Goal: Answer question/provide support: Share knowledge or assist other users

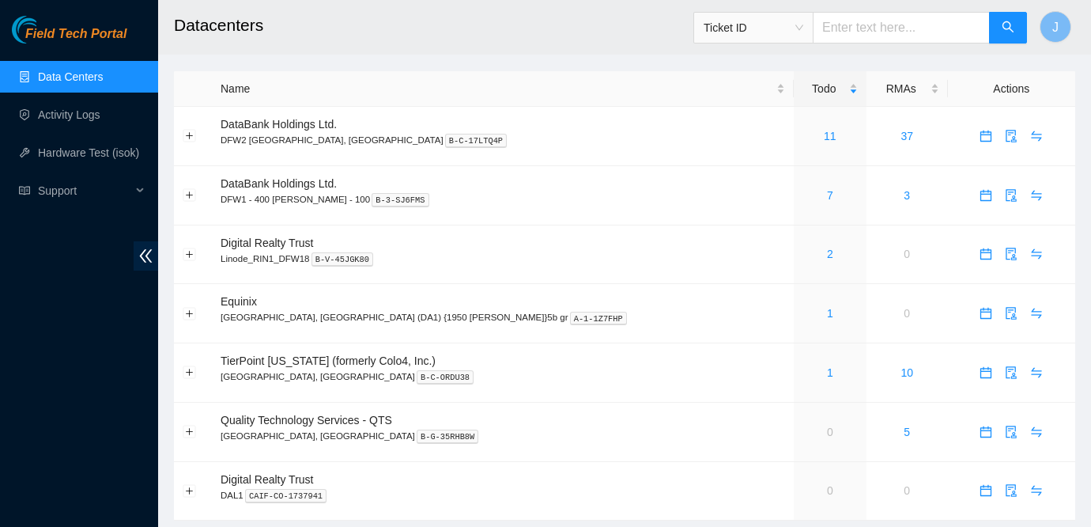
scroll to position [10, 0]
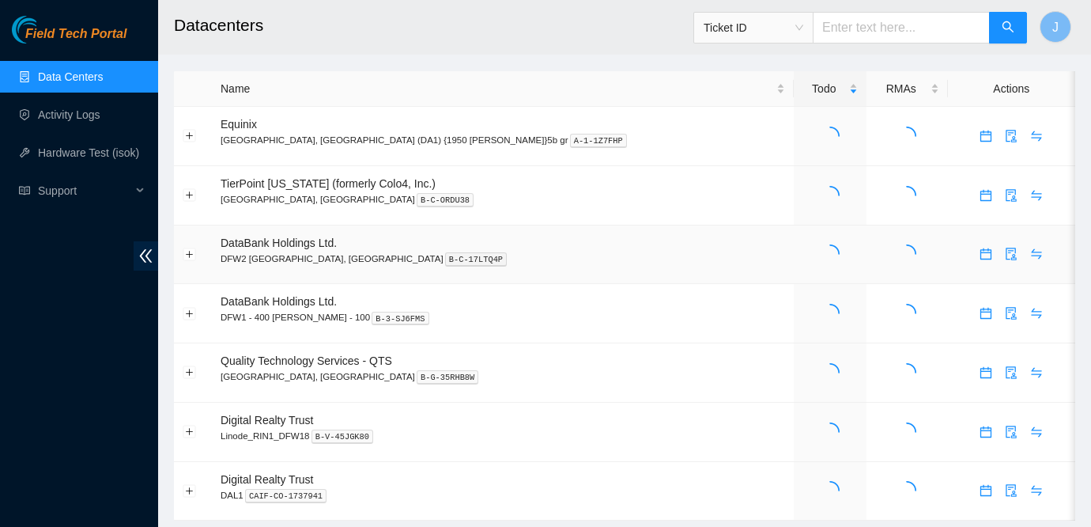
scroll to position [25, 0]
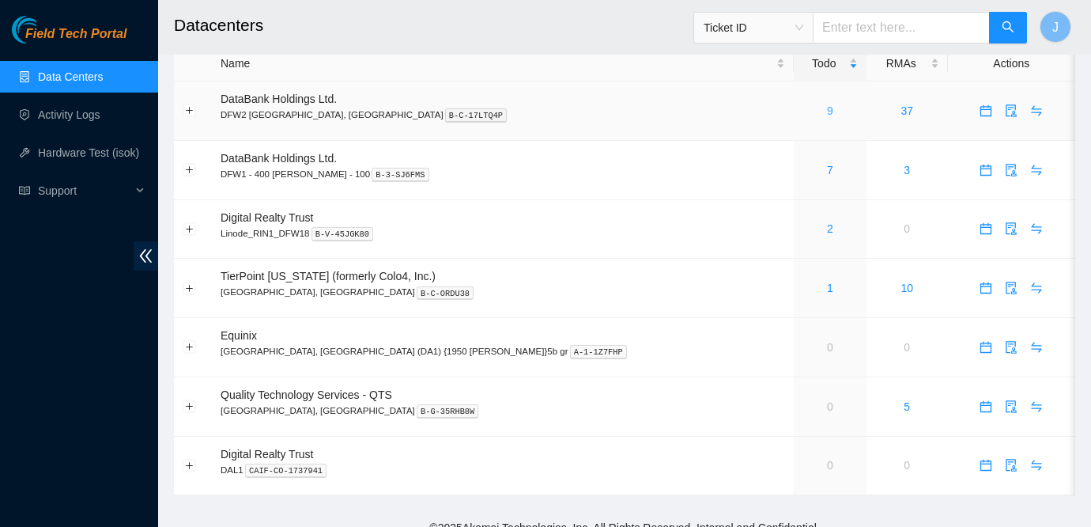
click at [827, 110] on link "9" at bounding box center [830, 110] width 6 height 13
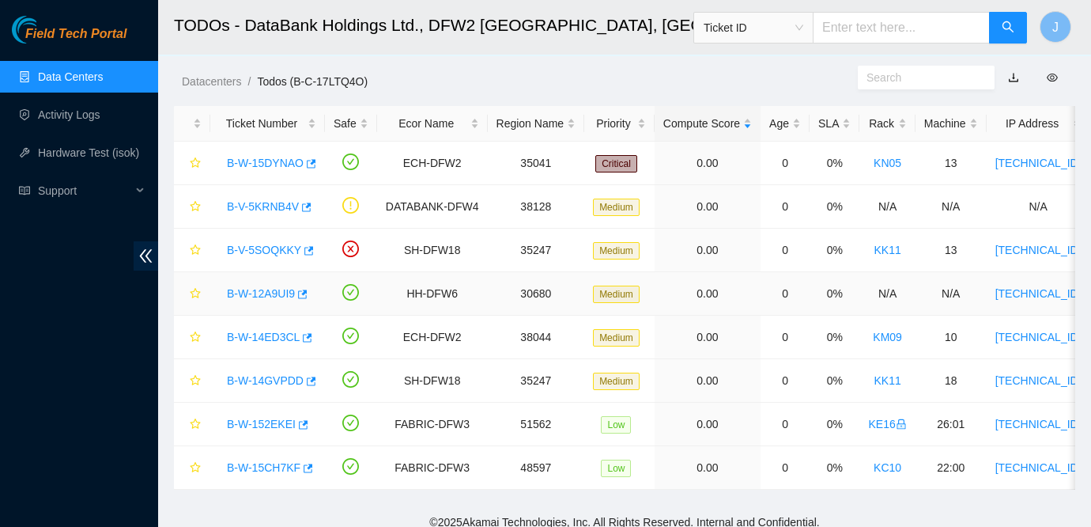
scroll to position [32, 0]
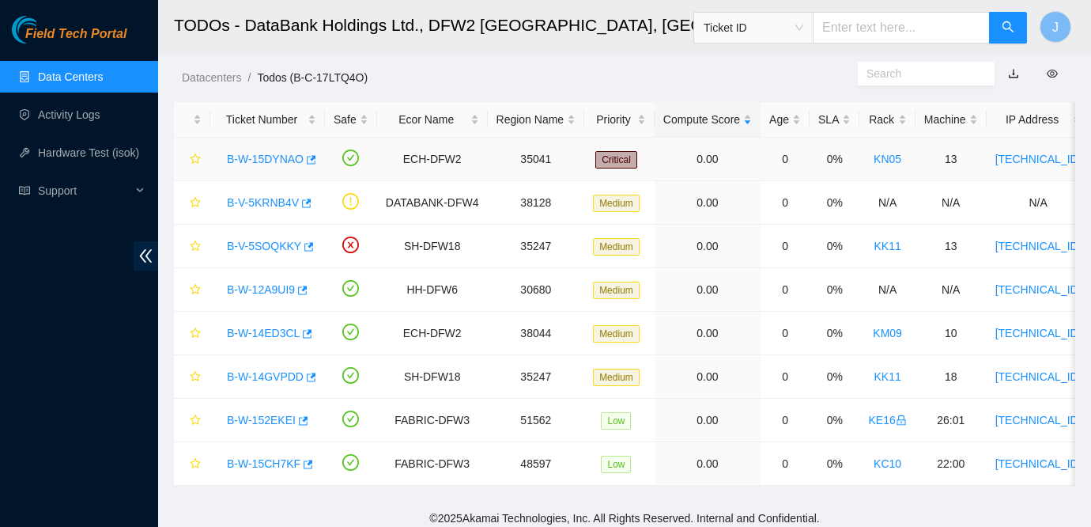
click at [259, 160] on link "B-W-15DYNAO" at bounding box center [265, 159] width 77 height 13
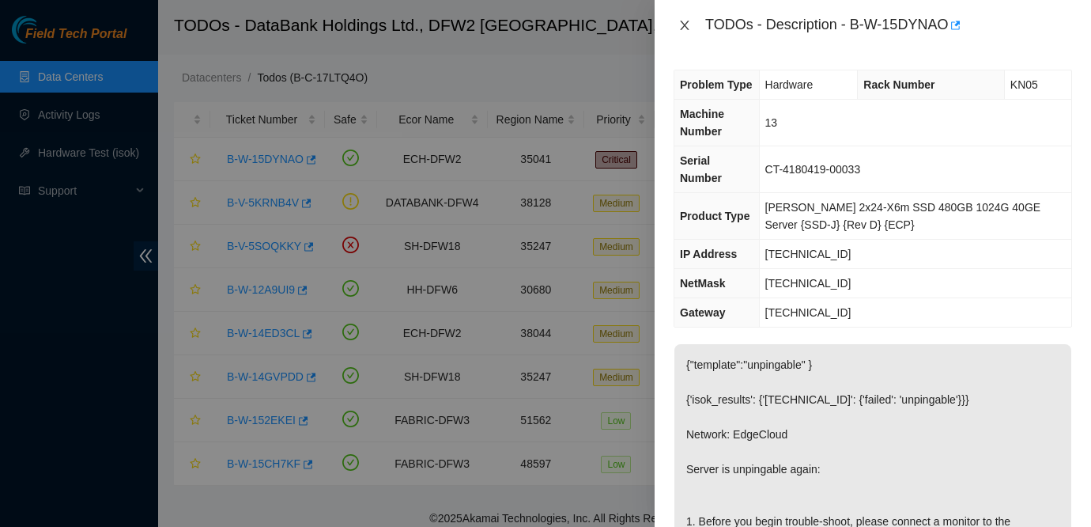
click at [684, 21] on icon "close" at bounding box center [684, 25] width 13 height 13
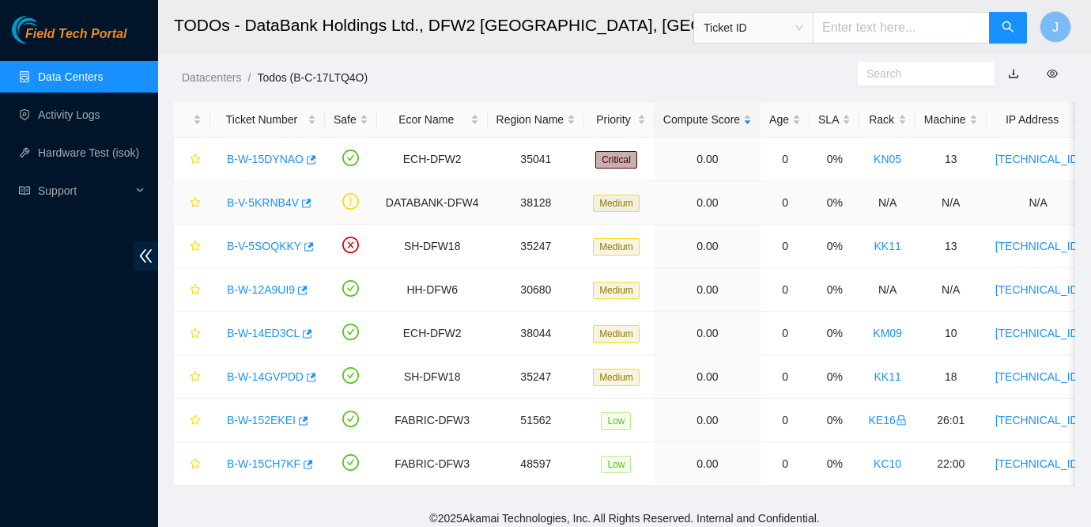
click at [281, 204] on link "B-V-5KRNB4V" at bounding box center [263, 202] width 72 height 13
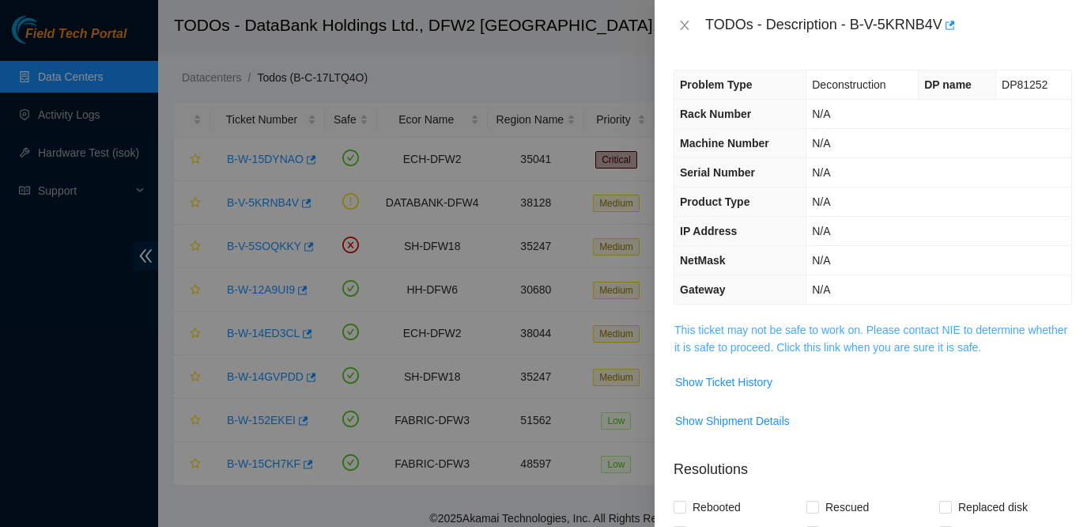
click at [842, 333] on link "This ticket may not be safe to work on. Please contact NIE to determine whether…" at bounding box center [870, 338] width 393 height 30
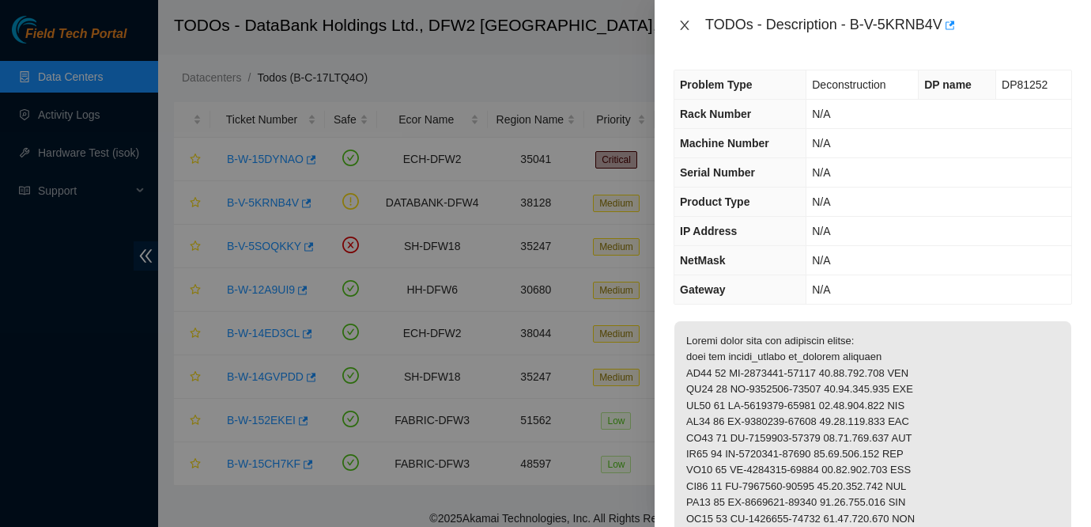
click at [677, 28] on button "Close" at bounding box center [685, 25] width 22 height 15
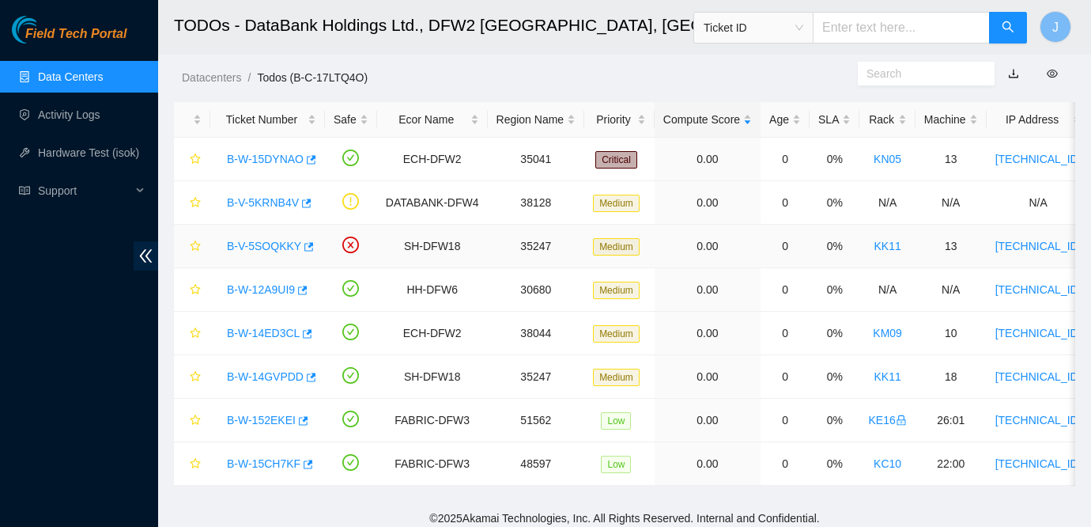
click at [267, 245] on link "B-V-5SOQKKY" at bounding box center [264, 246] width 74 height 13
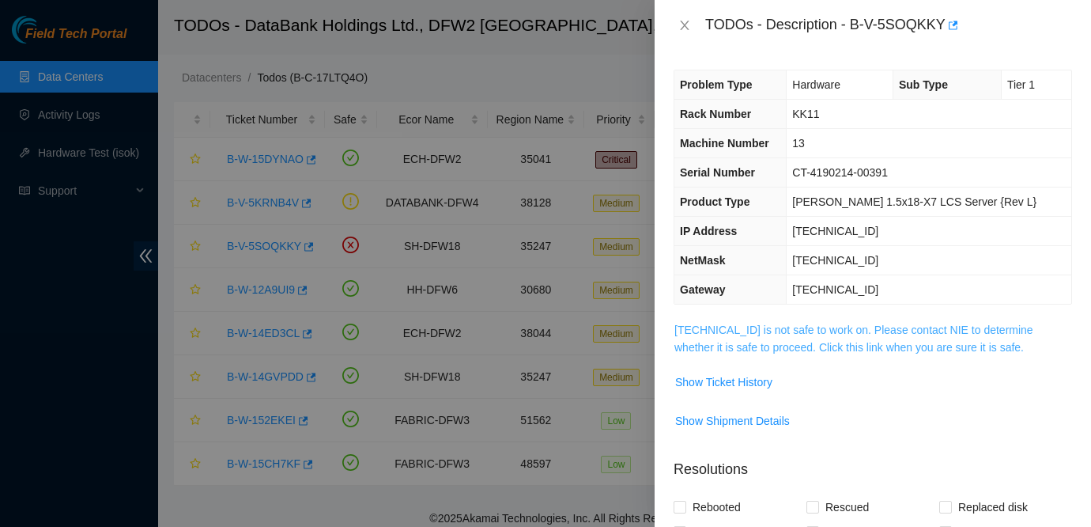
click at [767, 327] on link "104.123.156.16 is not safe to work on. Please contact NIE to determine whether …" at bounding box center [853, 338] width 359 height 30
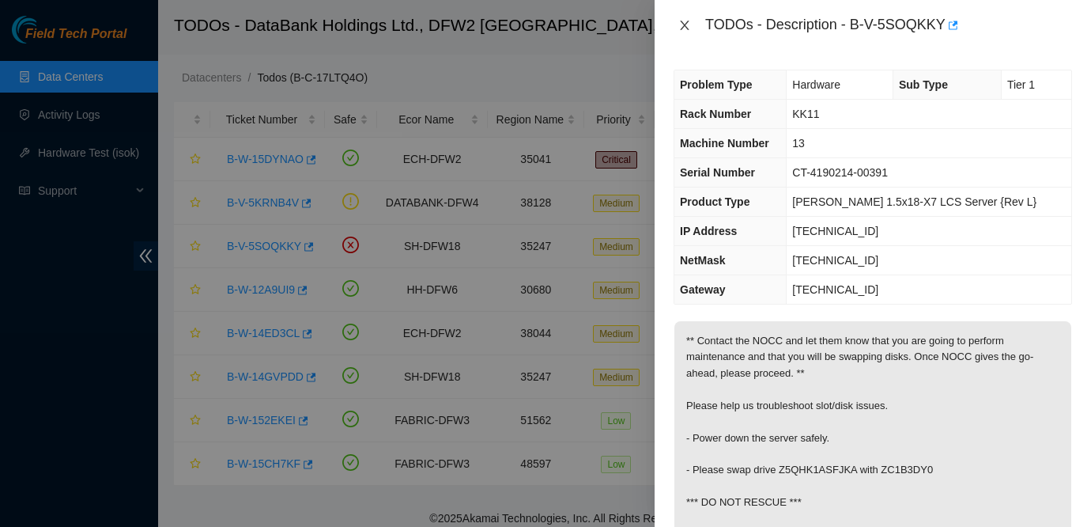
click at [684, 25] on icon "close" at bounding box center [684, 25] width 9 height 9
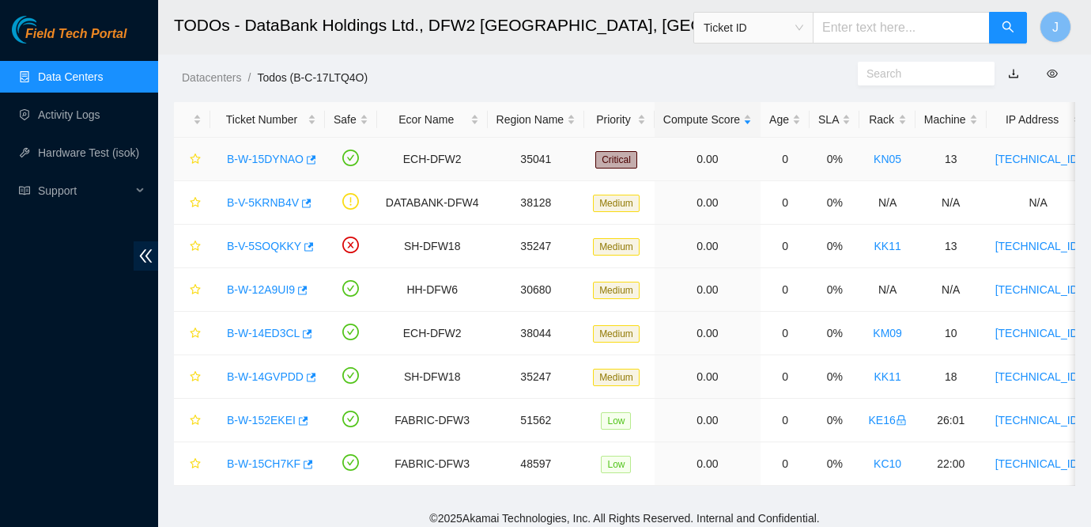
click at [274, 157] on link "B-W-15DYNAO" at bounding box center [265, 159] width 77 height 13
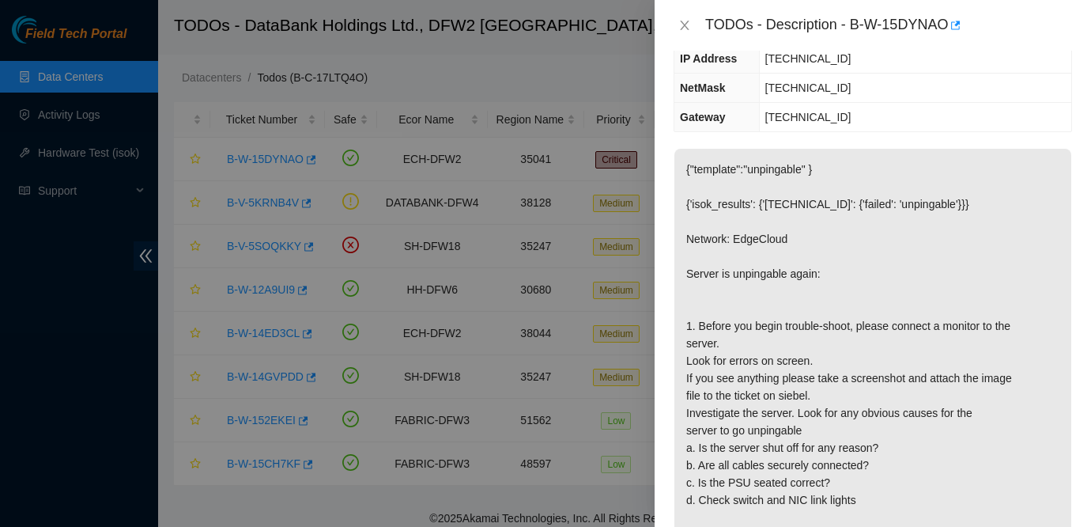
scroll to position [194, 0]
click at [689, 21] on icon "close" at bounding box center [684, 25] width 13 height 13
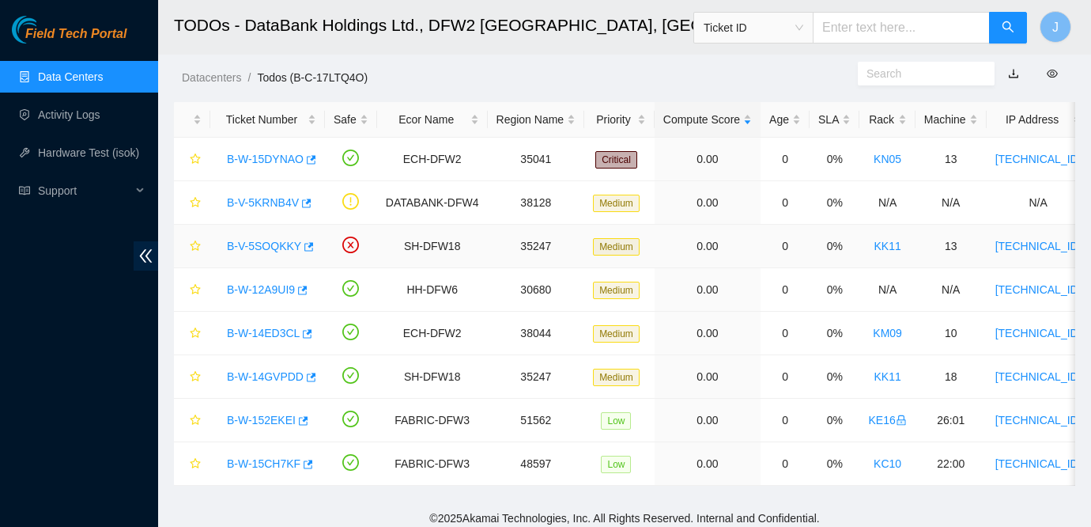
scroll to position [40, 0]
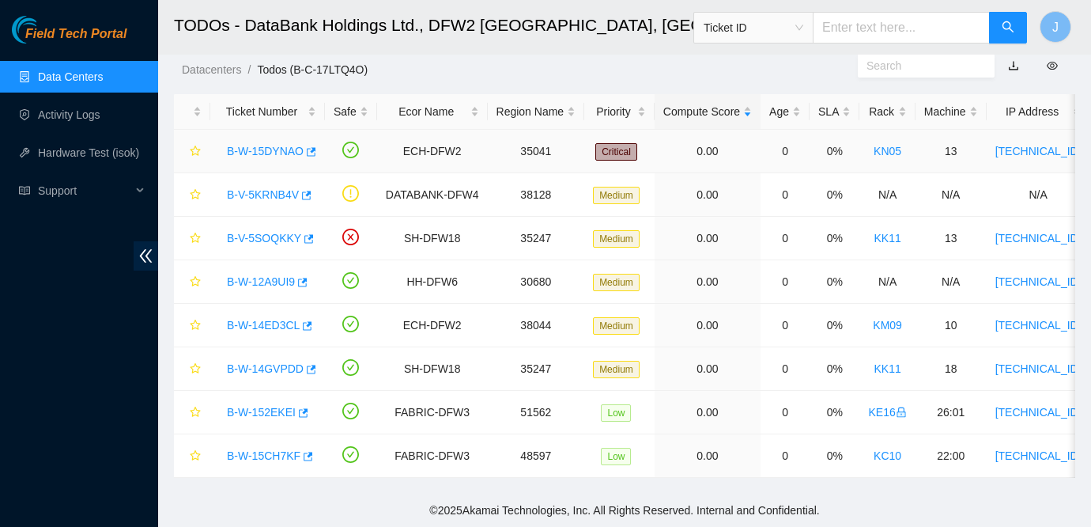
click at [268, 150] on link "B-W-15DYNAO" at bounding box center [265, 151] width 77 height 13
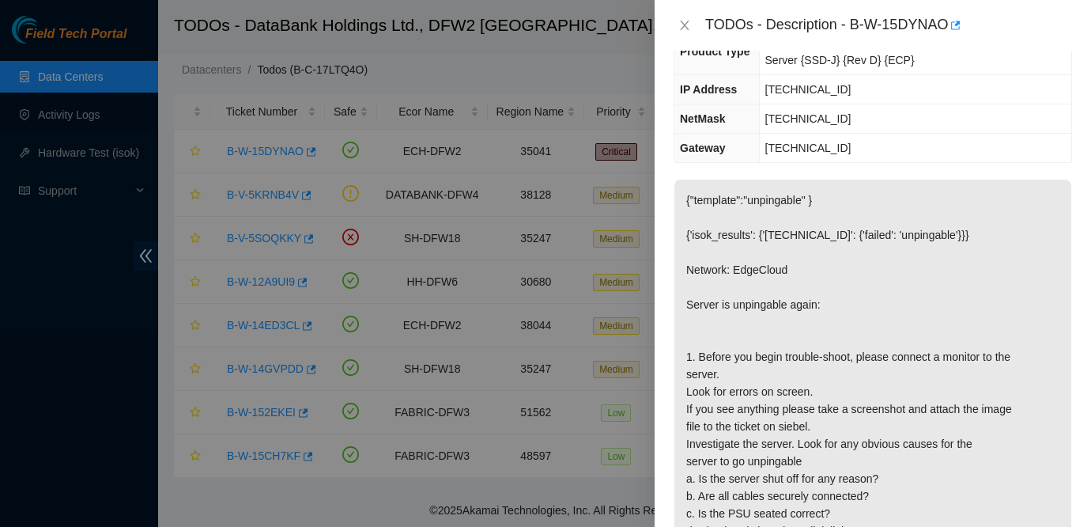
scroll to position [0, 0]
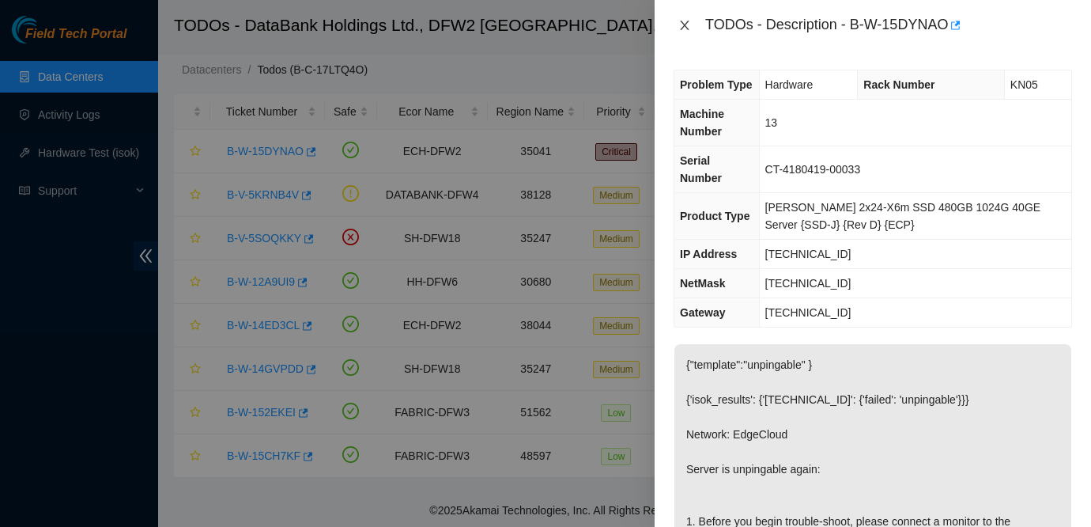
click at [680, 30] on icon "close" at bounding box center [684, 25] width 13 height 13
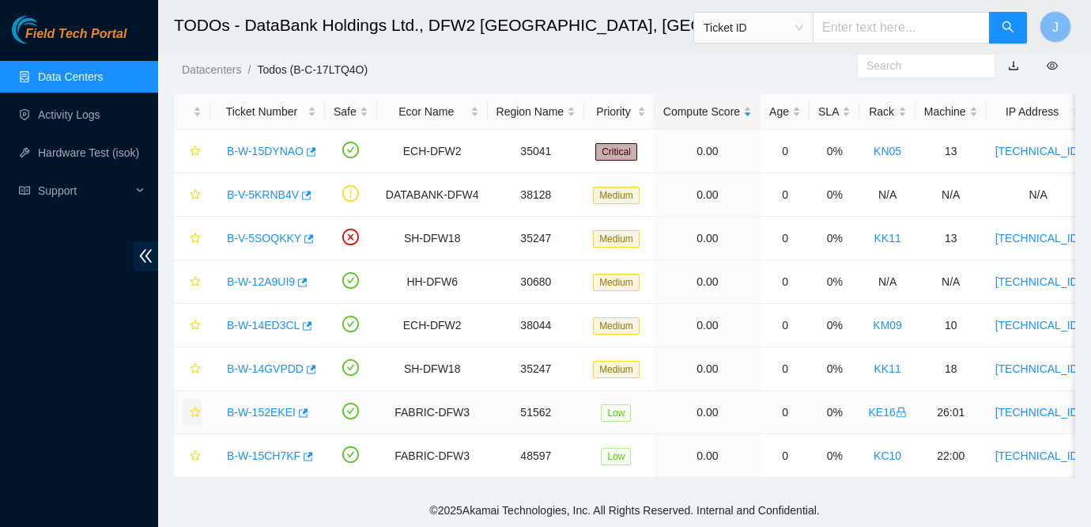
click at [195, 414] on icon "star" at bounding box center [195, 411] width 10 height 10
click at [195, 154] on icon "star" at bounding box center [195, 150] width 11 height 11
click at [197, 324] on icon "star" at bounding box center [195, 324] width 11 height 11
click at [193, 115] on div at bounding box center [192, 111] width 19 height 15
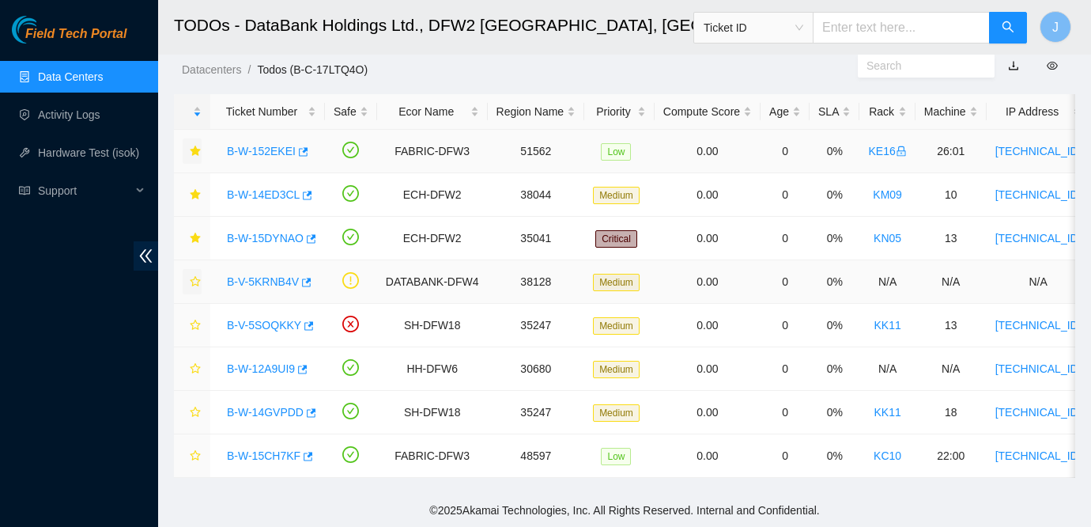
click at [188, 276] on button "button" at bounding box center [192, 281] width 19 height 25
click at [194, 368] on icon "star" at bounding box center [195, 368] width 11 height 11
click at [202, 116] on div at bounding box center [192, 111] width 19 height 15
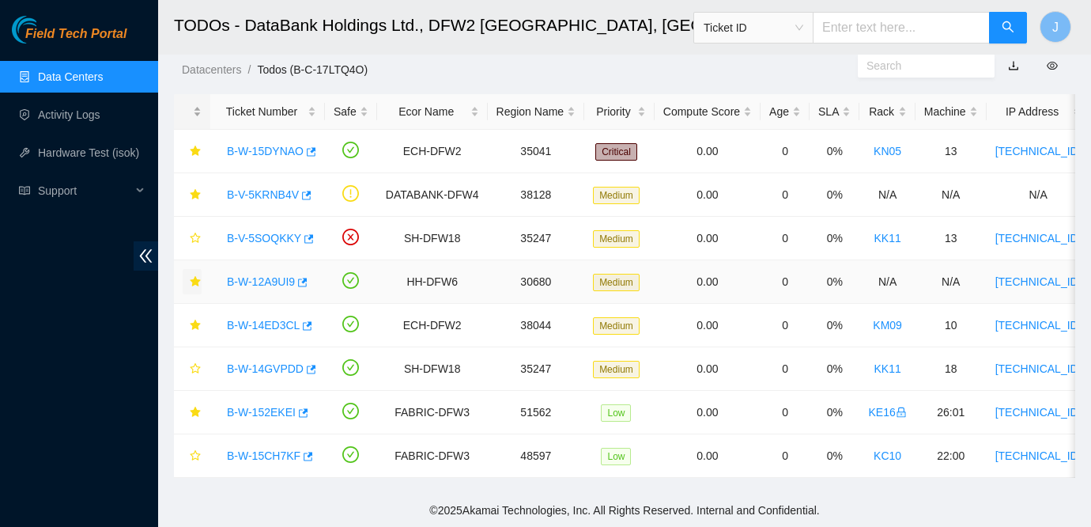
click at [202, 113] on div at bounding box center [192, 111] width 19 height 15
click at [198, 112] on div at bounding box center [192, 111] width 19 height 15
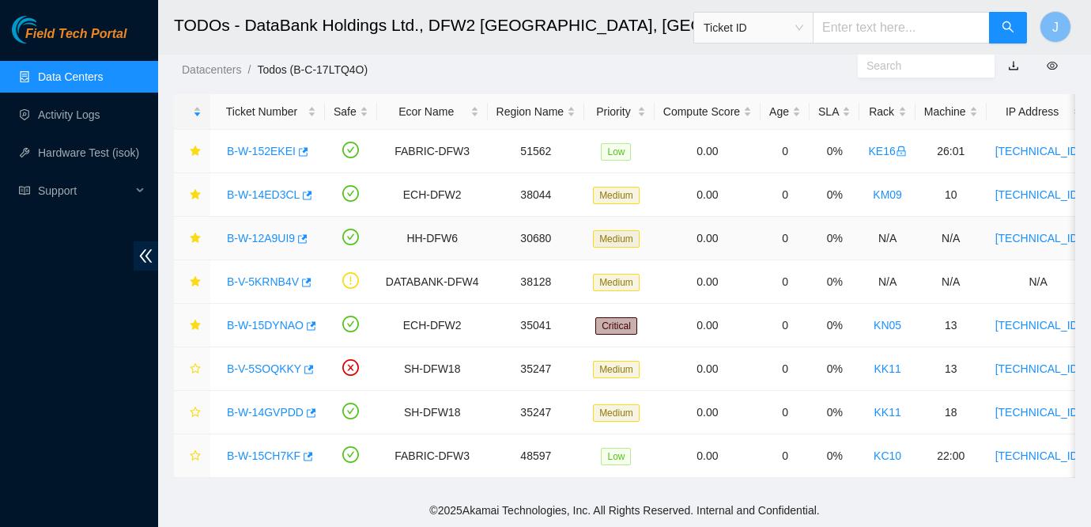
click at [269, 232] on link "B-W-12A9UI9" at bounding box center [261, 238] width 68 height 13
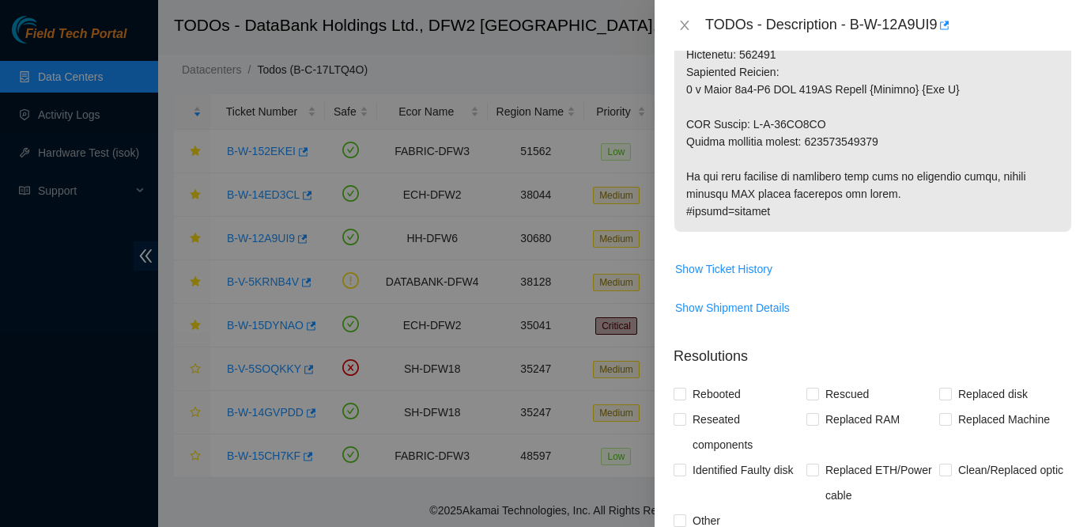
scroll to position [1007, 0]
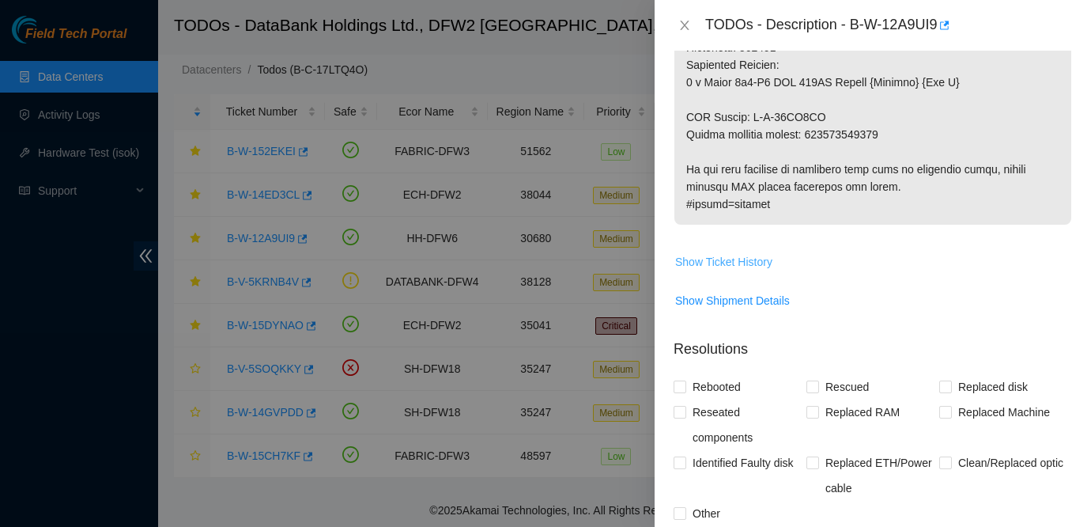
click at [767, 253] on span "Show Ticket History" at bounding box center [723, 261] width 97 height 17
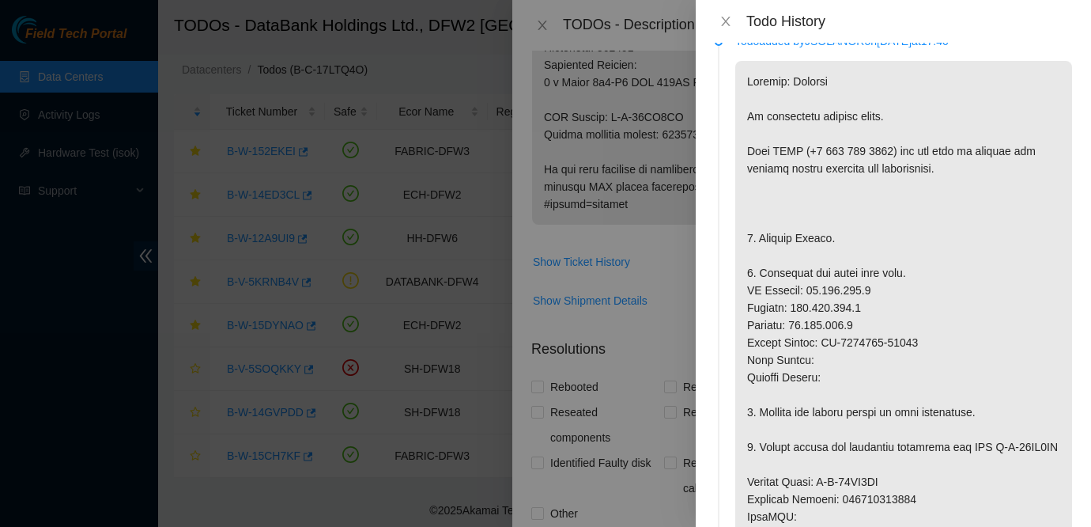
scroll to position [0, 0]
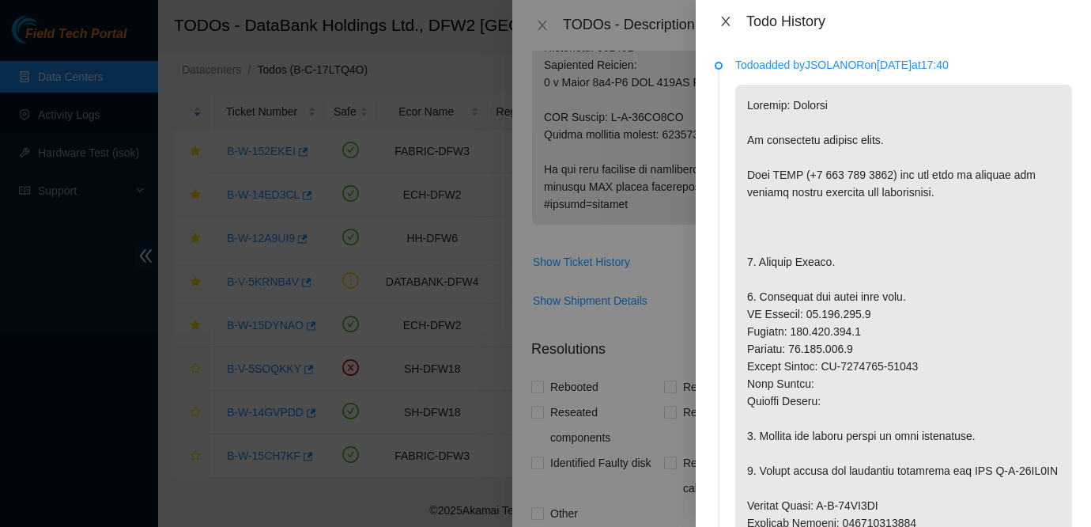
click at [720, 18] on icon "close" at bounding box center [726, 21] width 13 height 13
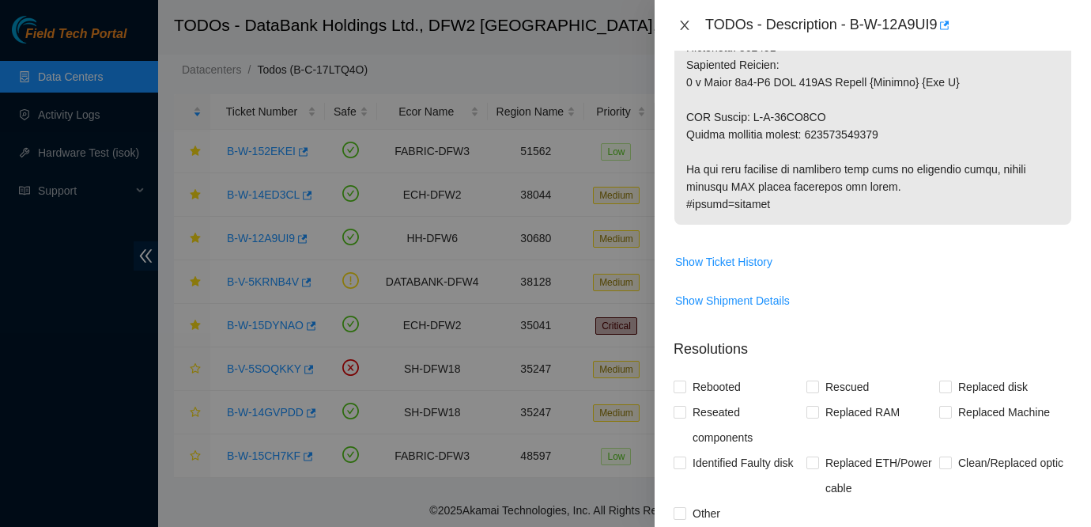
click at [683, 25] on icon "close" at bounding box center [684, 25] width 13 height 13
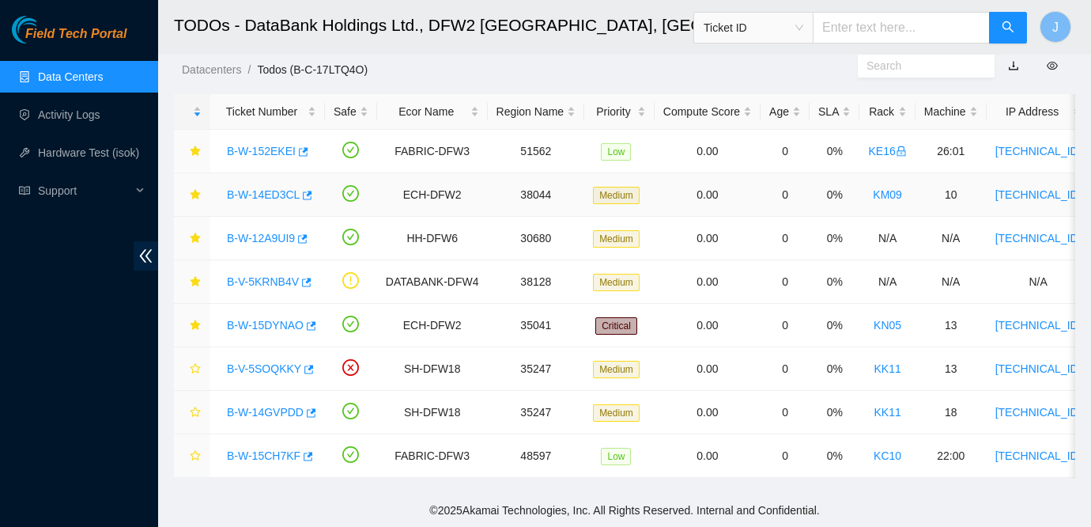
scroll to position [493, 0]
click at [270, 323] on link "B-W-15DYNAO" at bounding box center [265, 325] width 77 height 13
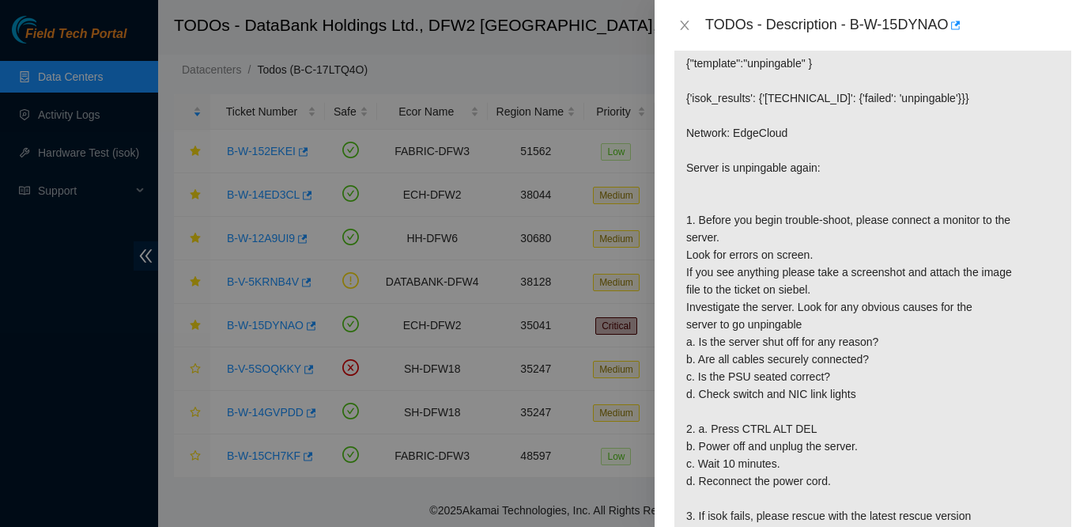
scroll to position [299, 0]
click at [1029, 379] on p "{"template":"unpingable" } {'isok_results': {'[TECHNICAL_ID]': {'failed': 'unpi…" at bounding box center [872, 318] width 397 height 546
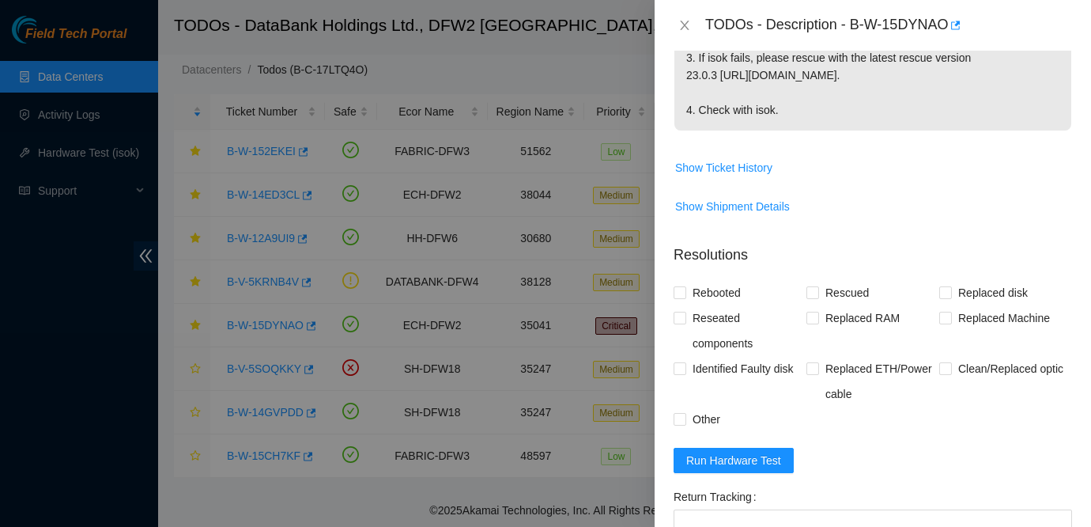
scroll to position [1015, 0]
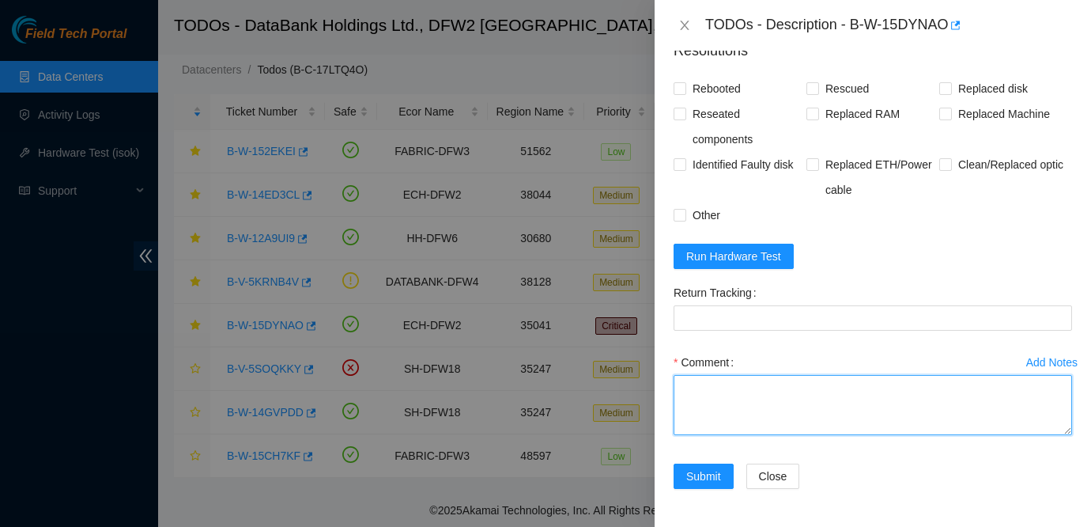
click at [704, 412] on textarea "Comment" at bounding box center [873, 405] width 399 height 60
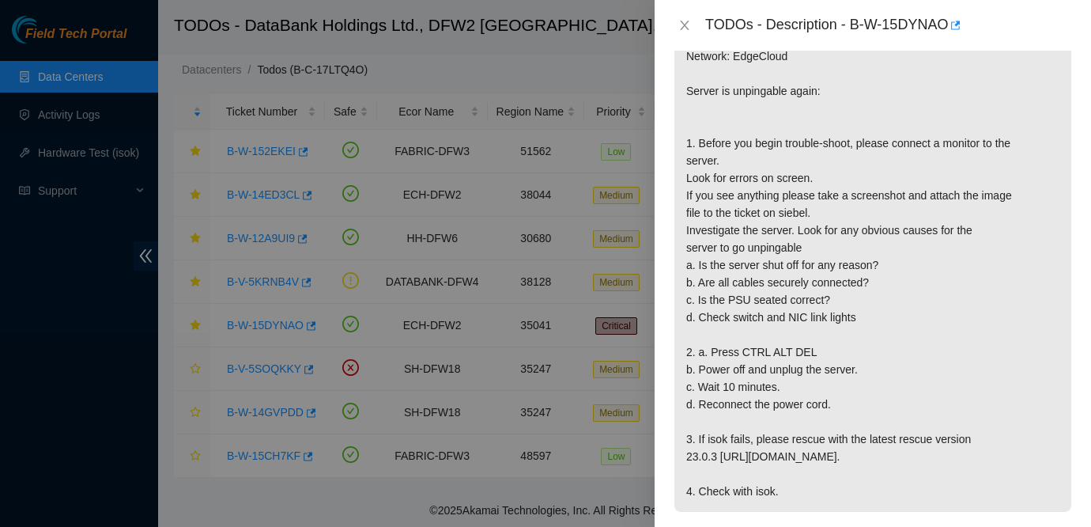
scroll to position [380, 0]
click at [686, 28] on icon "close" at bounding box center [684, 25] width 9 height 9
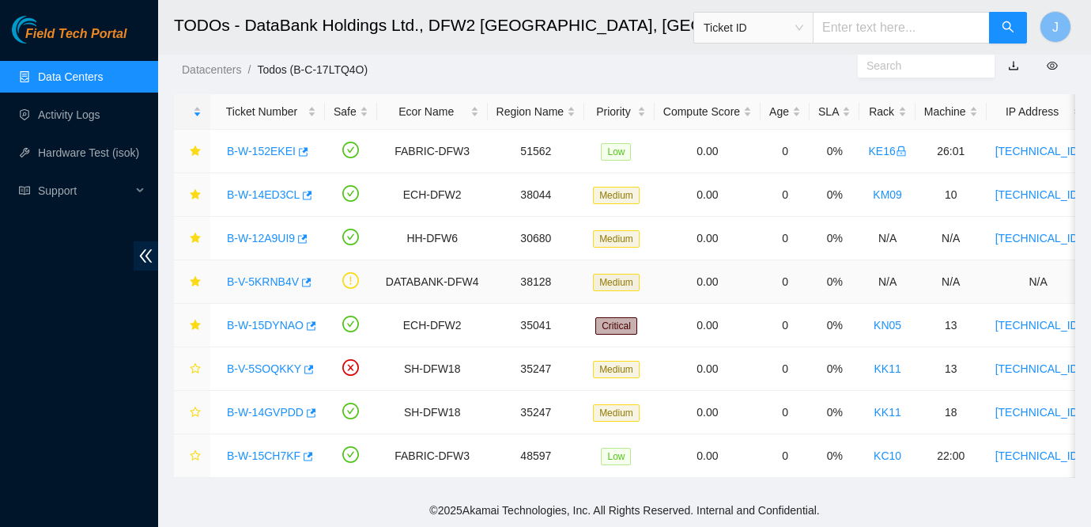
scroll to position [397, 0]
click at [274, 285] on link "B-V-5KRNB4V" at bounding box center [263, 281] width 72 height 13
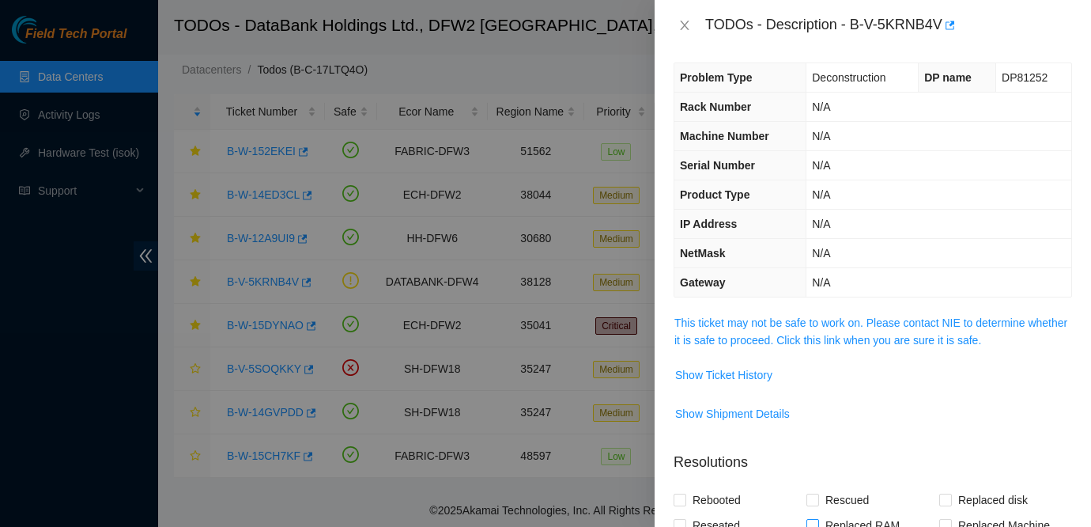
scroll to position [0, 0]
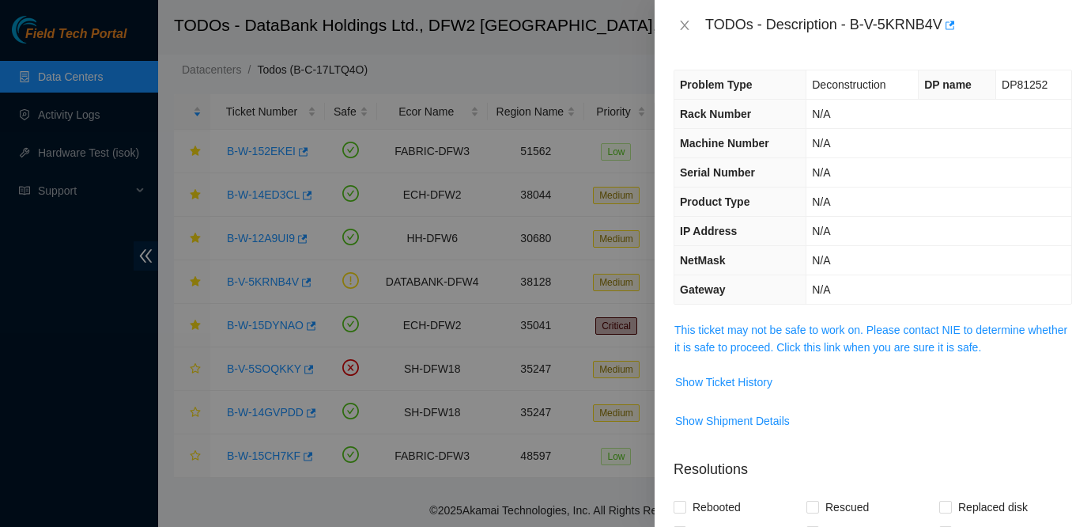
click at [807, 337] on span "This ticket may not be safe to work on. Please contact NIE to determine whether…" at bounding box center [872, 338] width 397 height 35
click at [808, 331] on link "This ticket may not be safe to work on. Please contact NIE to determine whether…" at bounding box center [870, 338] width 393 height 30
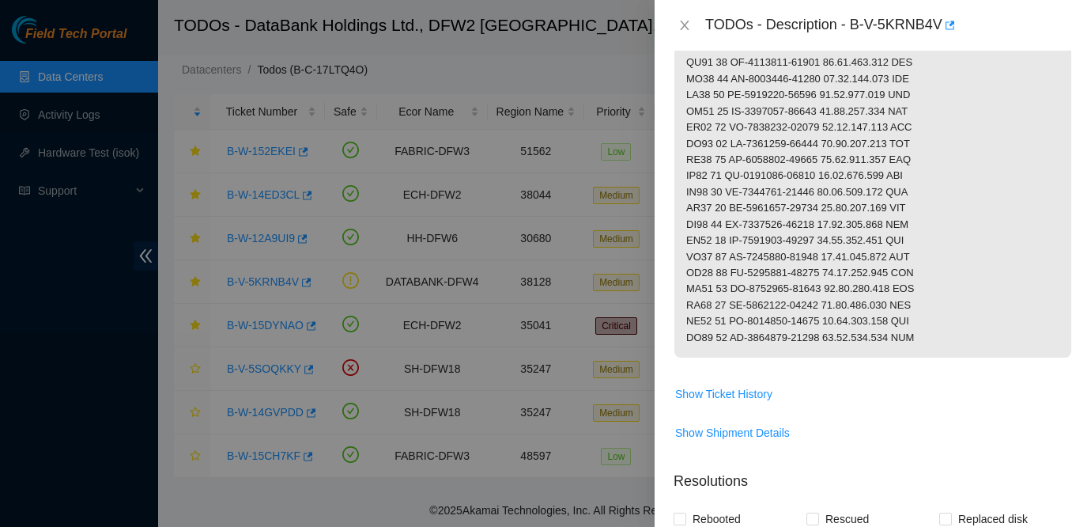
scroll to position [489, 0]
click at [687, 21] on icon "close" at bounding box center [684, 25] width 9 height 9
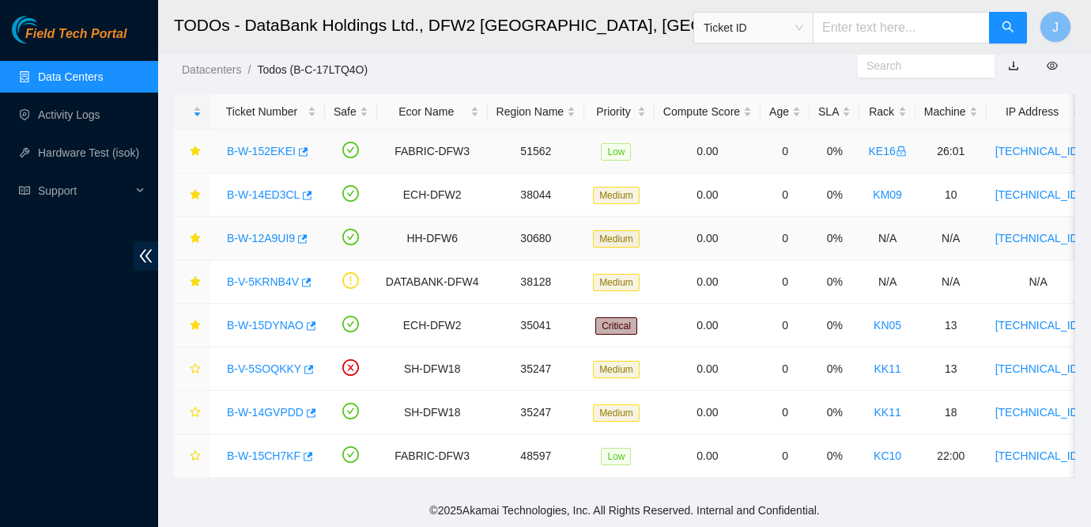
scroll to position [408, 0]
click at [260, 238] on link "B-W-12A9UI9" at bounding box center [261, 238] width 68 height 13
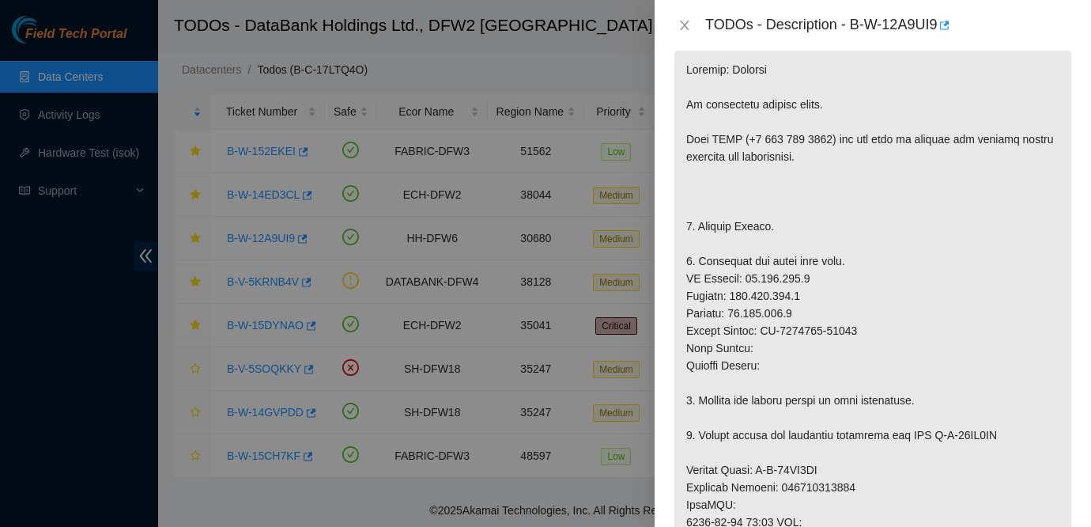
scroll to position [304, 0]
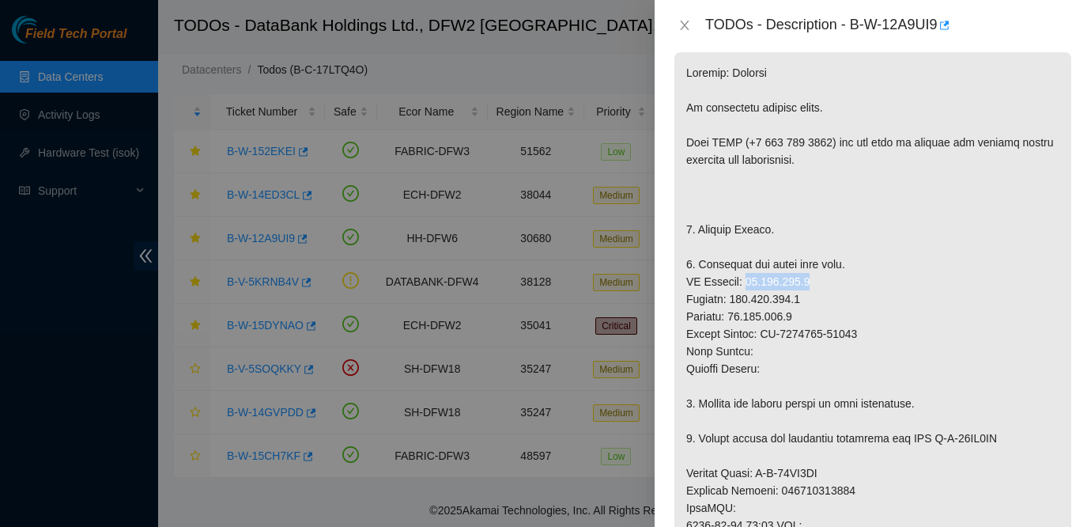
drag, startPoint x: 748, startPoint y: 244, endPoint x: 820, endPoint y: 242, distance: 72.0
click at [820, 242] on p at bounding box center [872, 490] width 397 height 876
copy p "[TECHNICAL_ID]"
click at [682, 25] on icon "close" at bounding box center [684, 25] width 13 height 13
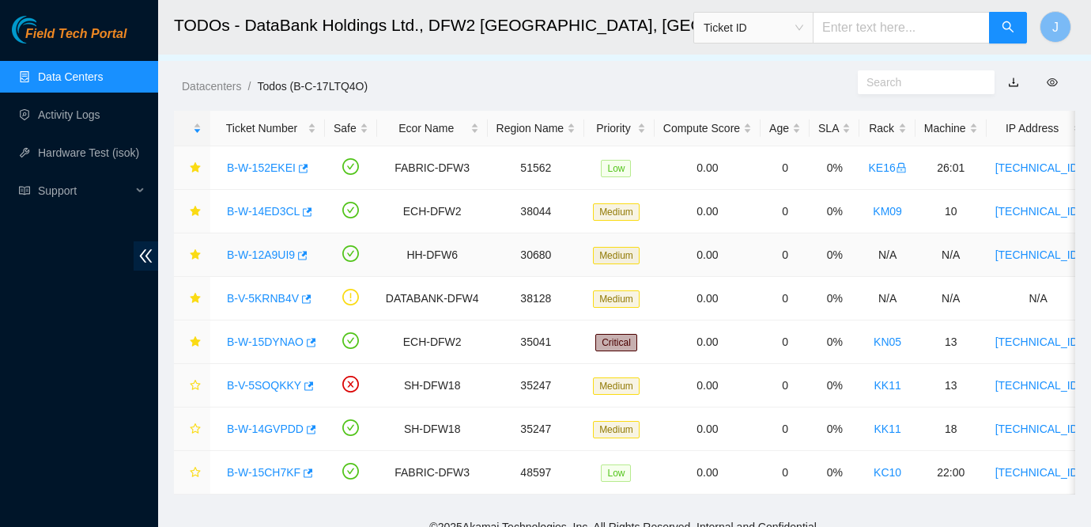
scroll to position [16, 0]
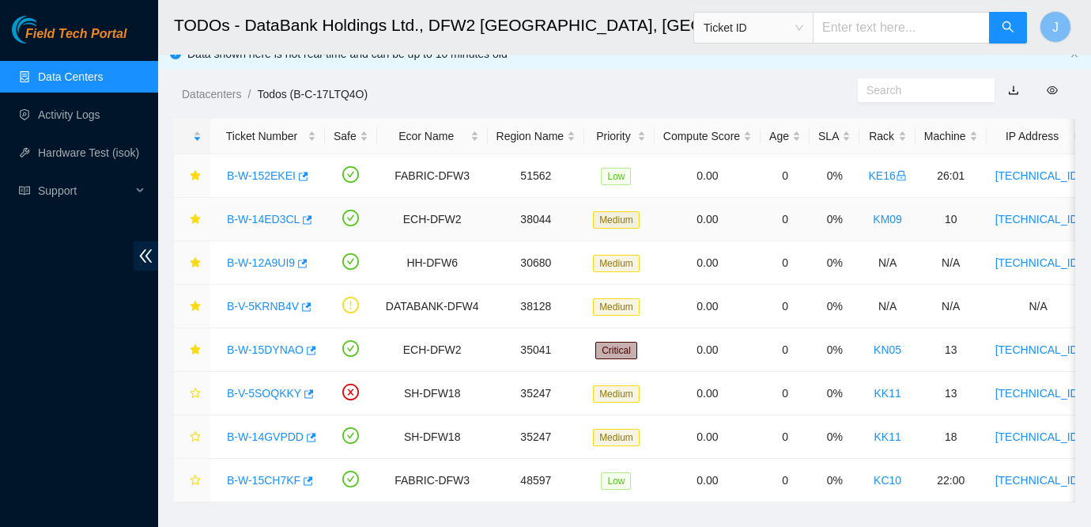
click at [269, 220] on link "B-W-14ED3CL" at bounding box center [263, 219] width 73 height 13
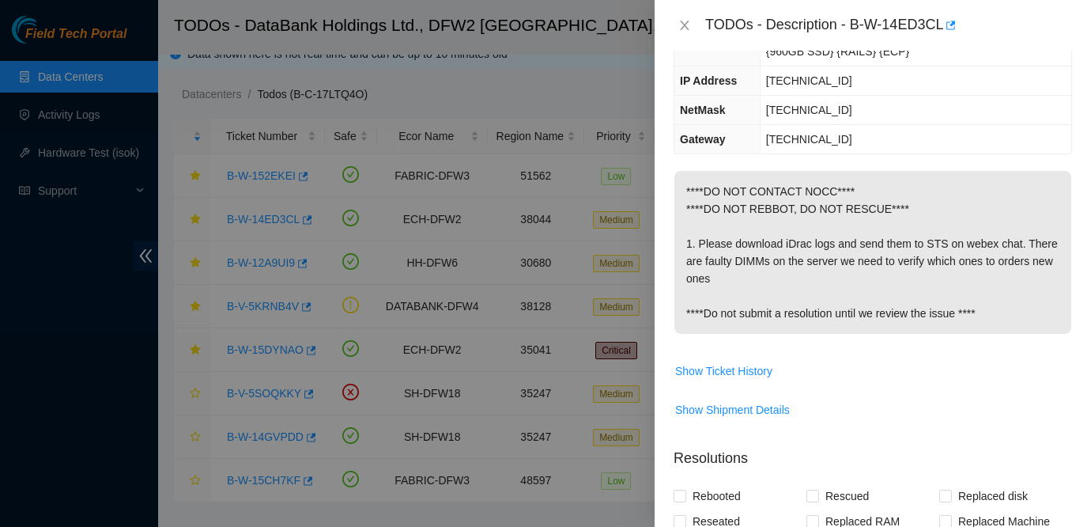
scroll to position [175, 0]
click at [1014, 83] on td "23.204.155.13" at bounding box center [916, 79] width 312 height 29
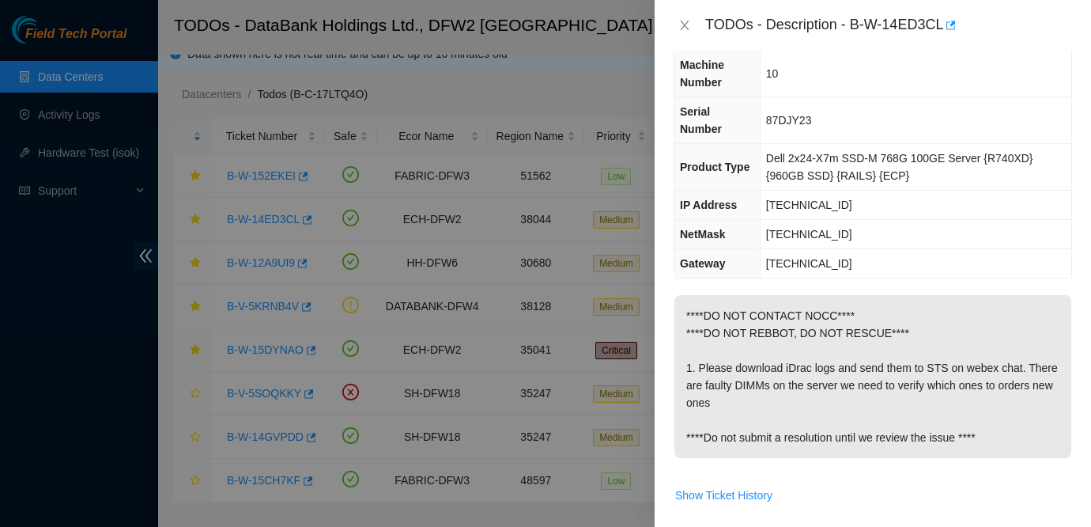
scroll to position [0, 0]
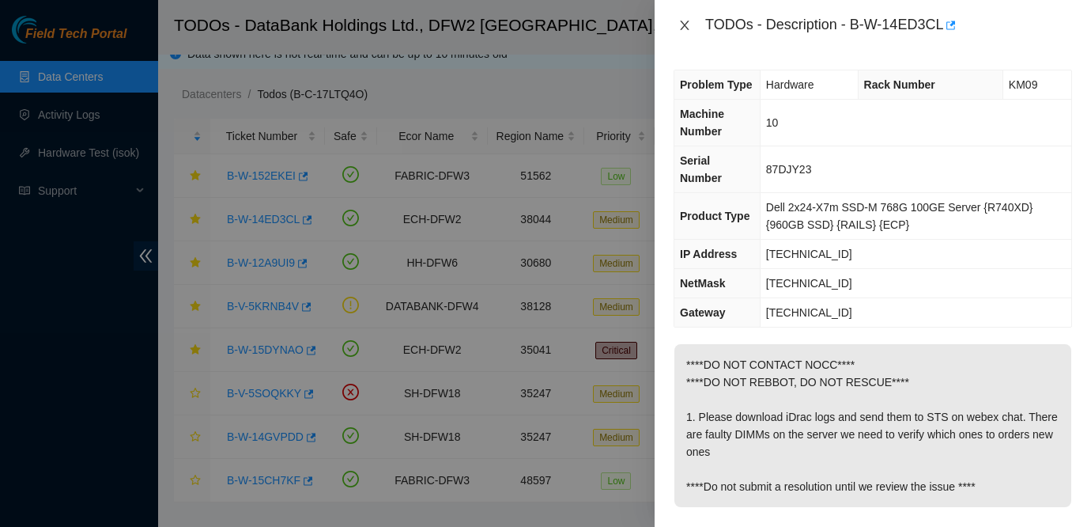
click at [686, 26] on icon "close" at bounding box center [684, 25] width 9 height 9
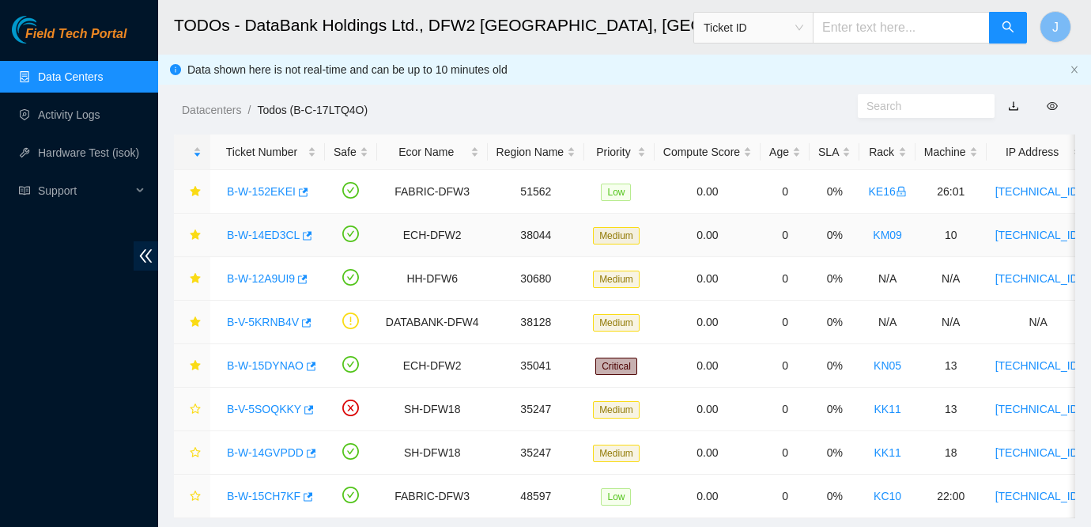
click at [276, 236] on link "B-W-14ED3CL" at bounding box center [263, 235] width 73 height 13
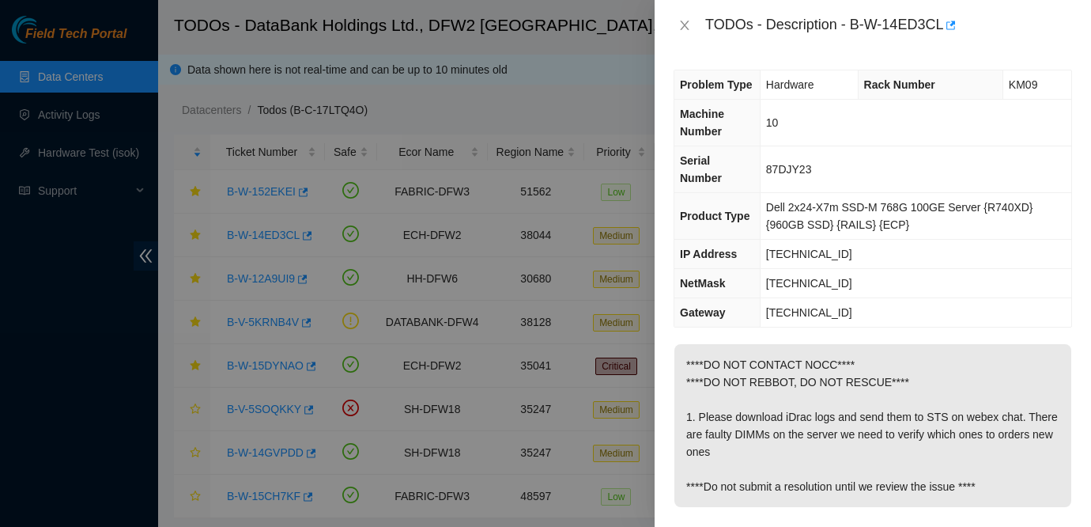
scroll to position [69, 0]
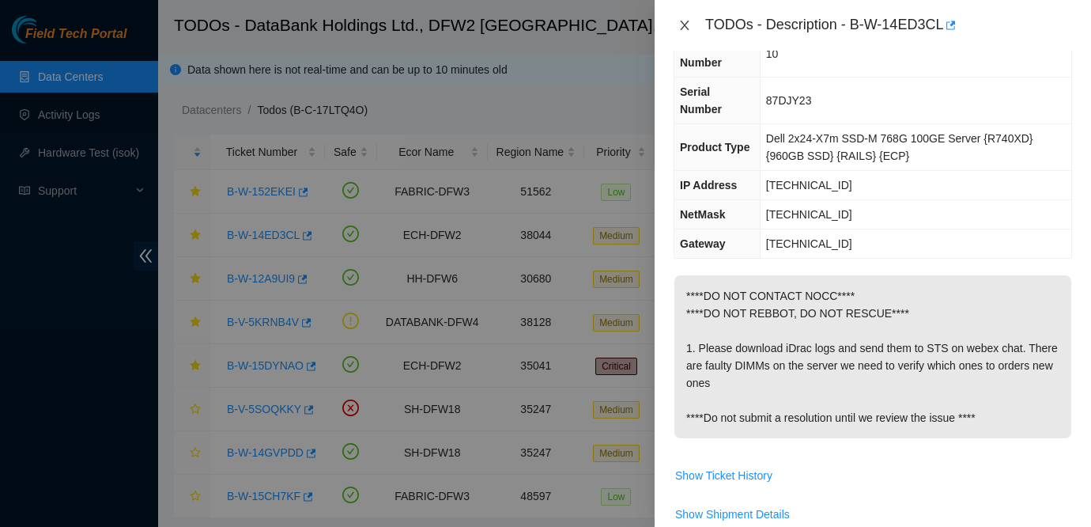
click at [686, 24] on icon "close" at bounding box center [684, 25] width 9 height 9
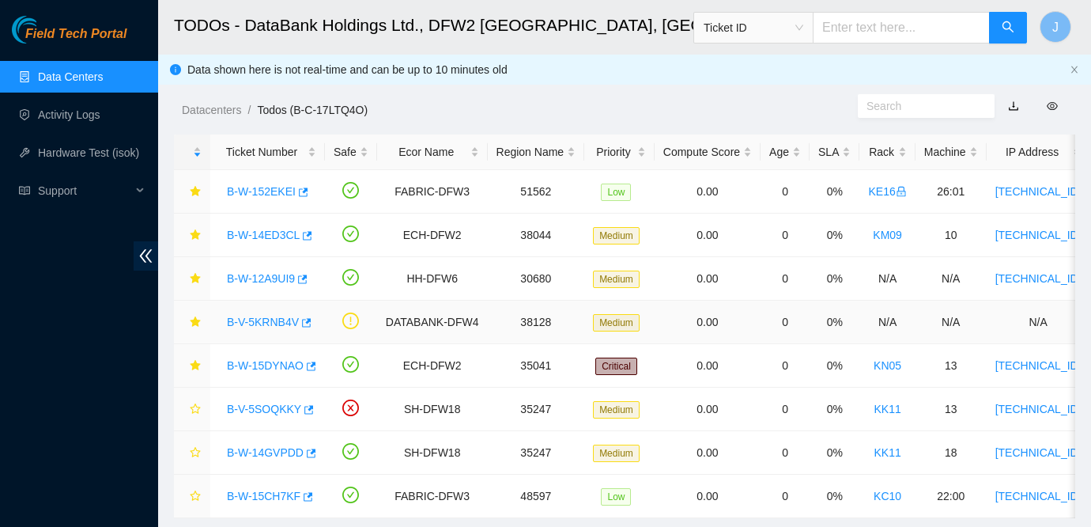
scroll to position [30, 0]
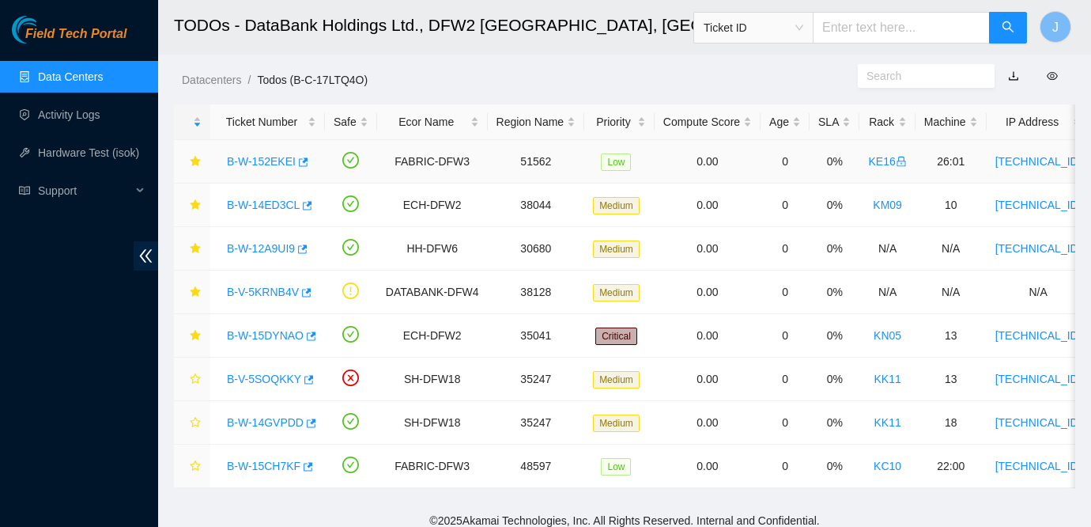
click at [278, 163] on link "B-W-152EKEI" at bounding box center [261, 161] width 69 height 13
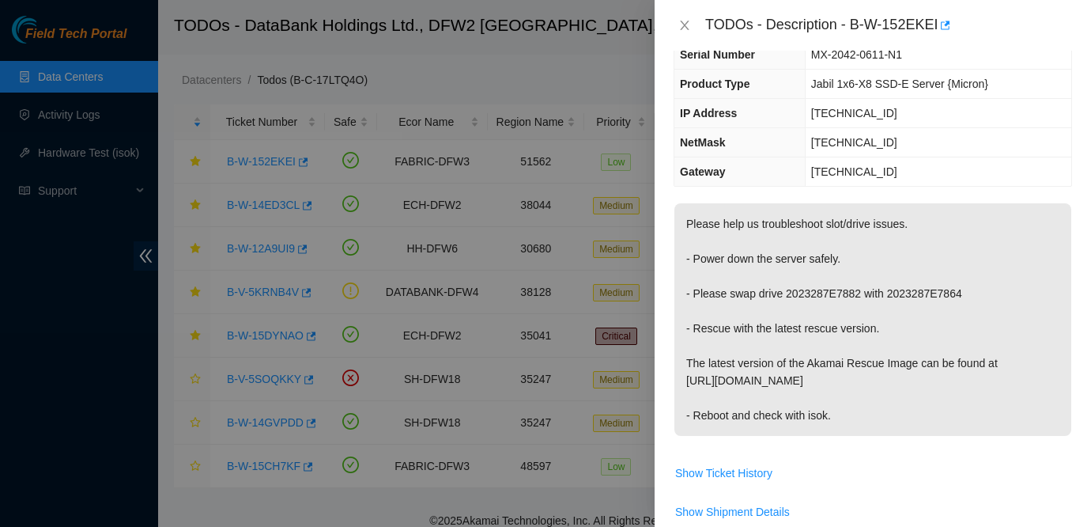
scroll to position [0, 0]
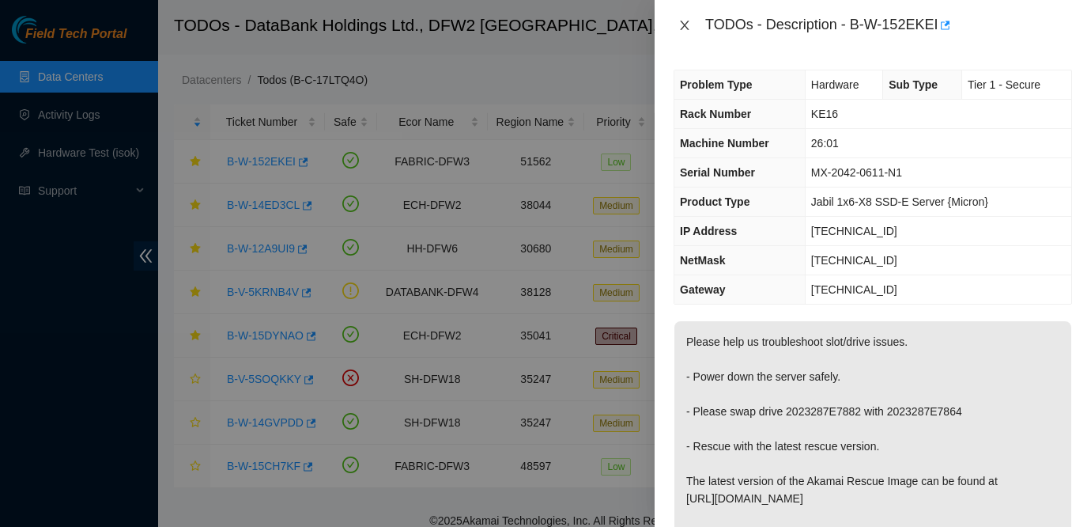
click at [689, 23] on icon "close" at bounding box center [684, 25] width 13 height 13
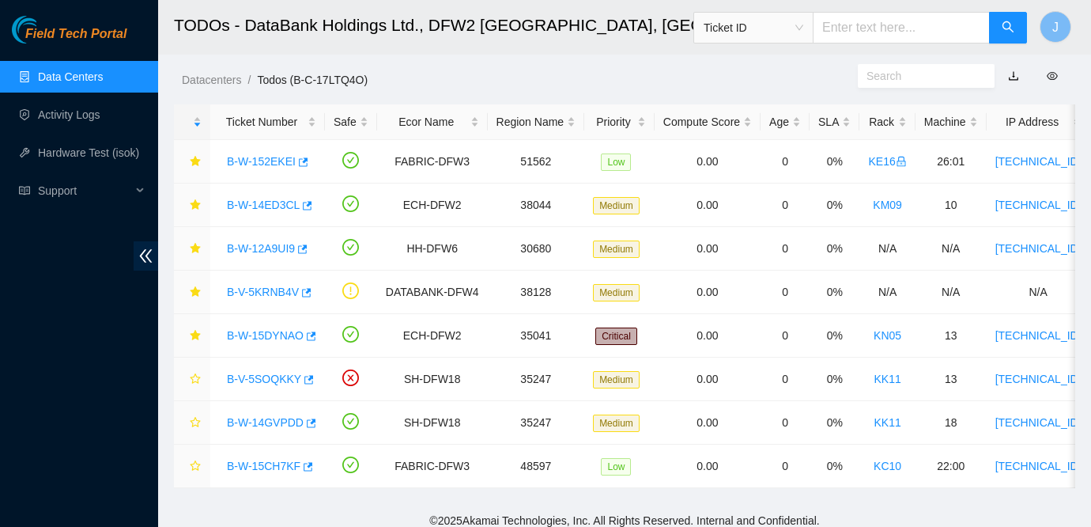
click at [103, 81] on link "Data Centers" at bounding box center [70, 76] width 65 height 13
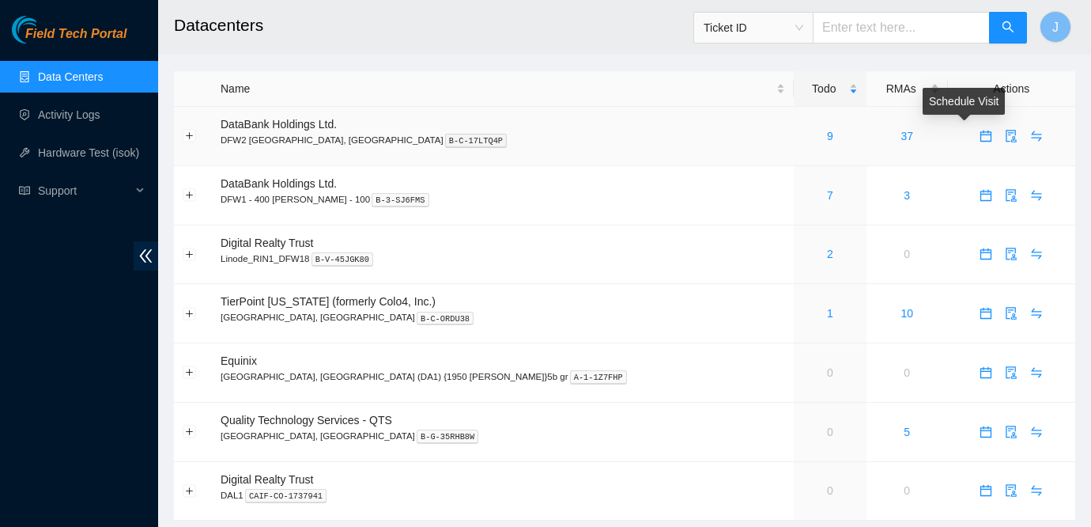
click at [980, 136] on icon "calendar" at bounding box center [986, 136] width 13 height 13
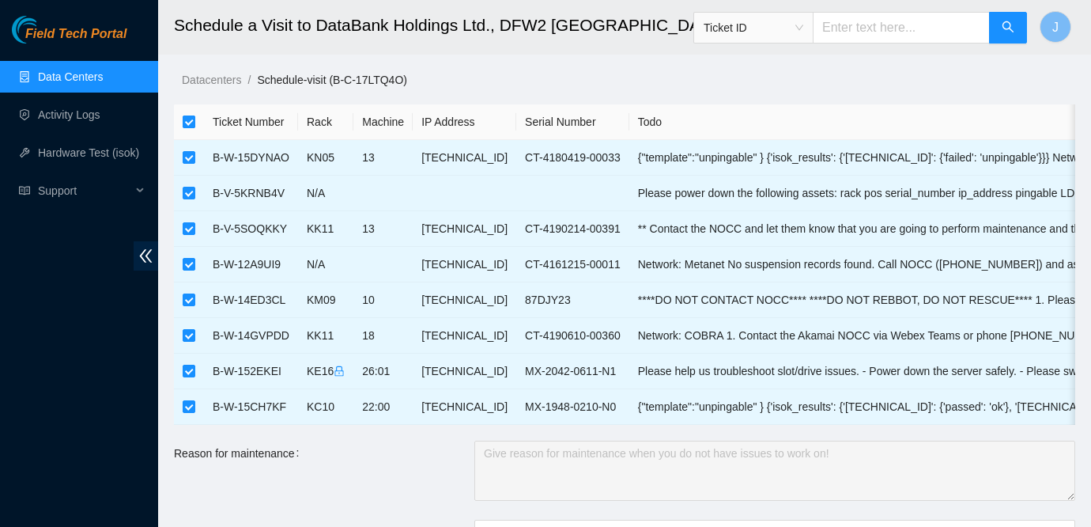
click at [191, 123] on input "checkbox" at bounding box center [189, 121] width 13 height 13
checkbox input "false"
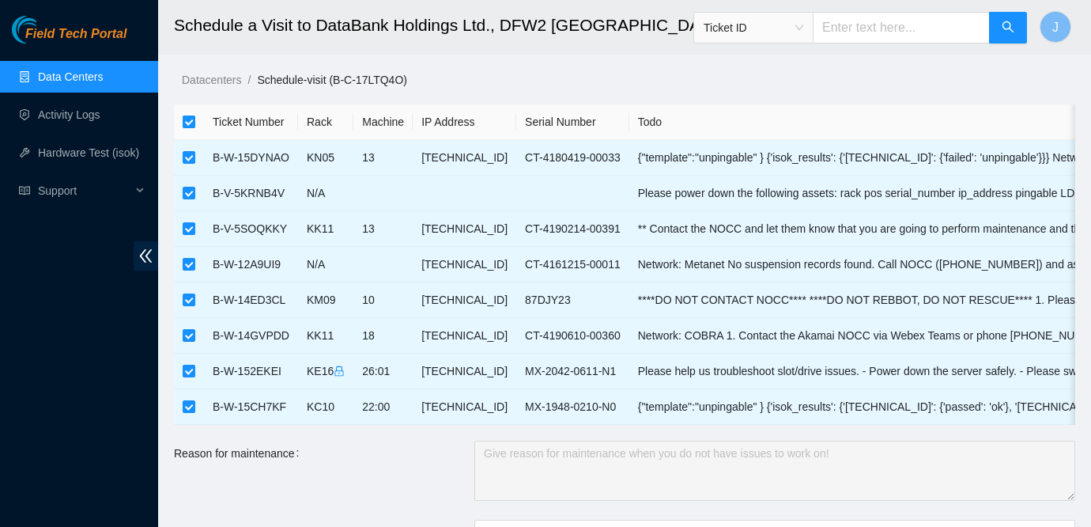
checkbox input "false"
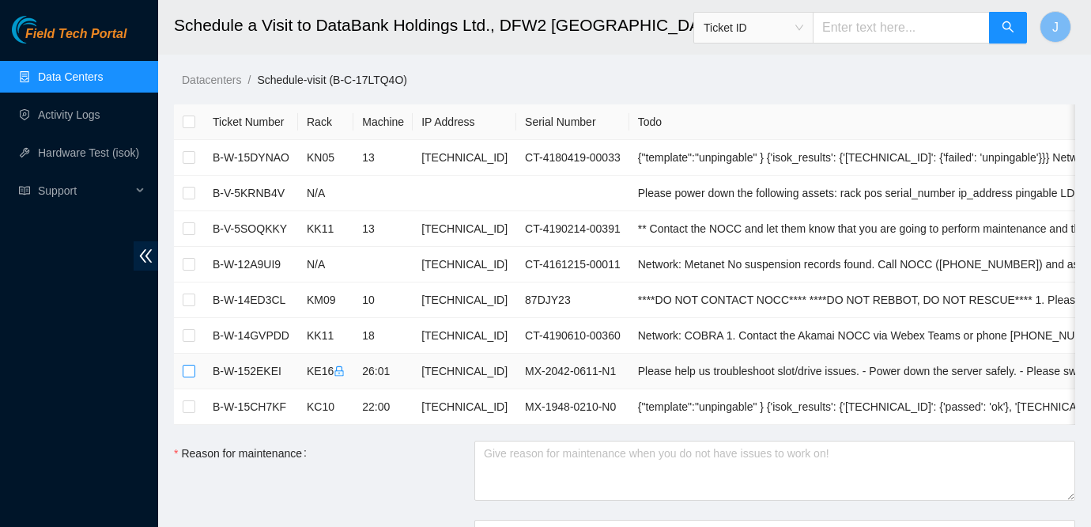
click at [187, 371] on input "checkbox" at bounding box center [189, 371] width 13 height 13
checkbox input "true"
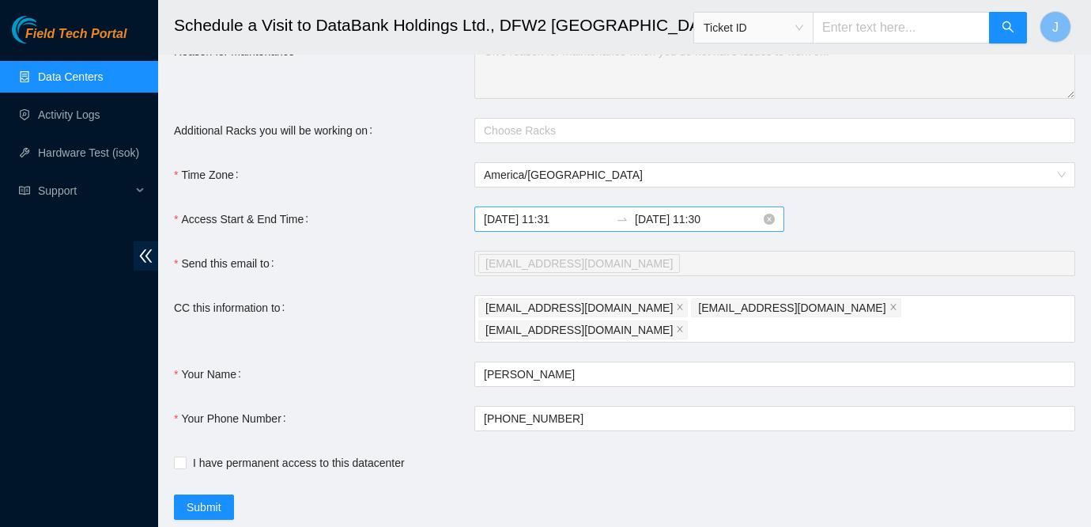
scroll to position [395, 0]
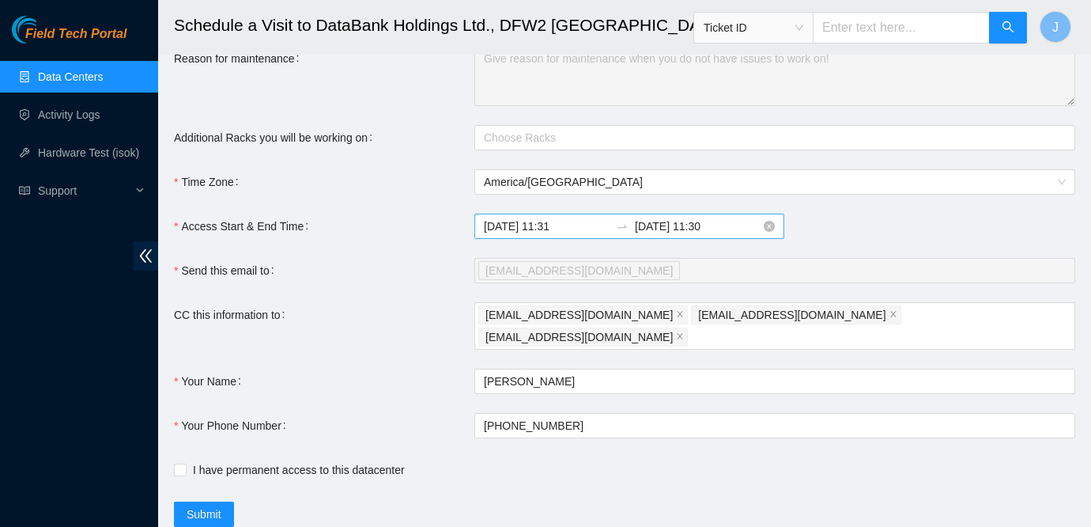
click at [666, 219] on input "2025-09-04 11:30" at bounding box center [698, 225] width 126 height 17
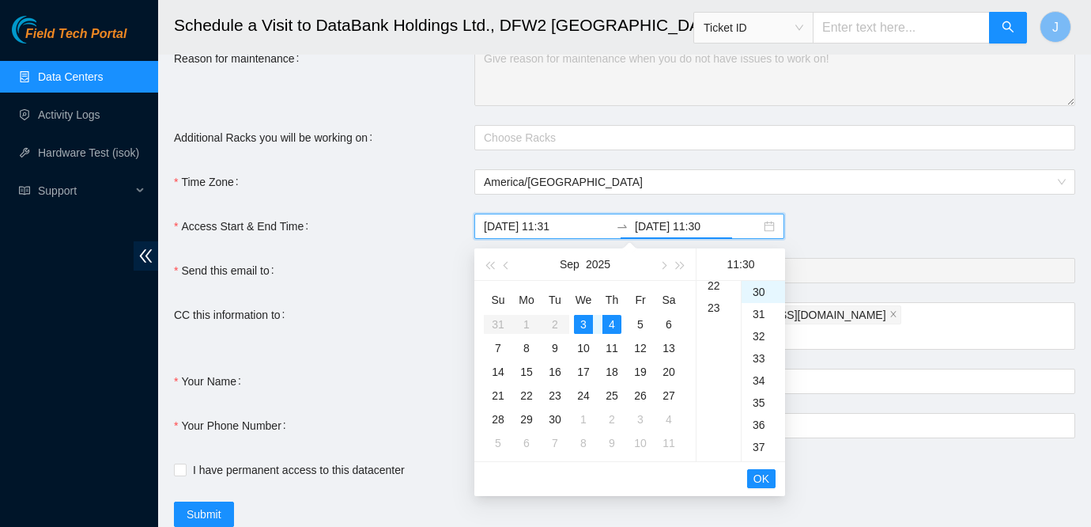
scroll to position [508, 0]
click at [584, 323] on div "3" at bounding box center [583, 324] width 19 height 19
click at [709, 289] on div "23" at bounding box center [719, 293] width 44 height 22
type input "2025-09-03 23:30"
click at [765, 475] on span "OK" at bounding box center [762, 478] width 16 height 17
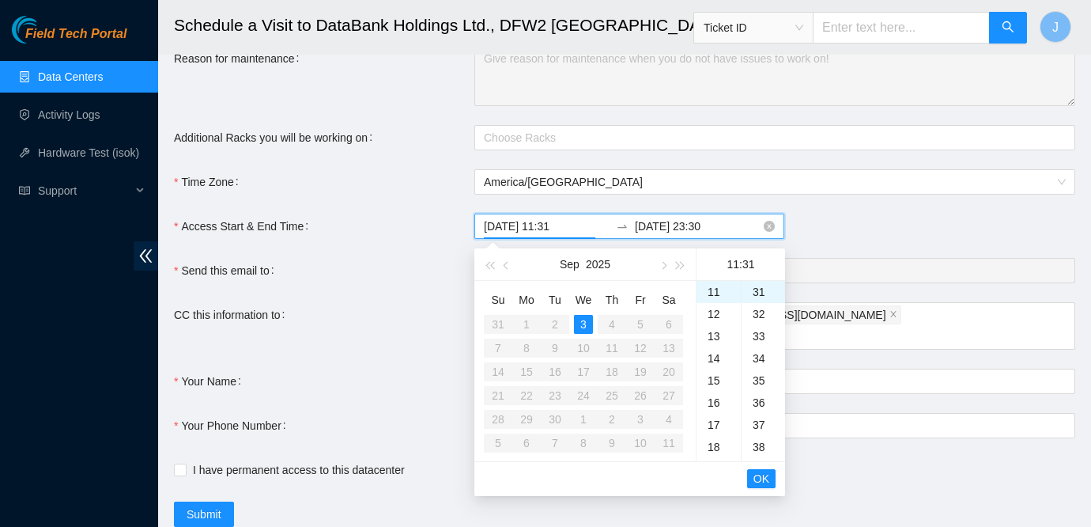
scroll to position [686, 0]
click at [761, 480] on span "OK" at bounding box center [762, 478] width 16 height 17
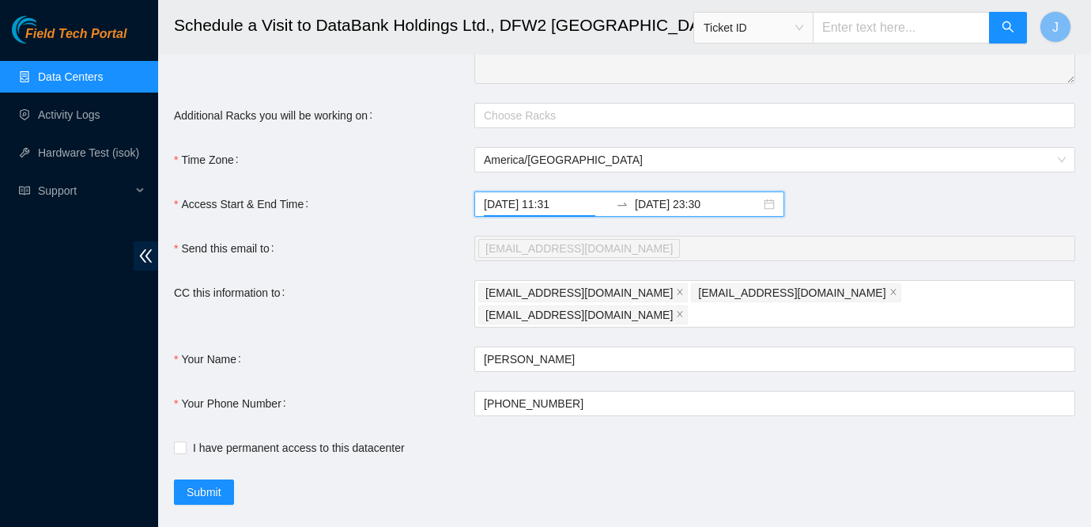
scroll to position [425, 0]
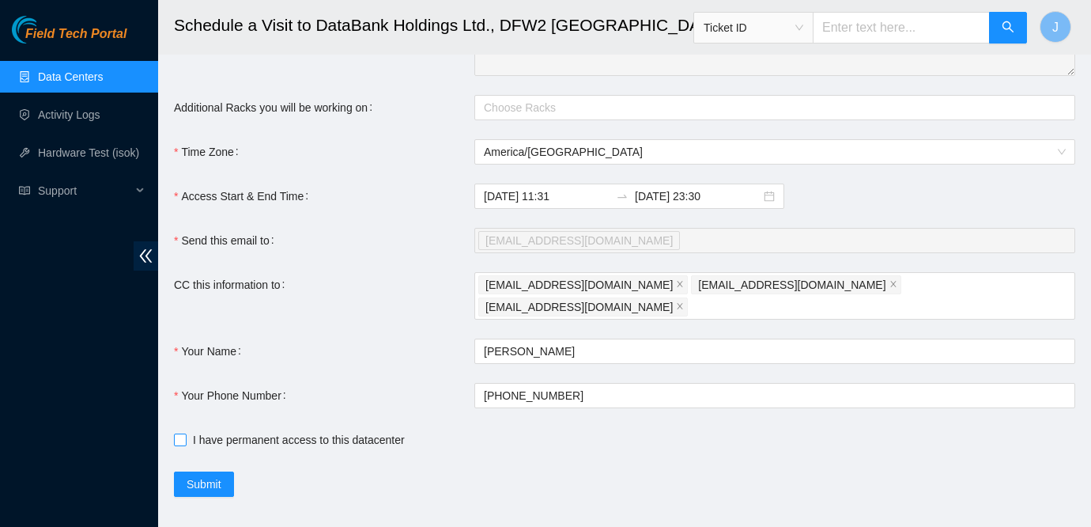
click at [293, 431] on span "I have permanent access to this datacenter" at bounding box center [299, 439] width 225 height 17
click at [185, 433] on input "I have permanent access to this datacenter" at bounding box center [179, 438] width 11 height 11
checkbox input "true"
click at [195, 475] on span "Submit" at bounding box center [204, 483] width 35 height 17
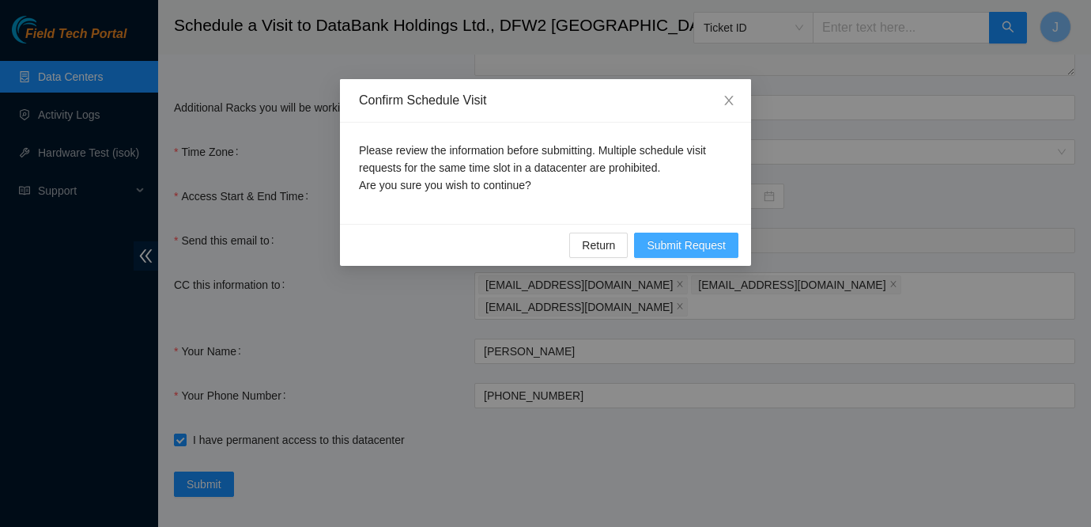
click at [686, 240] on span "Submit Request" at bounding box center [686, 244] width 79 height 17
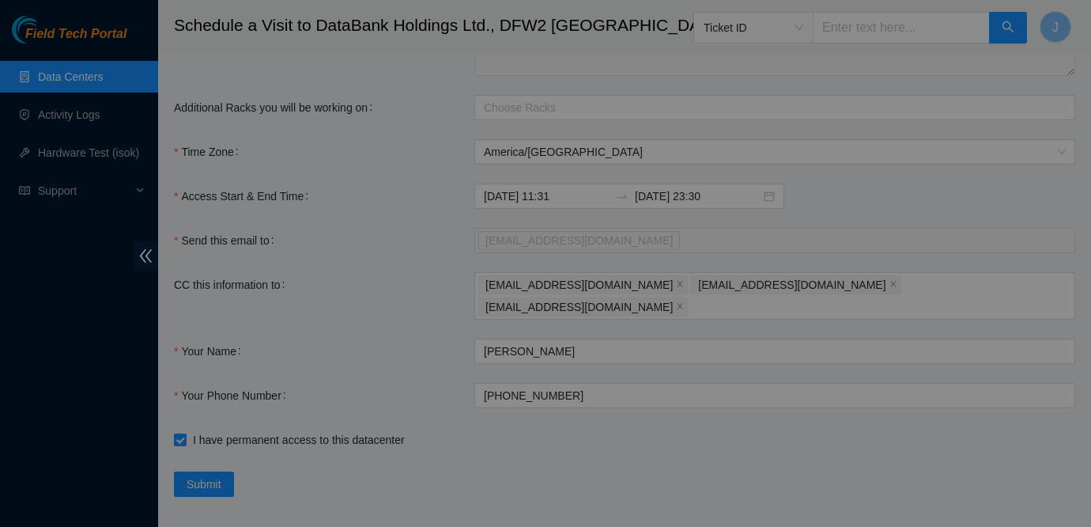
type input "2025-09-03 11:32"
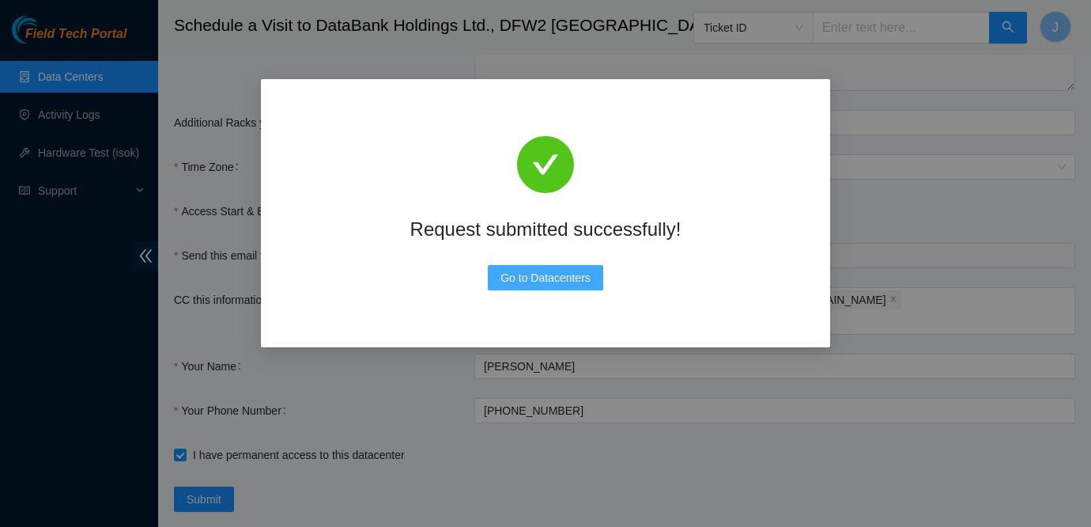
click at [530, 277] on span "Go to Datacenters" at bounding box center [546, 277] width 90 height 17
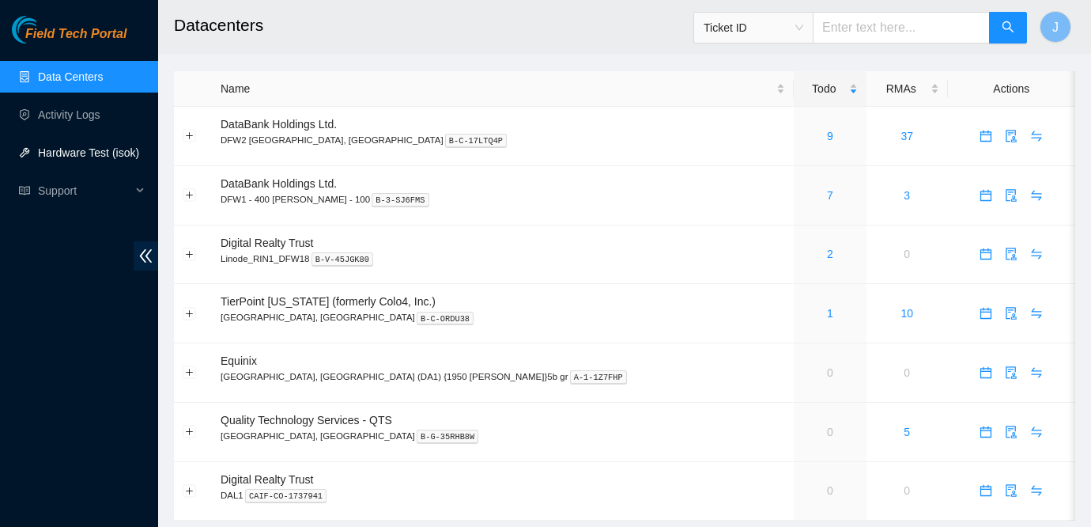
click at [84, 151] on link "Hardware Test (isok)" at bounding box center [88, 152] width 101 height 13
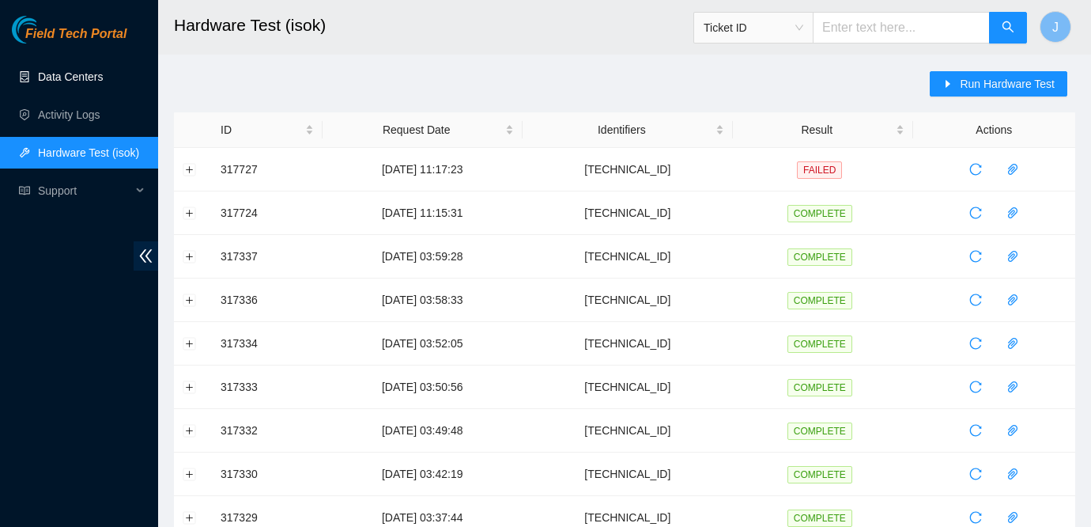
click at [94, 74] on link "Data Centers" at bounding box center [70, 76] width 65 height 13
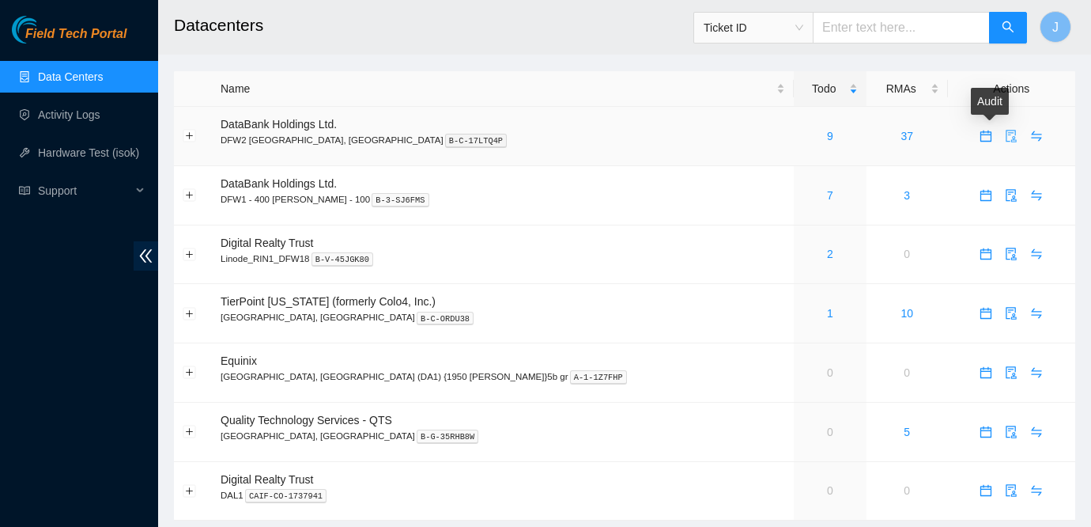
click at [1007, 134] on icon "audit" at bounding box center [1012, 136] width 10 height 13
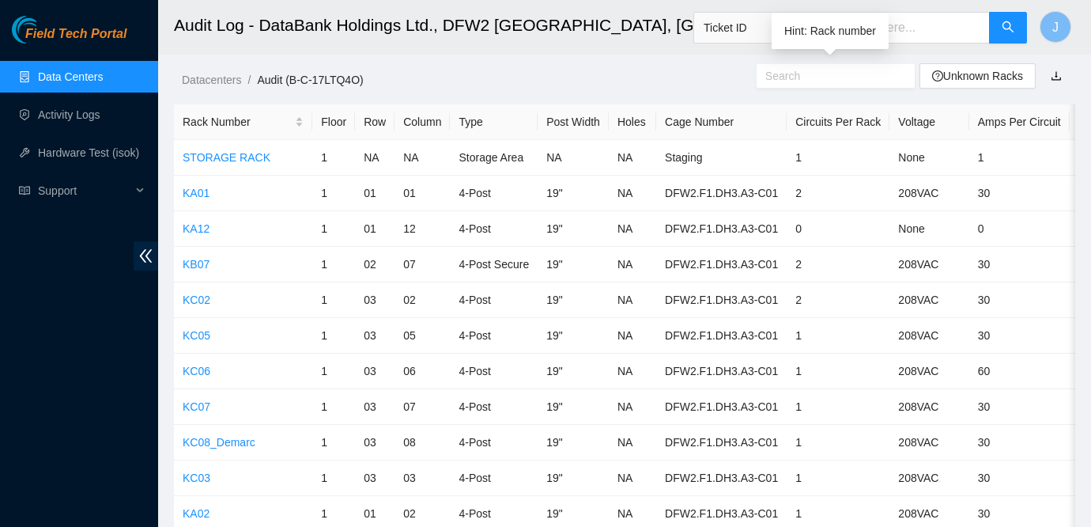
click at [785, 74] on input "text" at bounding box center [829, 75] width 128 height 17
paste input "[TECHNICAL_ID]"
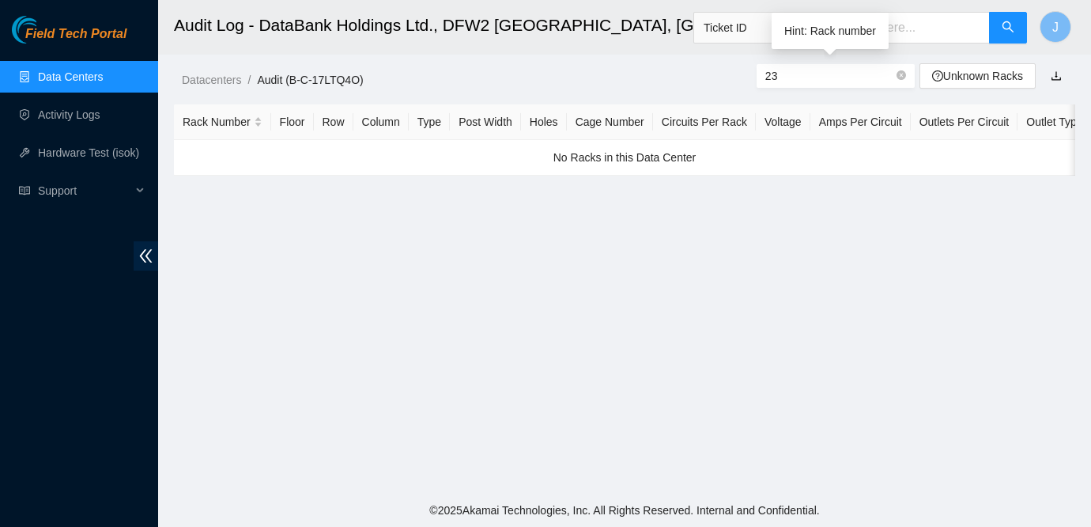
type input "2"
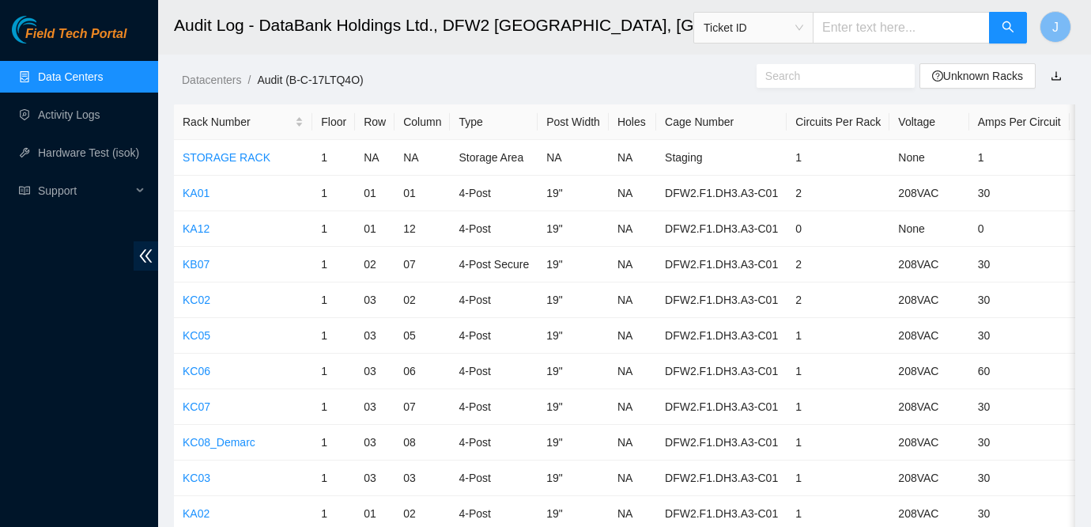
click at [801, 27] on span "Ticket ID" at bounding box center [754, 28] width 100 height 24
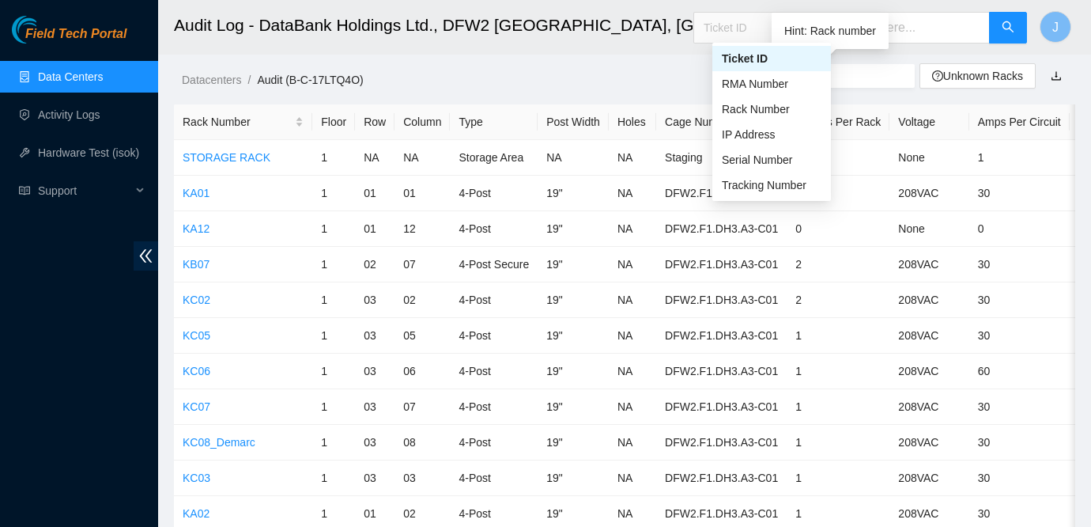
click at [859, 77] on input "text" at bounding box center [829, 75] width 128 height 17
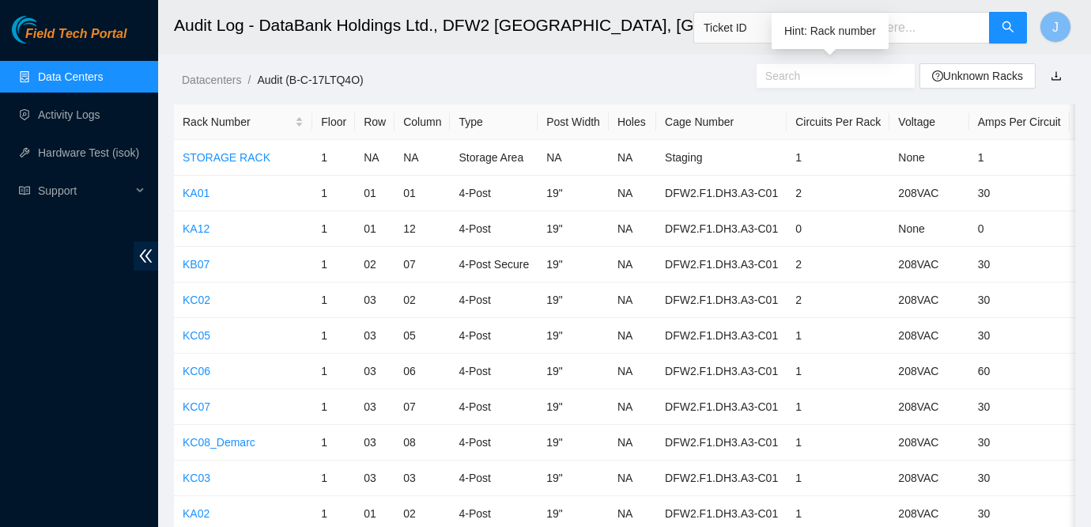
paste input "[TECHNICAL_ID]"
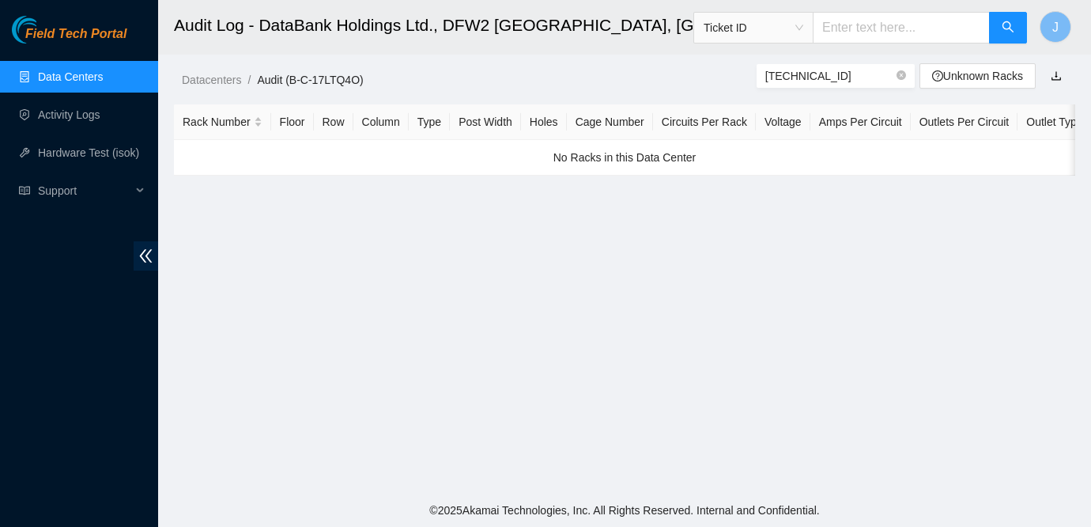
type input "[TECHNICAL_ID]"
click at [867, 27] on input "text" at bounding box center [901, 28] width 177 height 32
click at [789, 30] on span "Ticket ID" at bounding box center [754, 28] width 100 height 24
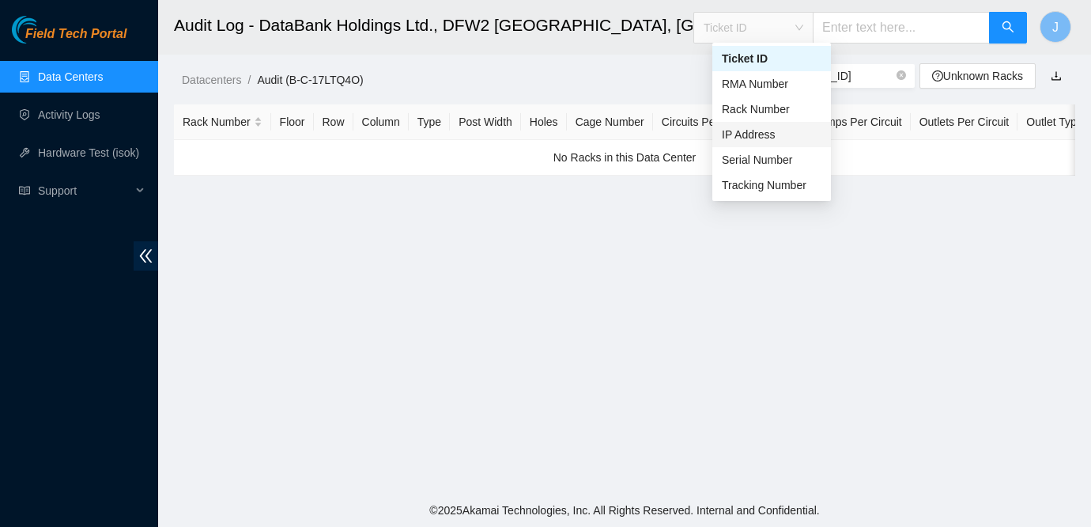
click at [757, 131] on div "IP Address" at bounding box center [772, 134] width 100 height 17
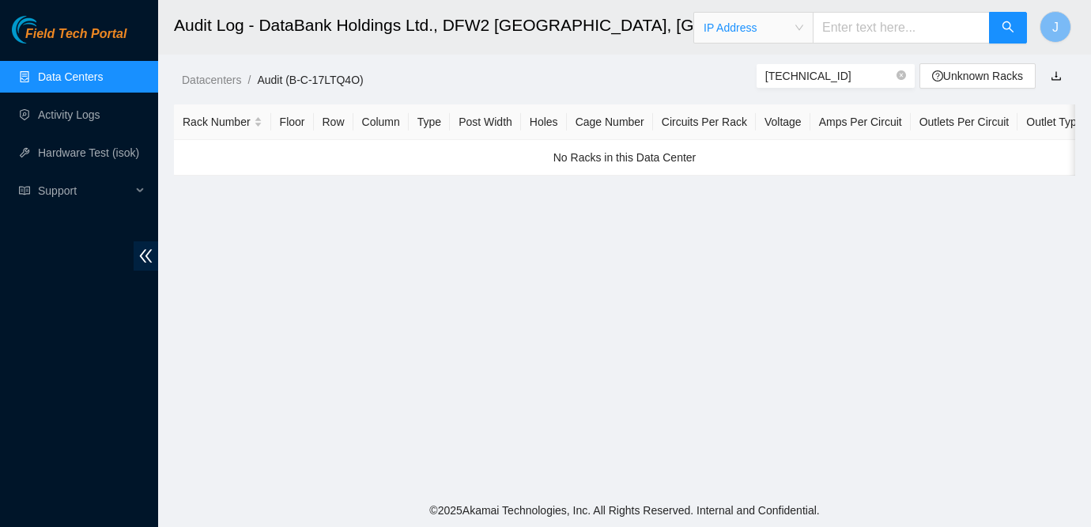
click at [878, 13] on input "text" at bounding box center [901, 28] width 177 height 32
paste input "[TECHNICAL_ID]"
type input "[TECHNICAL_ID]"
click at [1006, 22] on icon "search" at bounding box center [1008, 26] width 11 height 11
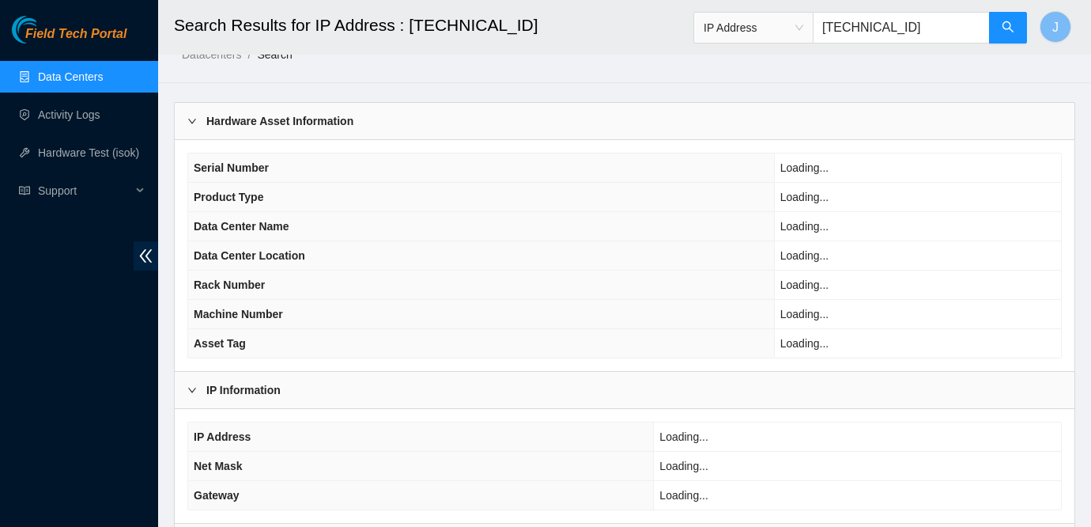
scroll to position [28, 0]
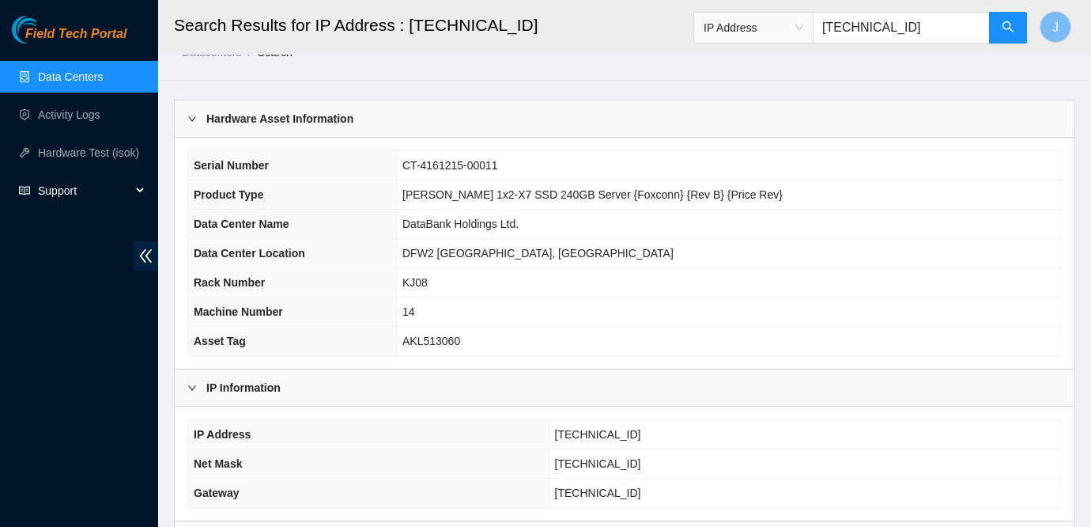
click at [79, 184] on span "Support" at bounding box center [84, 191] width 93 height 32
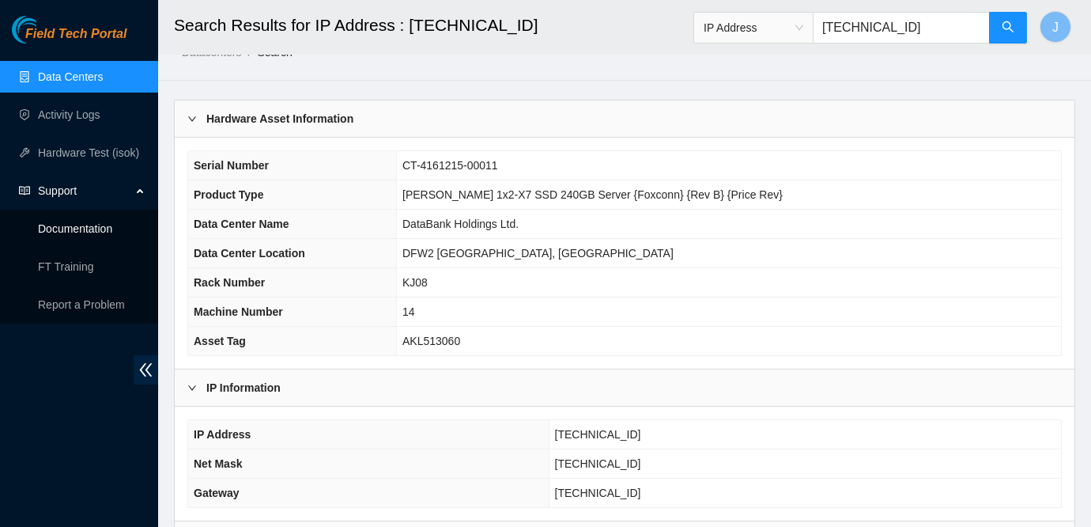
click at [66, 232] on link "Documentation" at bounding box center [75, 228] width 74 height 13
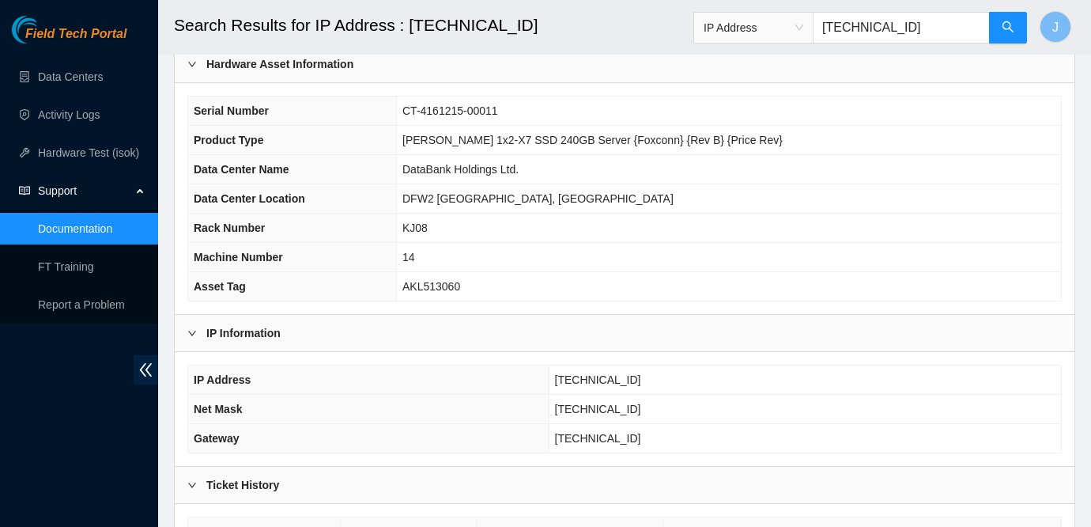
scroll to position [93, 0]
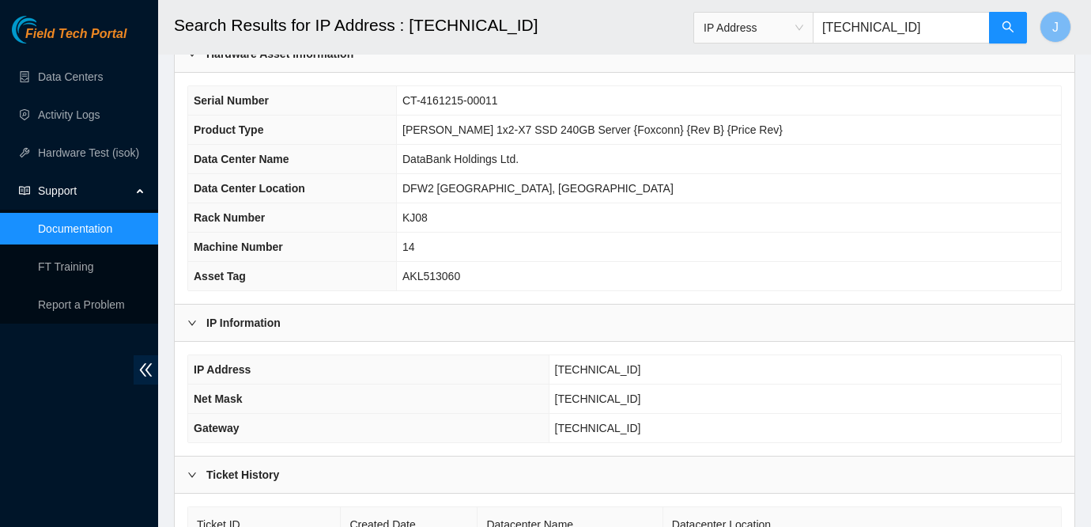
click at [32, 323] on div "Field Tech Portal Data Centers Activity Logs Hardware Test (isok) Support Docum…" at bounding box center [79, 271] width 158 height 511
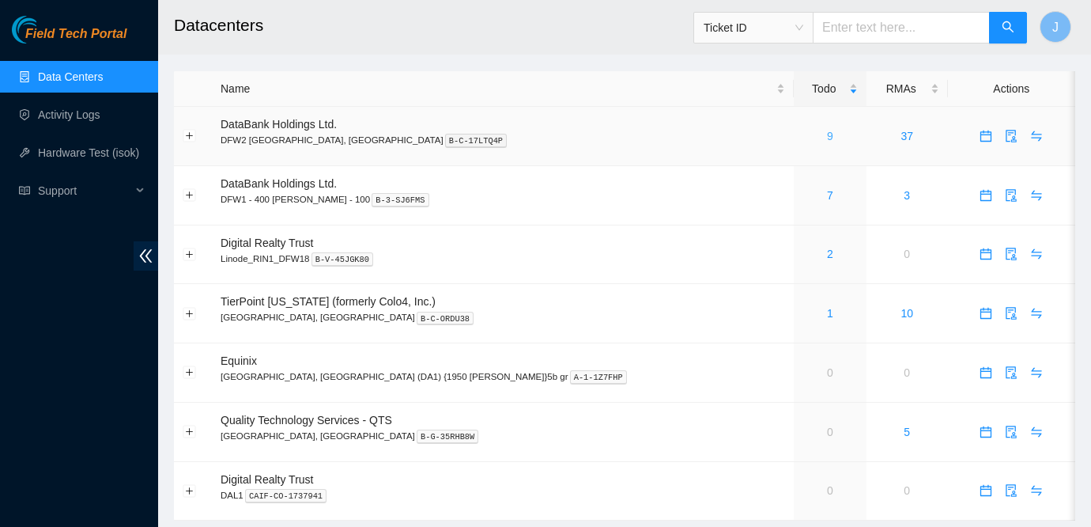
click at [827, 137] on link "9" at bounding box center [830, 136] width 6 height 13
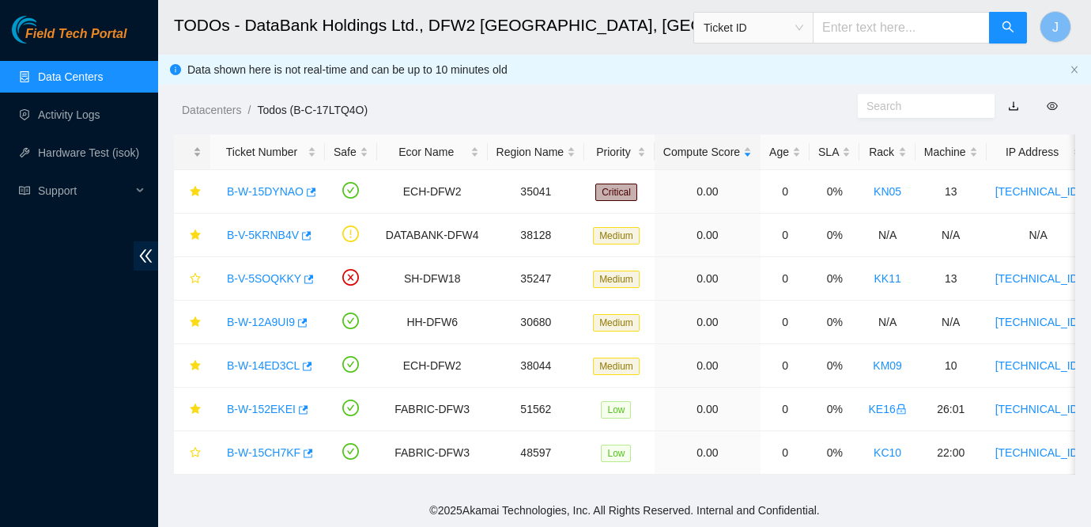
click at [202, 157] on div at bounding box center [192, 152] width 19 height 15
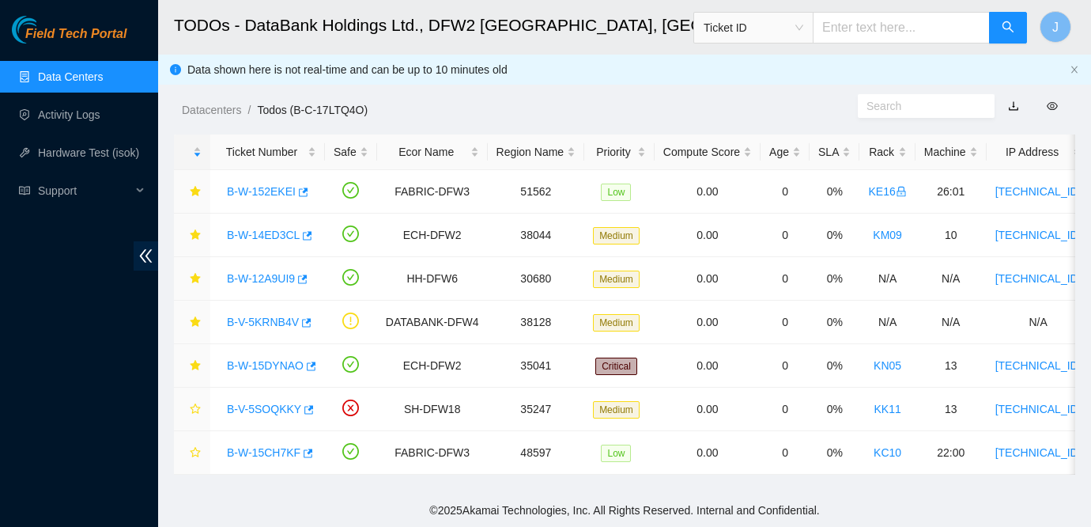
click at [497, 91] on div "Datacenters / Todos (B-C-17LTQ4O) /" at bounding box center [508, 74] width 700 height 89
click at [10, 315] on div "Field Tech Portal Data Centers Activity Logs Hardware Test (isok) Support" at bounding box center [79, 271] width 158 height 511
click at [272, 362] on link "B-W-15DYNAO" at bounding box center [265, 365] width 77 height 13
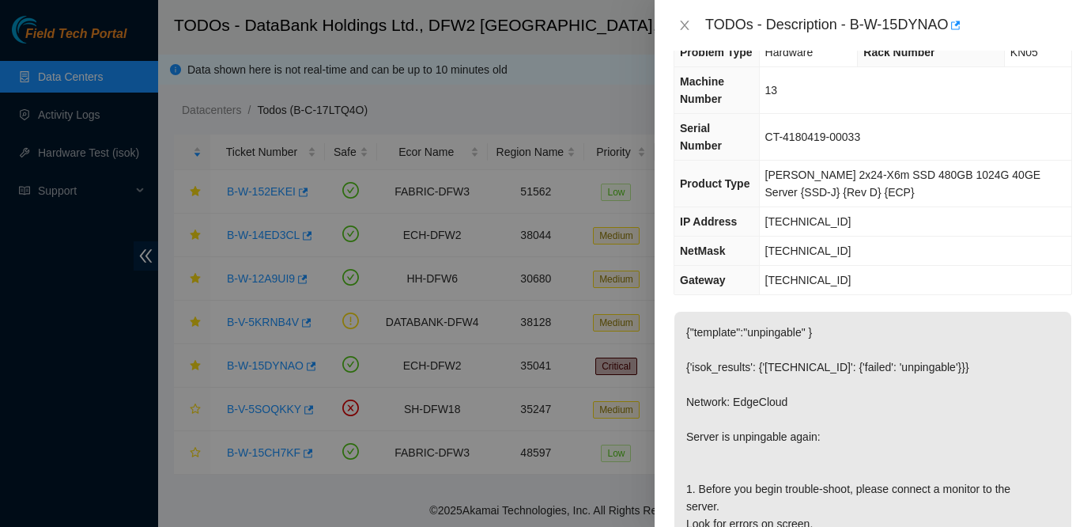
scroll to position [47, 0]
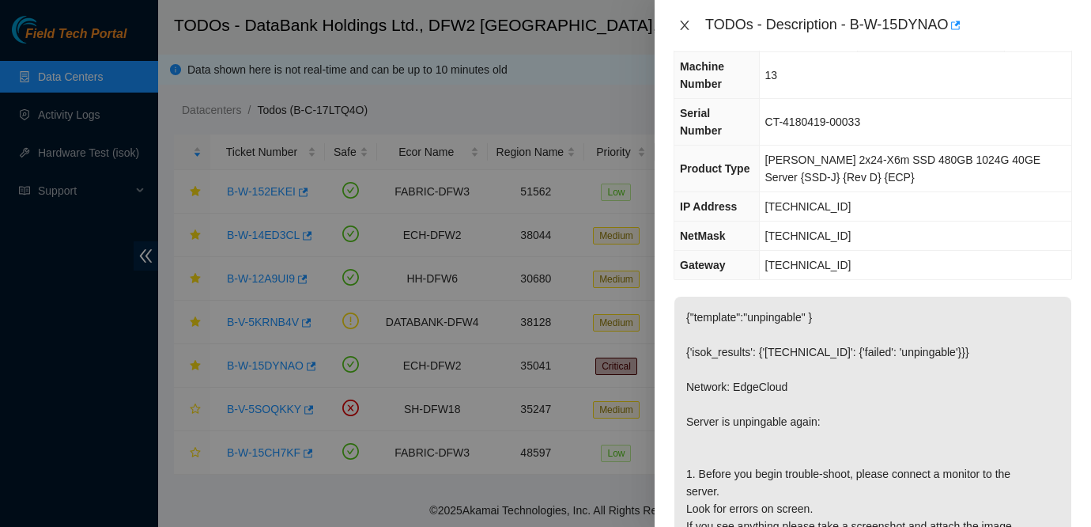
click at [685, 21] on icon "close" at bounding box center [684, 25] width 13 height 13
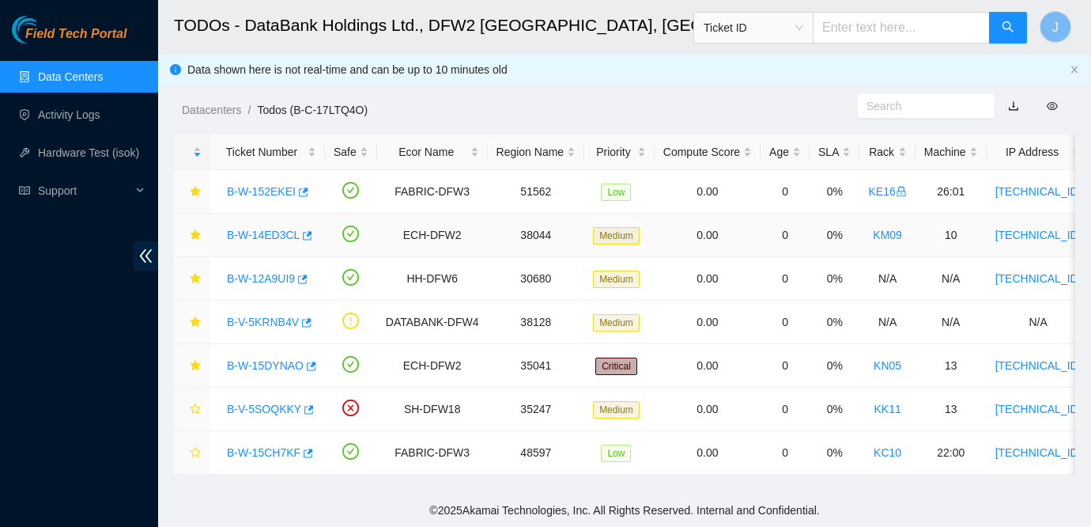
click at [281, 232] on link "B-W-14ED3CL" at bounding box center [263, 235] width 73 height 13
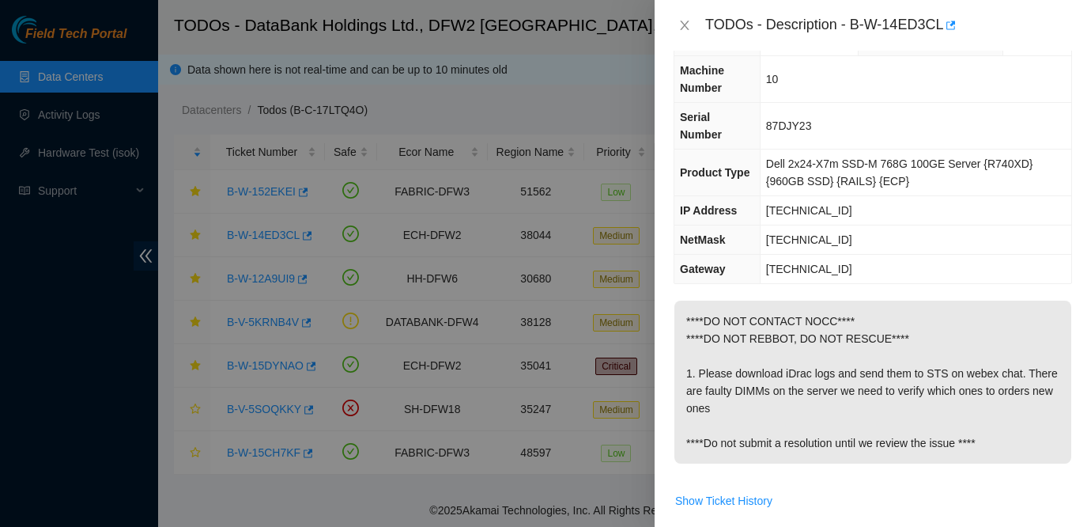
scroll to position [61, 0]
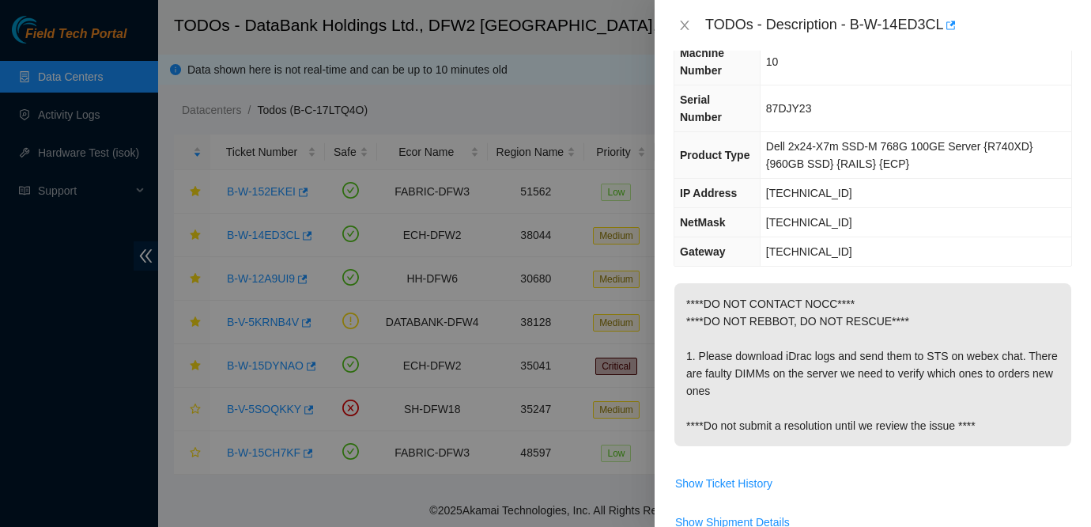
click at [85, 104] on div at bounding box center [545, 263] width 1091 height 527
click at [680, 25] on icon "close" at bounding box center [684, 25] width 13 height 13
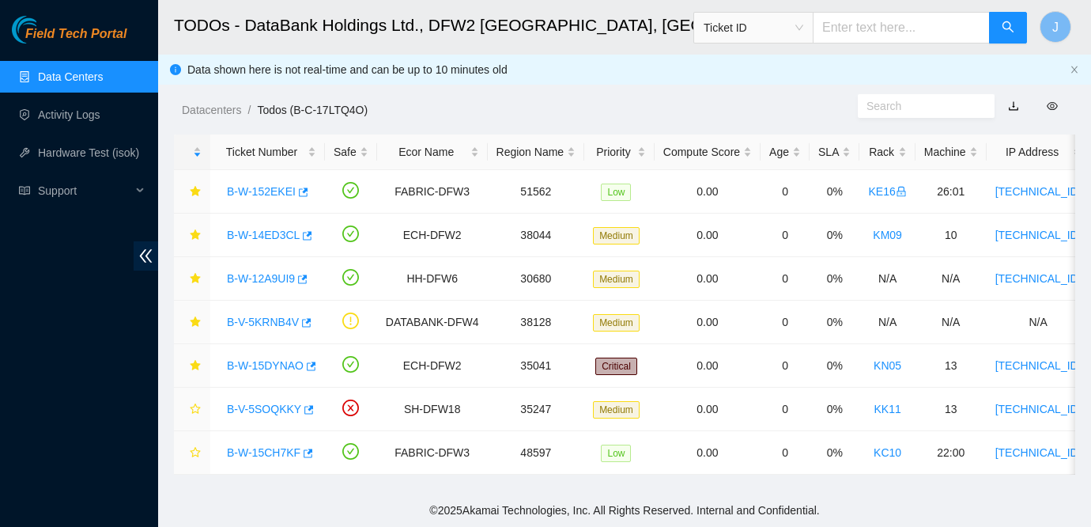
scroll to position [78, 0]
click at [72, 120] on link "Activity Logs" at bounding box center [69, 114] width 62 height 13
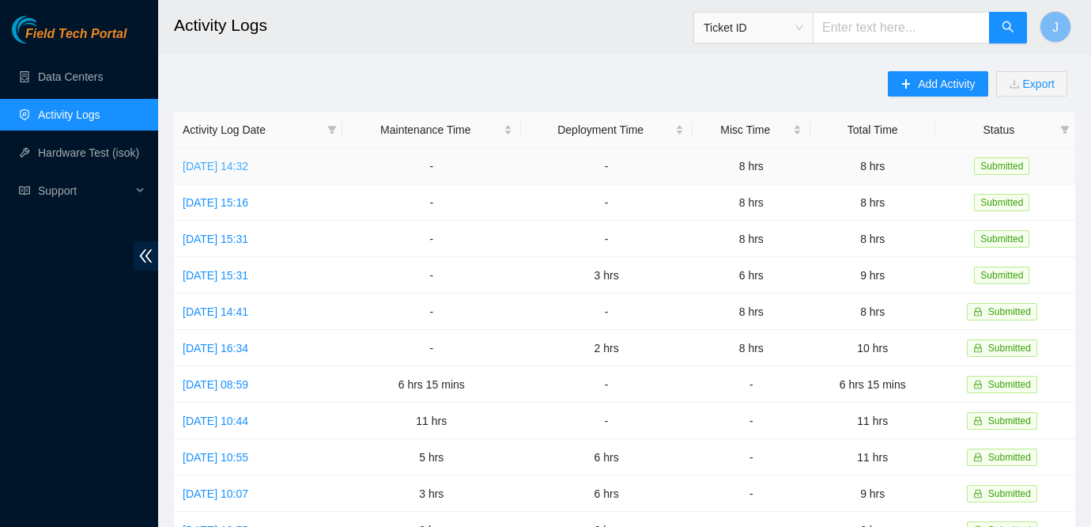
click at [248, 167] on link "Tue, 02 Sep 2025 14:32" at bounding box center [216, 166] width 66 height 13
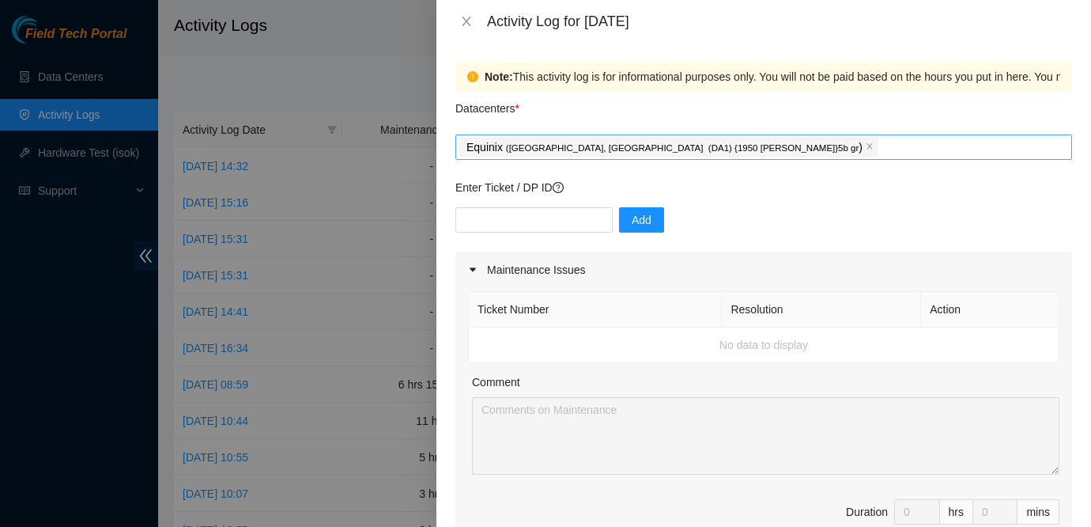
click at [721, 146] on div "Equinix ( Dallas, TX (DA1) {1950 N. Stemmons}5b gr )" at bounding box center [669, 147] width 421 height 22
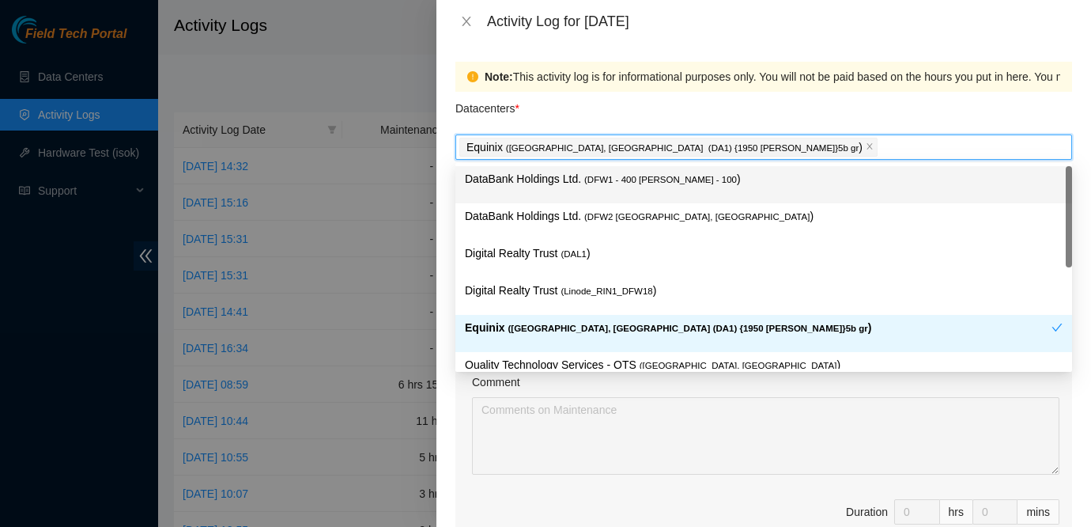
click at [624, 182] on span "( DFW1 - 400 S. Akard - 100" at bounding box center [660, 179] width 153 height 9
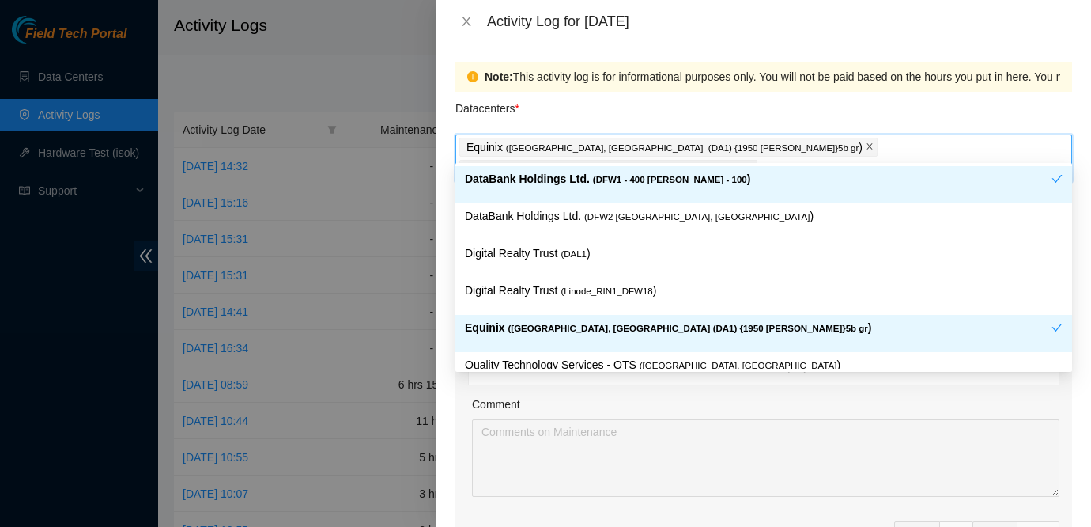
click at [866, 145] on icon "close" at bounding box center [870, 146] width 8 height 8
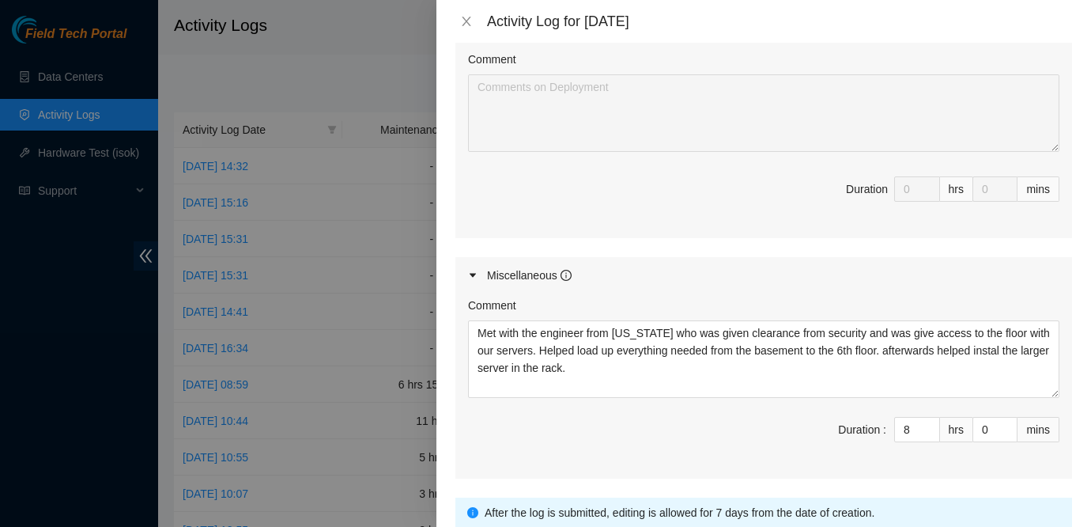
scroll to position [776, 0]
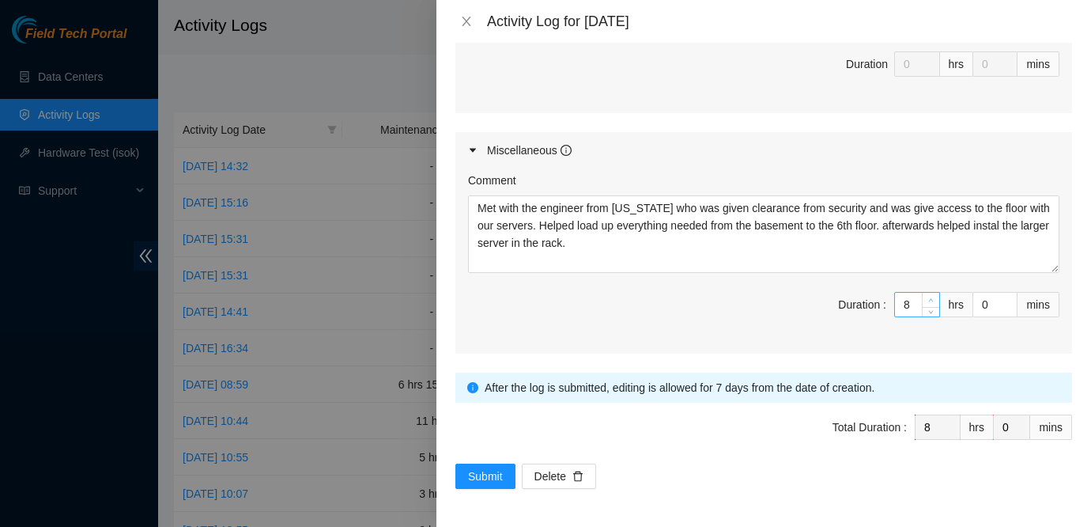
type input "9"
click at [931, 297] on icon "up" at bounding box center [931, 300] width 6 height 6
type input "10"
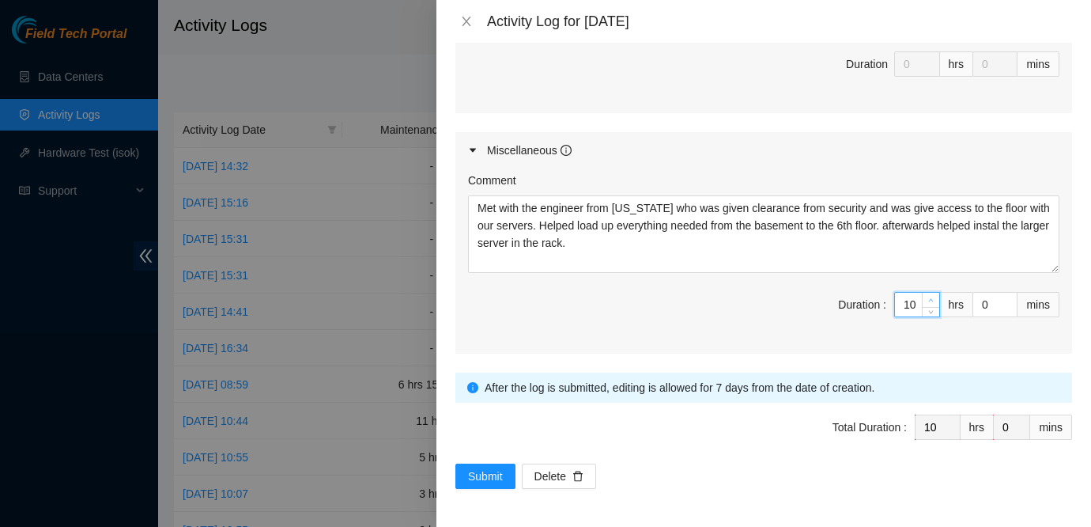
click at [931, 297] on icon "up" at bounding box center [931, 300] width 6 height 6
click at [463, 474] on button "Submit" at bounding box center [485, 475] width 60 height 25
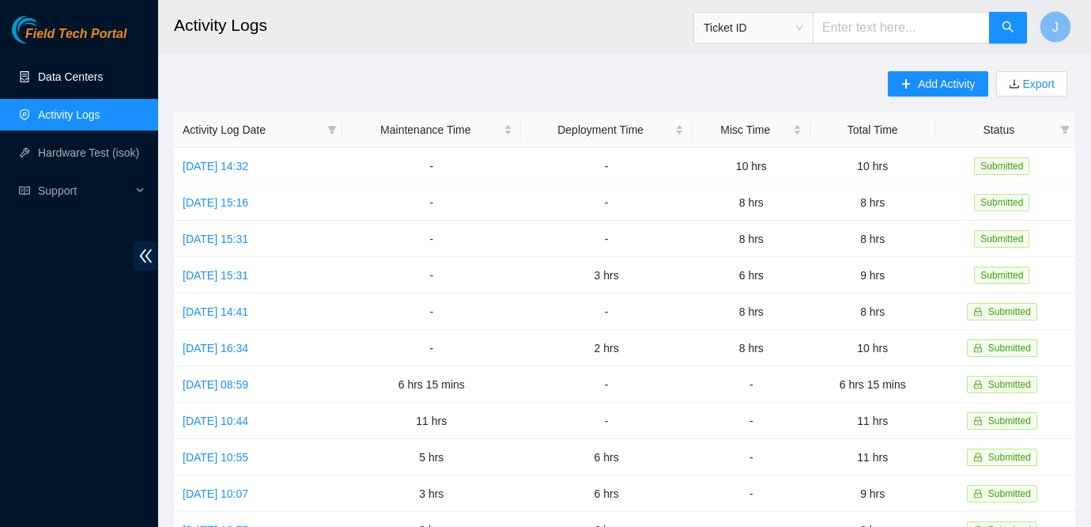
click at [92, 78] on link "Data Centers" at bounding box center [70, 76] width 65 height 13
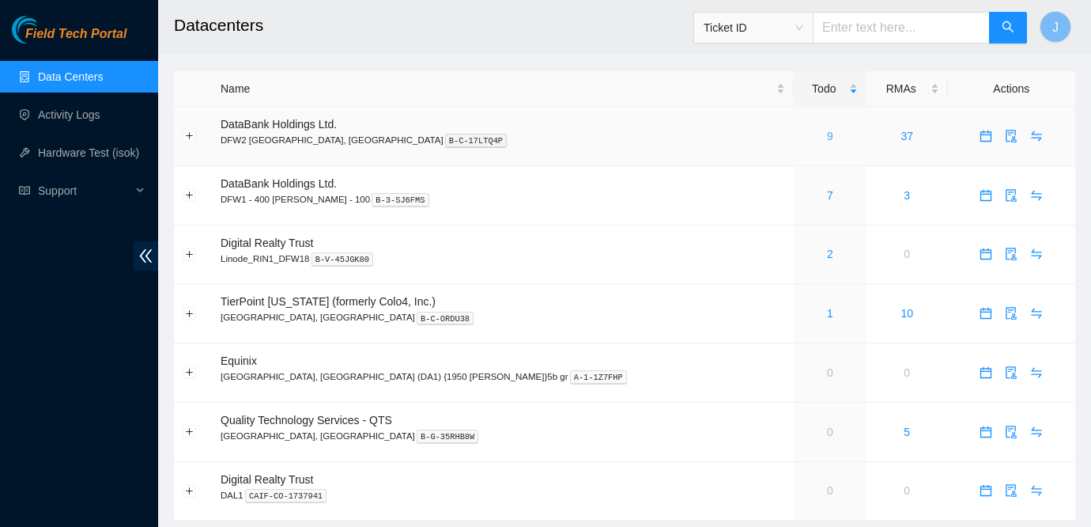
click at [827, 137] on link "9" at bounding box center [830, 136] width 6 height 13
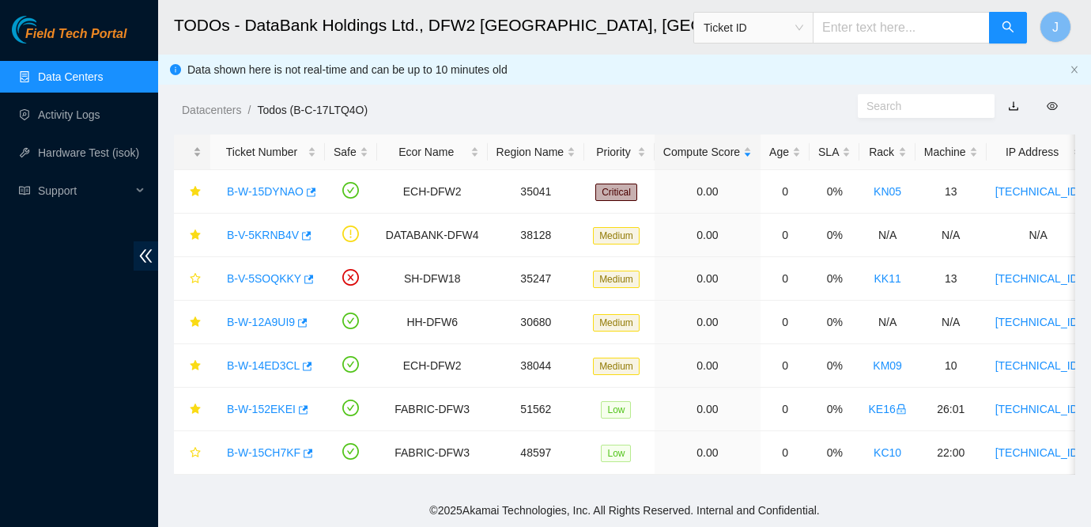
click at [200, 153] on div at bounding box center [192, 152] width 19 height 15
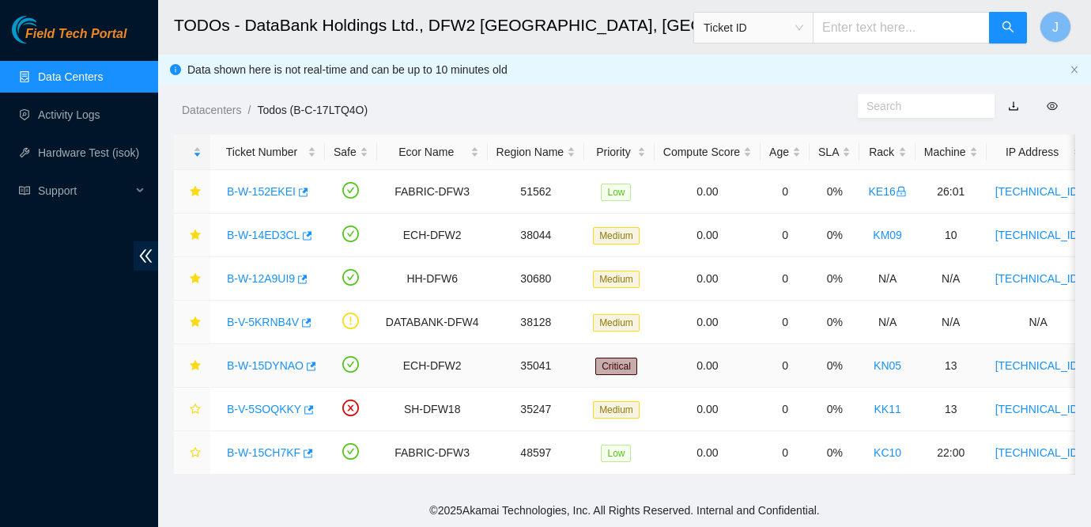
click at [497, 365] on td "35041" at bounding box center [536, 365] width 97 height 43
click at [263, 241] on div "B-W-14ED3CL" at bounding box center [267, 234] width 97 height 25
click at [265, 231] on link "B-W-14ED3CL" at bounding box center [263, 235] width 73 height 13
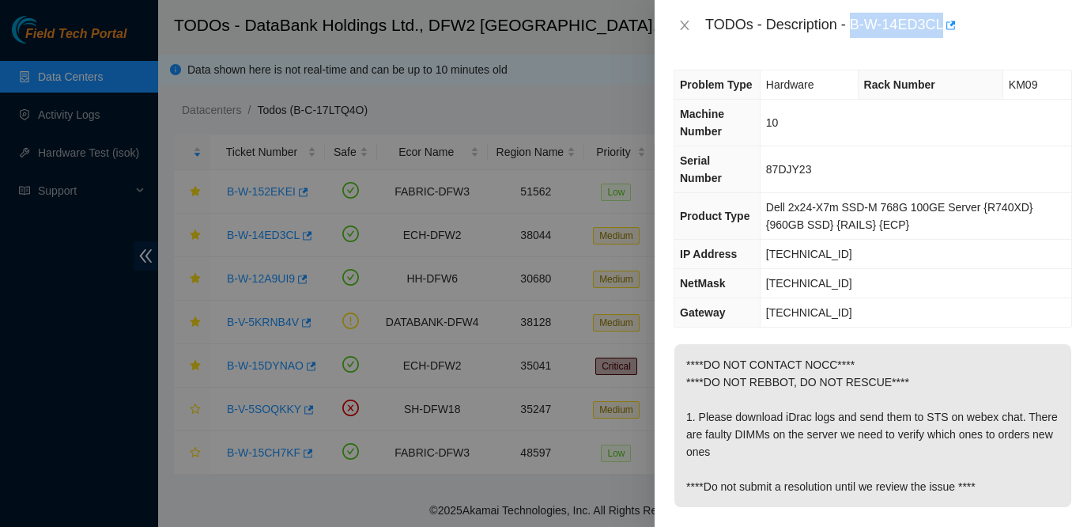
drag, startPoint x: 854, startPoint y: 19, endPoint x: 948, endPoint y: 20, distance: 94.1
click at [948, 20] on div "TODOs - Description - B-W-14ED3CL" at bounding box center [888, 25] width 367 height 25
copy div "B-W-14ED3CL"
click at [1025, 289] on td "[TECHNICAL_ID]" at bounding box center [916, 283] width 312 height 29
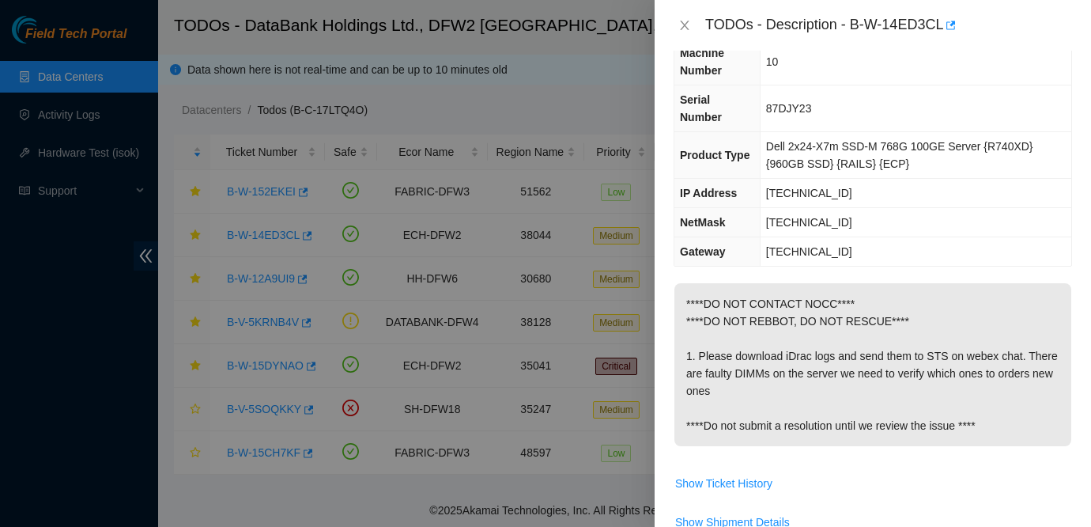
click at [1009, 238] on td "23.204.155.1" at bounding box center [916, 251] width 312 height 29
click at [18, 297] on div at bounding box center [545, 263] width 1091 height 527
click at [686, 28] on icon "close" at bounding box center [684, 25] width 9 height 9
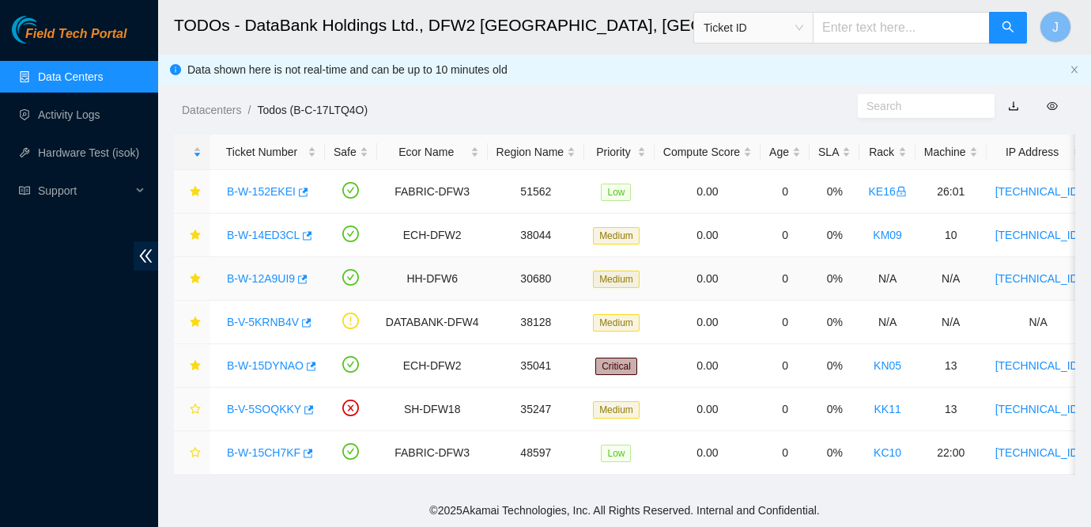
scroll to position [78, 0]
click at [278, 324] on link "B-V-5KRNB4V" at bounding box center [263, 321] width 72 height 13
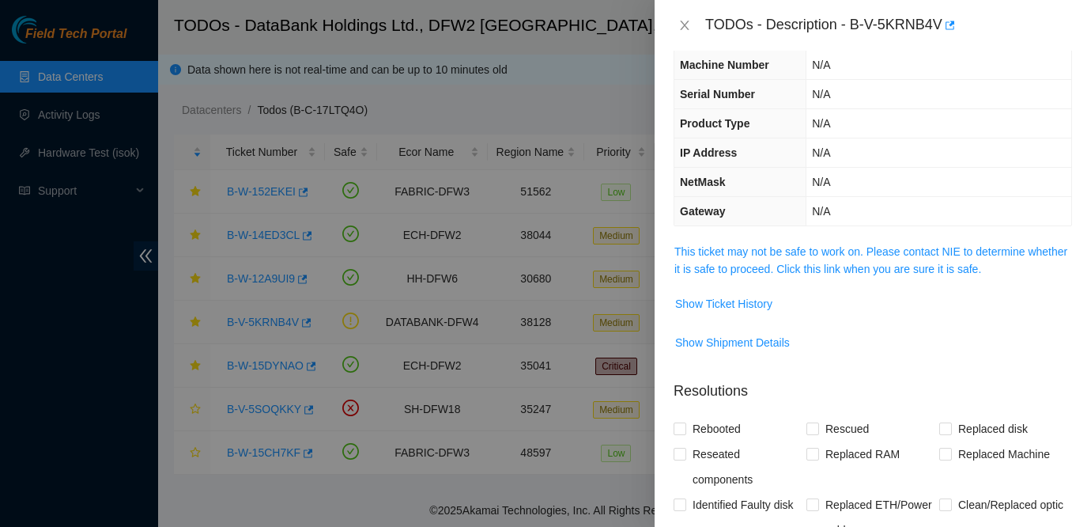
scroll to position [61, 0]
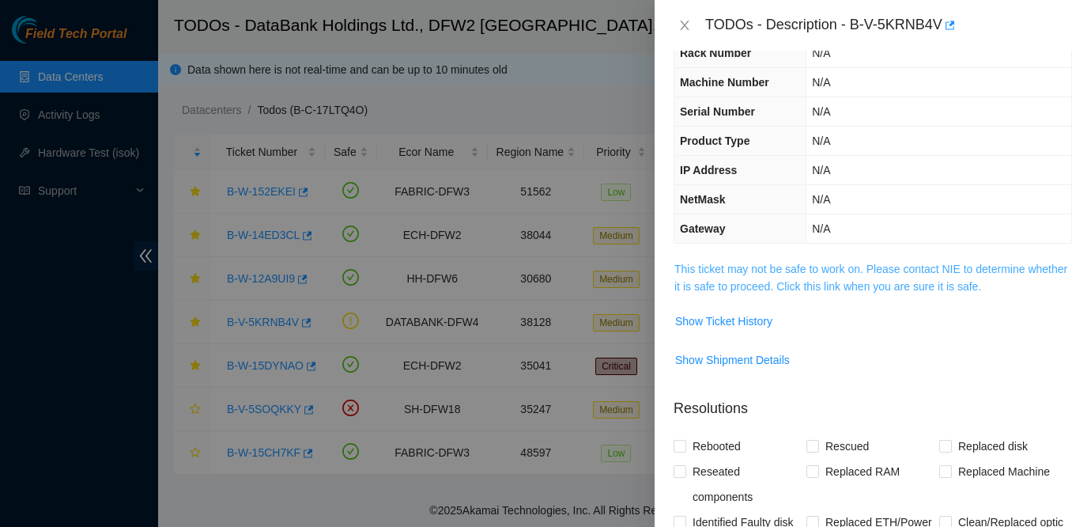
click at [745, 263] on link "This ticket may not be safe to work on. Please contact NIE to determine whether…" at bounding box center [870, 278] width 393 height 30
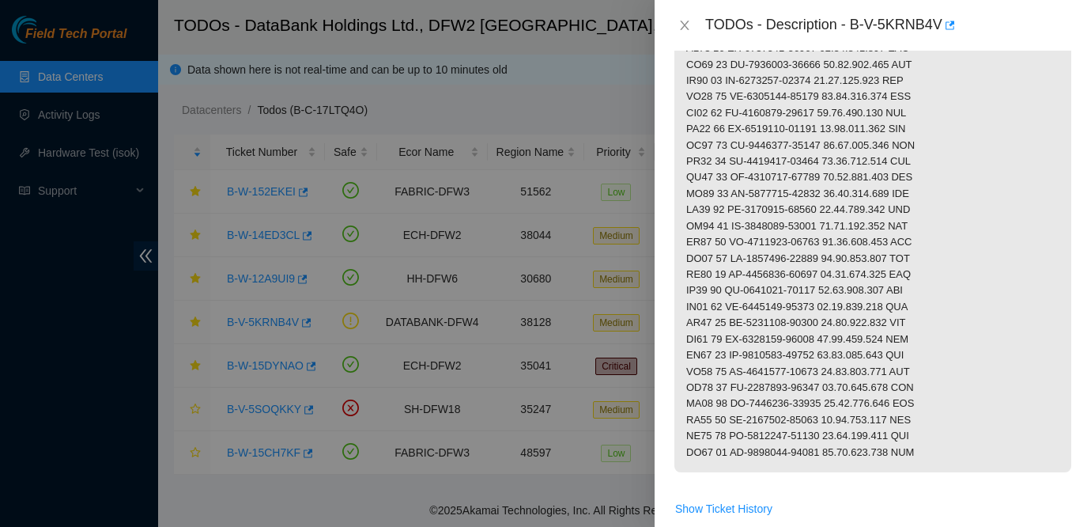
scroll to position [408, 0]
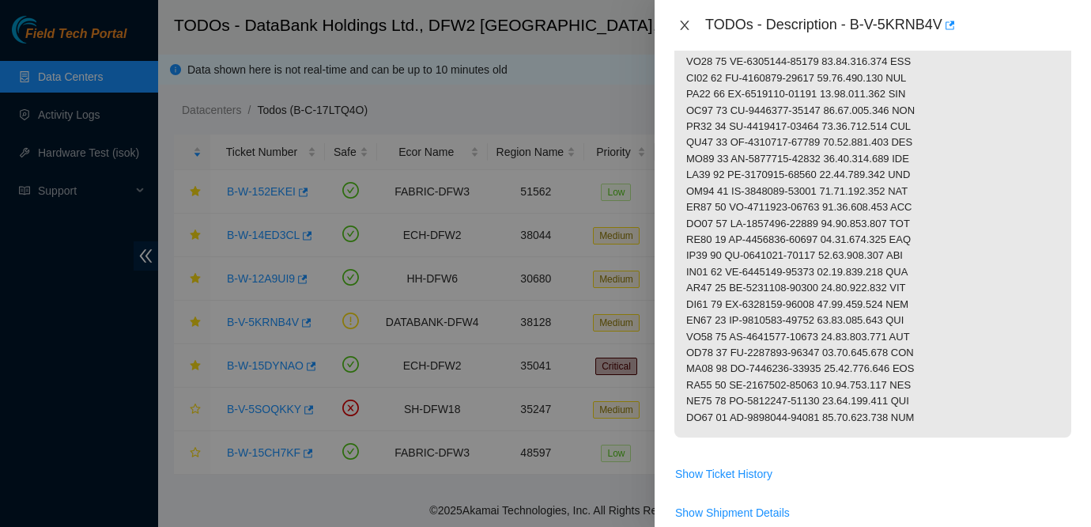
click at [689, 19] on icon "close" at bounding box center [684, 25] width 13 height 13
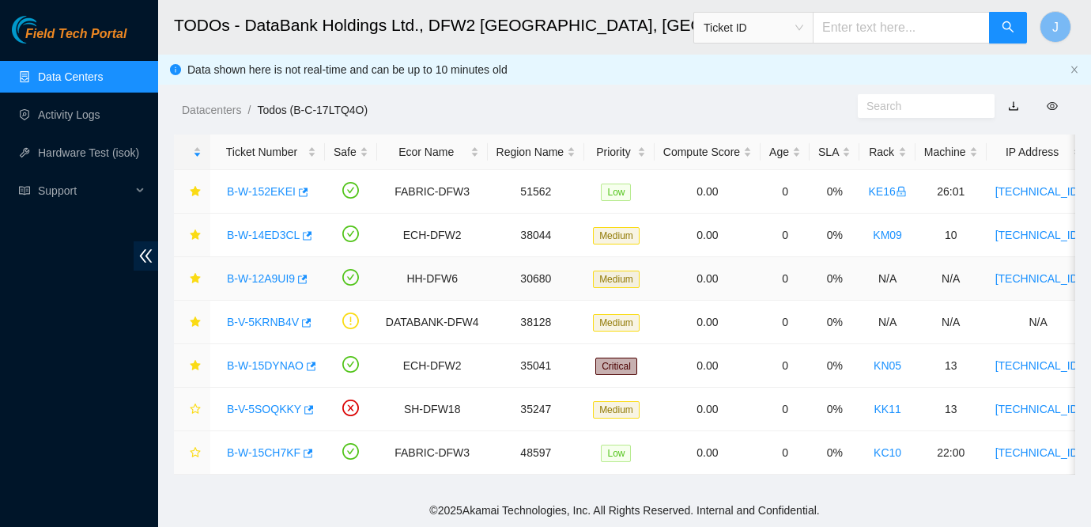
click at [250, 288] on div "B-W-12A9UI9" at bounding box center [267, 278] width 97 height 25
click at [261, 276] on link "B-W-12A9UI9" at bounding box center [261, 278] width 68 height 13
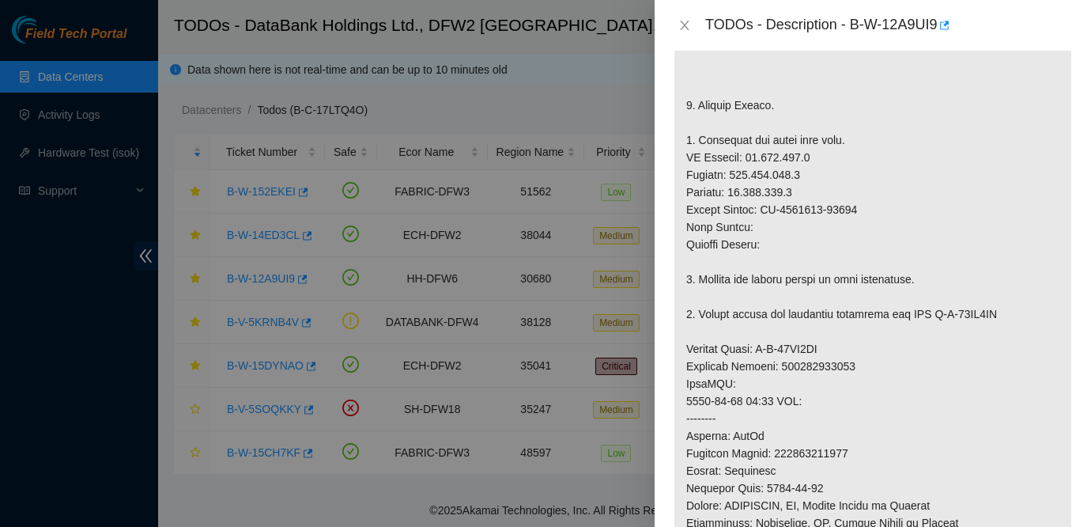
scroll to position [435, 0]
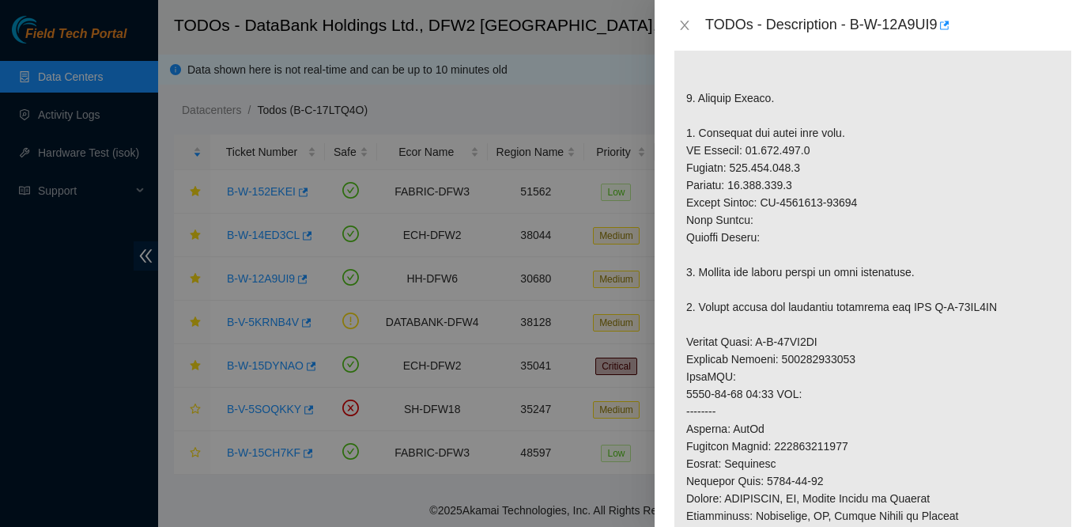
click at [948, 318] on p at bounding box center [872, 359] width 397 height 876
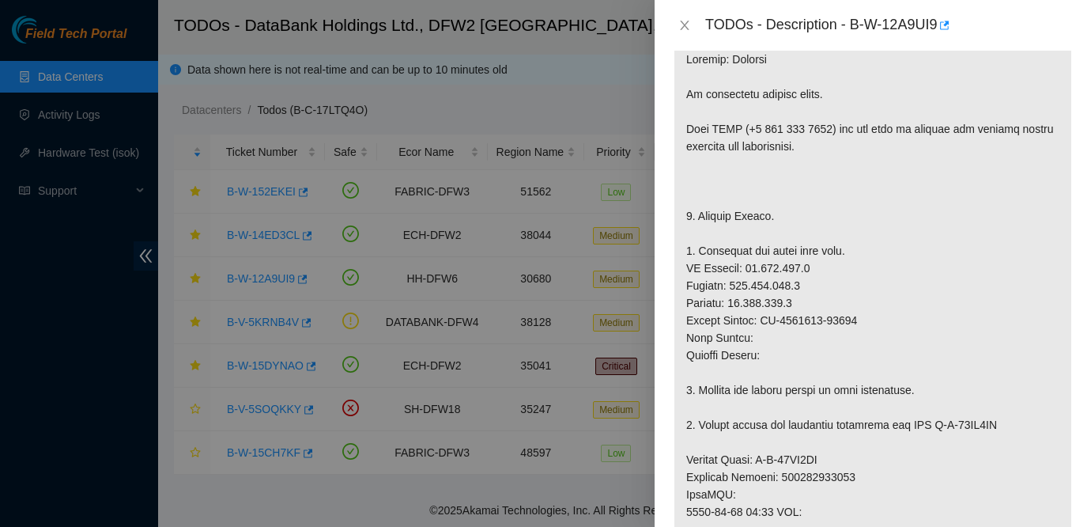
scroll to position [0, 0]
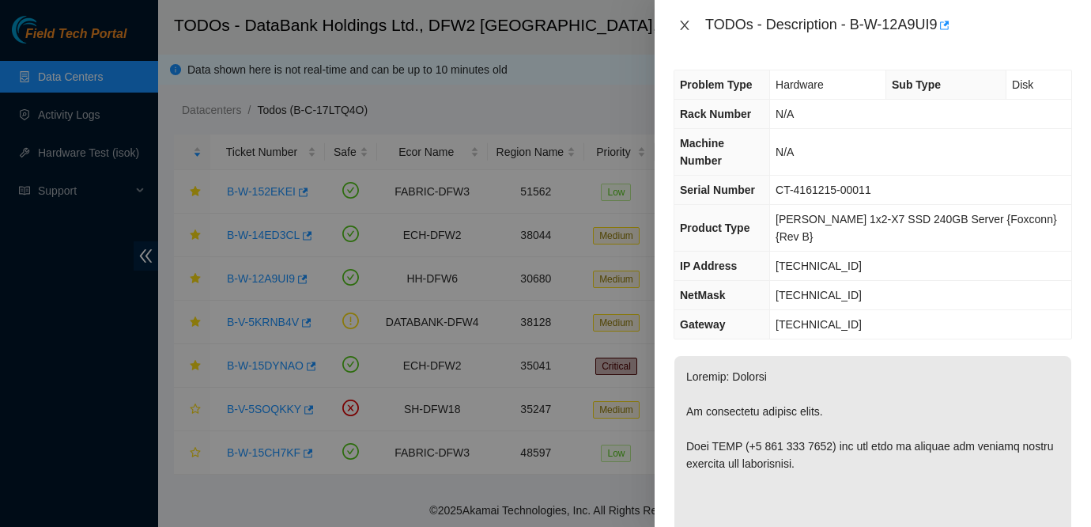
click at [679, 28] on icon "close" at bounding box center [684, 25] width 13 height 13
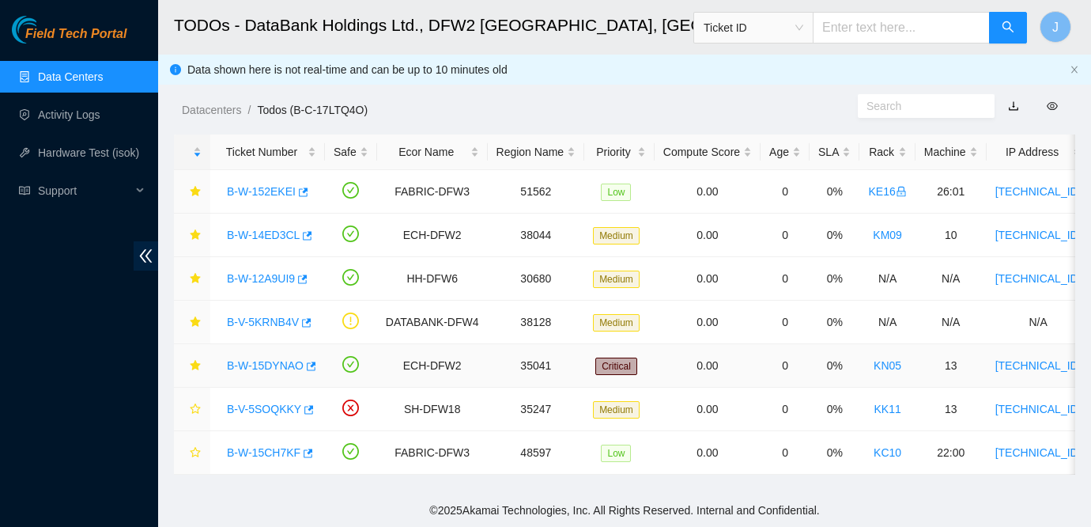
click at [259, 366] on link "B-W-15DYNAO" at bounding box center [265, 365] width 77 height 13
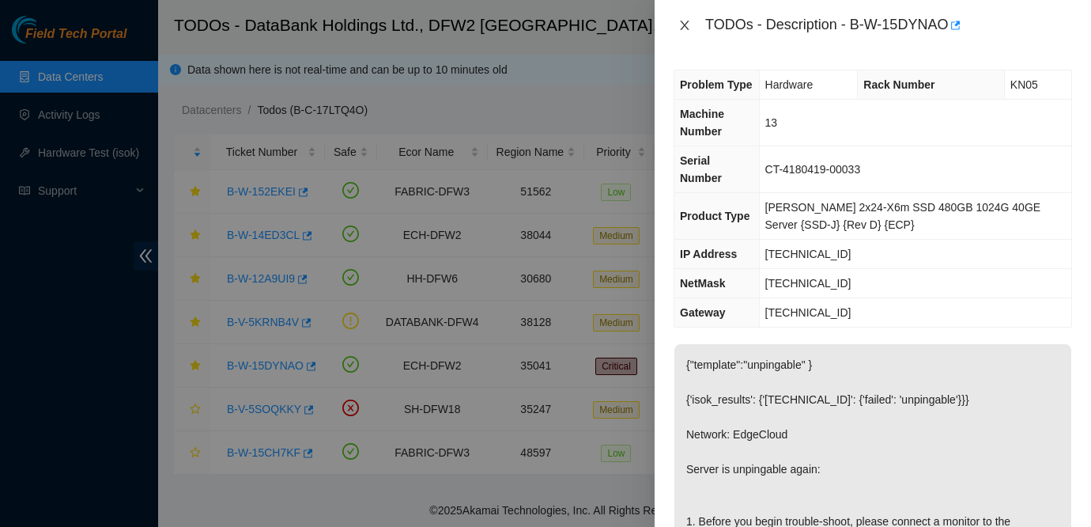
click at [689, 26] on icon "close" at bounding box center [684, 25] width 13 height 13
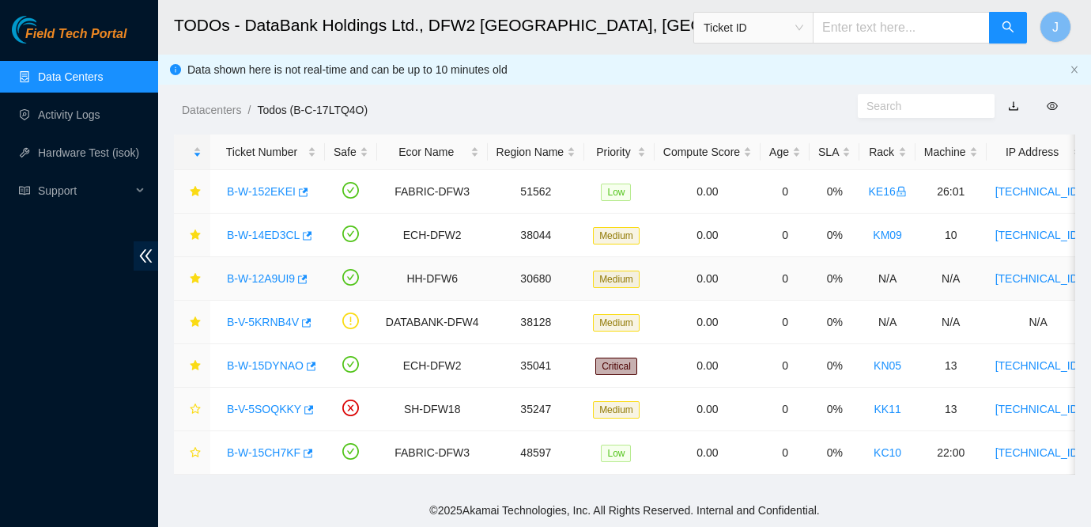
click at [269, 274] on link "B-W-12A9UI9" at bounding box center [261, 278] width 68 height 13
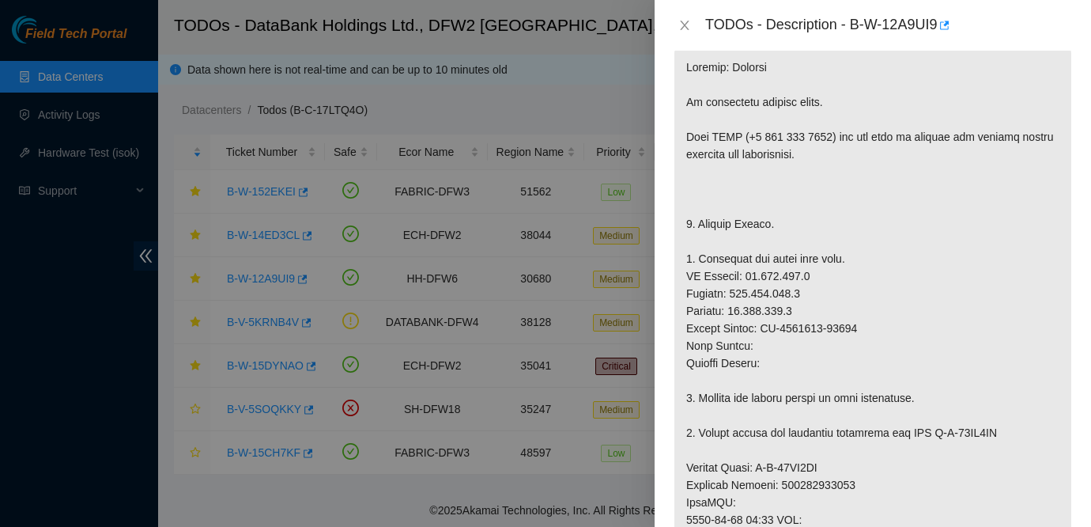
scroll to position [307, 0]
click at [680, 23] on icon "close" at bounding box center [684, 25] width 13 height 13
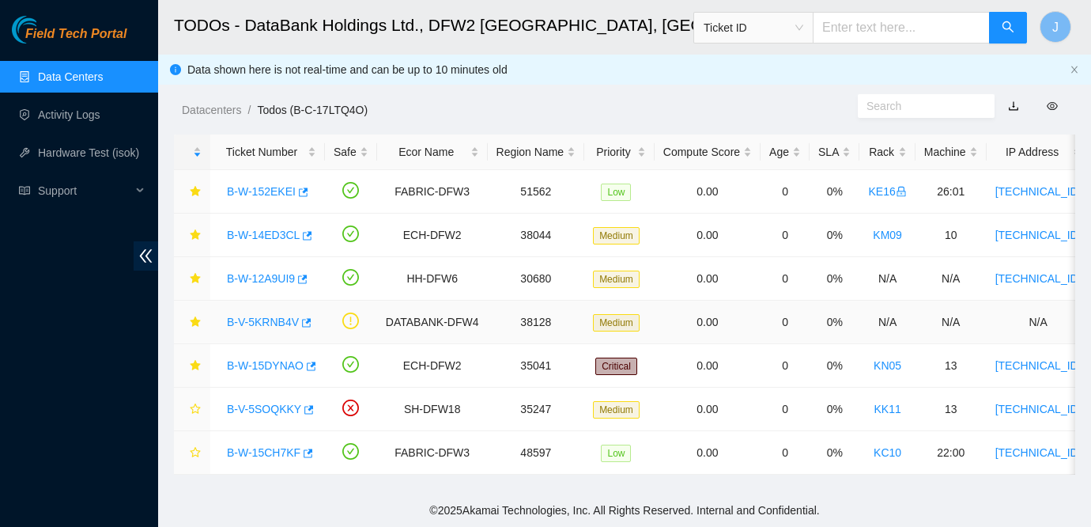
click at [265, 319] on link "B-V-5KRNB4V" at bounding box center [263, 321] width 72 height 13
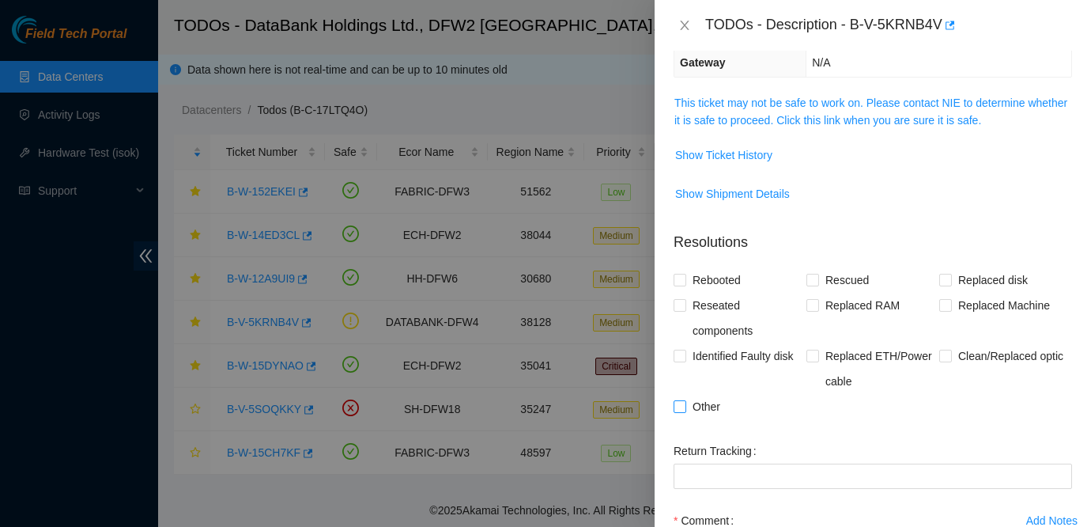
scroll to position [0, 0]
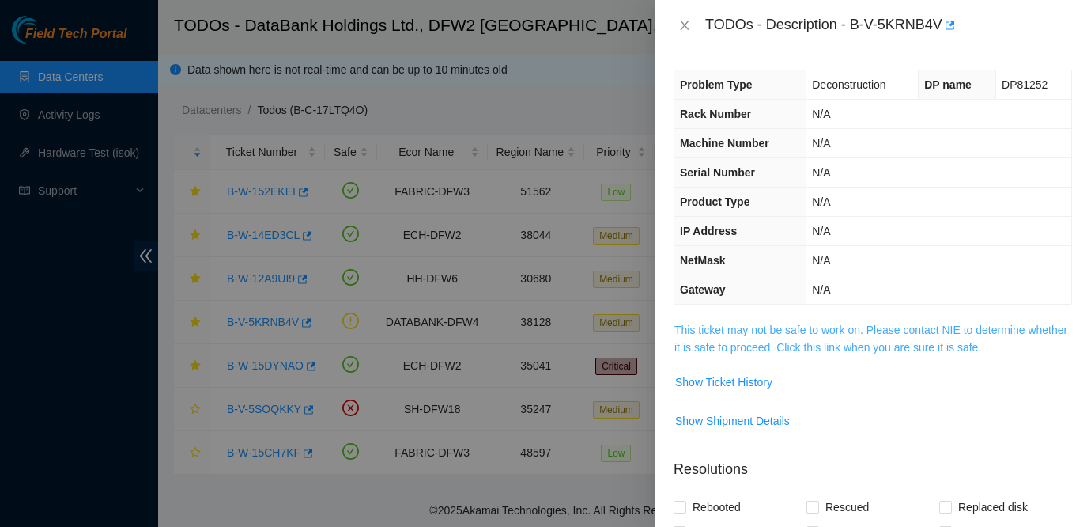
click at [748, 333] on link "This ticket may not be safe to work on. Please contact NIE to determine whether…" at bounding box center [870, 338] width 393 height 30
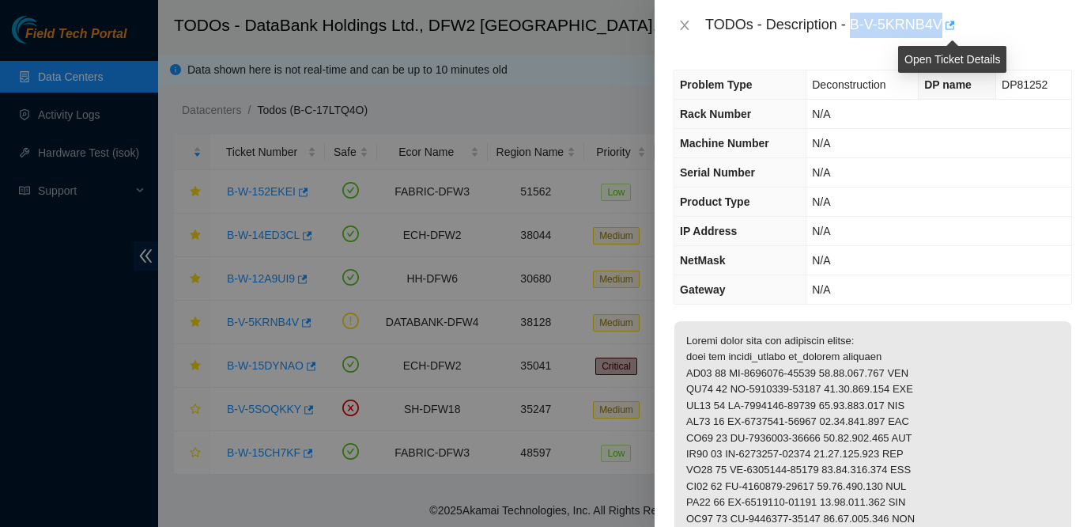
drag, startPoint x: 856, startPoint y: 22, endPoint x: 950, endPoint y: 21, distance: 94.1
click at [950, 21] on div "TODOs - Description - B-V-5KRNB4V" at bounding box center [888, 25] width 367 height 25
copy div "B-V-5KRNB4V"
click at [992, 246] on td "N/A" at bounding box center [939, 260] width 265 height 29
click at [685, 28] on icon "close" at bounding box center [684, 25] width 13 height 13
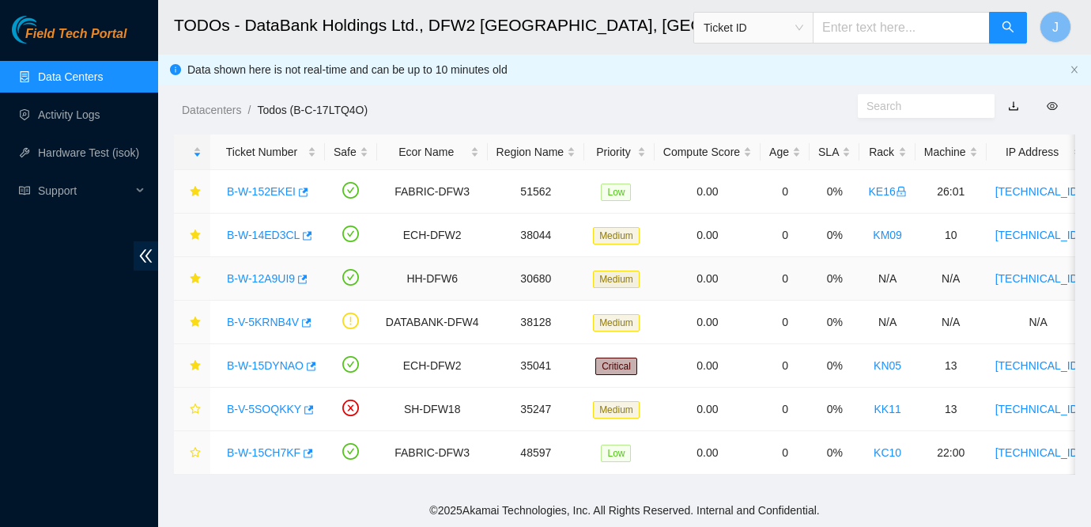
click at [276, 278] on link "B-W-12A9UI9" at bounding box center [261, 278] width 68 height 13
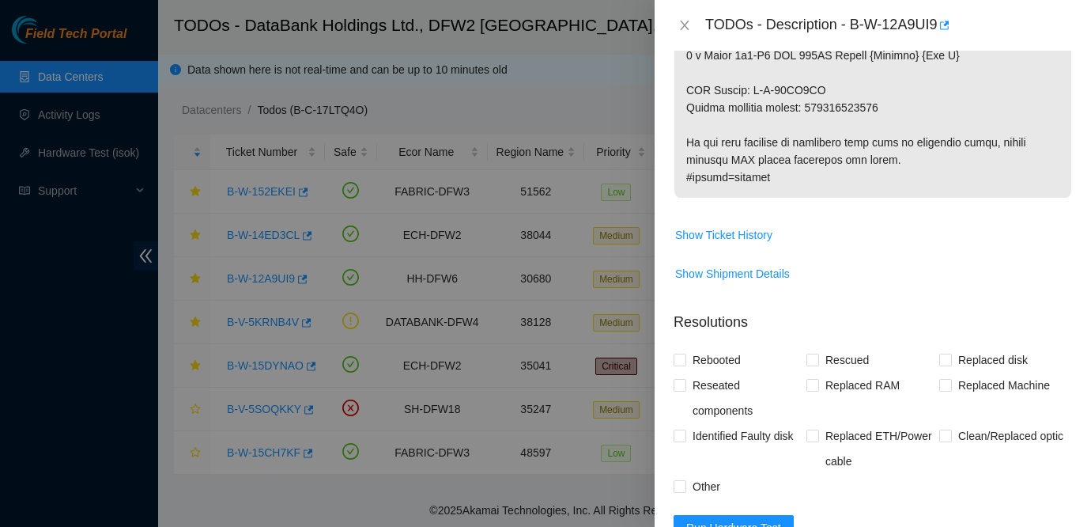
scroll to position [1038, 0]
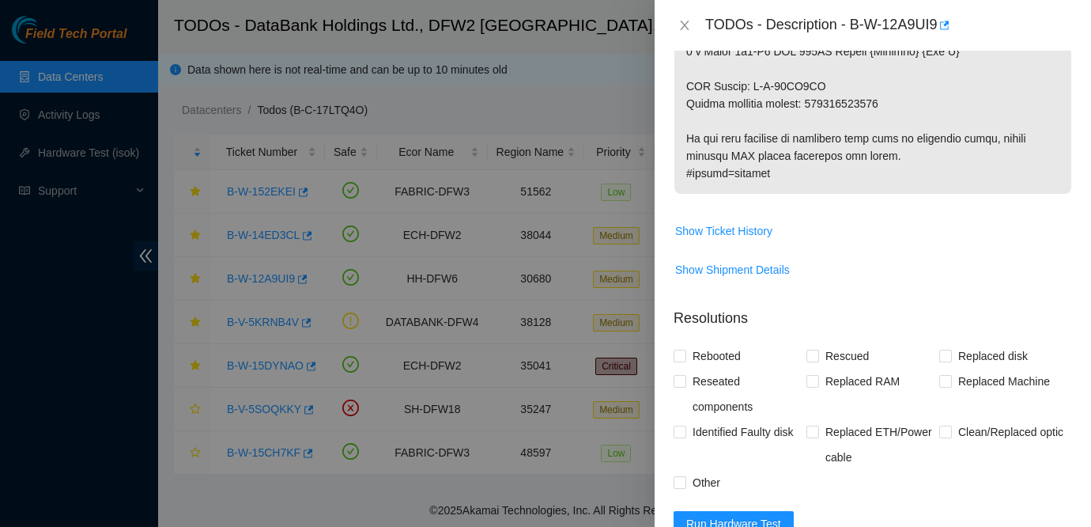
click at [723, 222] on span "Show Ticket History" at bounding box center [723, 230] width 97 height 17
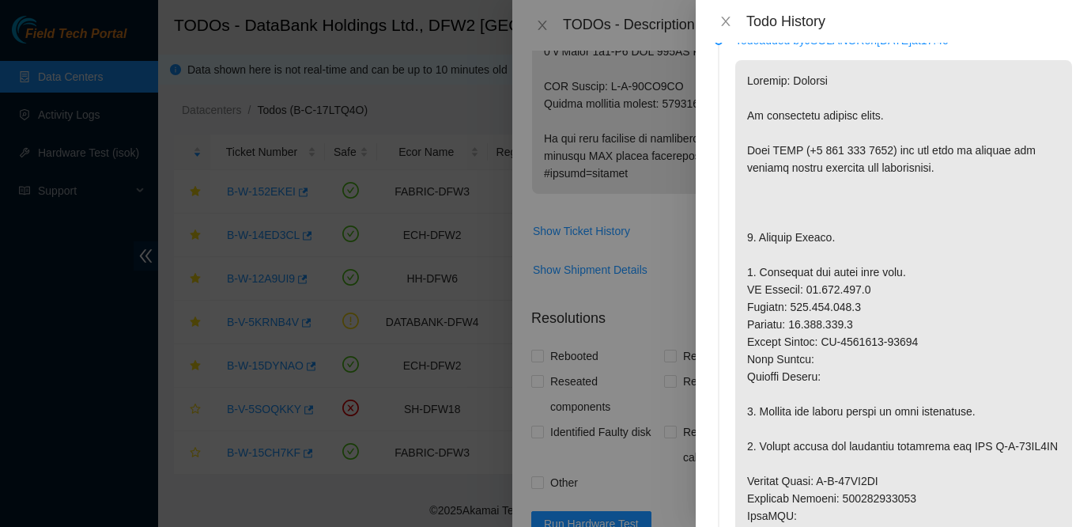
scroll to position [0, 0]
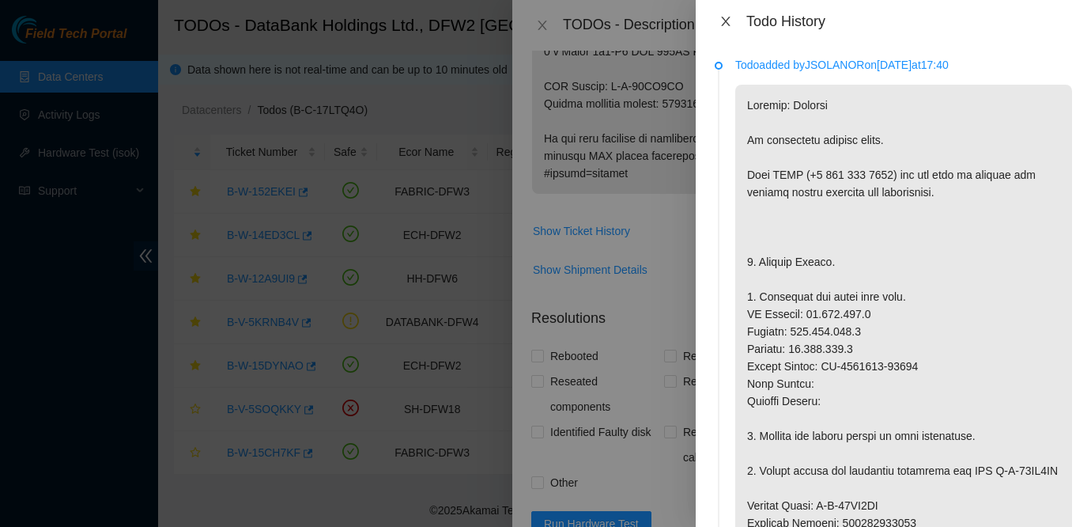
click at [728, 21] on icon "close" at bounding box center [726, 21] width 13 height 13
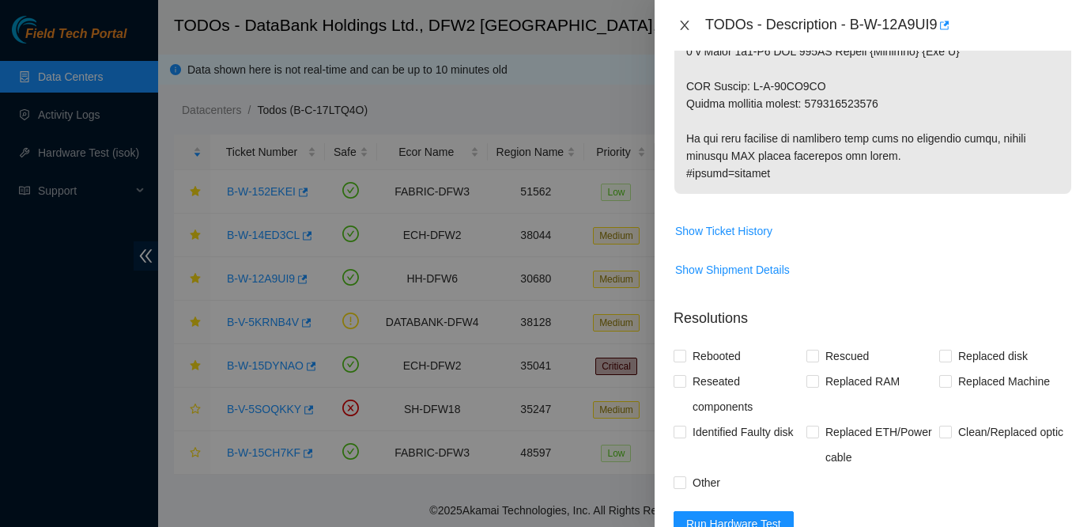
click at [684, 25] on icon "close" at bounding box center [684, 25] width 9 height 9
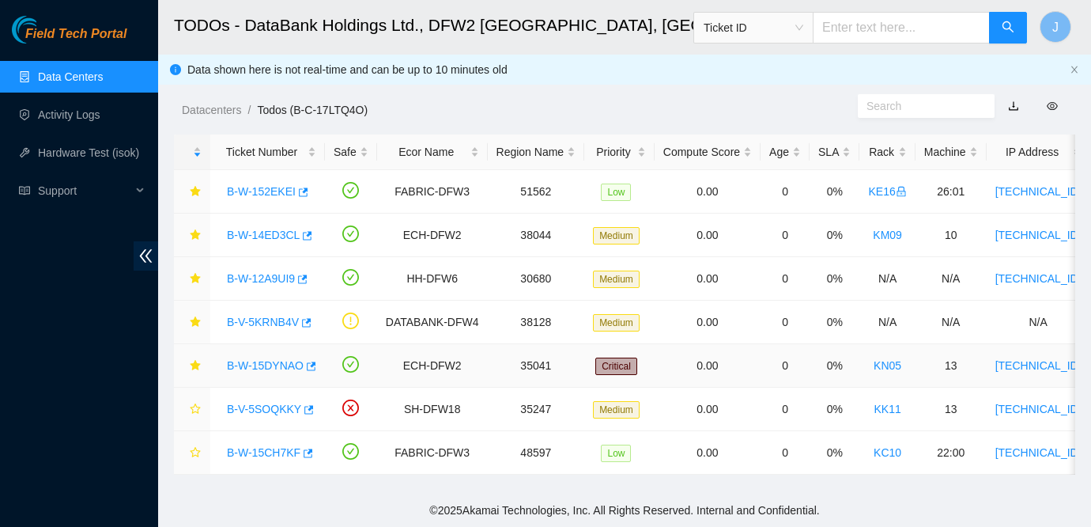
click at [248, 366] on link "B-W-15DYNAO" at bounding box center [265, 365] width 77 height 13
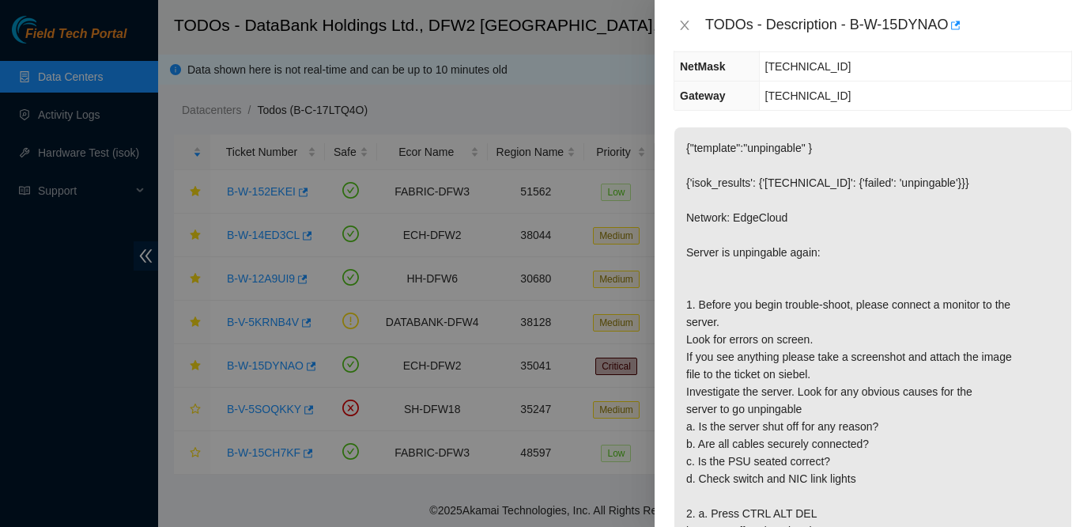
scroll to position [213, 0]
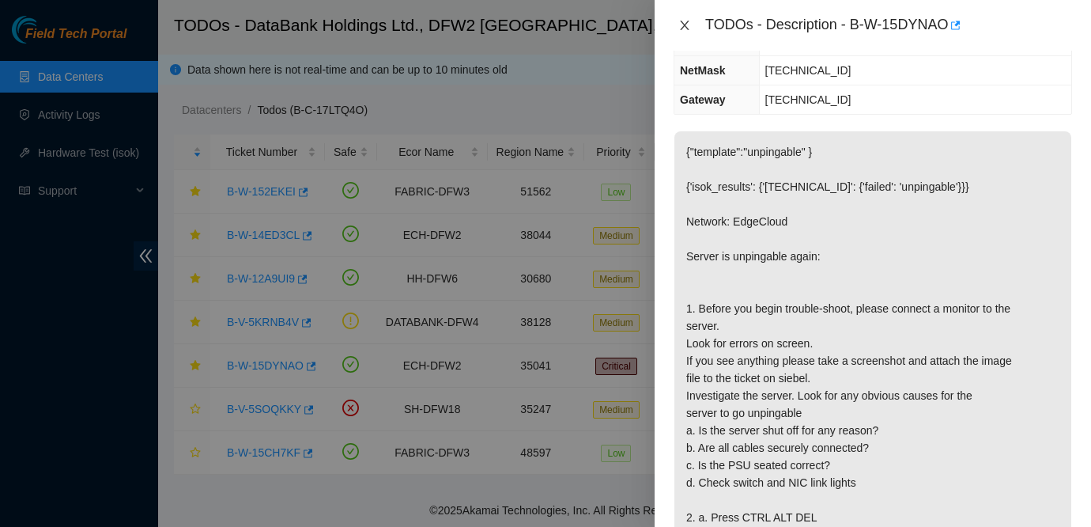
click at [682, 28] on icon "close" at bounding box center [684, 25] width 9 height 9
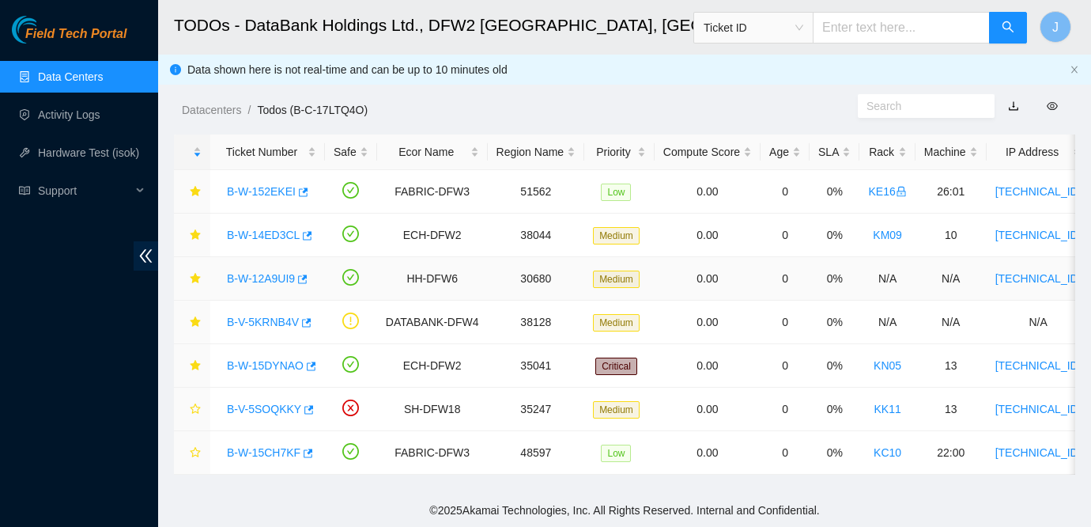
scroll to position [230, 0]
click at [270, 281] on link "B-W-12A9UI9" at bounding box center [261, 278] width 68 height 13
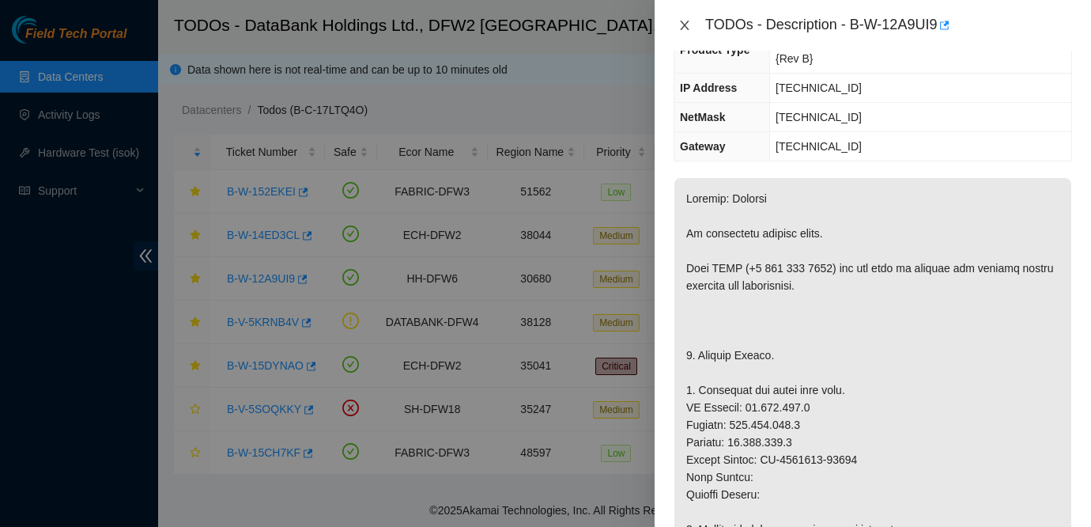
click at [691, 20] on button "Close" at bounding box center [685, 25] width 22 height 15
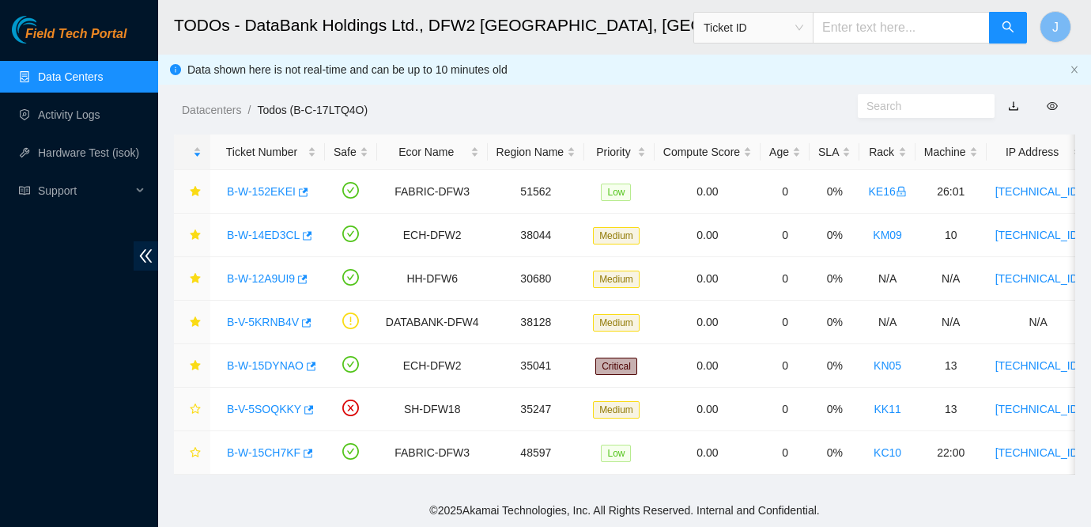
scroll to position [230, 0]
click at [248, 235] on link "B-W-14ED3CL" at bounding box center [263, 235] width 73 height 13
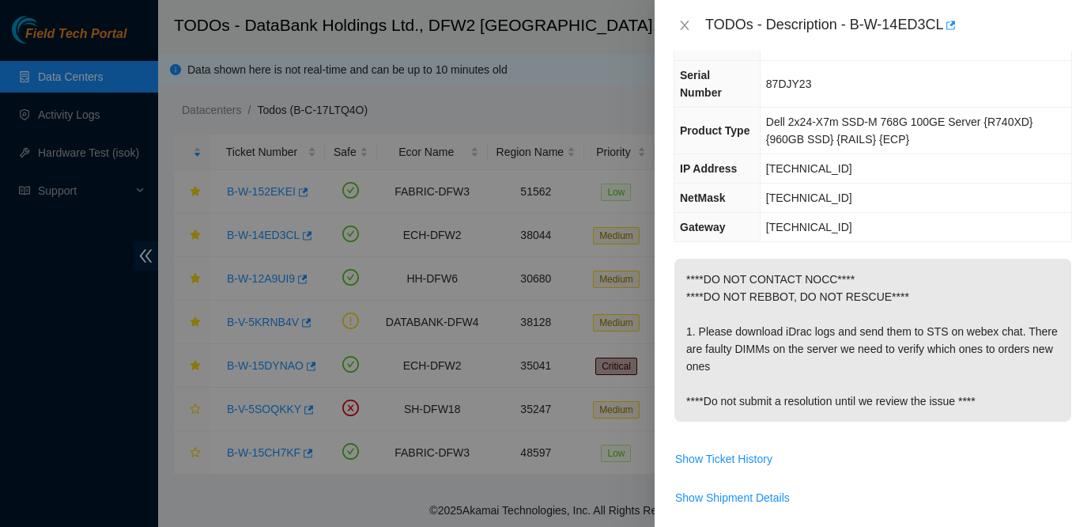
scroll to position [0, 0]
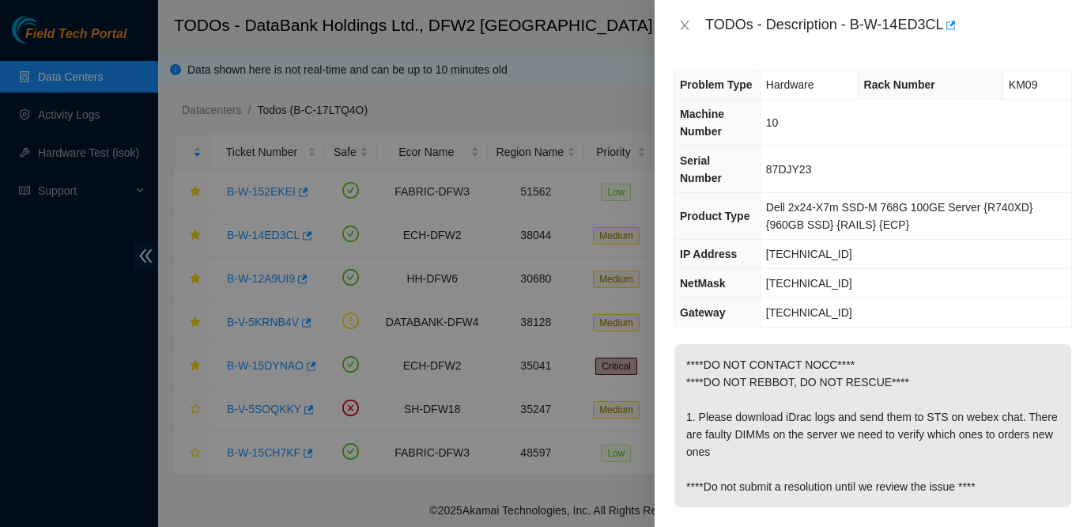
click at [995, 320] on td "23.204.155.1" at bounding box center [916, 312] width 312 height 29
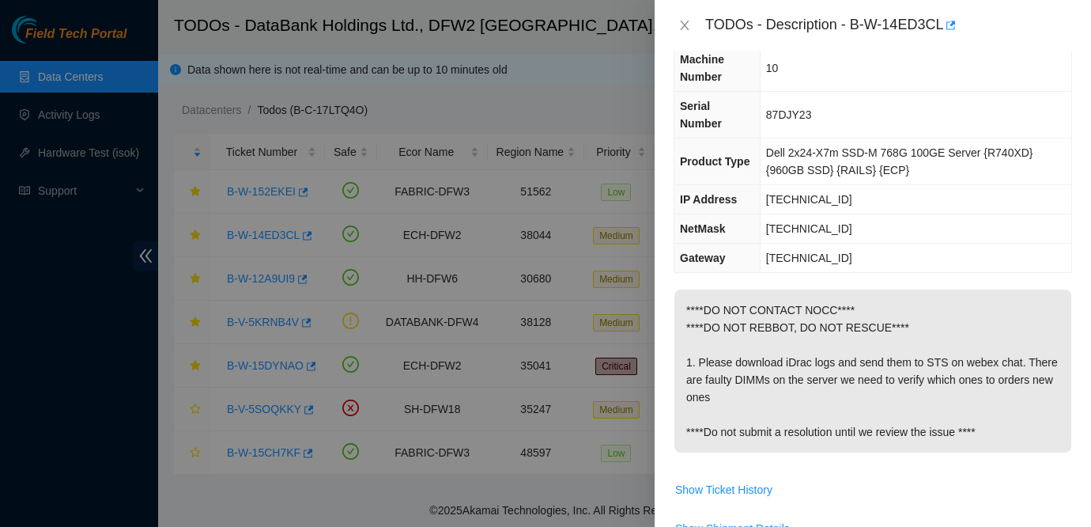
scroll to position [65, 0]
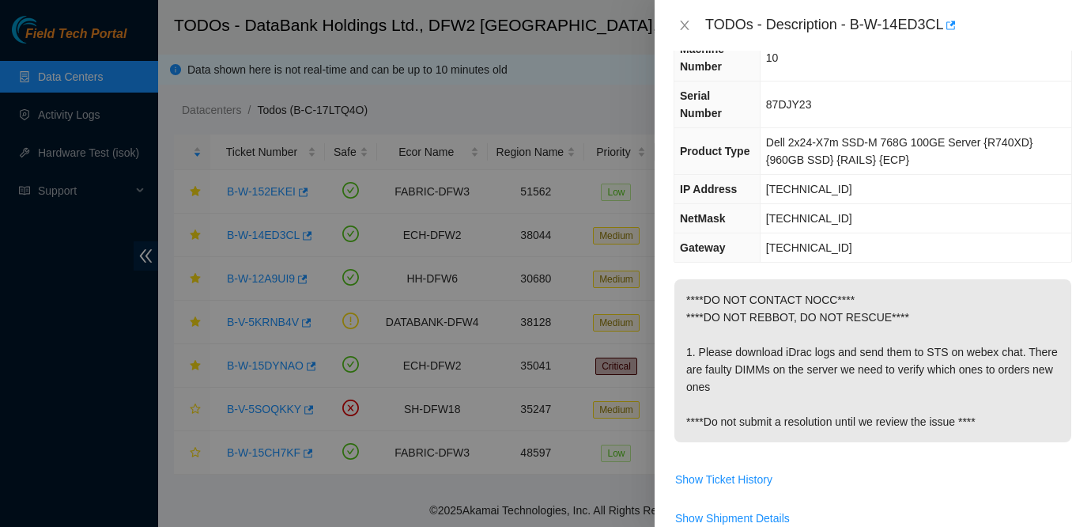
click at [24, 372] on div at bounding box center [545, 263] width 1091 height 527
click at [688, 29] on icon "close" at bounding box center [684, 25] width 13 height 13
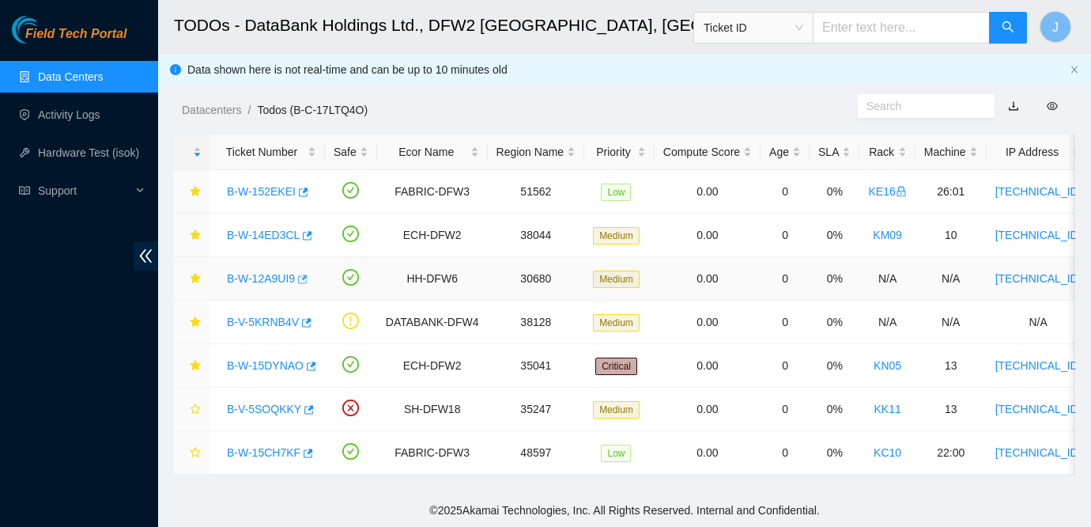
scroll to position [82, 0]
click at [267, 367] on link "B-W-15DYNAO" at bounding box center [265, 365] width 77 height 13
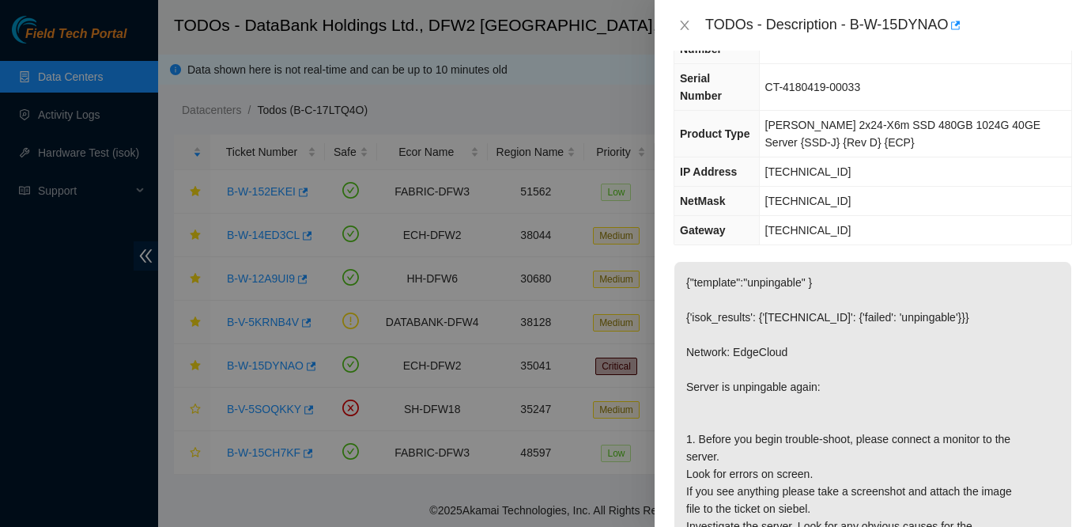
scroll to position [65, 0]
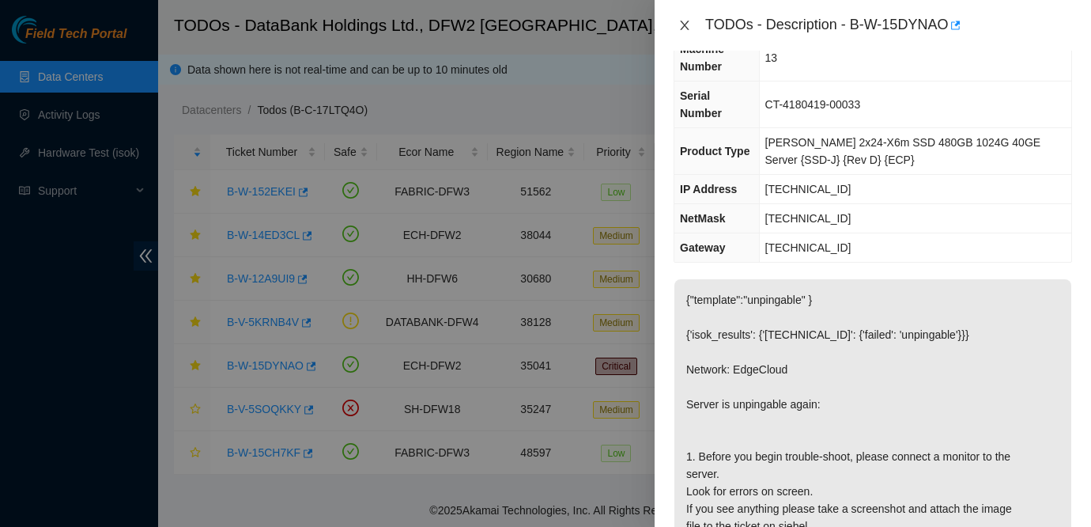
click at [683, 26] on icon "close" at bounding box center [684, 25] width 9 height 9
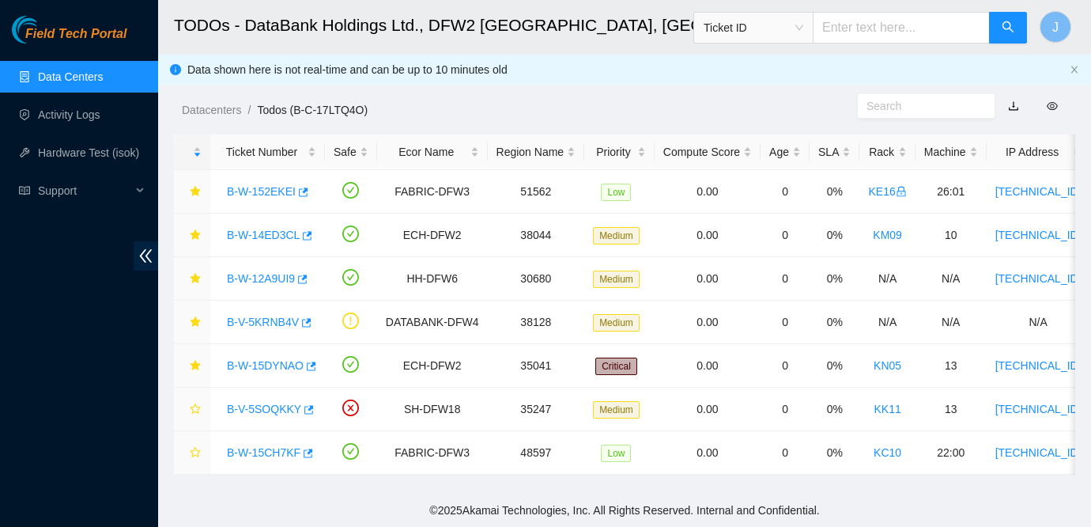
scroll to position [82, 0]
click at [263, 240] on link "B-W-14ED3CL" at bounding box center [263, 235] width 73 height 13
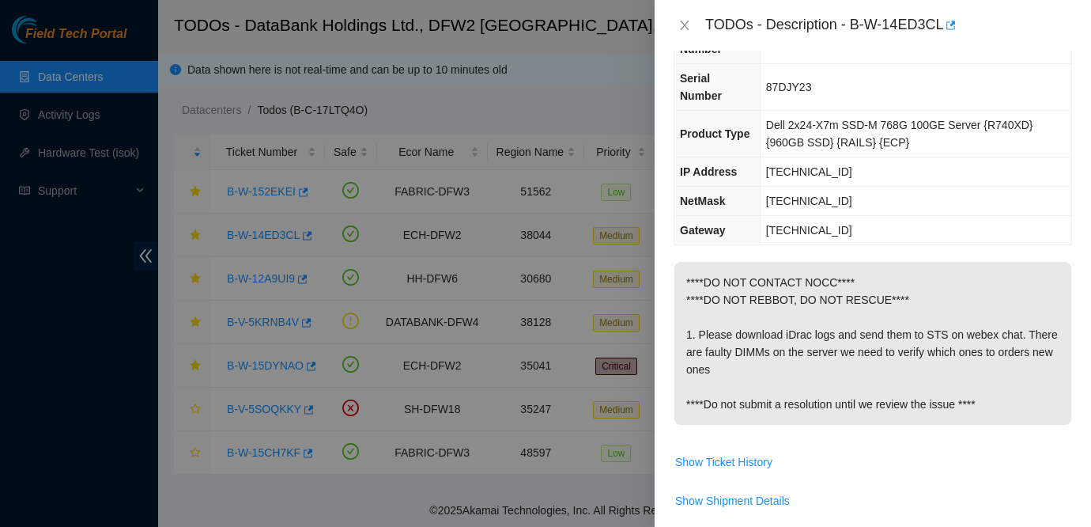
scroll to position [65, 0]
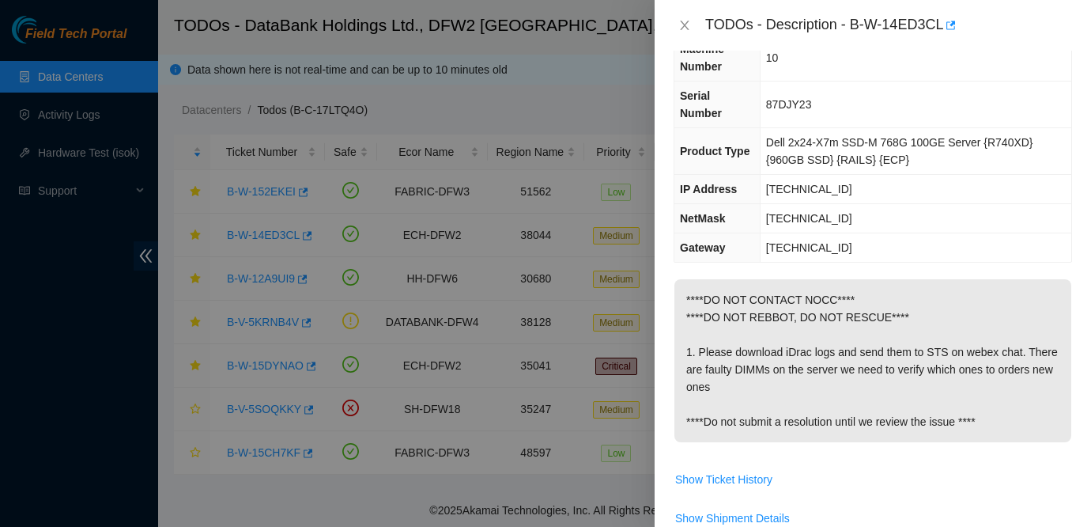
click at [1014, 189] on td "23.204.155.13" at bounding box center [916, 189] width 312 height 29
click at [679, 24] on icon "close" at bounding box center [684, 25] width 13 height 13
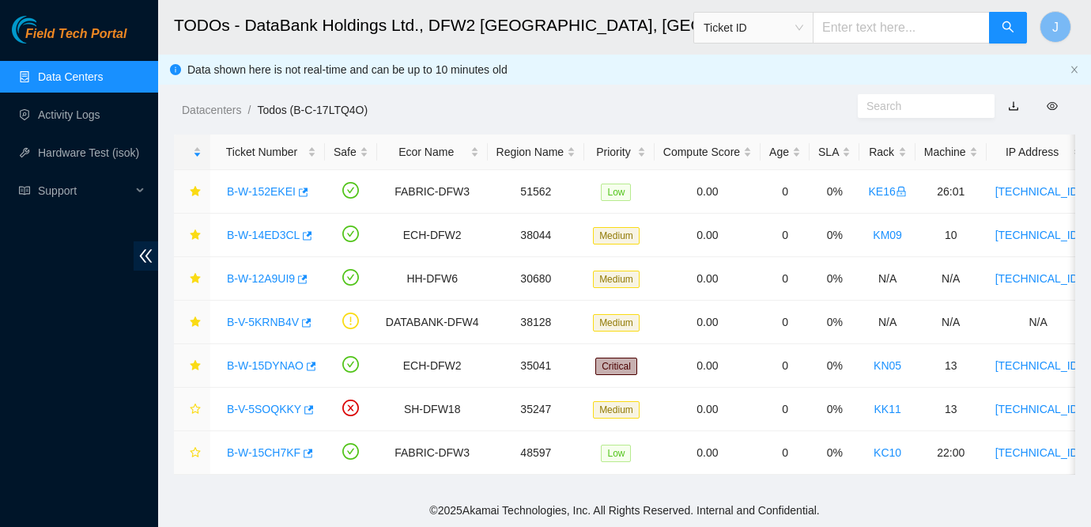
scroll to position [82, 0]
click at [261, 376] on div "B-W-15DYNAO" at bounding box center [267, 365] width 97 height 25
click at [266, 365] on link "B-W-15DYNAO" at bounding box center [265, 365] width 77 height 13
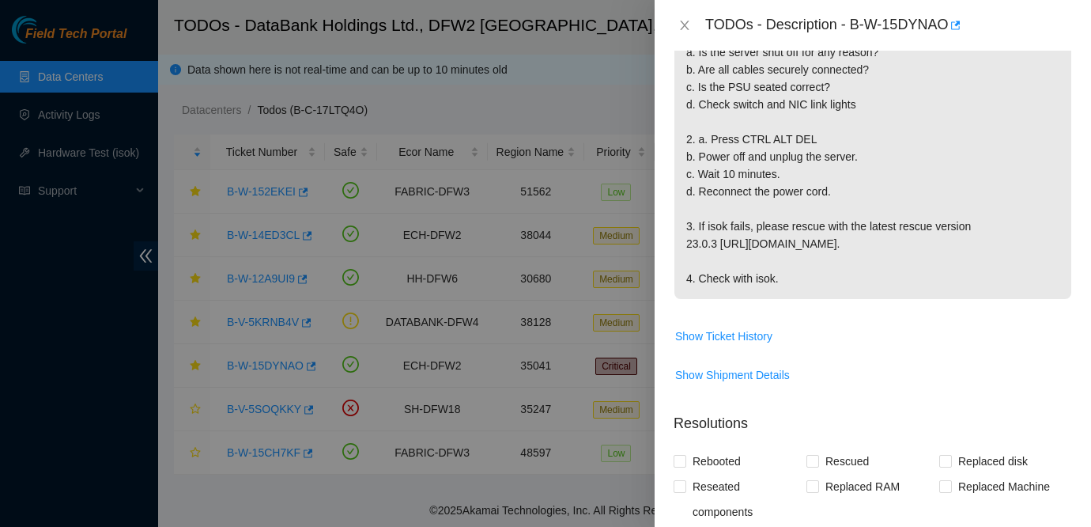
scroll to position [269, 0]
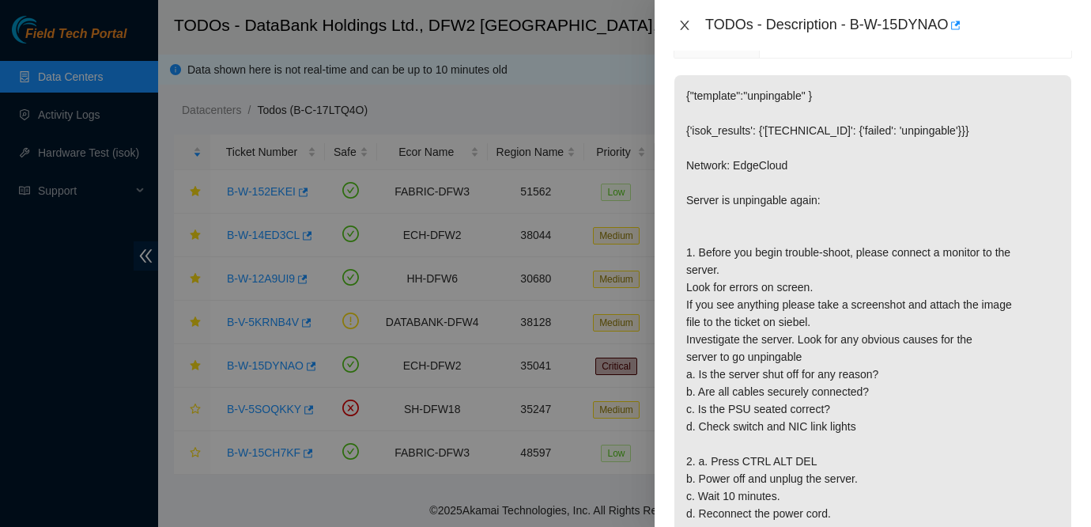
click at [681, 18] on button "Close" at bounding box center [685, 25] width 22 height 15
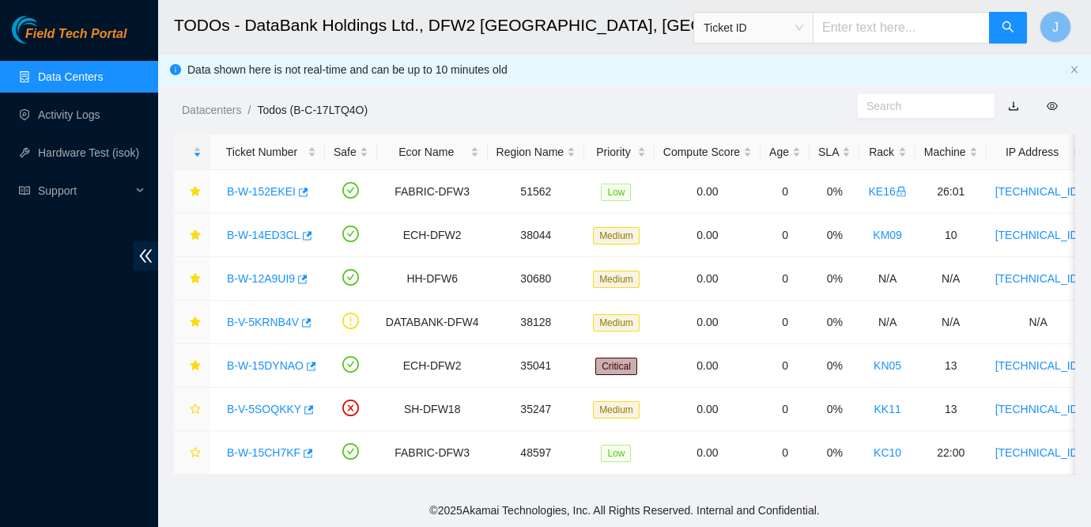
scroll to position [286, 0]
click at [260, 231] on link "B-W-14ED3CL" at bounding box center [263, 235] width 73 height 13
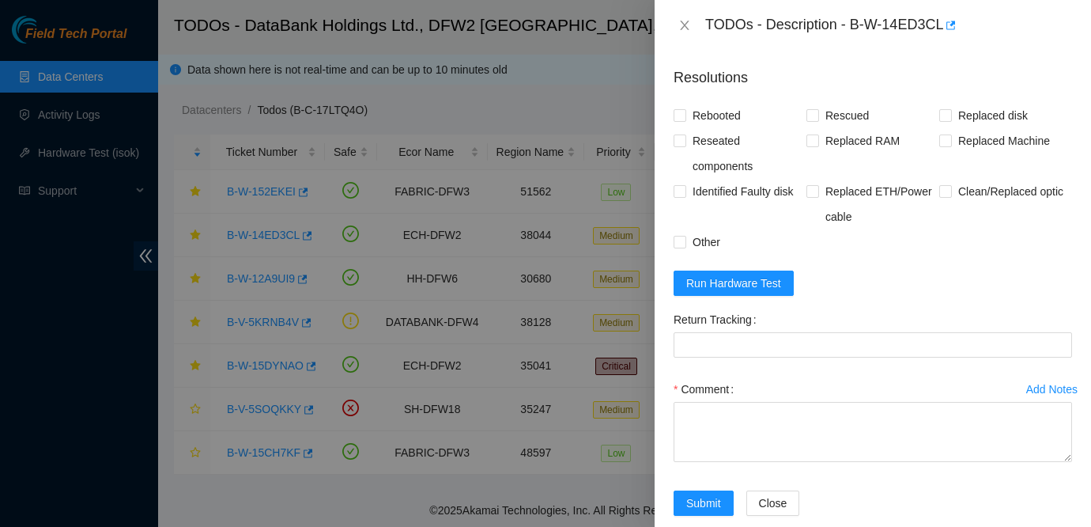
scroll to position [547, 0]
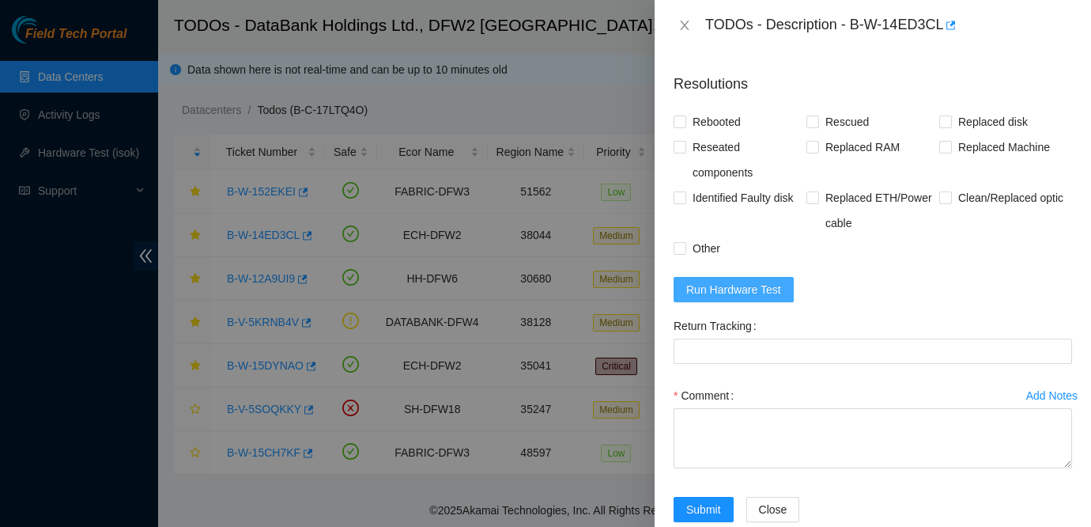
click at [745, 281] on span "Run Hardware Test" at bounding box center [733, 289] width 95 height 17
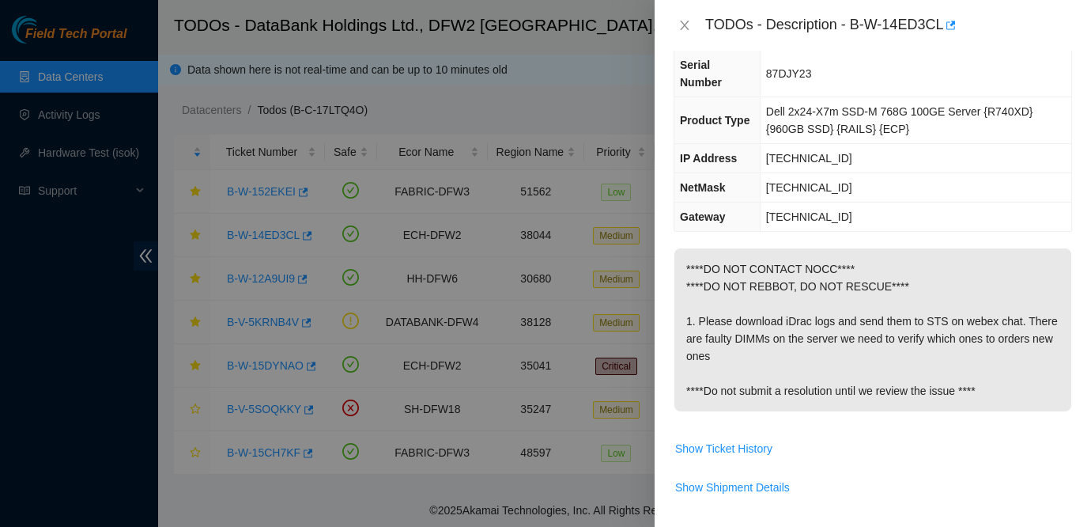
scroll to position [114, 0]
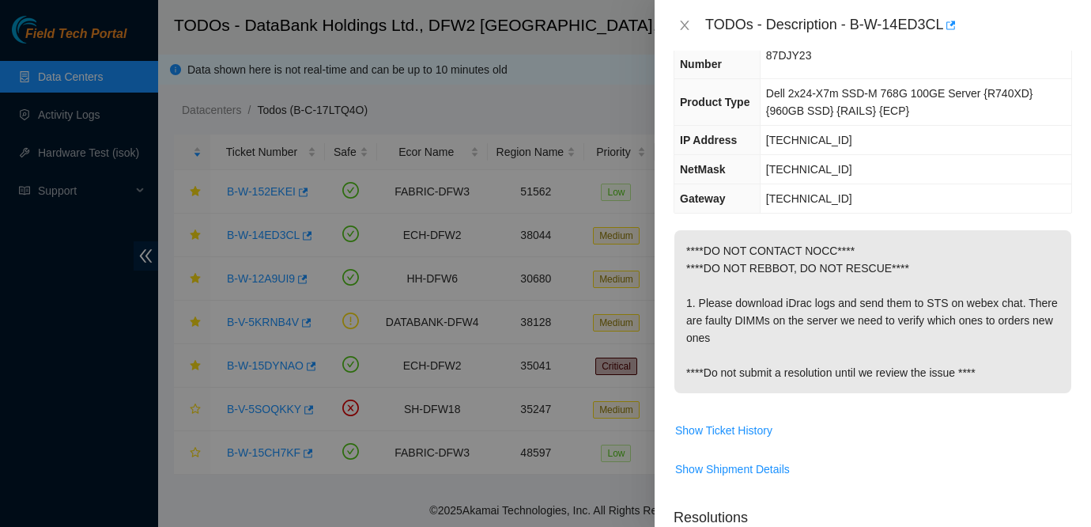
click at [1014, 211] on td "23.204.155.1" at bounding box center [916, 198] width 312 height 29
click at [743, 435] on span "Show Ticket History" at bounding box center [723, 429] width 97 height 17
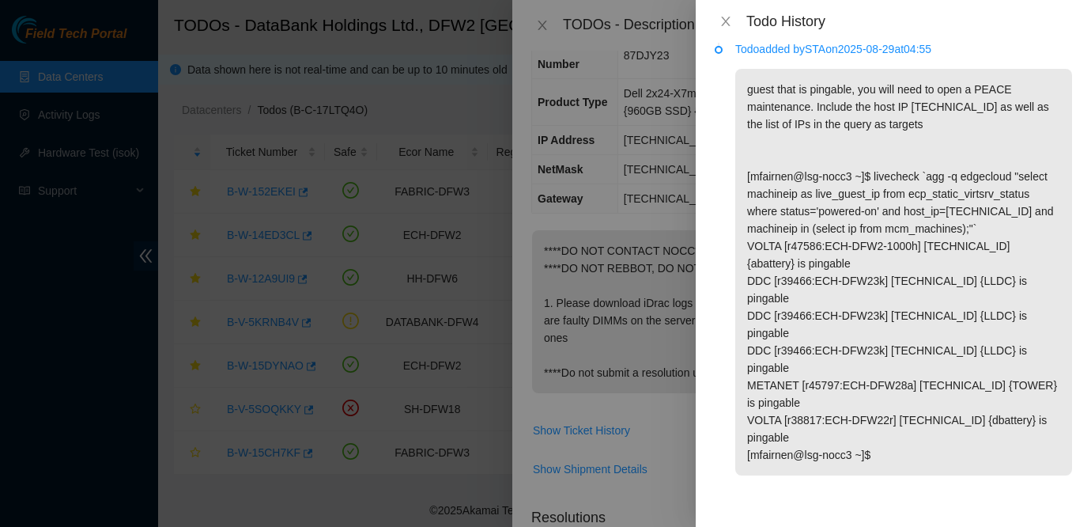
scroll to position [251, 0]
click at [732, 19] on button "Close" at bounding box center [726, 21] width 22 height 15
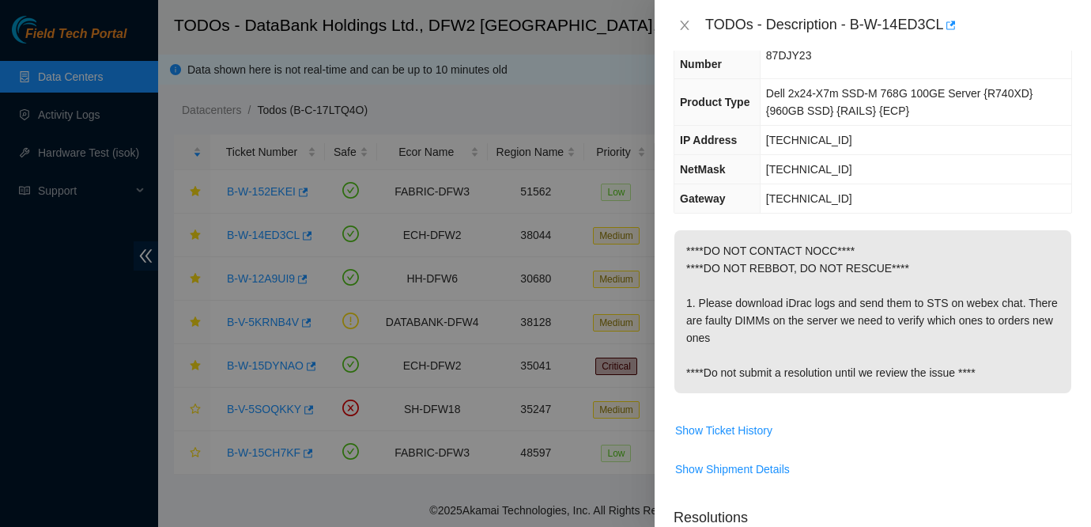
click at [19, 293] on div at bounding box center [545, 263] width 1091 height 527
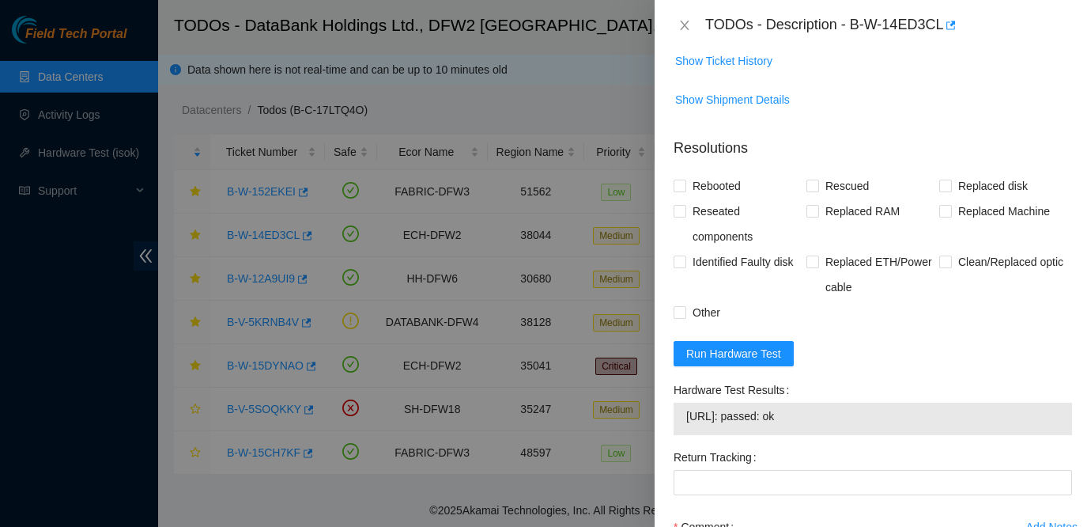
scroll to position [648, 0]
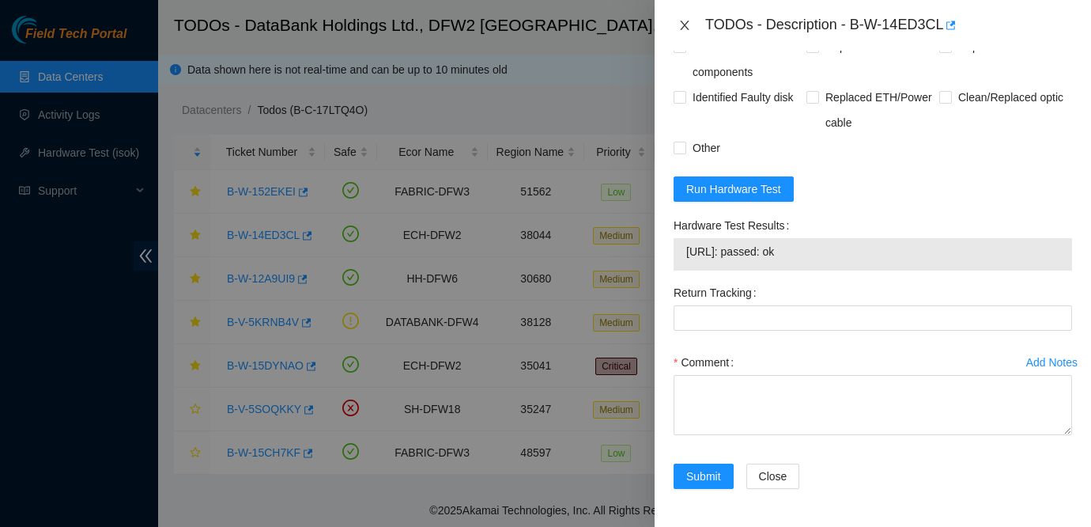
click at [682, 25] on icon "close" at bounding box center [684, 25] width 13 height 13
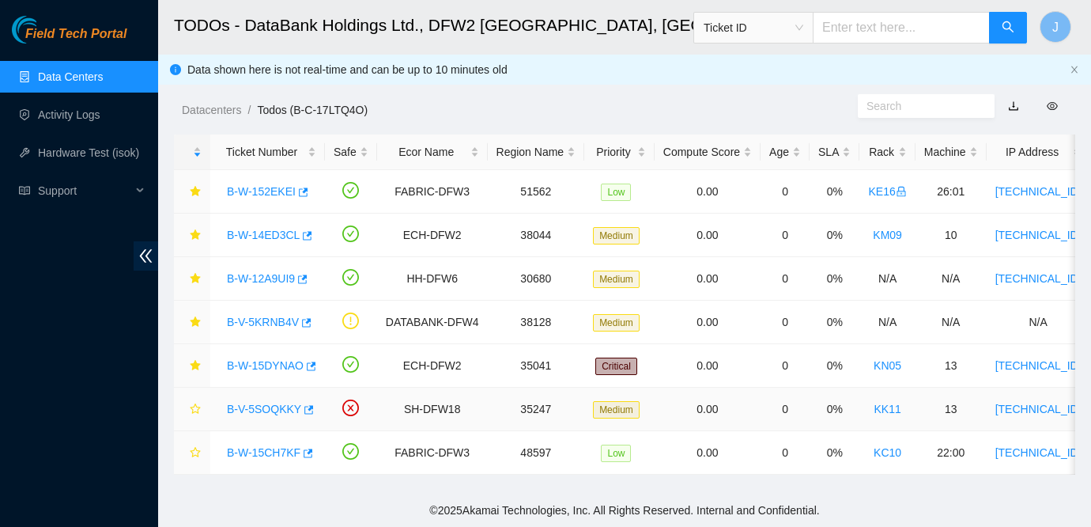
scroll to position [459, 0]
click at [269, 368] on link "B-W-15DYNAO" at bounding box center [265, 365] width 77 height 13
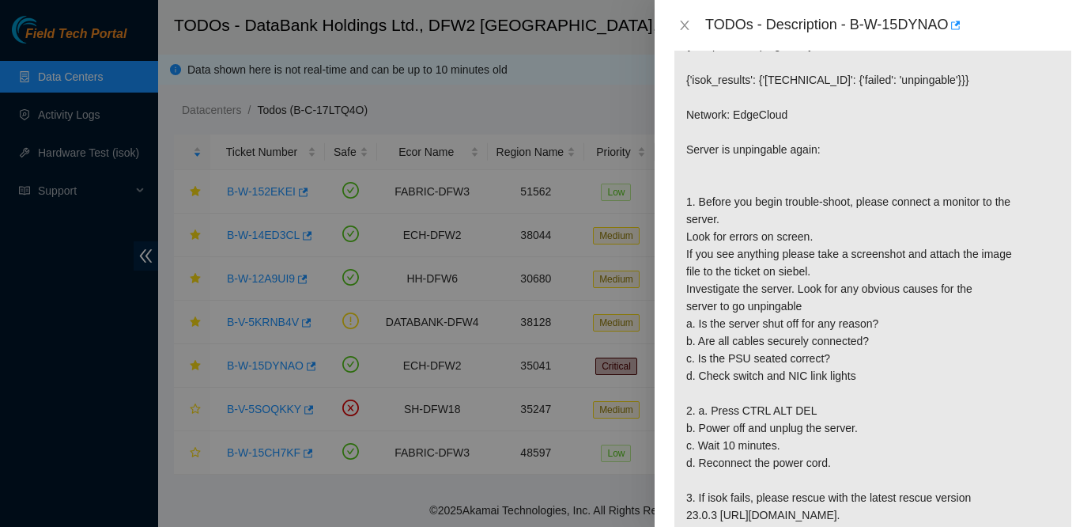
scroll to position [319, 0]
click at [682, 32] on button "Close" at bounding box center [685, 25] width 22 height 15
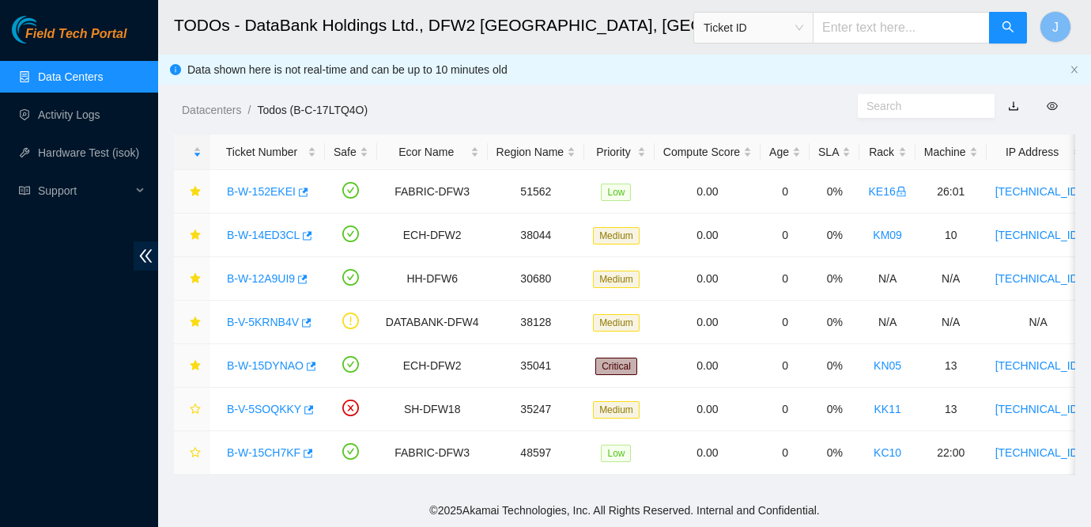
scroll to position [336, 0]
click at [276, 233] on link "B-W-14ED3CL" at bounding box center [263, 235] width 73 height 13
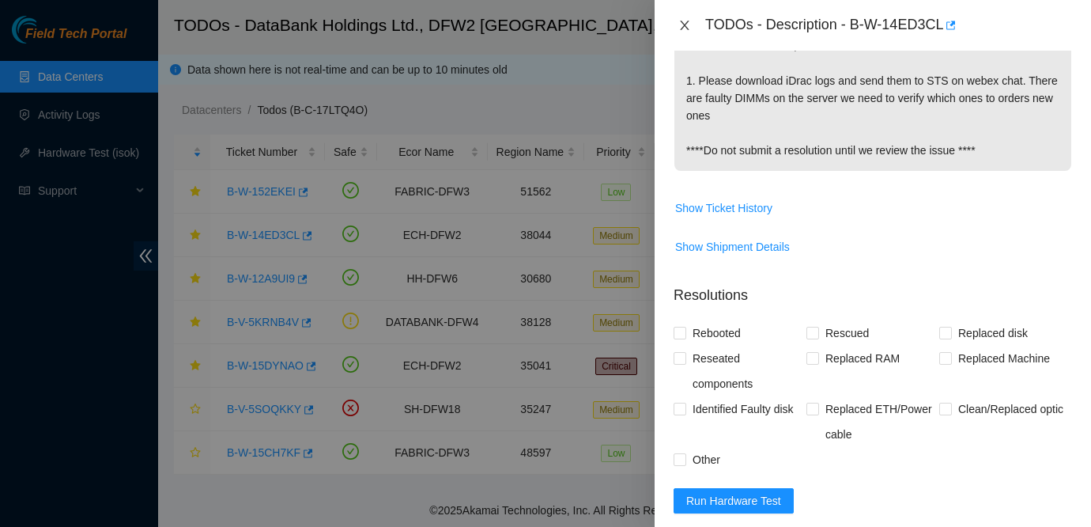
click at [683, 26] on icon "close" at bounding box center [684, 25] width 9 height 9
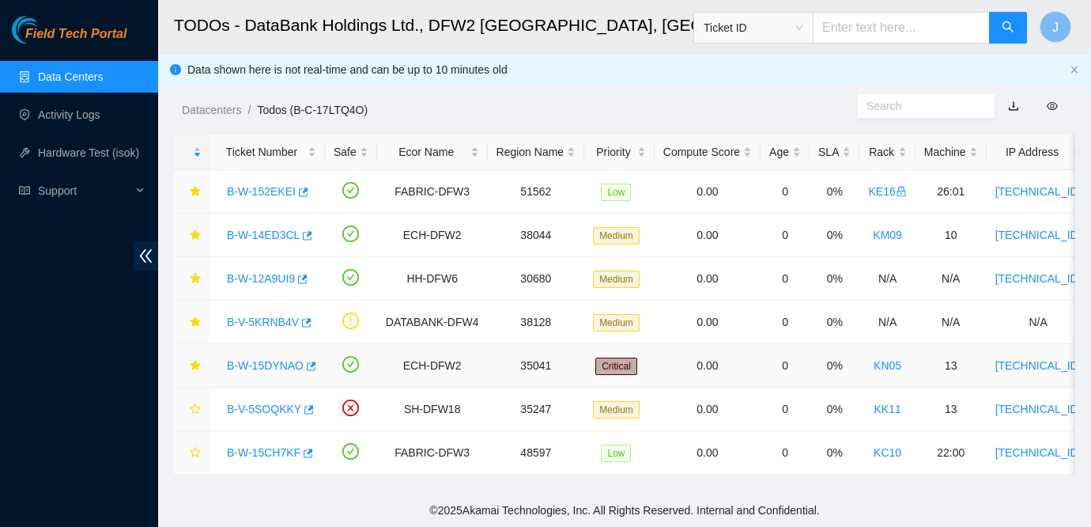
click at [283, 361] on link "B-W-15DYNAO" at bounding box center [265, 365] width 77 height 13
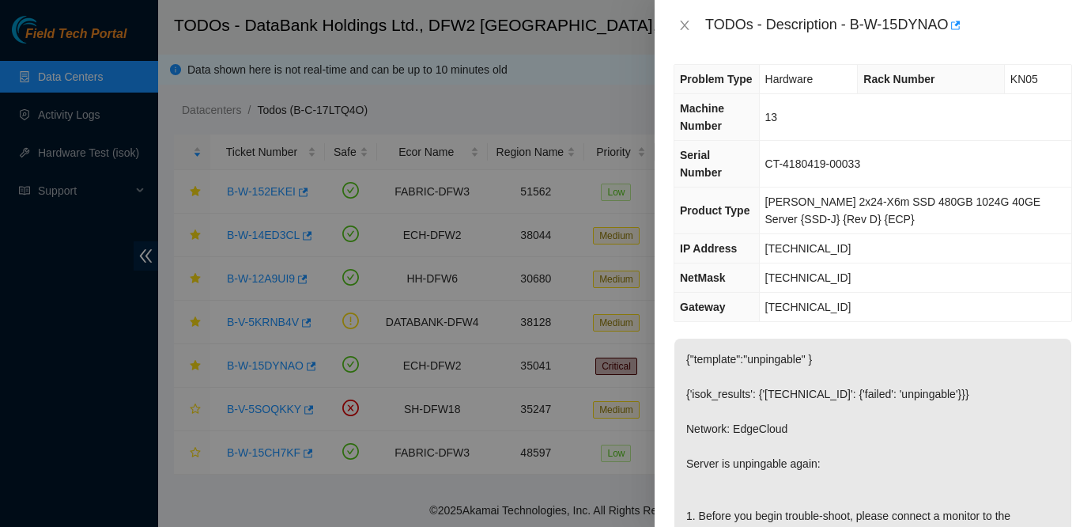
scroll to position [0, 0]
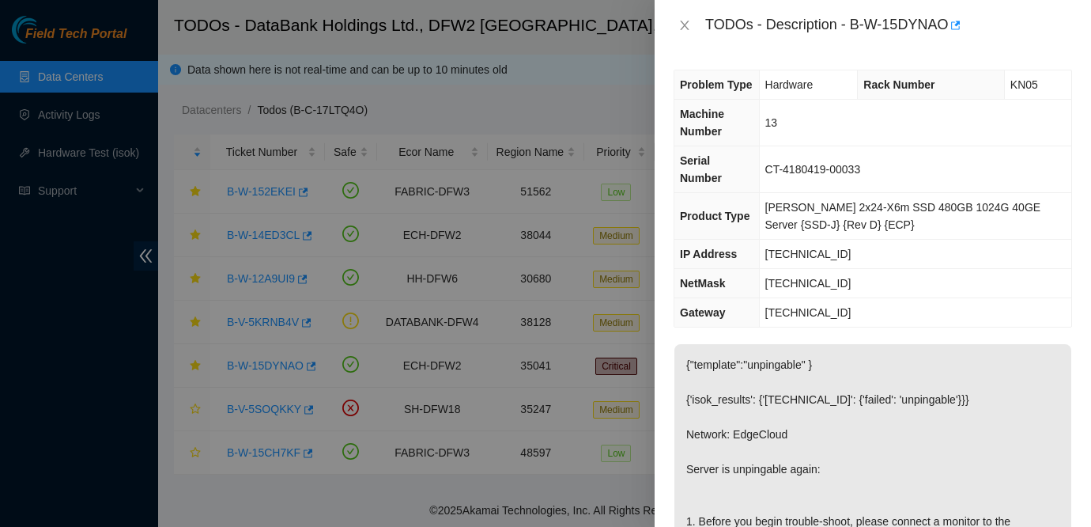
click at [994, 269] on td "255.255.255.0" at bounding box center [915, 283] width 312 height 29
click at [679, 13] on div "TODOs - Description - B-W-15DYNAO" at bounding box center [873, 25] width 399 height 25
click at [681, 21] on icon "close" at bounding box center [684, 25] width 9 height 9
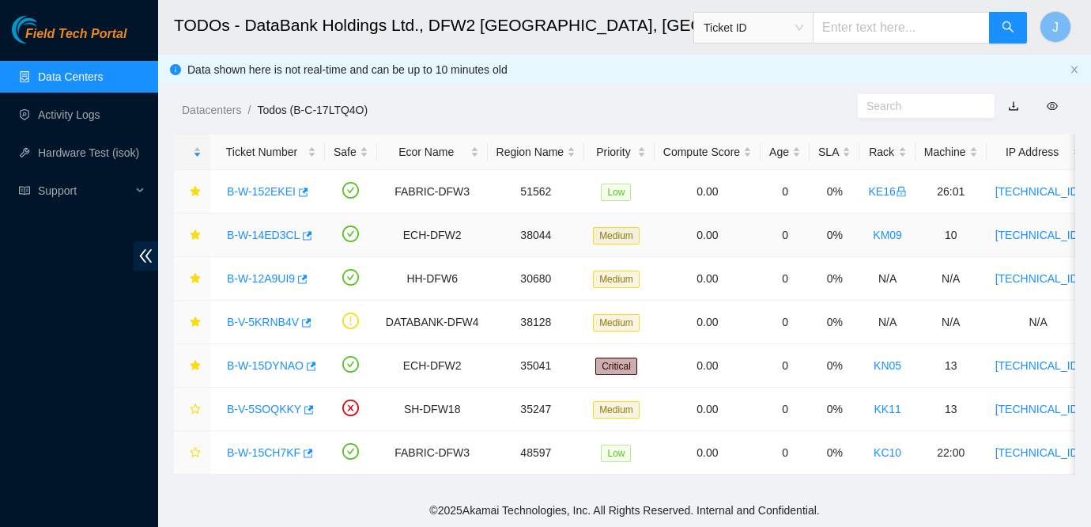
click at [247, 229] on link "B-W-14ED3CL" at bounding box center [263, 235] width 73 height 13
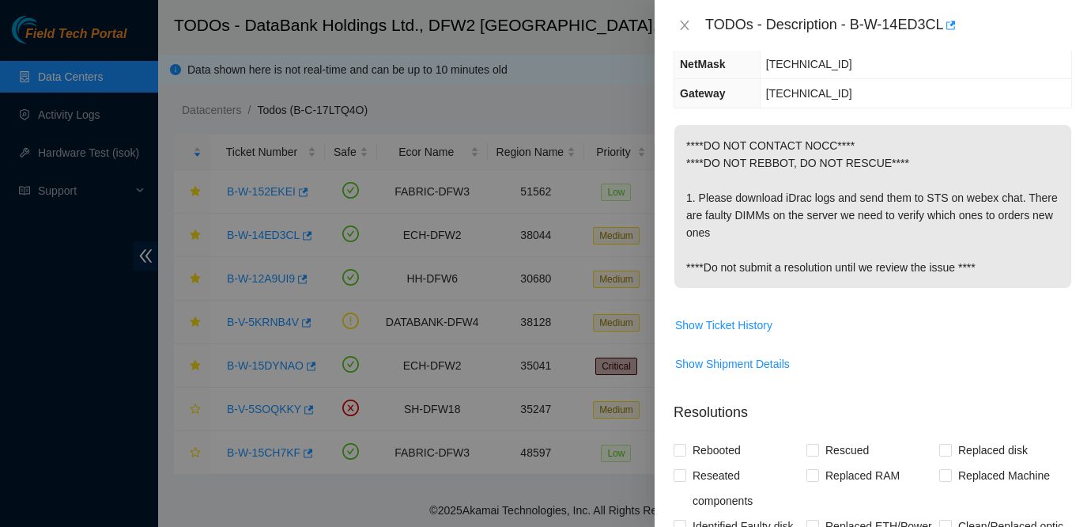
scroll to position [216, 0]
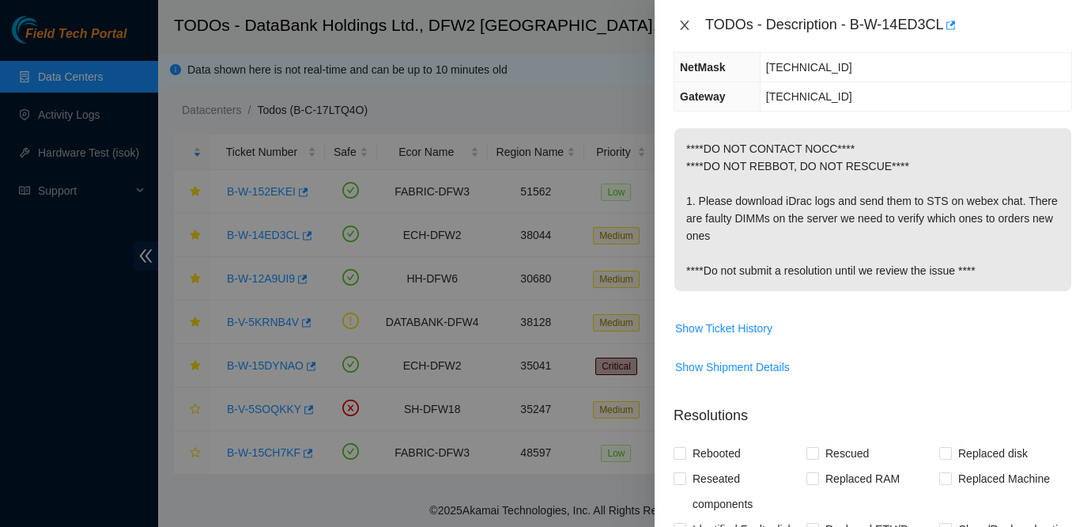
click at [688, 32] on button "Close" at bounding box center [685, 25] width 22 height 15
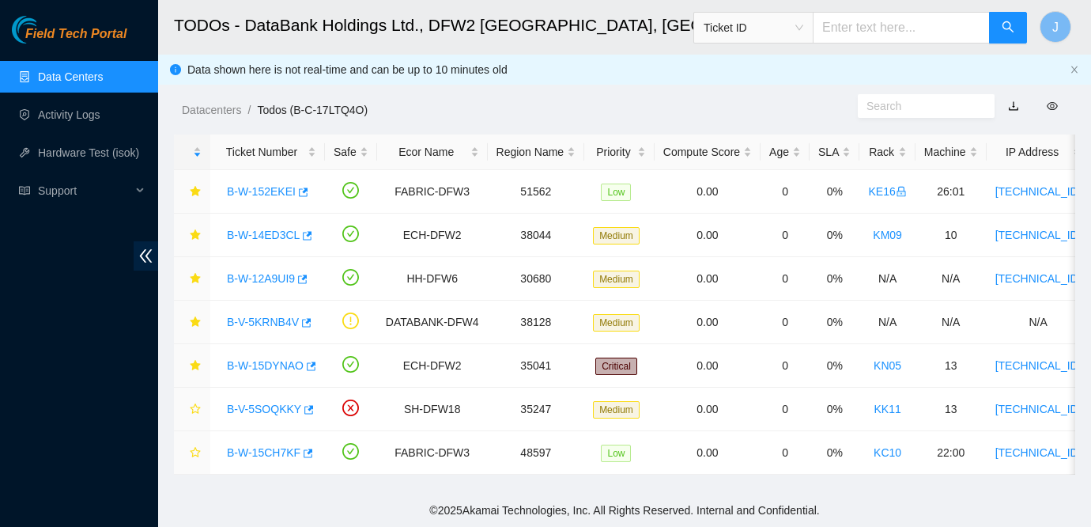
click at [13, 320] on div "Field Tech Portal Data Centers Activity Logs Hardware Test (isok) Support" at bounding box center [79, 271] width 158 height 511
click at [266, 364] on link "B-W-15DYNAO" at bounding box center [265, 365] width 77 height 13
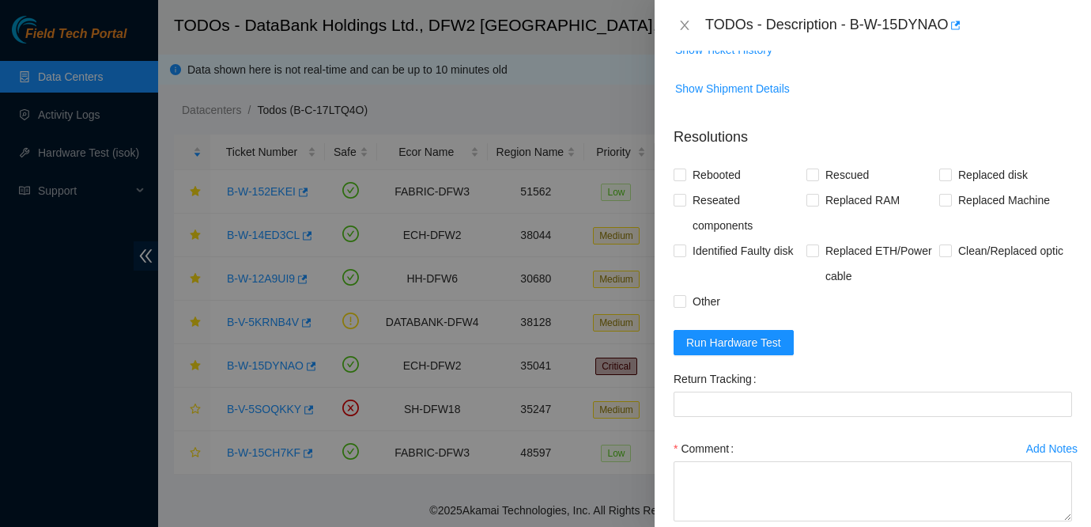
scroll to position [1015, 0]
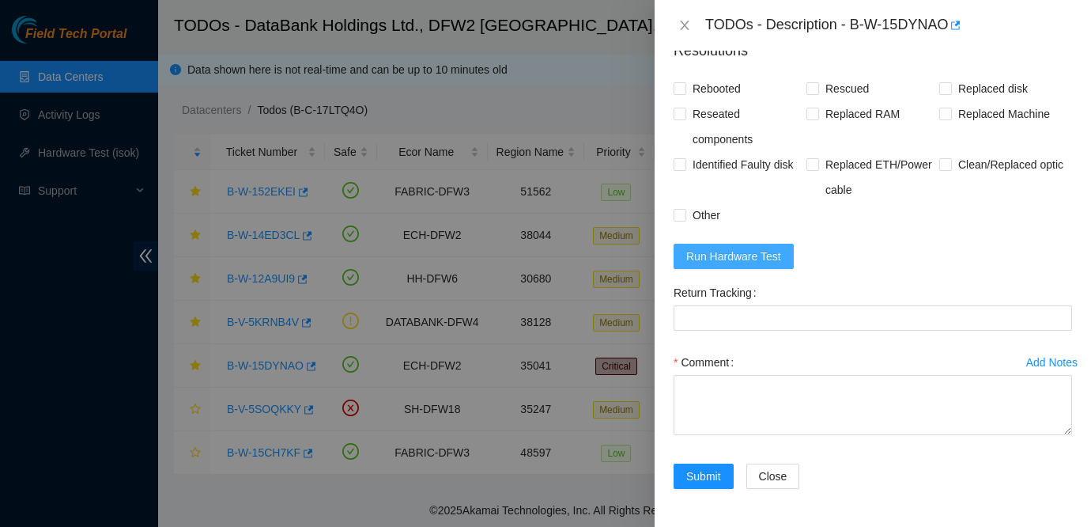
click at [763, 256] on span "Run Hardware Test" at bounding box center [733, 255] width 95 height 17
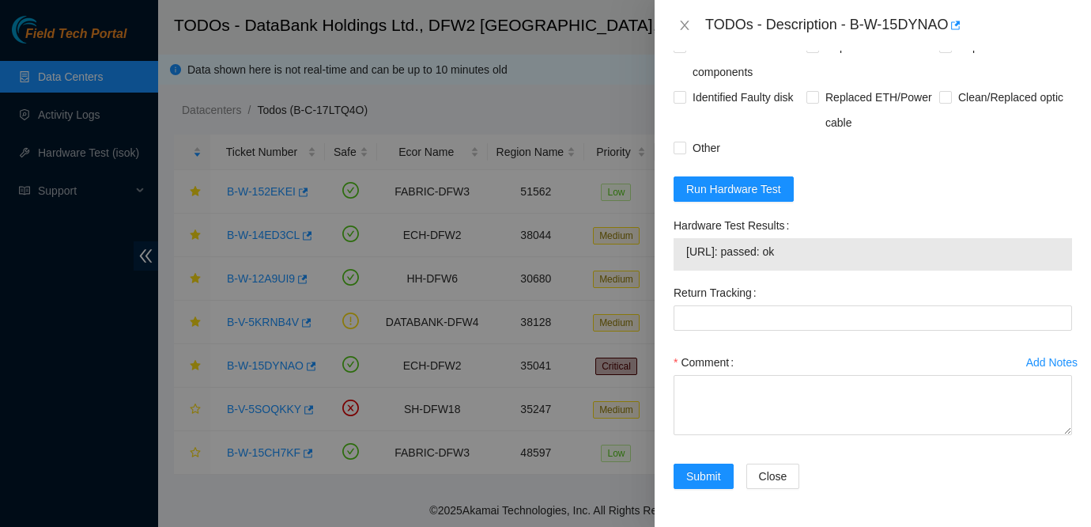
scroll to position [1082, 0]
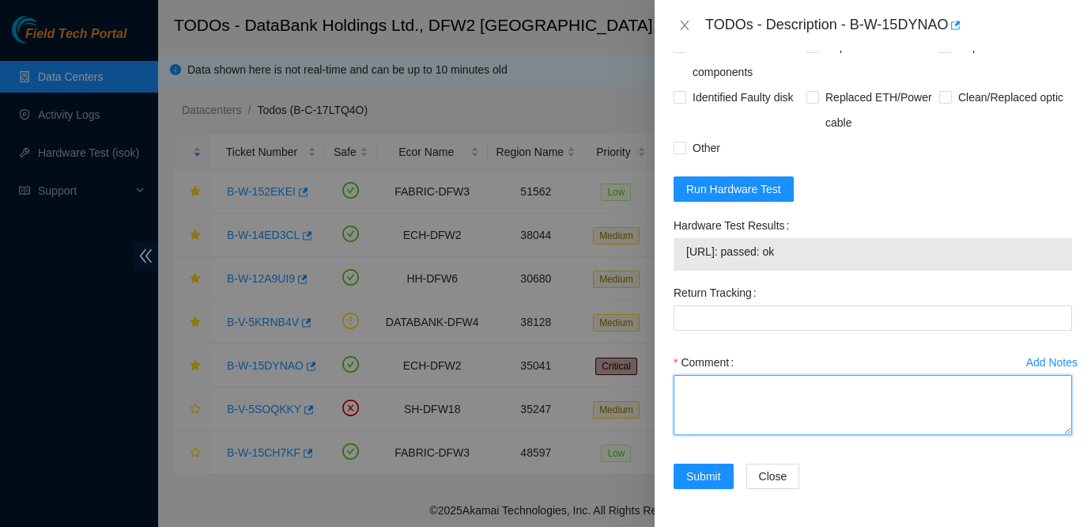
click at [723, 425] on textarea "Comment" at bounding box center [873, 405] width 399 height 60
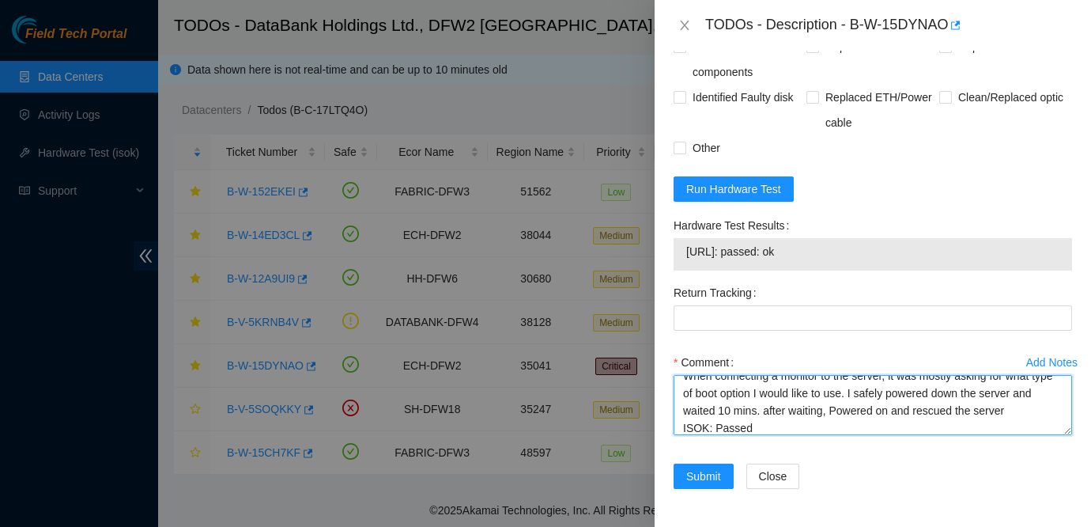
scroll to position [29, 0]
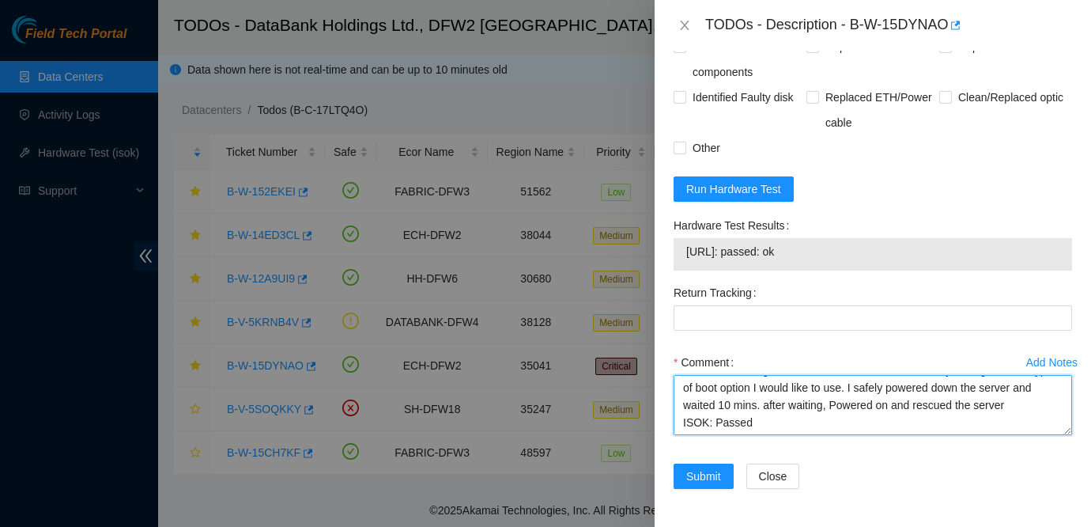
type textarea "When connecting a monitor to the server, it was mostly asking for what type of …"
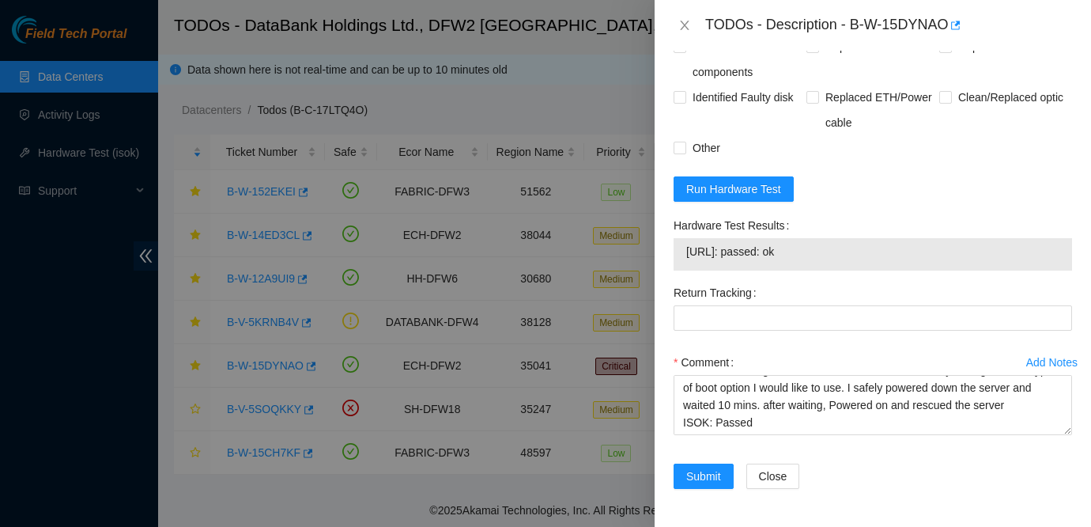
click at [980, 343] on div "Return Tracking" at bounding box center [872, 315] width 411 height 70
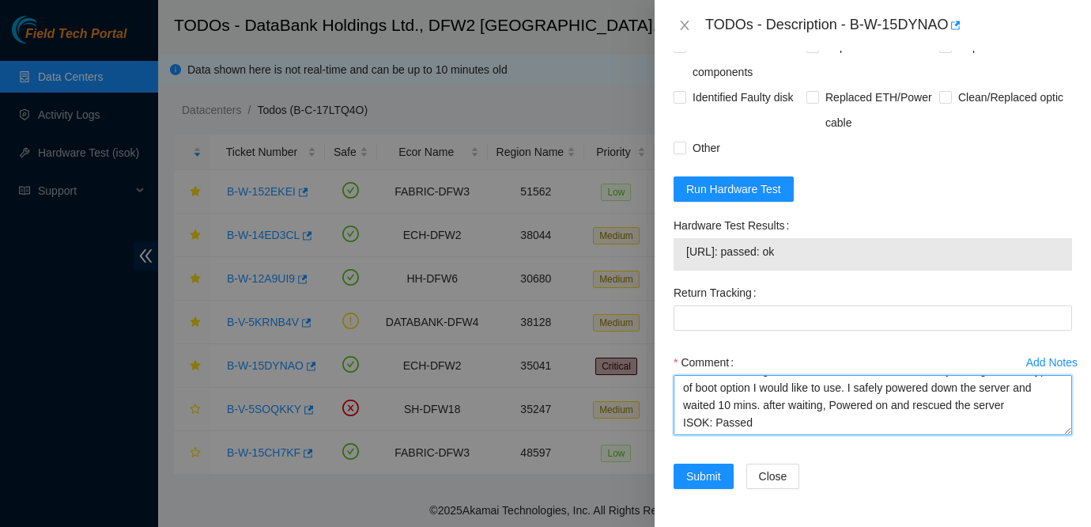
click at [810, 414] on textarea "When connecting a monitor to the server, it was mostly asking for what type of …" at bounding box center [873, 405] width 399 height 60
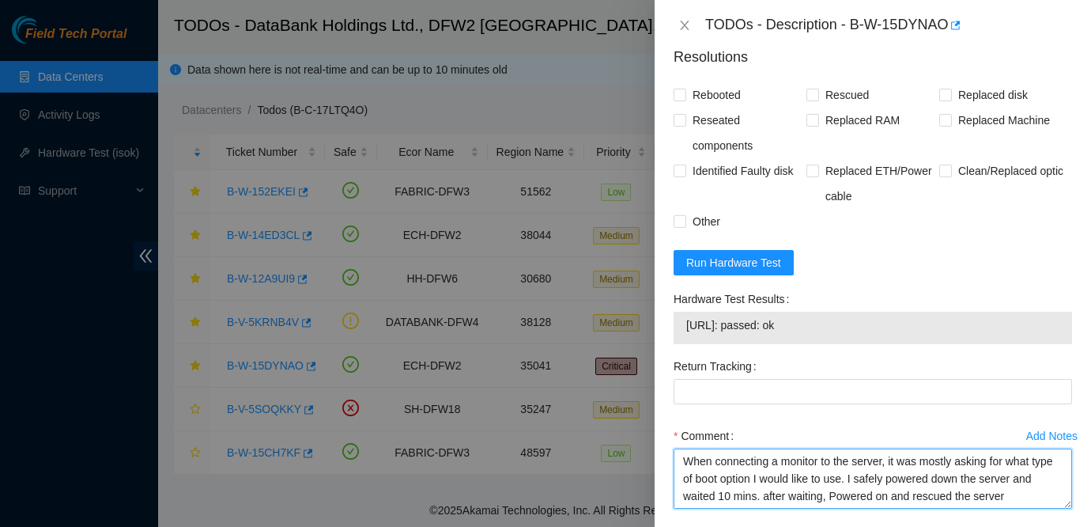
scroll to position [989, 0]
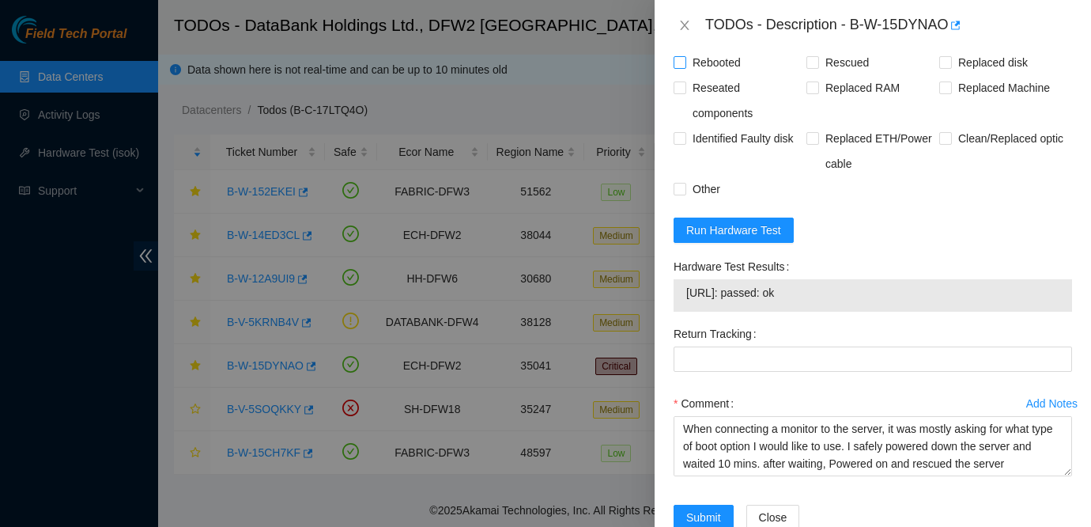
click at [727, 75] on span "Rebooted" at bounding box center [716, 62] width 61 height 25
click at [685, 67] on input "Rebooted" at bounding box center [679, 61] width 11 height 11
checkbox input "true"
click at [829, 75] on span "Rescued" at bounding box center [847, 62] width 56 height 25
click at [818, 67] on input "Rescued" at bounding box center [812, 61] width 11 height 11
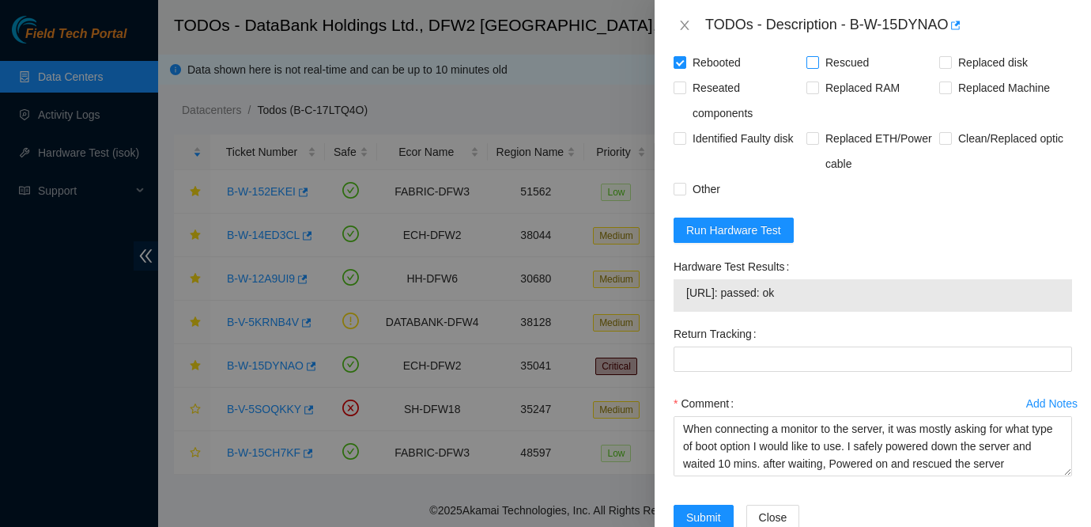
checkbox input "true"
click at [712, 202] on span "Other" at bounding box center [706, 188] width 40 height 25
click at [685, 194] on input "Other" at bounding box center [679, 188] width 11 height 11
checkbox input "true"
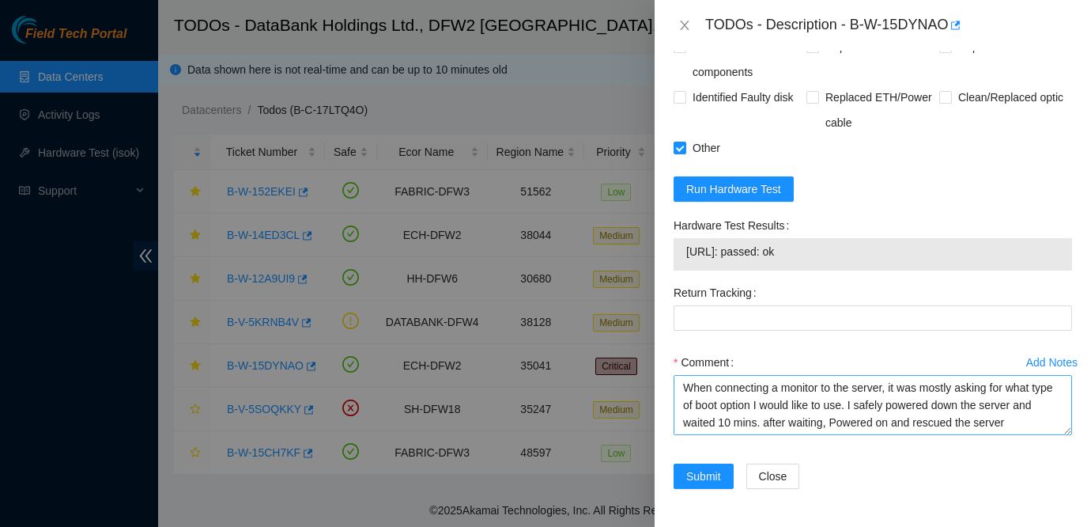
scroll to position [35, 0]
click at [764, 409] on textarea "When connecting a monitor to the server, it was mostly asking for what type of …" at bounding box center [873, 405] width 399 height 60
click at [858, 387] on textarea "When connecting a monitor to the server, it was mostly asking for what type of …" at bounding box center [873, 405] width 399 height 60
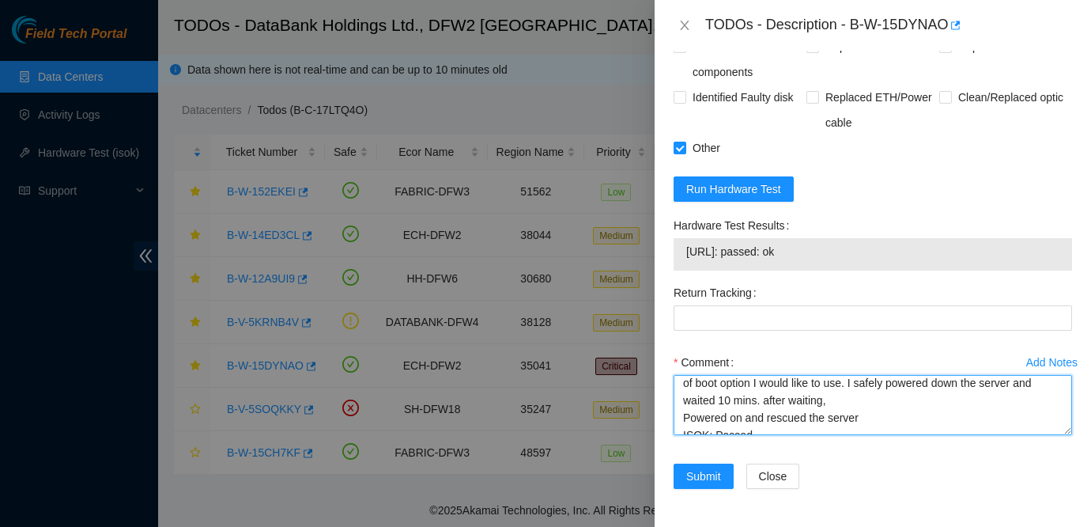
scroll to position [36, 0]
click at [791, 404] on textarea "When connecting a monitor to the server, it was mostly asking for what type of …" at bounding box center [873, 405] width 399 height 60
click at [798, 424] on textarea "When connecting a monitor to the server, it was mostly asking for what type of …" at bounding box center [873, 405] width 399 height 60
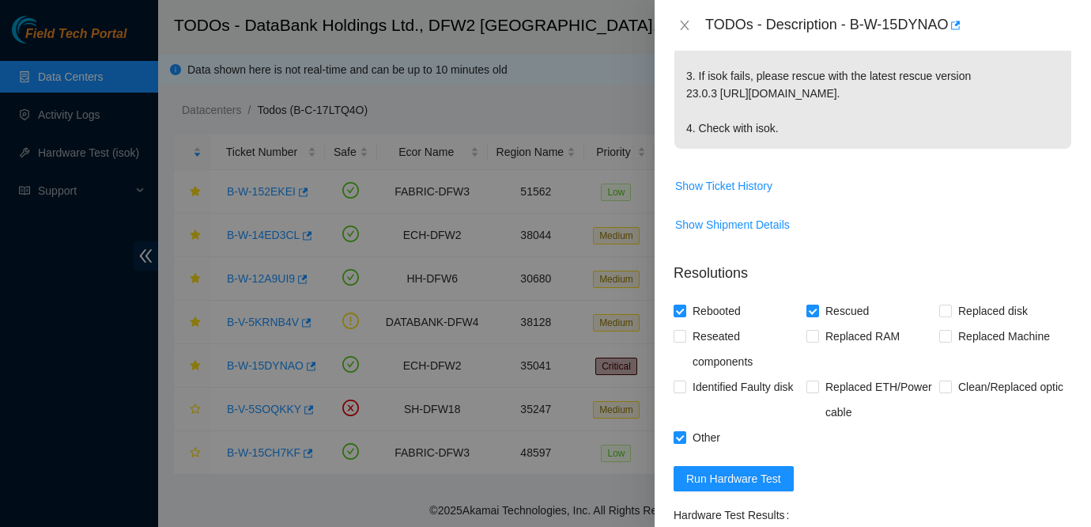
scroll to position [1082, 0]
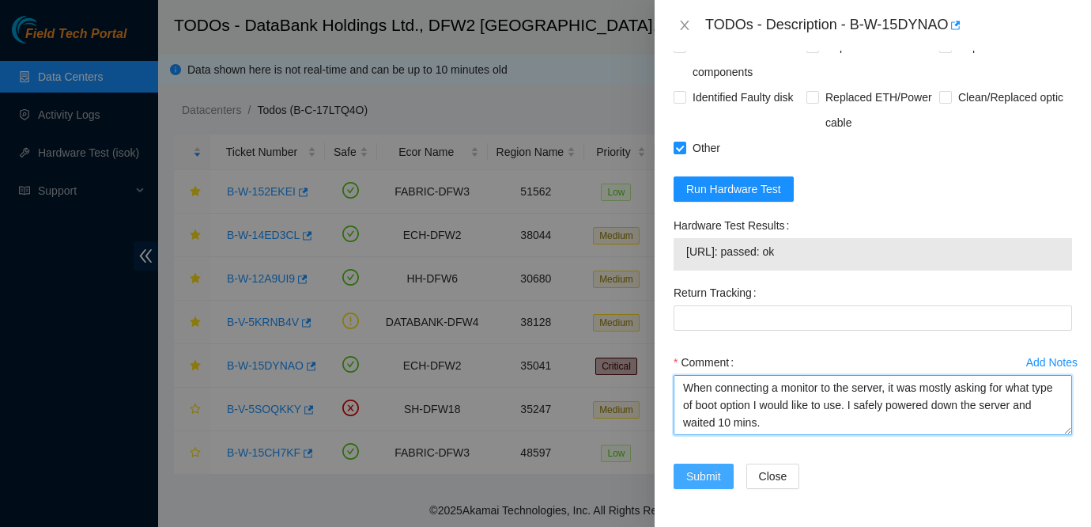
type textarea "When connecting a monitor to the server, it was mostly asking for what type of …"
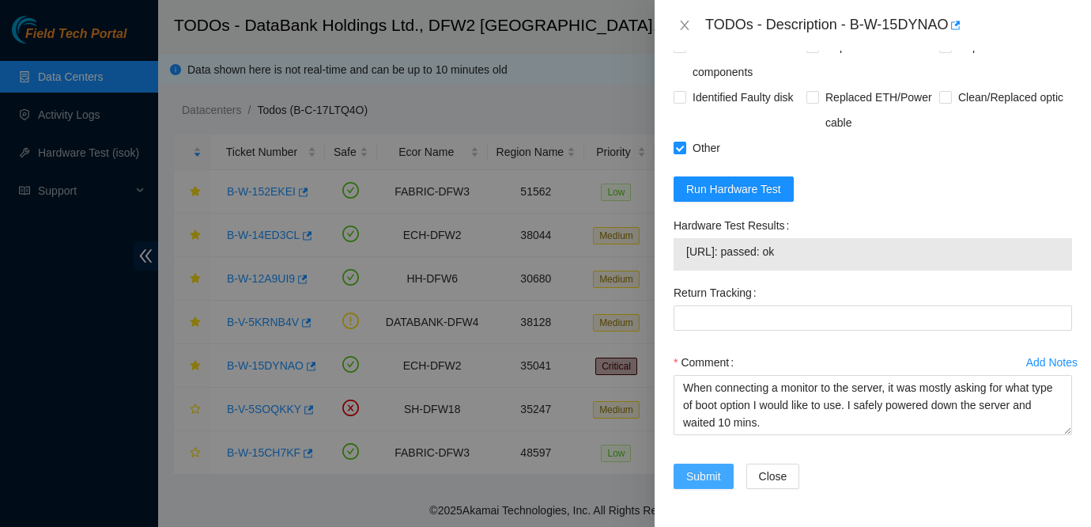
click at [701, 470] on span "Submit" at bounding box center [703, 475] width 35 height 17
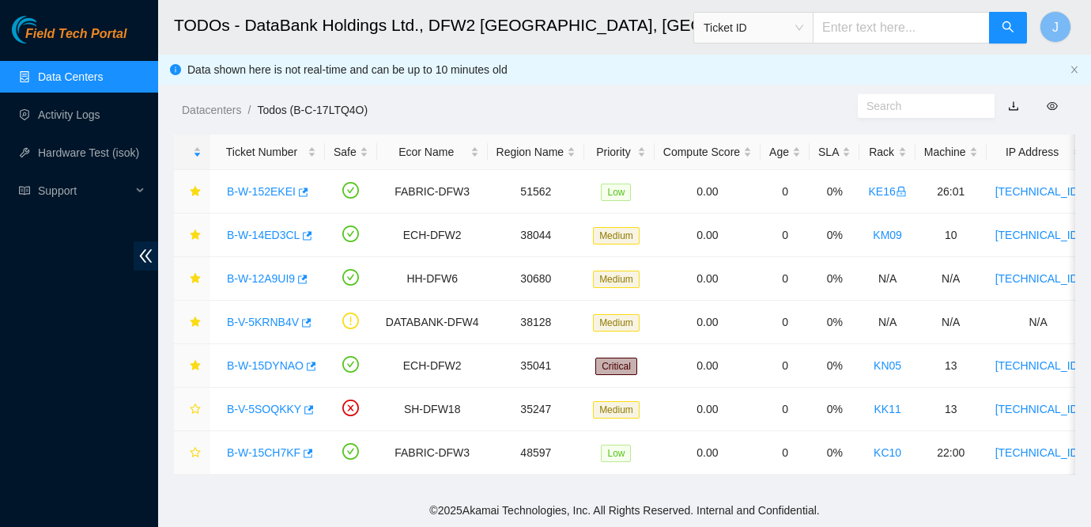
scroll to position [459, 0]
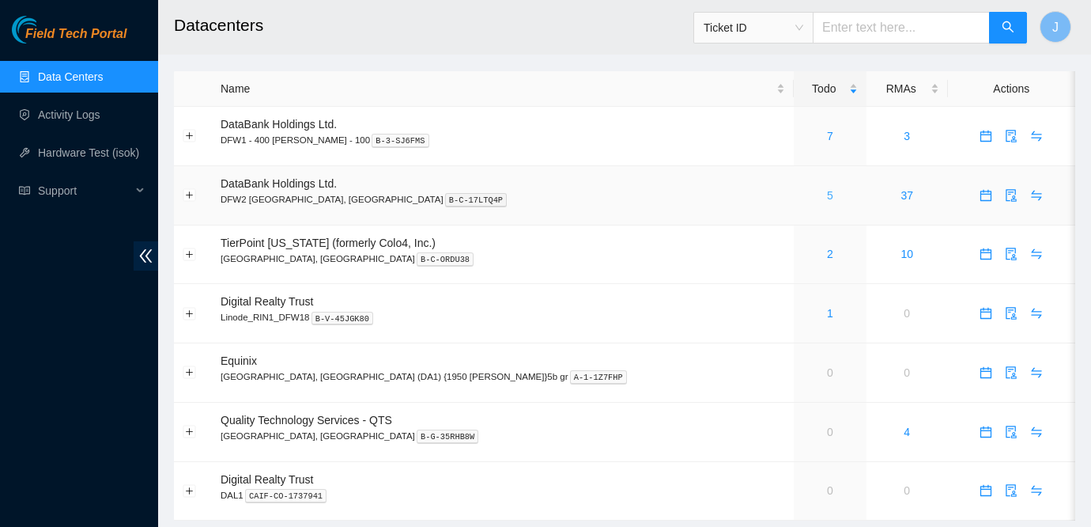
click at [827, 194] on link "5" at bounding box center [830, 195] width 6 height 13
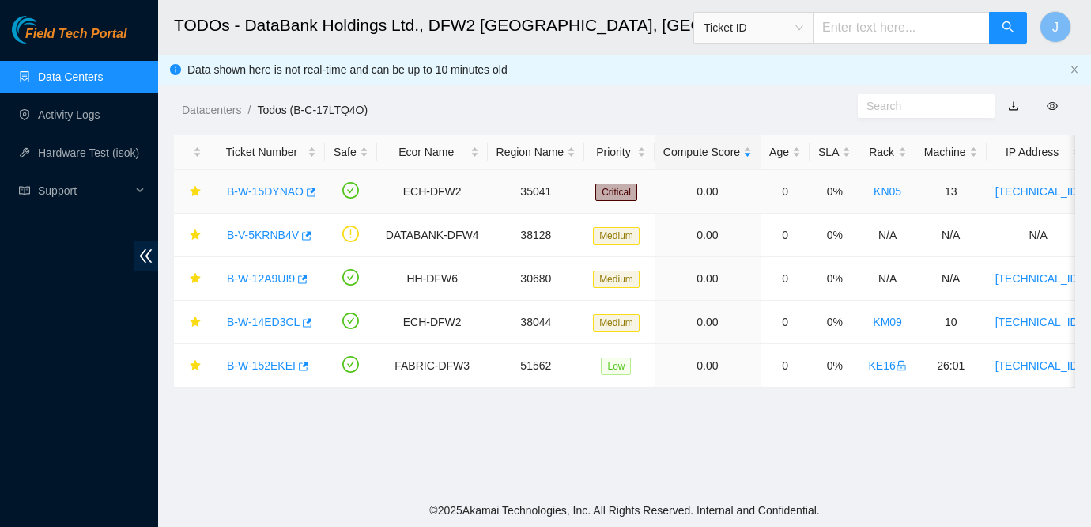
click at [264, 191] on link "B-W-15DYNAO" at bounding box center [265, 191] width 77 height 13
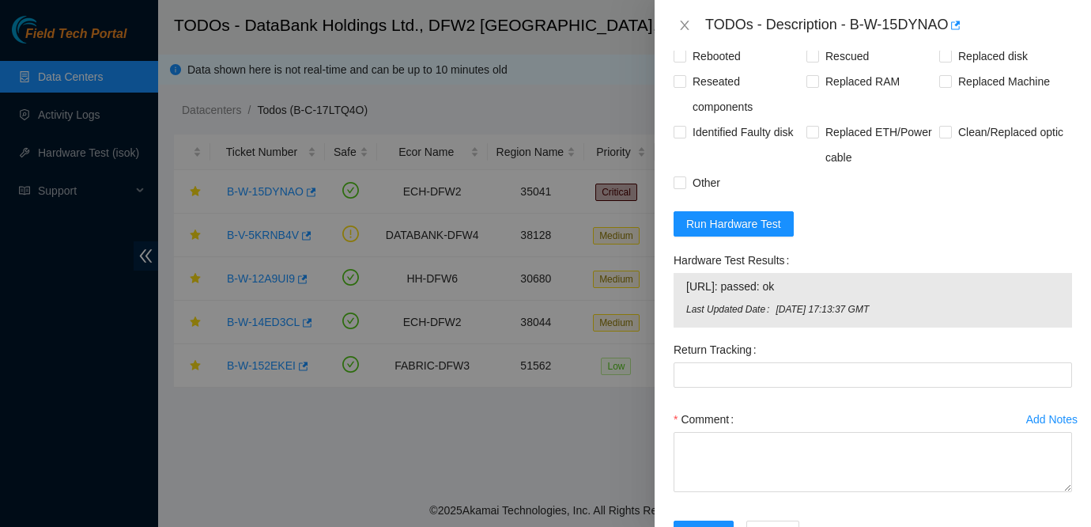
scroll to position [1105, 0]
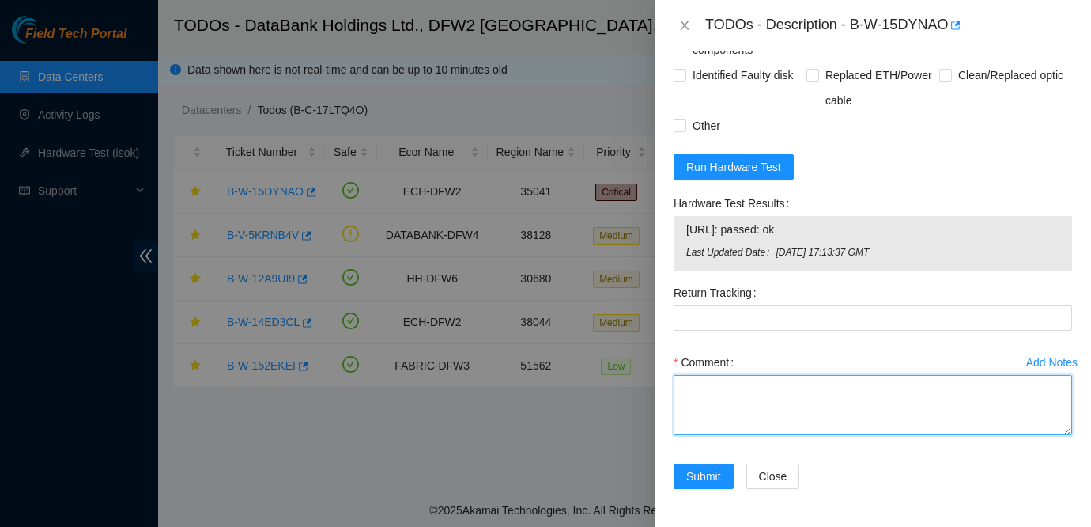
click at [836, 385] on textarea "Comment" at bounding box center [873, 405] width 399 height 60
type textarea "P"
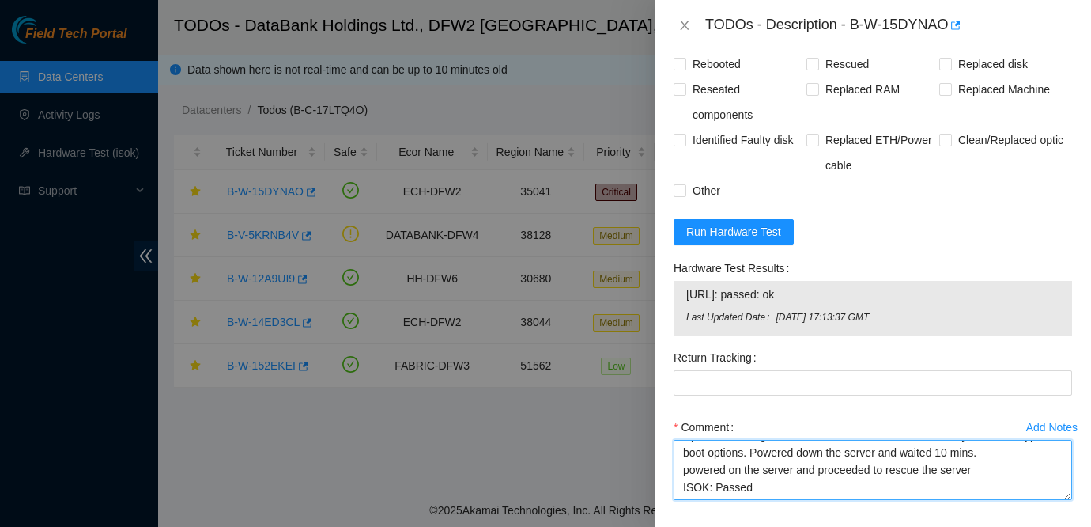
scroll to position [918, 0]
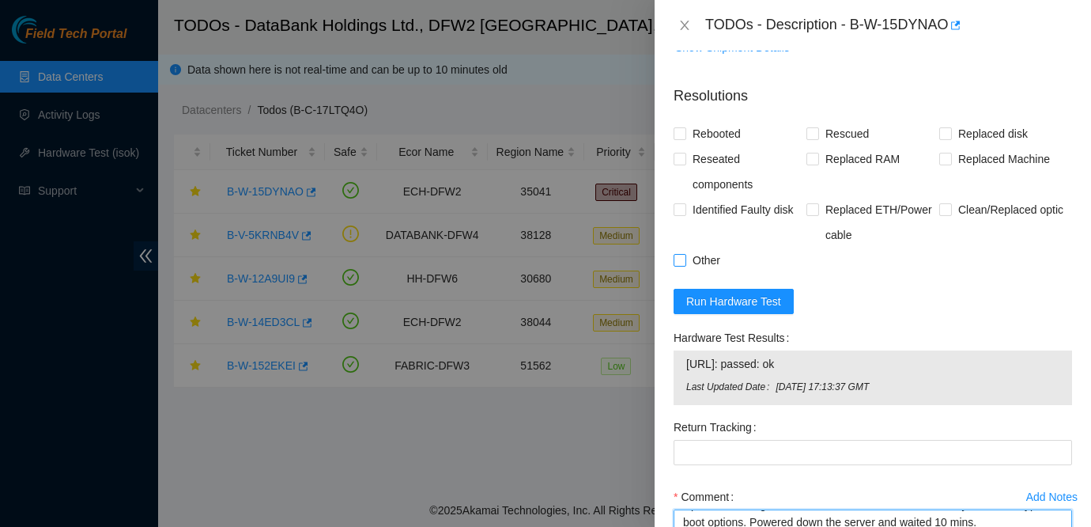
type textarea "Upon connecting the monitor to the server, the server only asked the type of bo…"
click at [701, 273] on span "Other" at bounding box center [706, 259] width 40 height 25
click at [685, 265] on input "Other" at bounding box center [679, 259] width 11 height 11
checkbox input "true"
click at [712, 170] on form "Resolutions Rebooted Rescued Replaced disk Reseated components Replaced RAM Rep…" at bounding box center [873, 357] width 399 height 569
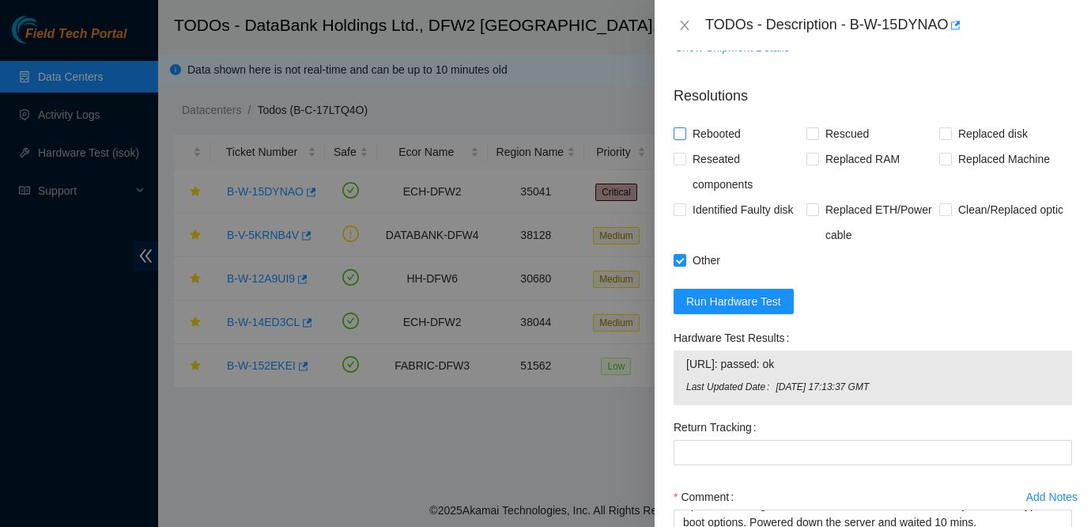
click at [705, 146] on span "Rebooted" at bounding box center [716, 133] width 61 height 25
click at [685, 138] on input "Rebooted" at bounding box center [679, 132] width 11 height 11
checkbox input "true"
click at [992, 146] on span "Replaced disk" at bounding box center [993, 133] width 82 height 25
click at [950, 138] on input "Replaced disk" at bounding box center [944, 132] width 11 height 11
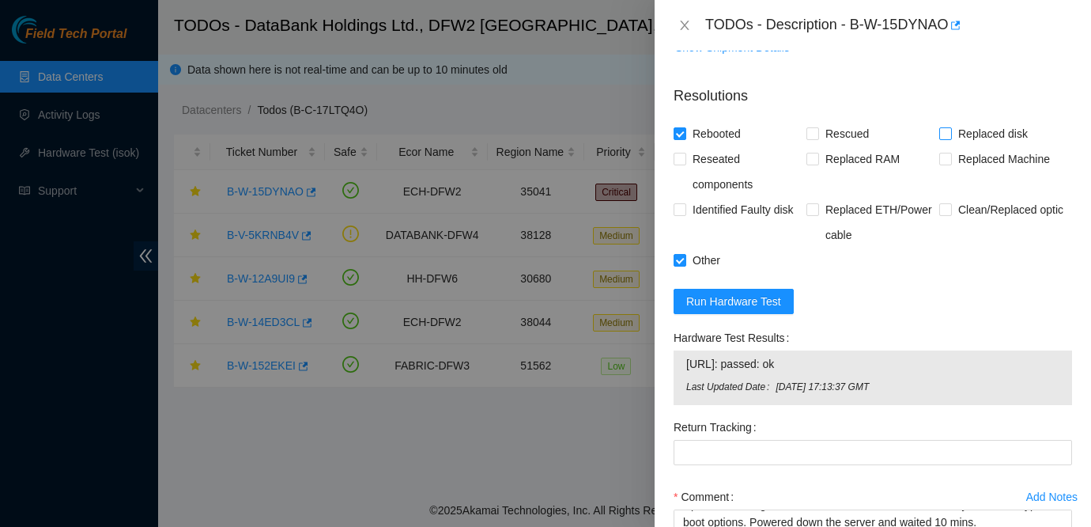
checkbox input "true"
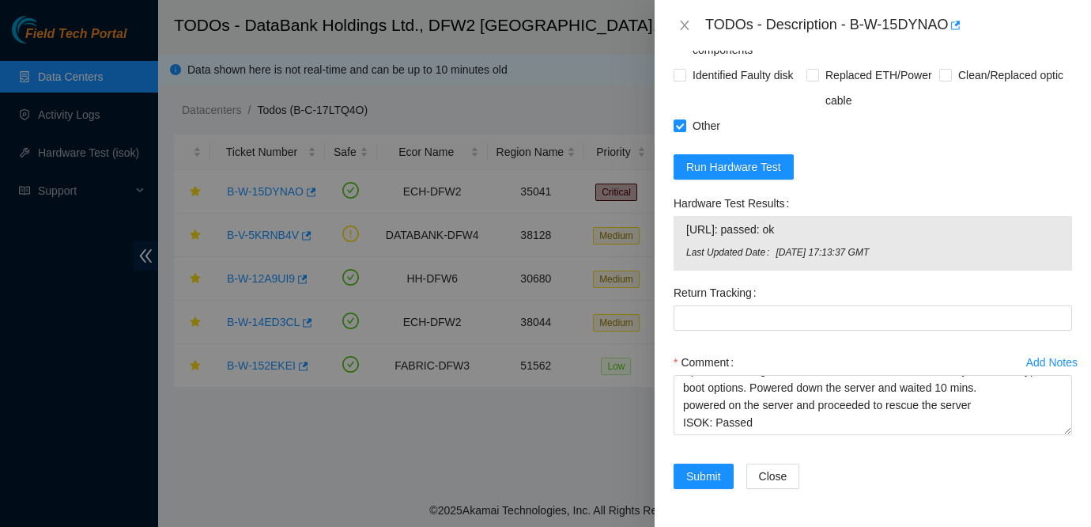
scroll to position [1105, 0]
click at [712, 485] on button "Submit" at bounding box center [704, 475] width 60 height 25
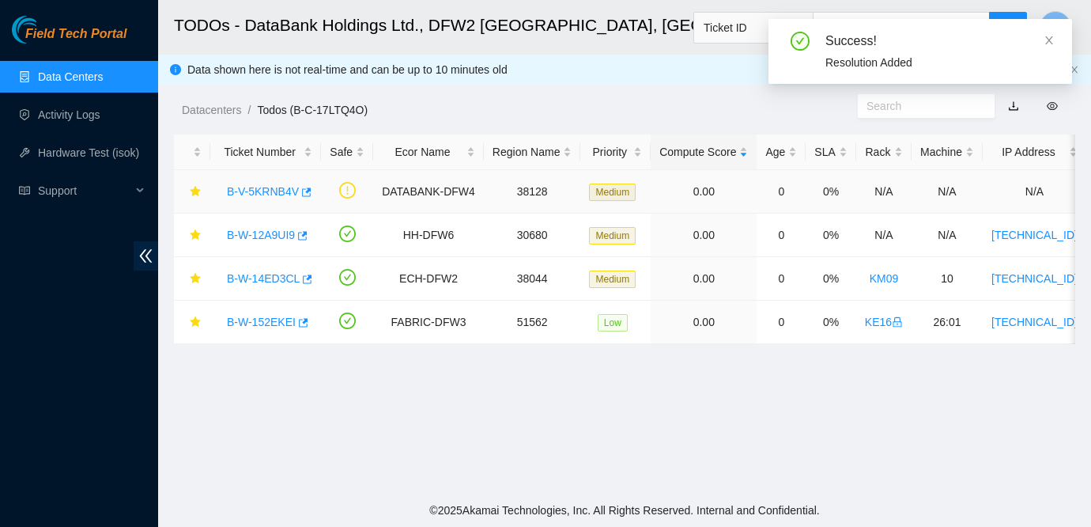
scroll to position [459, 0]
click at [251, 276] on link "B-W-14ED3CL" at bounding box center [263, 278] width 73 height 13
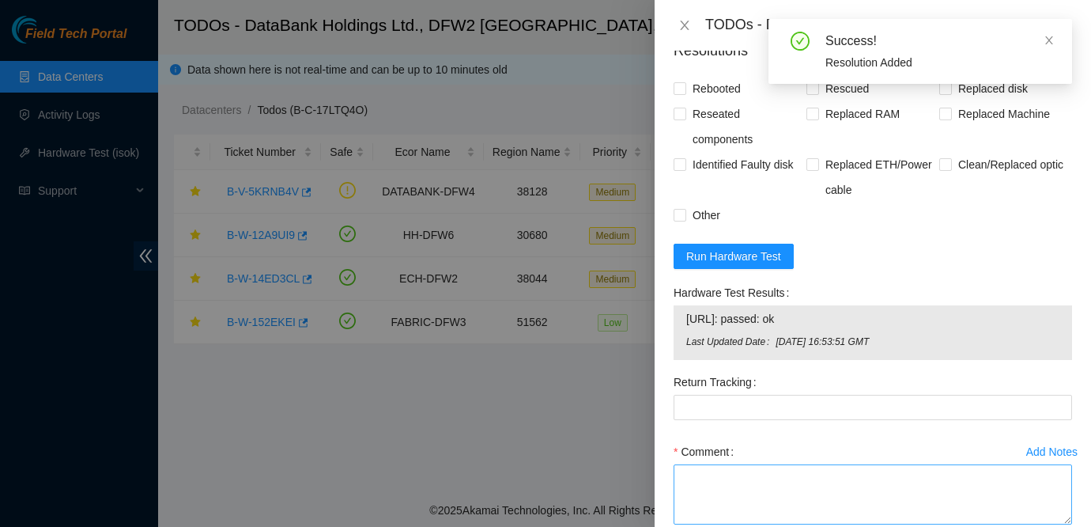
scroll to position [670, 0]
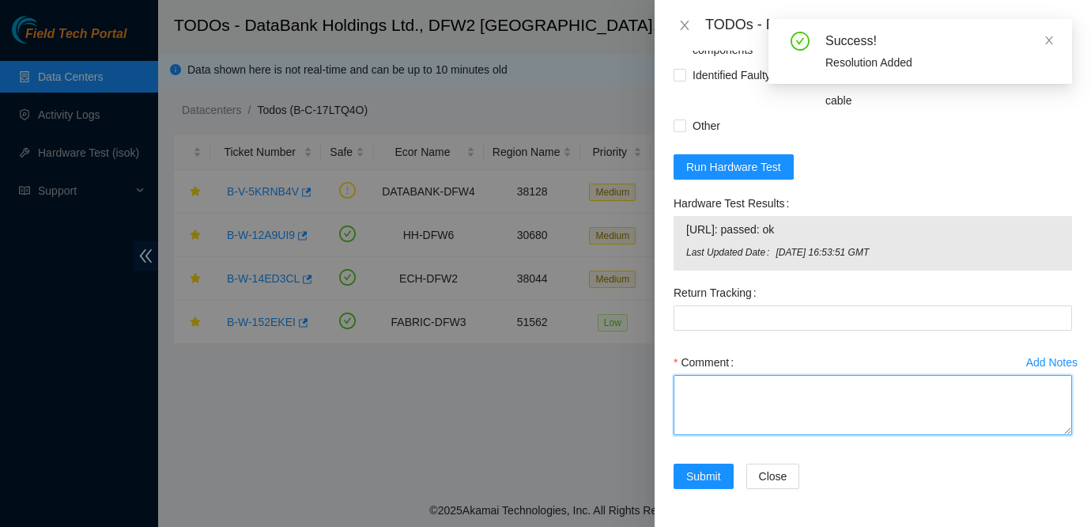
click at [738, 387] on textarea "Comment" at bounding box center [873, 405] width 399 height 60
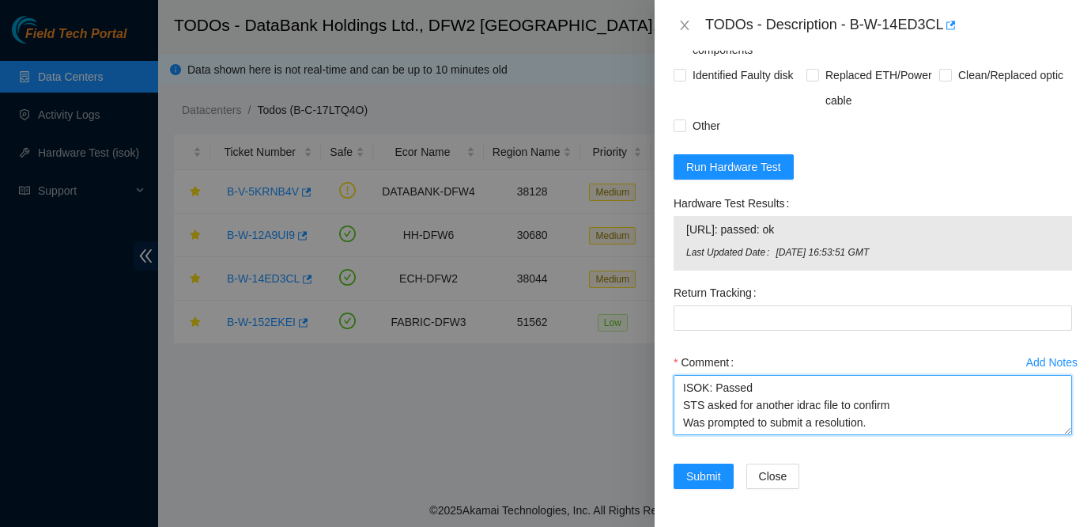
scroll to position [0, 0]
drag, startPoint x: 882, startPoint y: 426, endPoint x: 701, endPoint y: 278, distance: 234.3
click at [701, 278] on form "Resolutions Rebooted Rescued Replaced disk Reseated components Replaced RAM Rep…" at bounding box center [873, 222] width 399 height 569
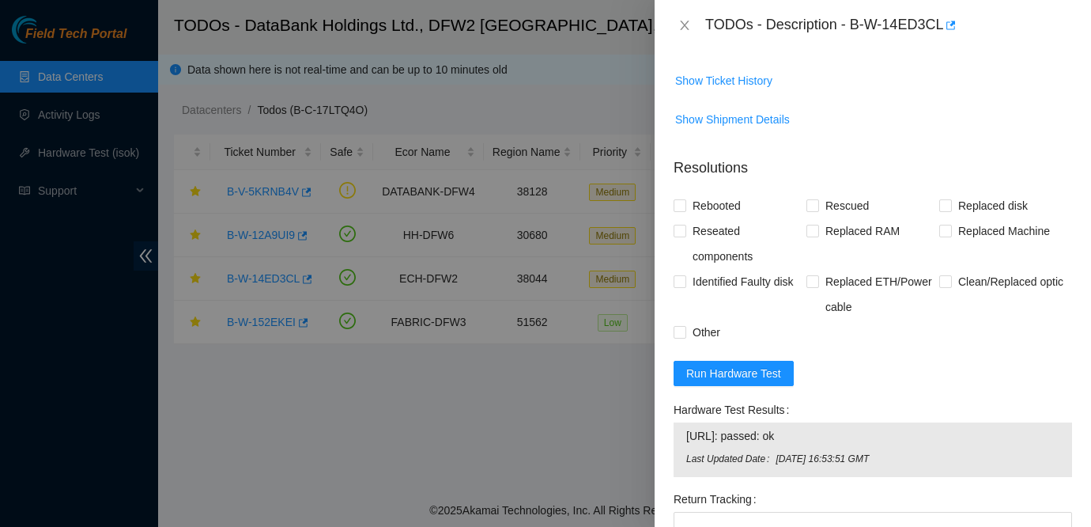
scroll to position [462, 0]
type textarea "Downloaded the Idrac files and contacted STS. after contacting STS, was tasked …"
click at [720, 205] on span "Rebooted" at bounding box center [716, 207] width 61 height 25
click at [685, 205] on input "Rebooted" at bounding box center [679, 206] width 11 height 11
checkbox input "true"
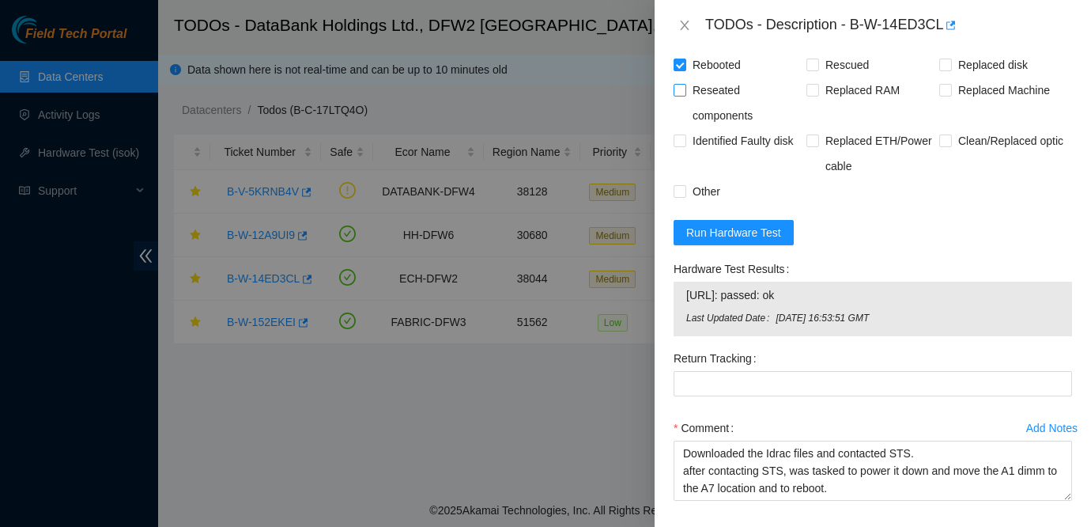
scroll to position [607, 0]
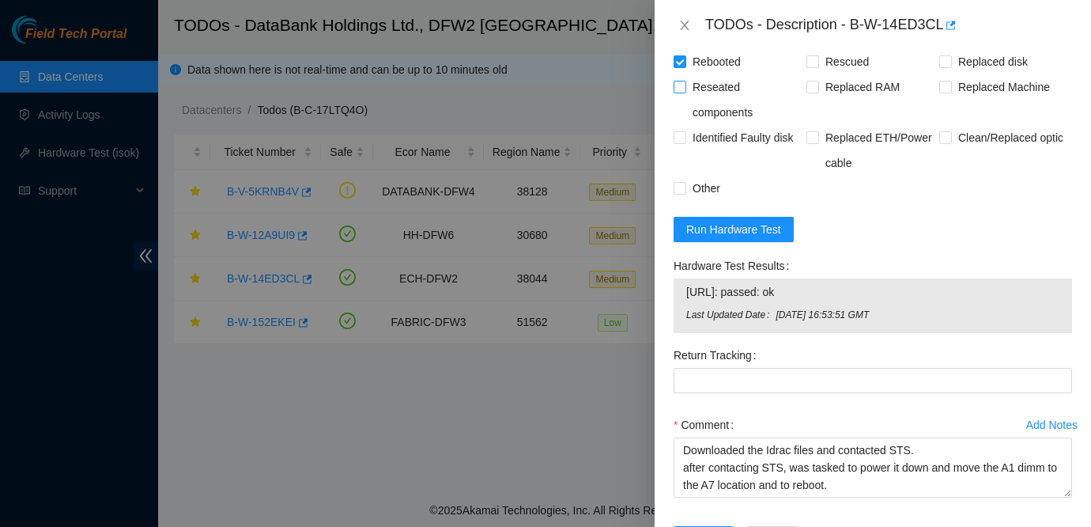
click at [718, 88] on span "Reseated components" at bounding box center [746, 99] width 120 height 51
click at [685, 88] on input "Reseated components" at bounding box center [679, 86] width 11 height 11
checkbox input "true"
click at [710, 187] on span "Other" at bounding box center [706, 188] width 40 height 25
click at [685, 187] on input "Other" at bounding box center [679, 187] width 11 height 11
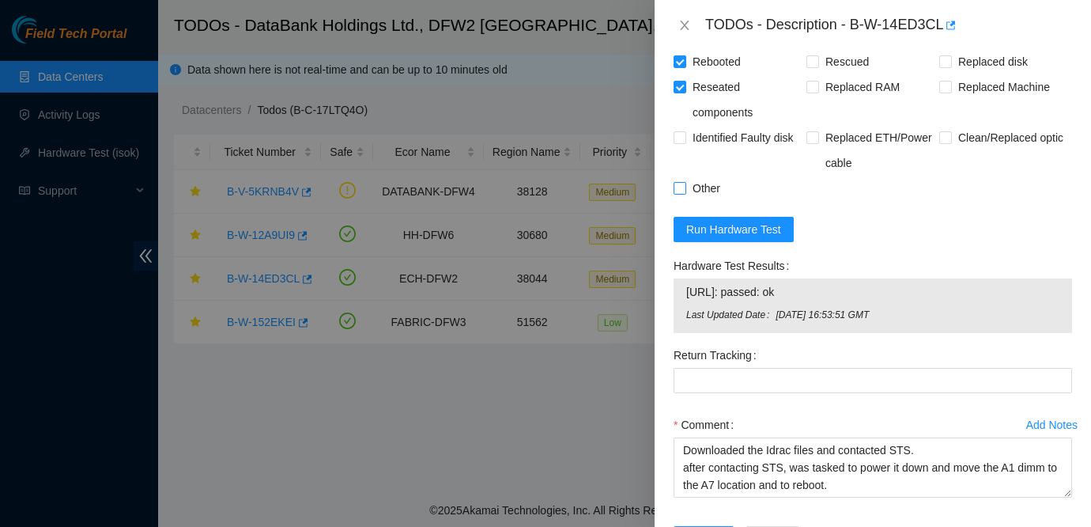
checkbox input "true"
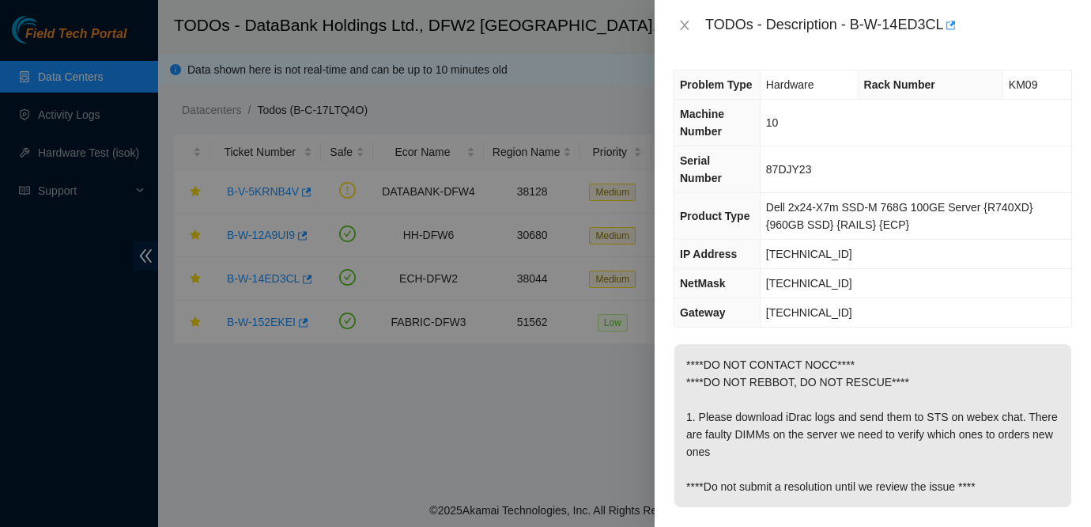
scroll to position [670, 0]
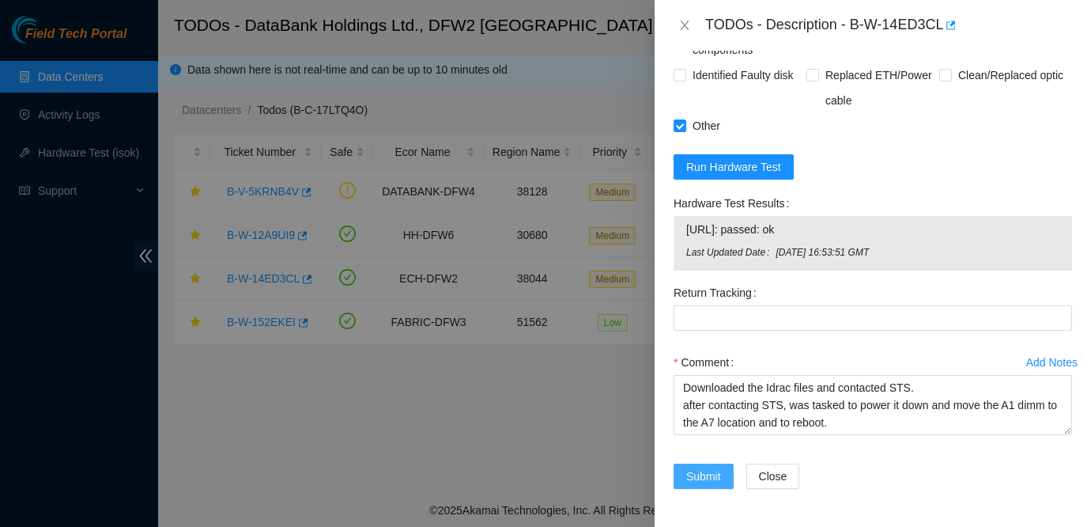
click at [696, 475] on span "Submit" at bounding box center [703, 475] width 35 height 17
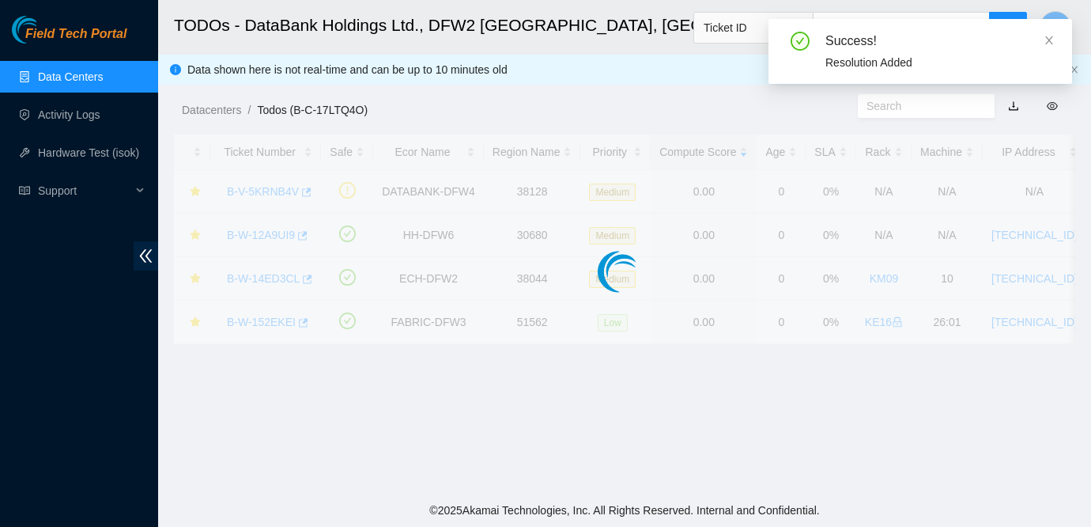
scroll to position [459, 0]
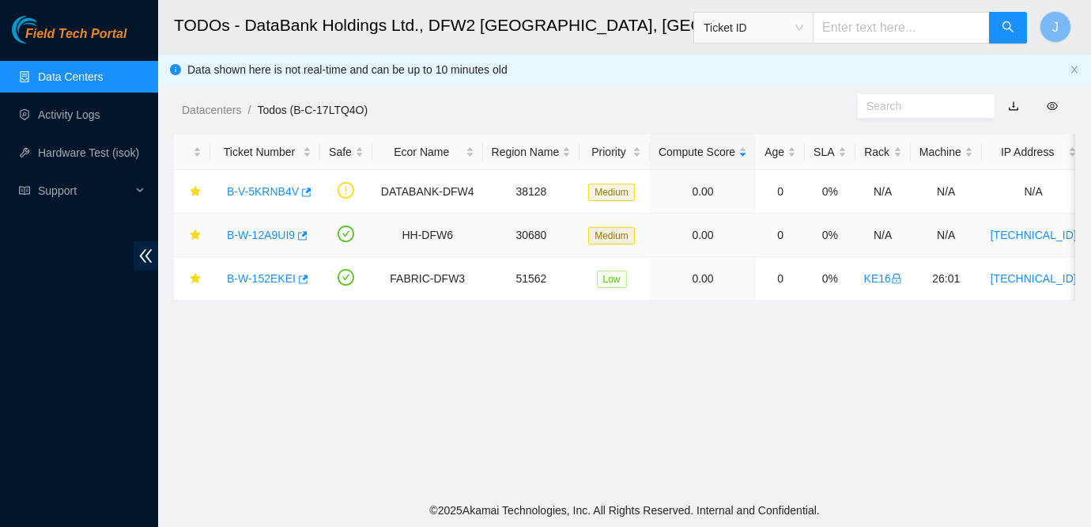
click at [270, 238] on link "B-W-12A9UI9" at bounding box center [261, 235] width 68 height 13
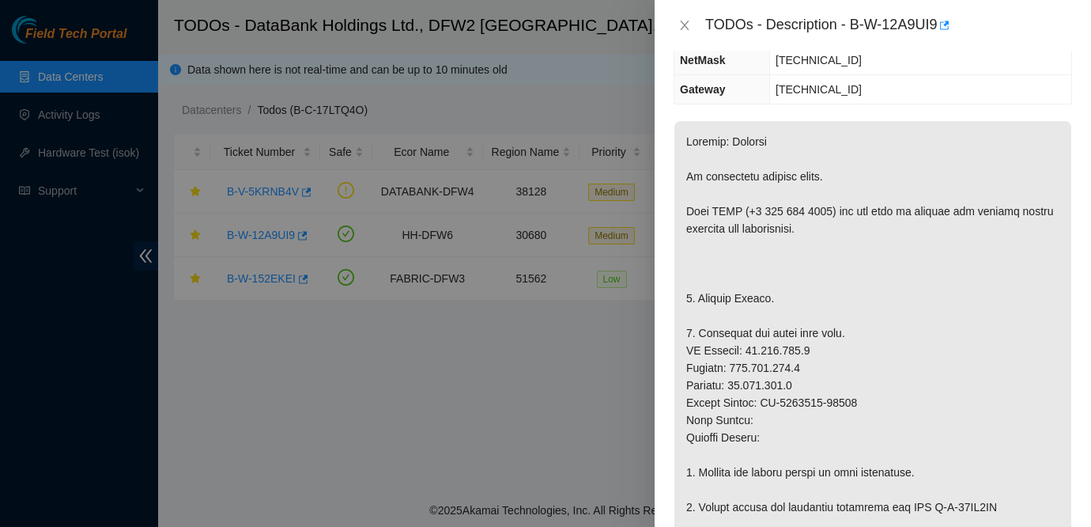
scroll to position [246, 0]
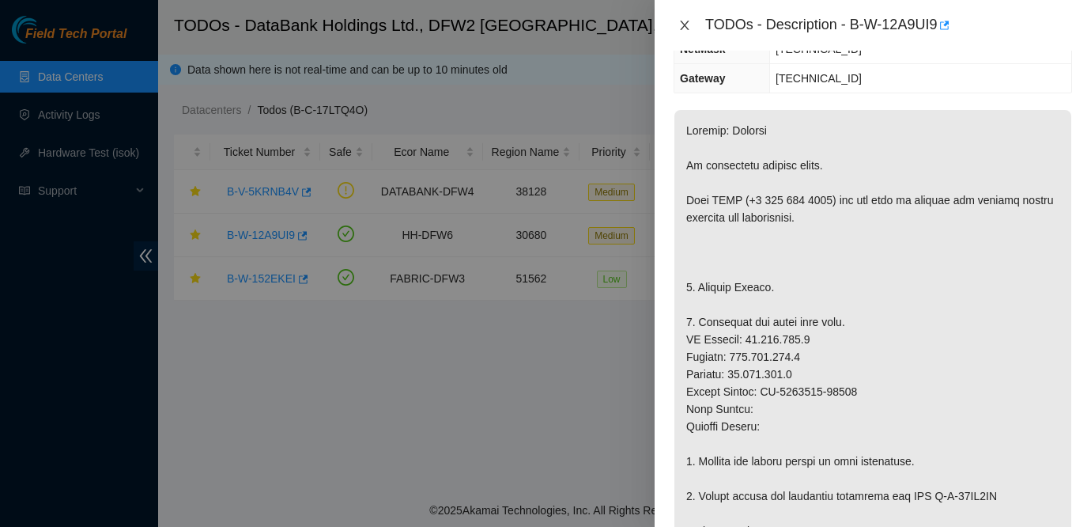
click at [685, 23] on icon "close" at bounding box center [684, 25] width 13 height 13
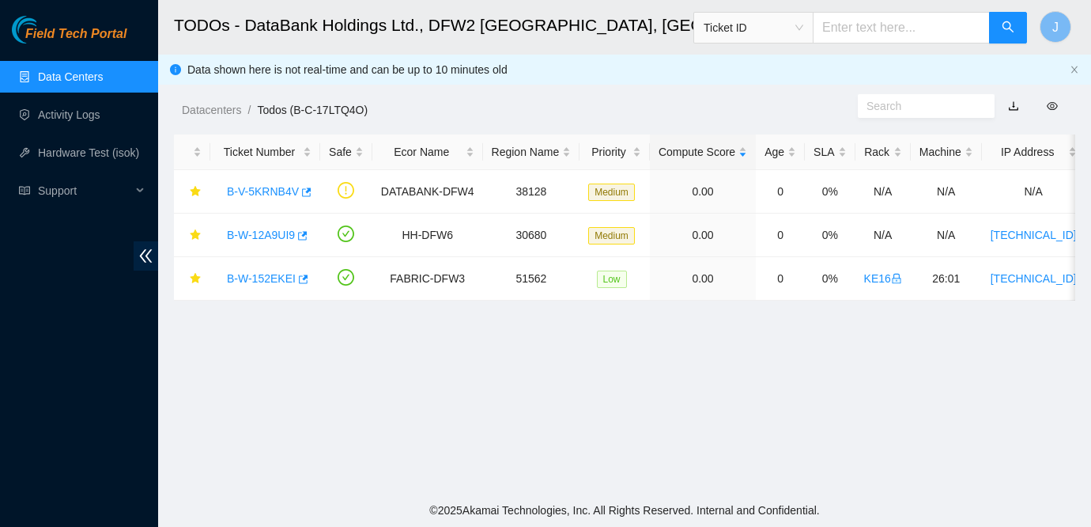
click at [1011, 408] on main "TODOs - DataBank Holdings Ltd., DFW2 Richardson, TX Ticket ID J Data shown here…" at bounding box center [624, 246] width 933 height 493
click at [265, 190] on link "B-V-5KRNB4V" at bounding box center [263, 191] width 72 height 13
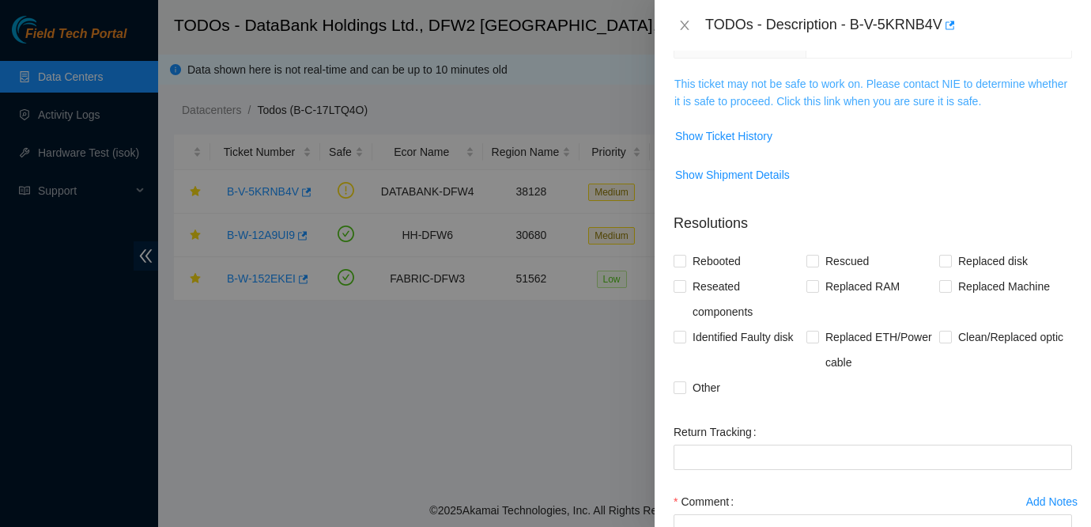
click at [830, 94] on link "This ticket may not be safe to work on. Please contact NIE to determine whether…" at bounding box center [870, 92] width 393 height 30
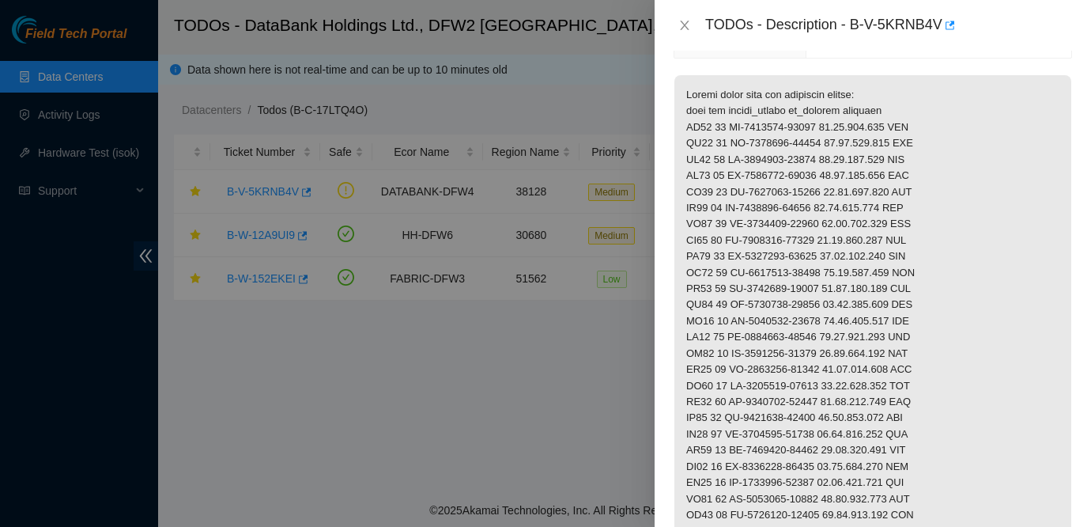
scroll to position [0, 0]
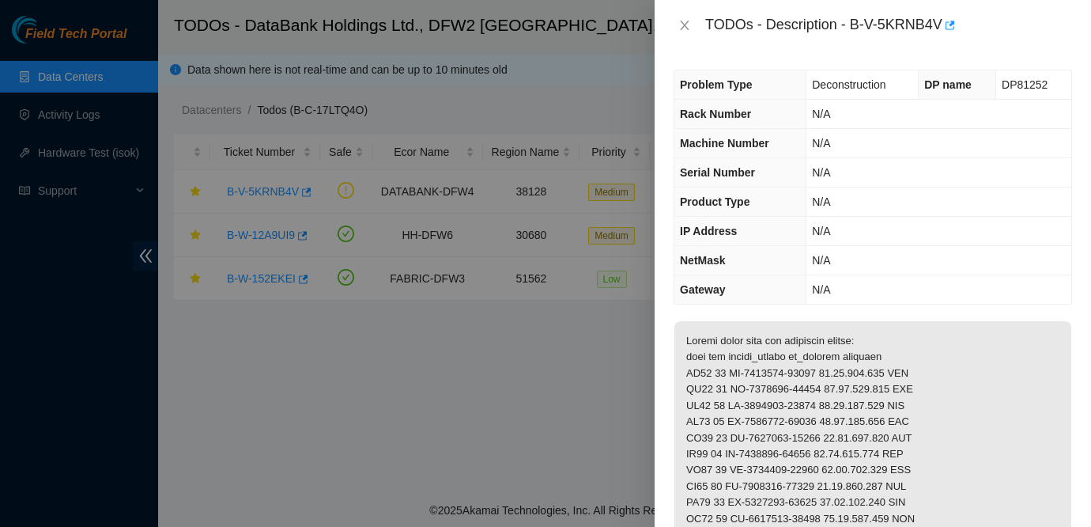
click at [990, 272] on td "N/A" at bounding box center [939, 260] width 265 height 29
click at [686, 28] on icon "close" at bounding box center [684, 25] width 13 height 13
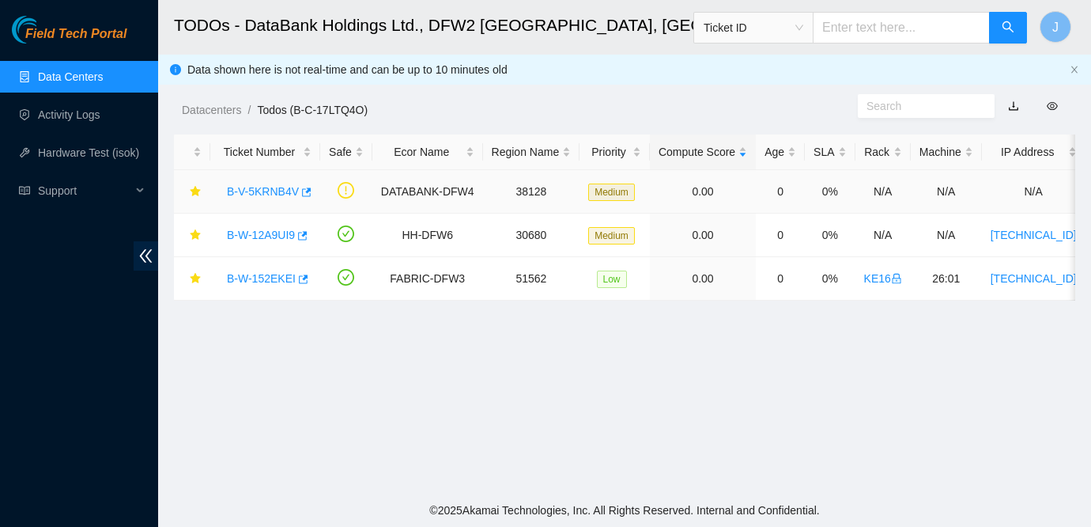
click at [267, 185] on link "B-V-5KRNB4V" at bounding box center [263, 191] width 72 height 13
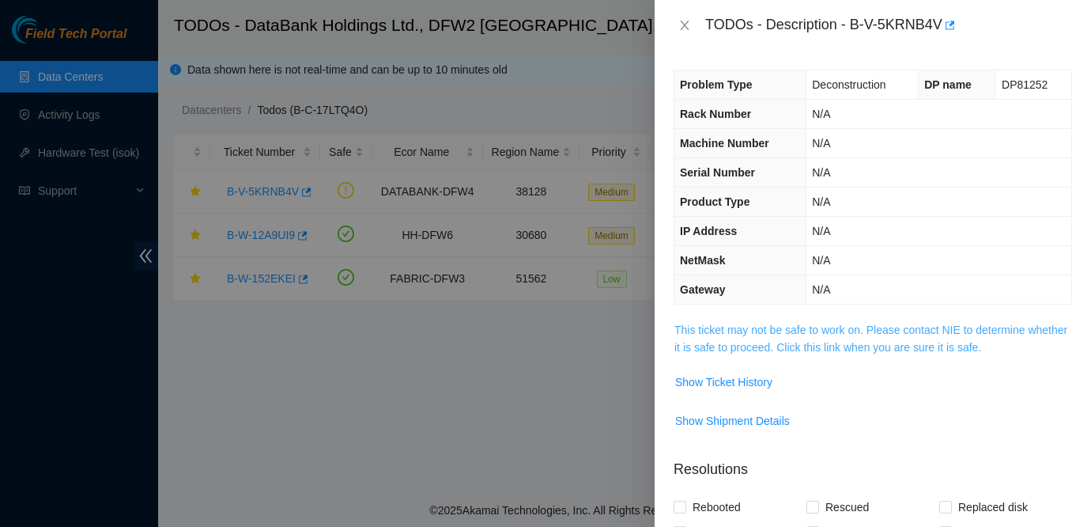
click at [859, 327] on link "This ticket may not be safe to work on. Please contact NIE to determine whether…" at bounding box center [870, 338] width 393 height 30
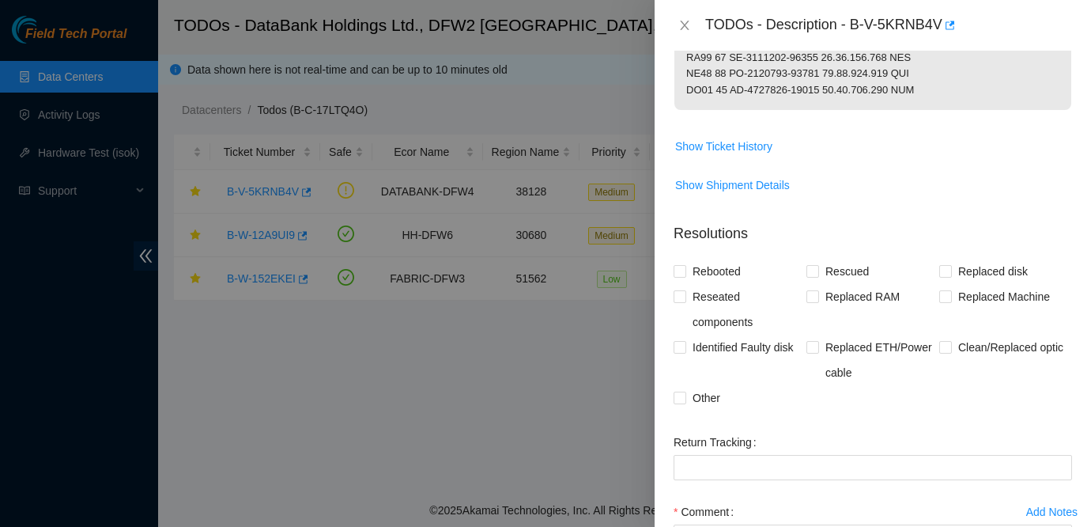
scroll to position [901, 0]
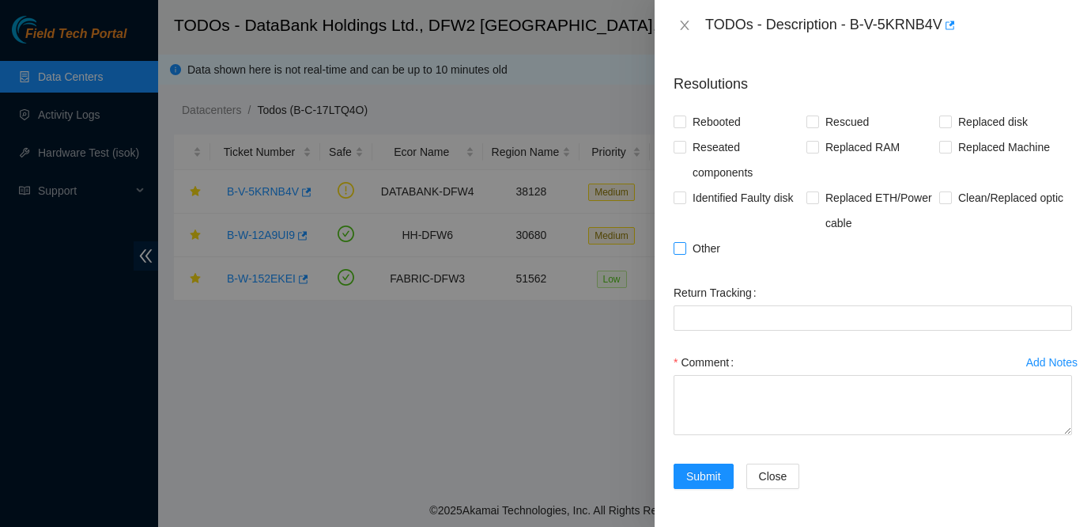
click at [712, 247] on span "Other" at bounding box center [706, 248] width 40 height 25
click at [685, 247] on input "Other" at bounding box center [679, 247] width 11 height 11
checkbox input "true"
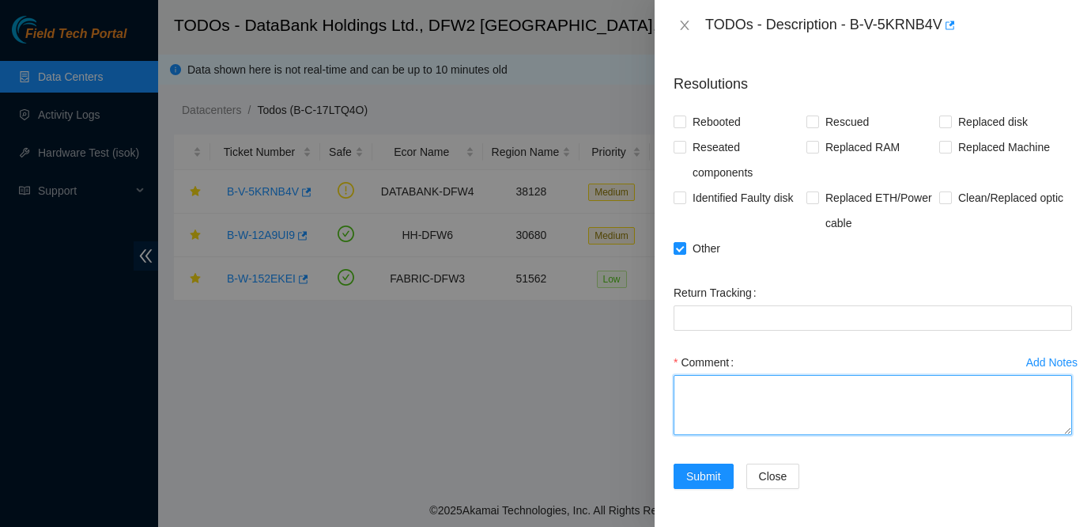
click at [746, 418] on textarea "Comment" at bounding box center [873, 405] width 399 height 60
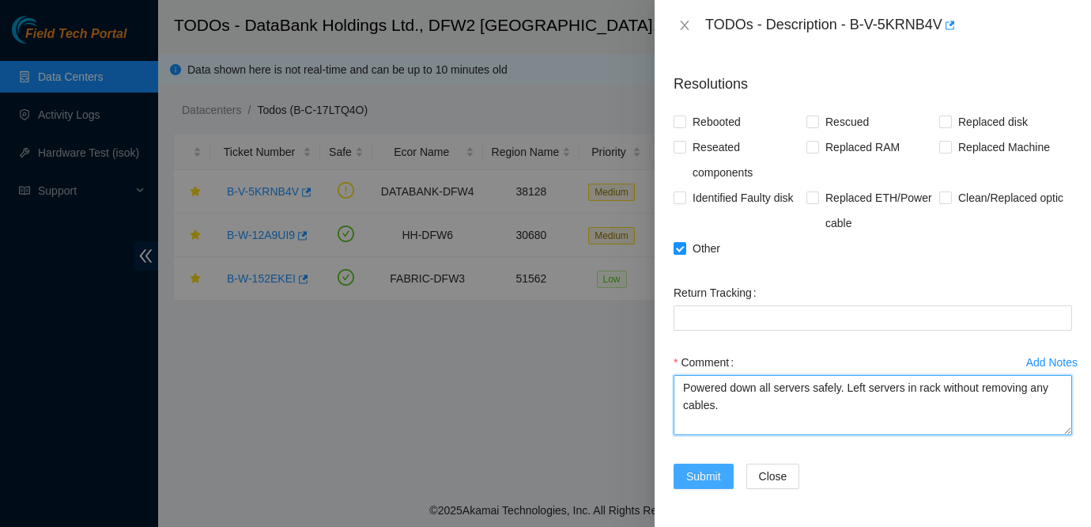
type textarea "Powered down all servers safely. Left servers in rack without removing any cabl…"
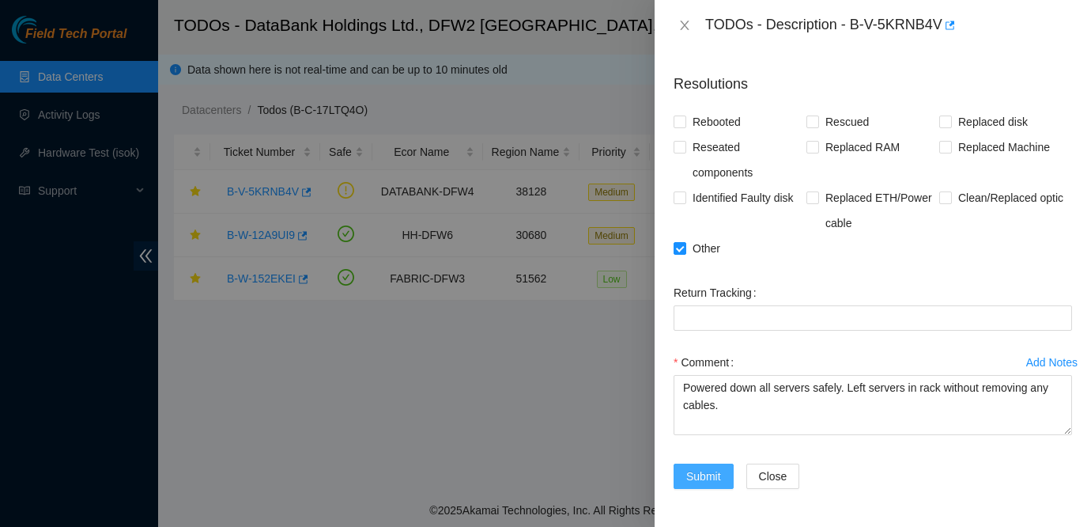
click at [709, 476] on span "Submit" at bounding box center [703, 475] width 35 height 17
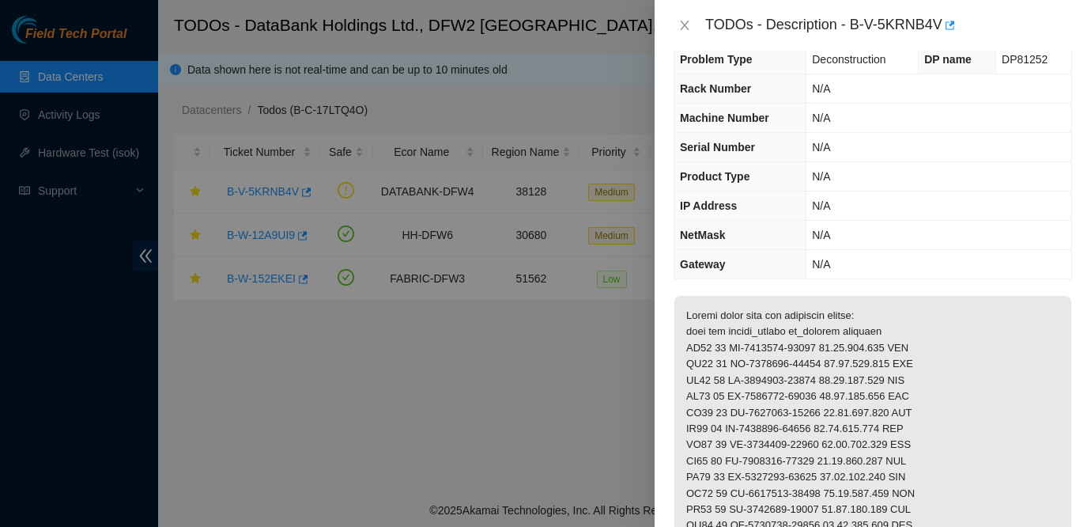
scroll to position [0, 0]
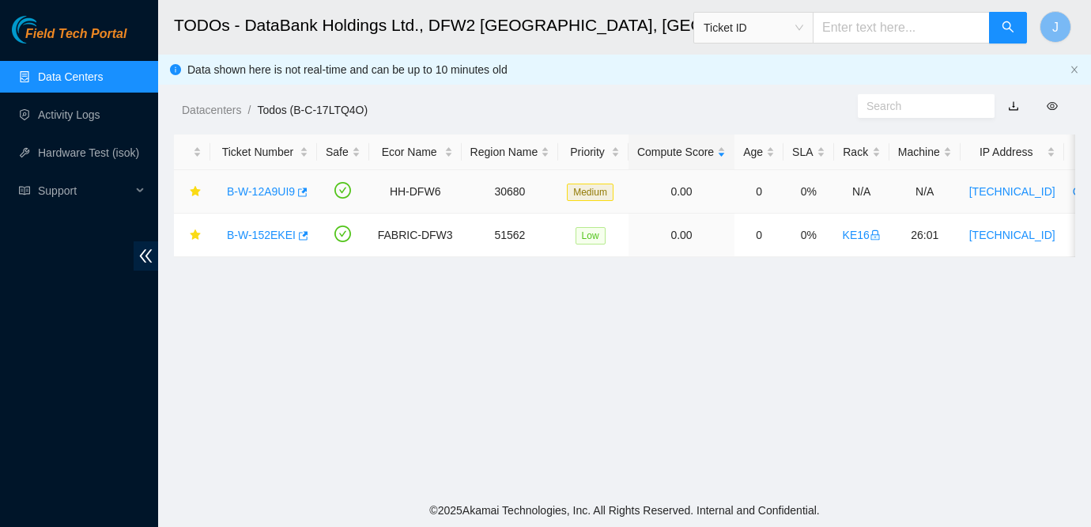
click at [247, 191] on link "B-W-12A9UI9" at bounding box center [261, 191] width 68 height 13
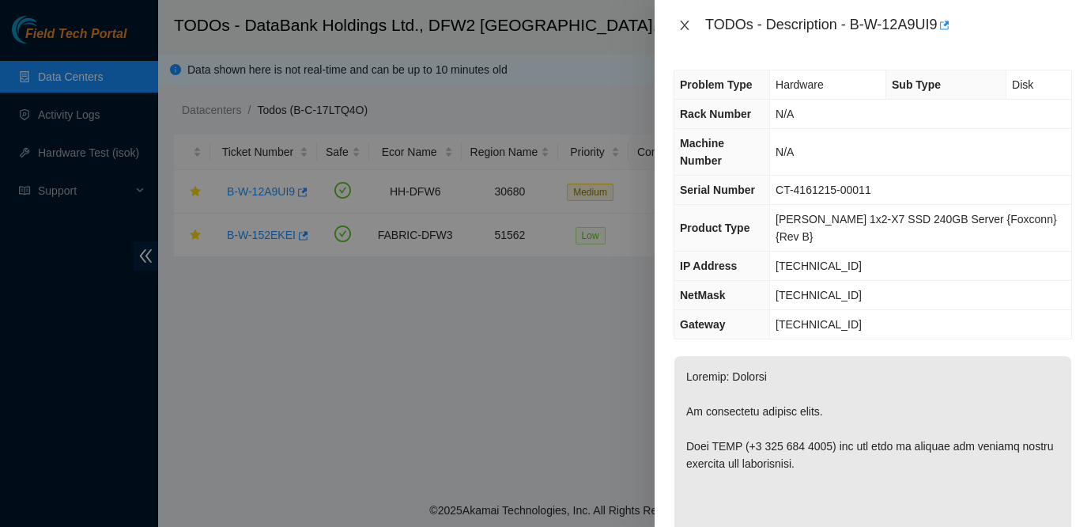
click at [681, 24] on icon "close" at bounding box center [684, 25] width 13 height 13
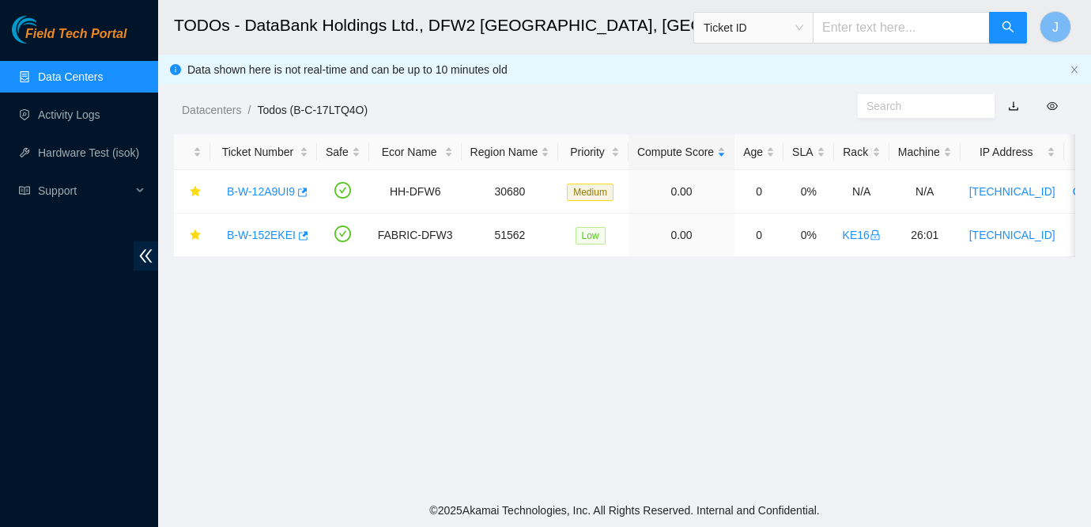
click at [66, 77] on link "Data Centers" at bounding box center [70, 76] width 65 height 13
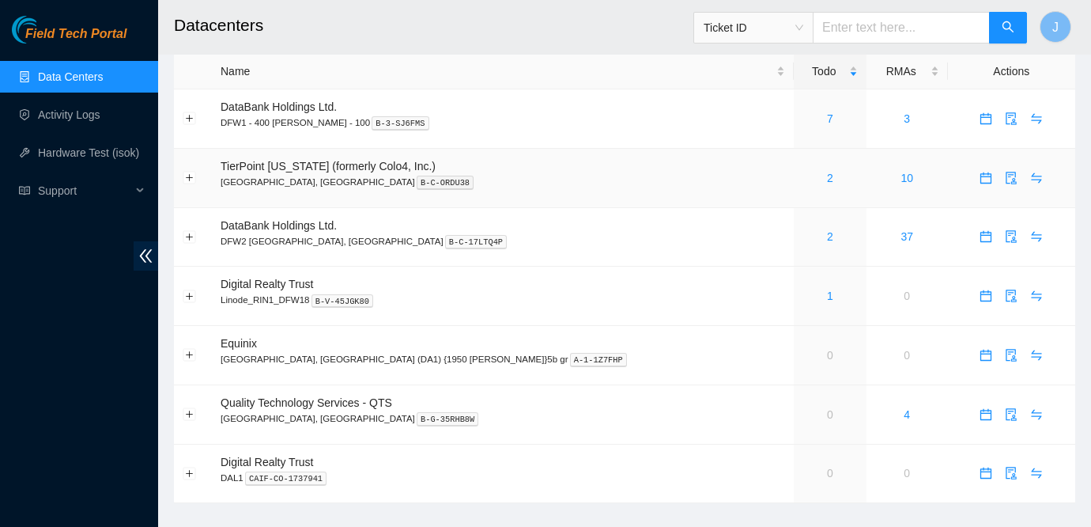
scroll to position [28, 0]
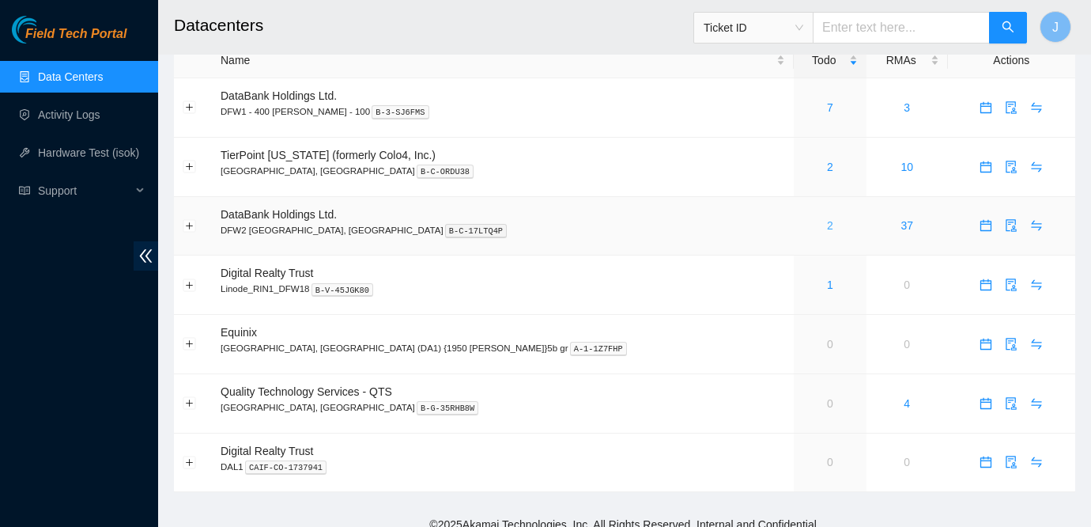
click at [827, 225] on link "2" at bounding box center [830, 225] width 6 height 13
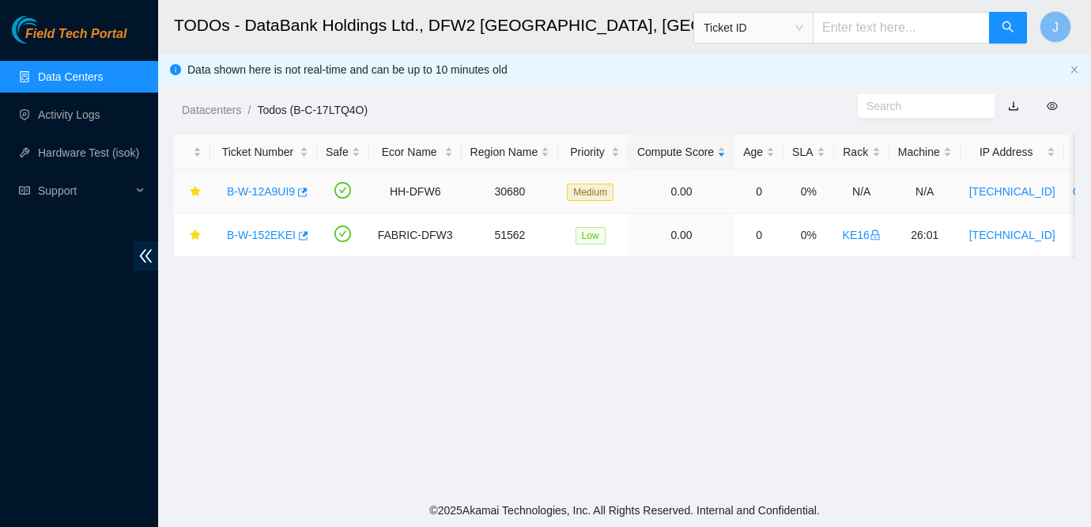
click at [243, 195] on link "B-W-12A9UI9" at bounding box center [261, 191] width 68 height 13
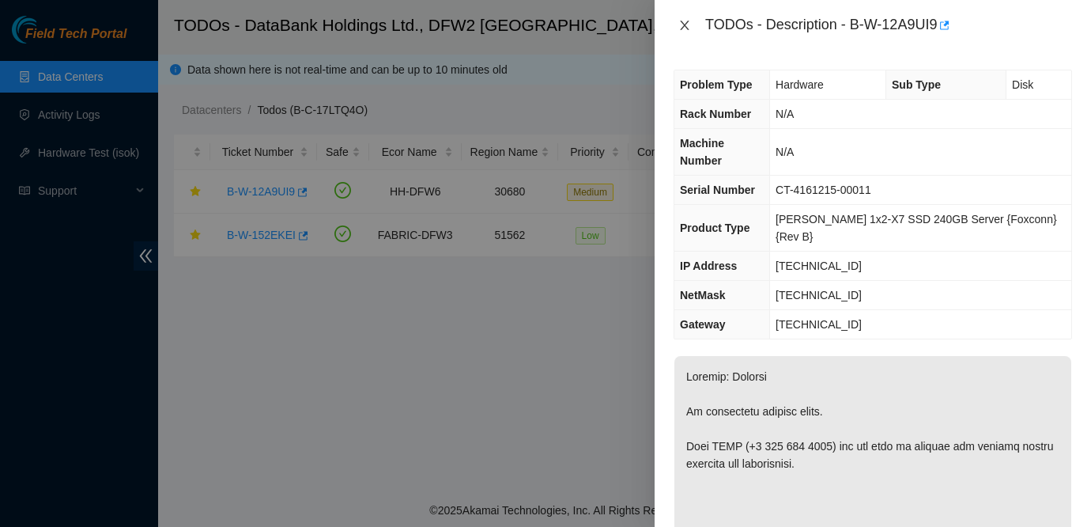
click at [677, 21] on button "Close" at bounding box center [685, 25] width 22 height 15
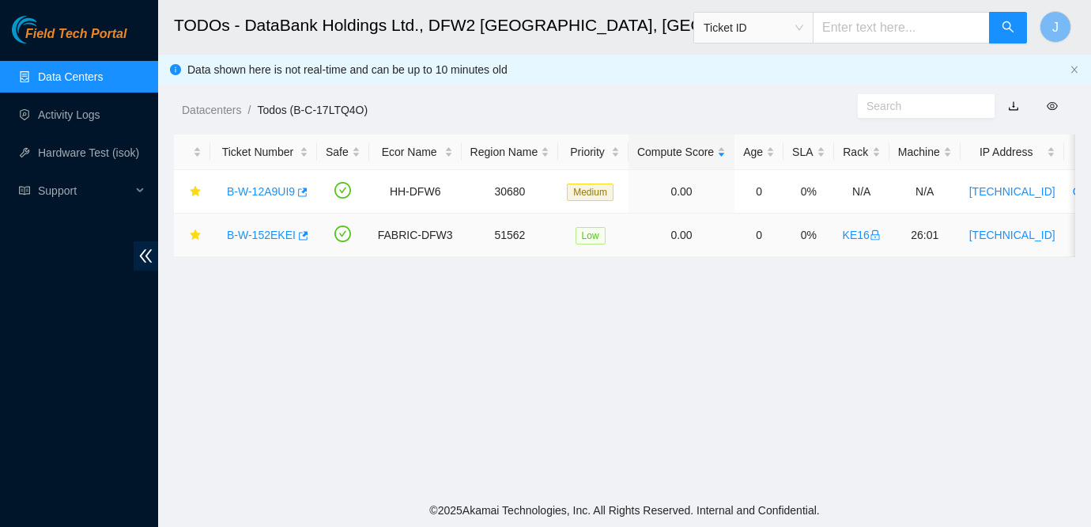
click at [267, 239] on link "B-W-152EKEI" at bounding box center [261, 235] width 69 height 13
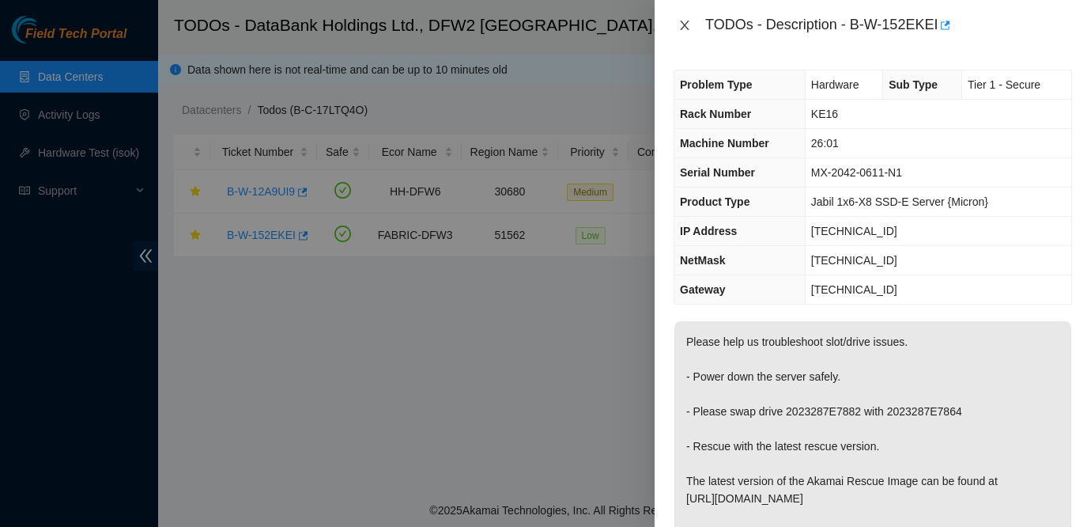
click at [684, 26] on icon "close" at bounding box center [684, 25] width 9 height 9
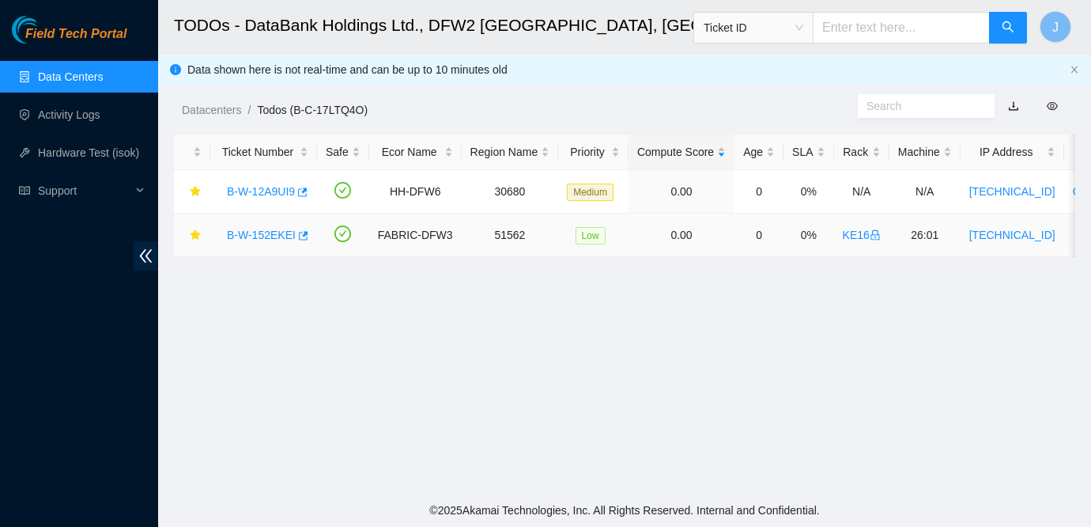
click at [264, 236] on link "B-W-152EKEI" at bounding box center [261, 235] width 69 height 13
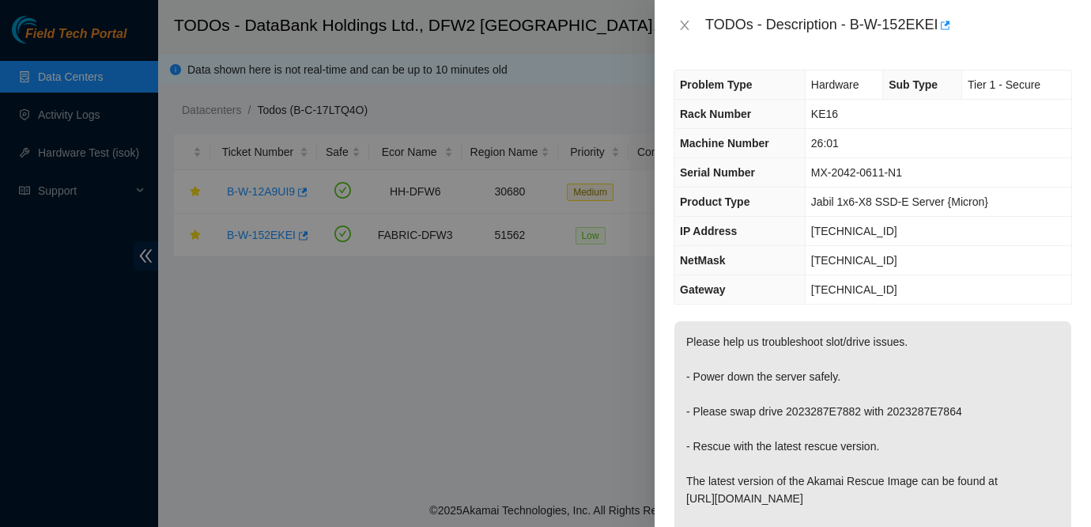
click at [900, 195] on span "Jabil 1x6-X8 SSD-E Server {Micron}" at bounding box center [899, 201] width 177 height 13
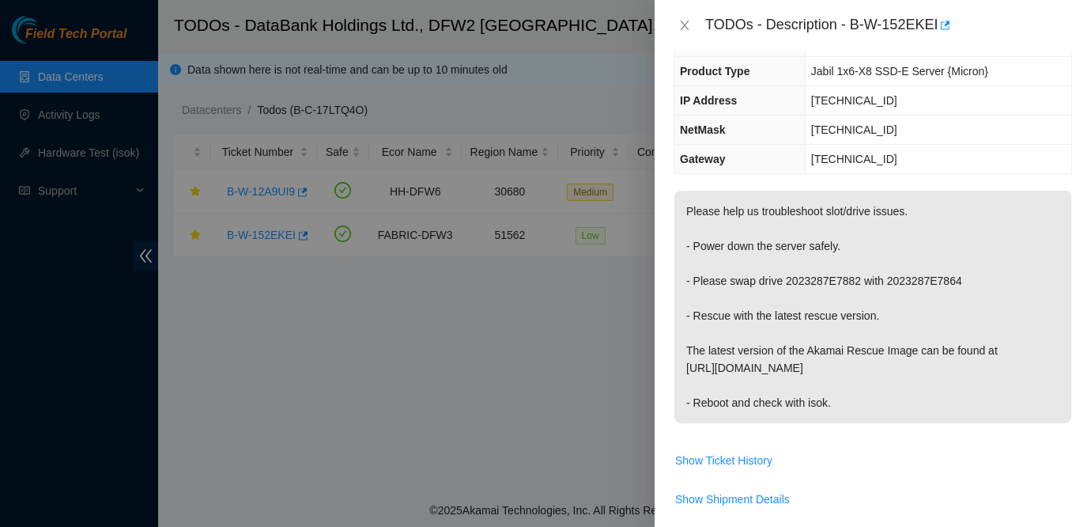
scroll to position [131, 0]
click at [882, 337] on p "Please help us troubleshoot slot/drive issues. - Power down the server safely. …" at bounding box center [872, 306] width 397 height 232
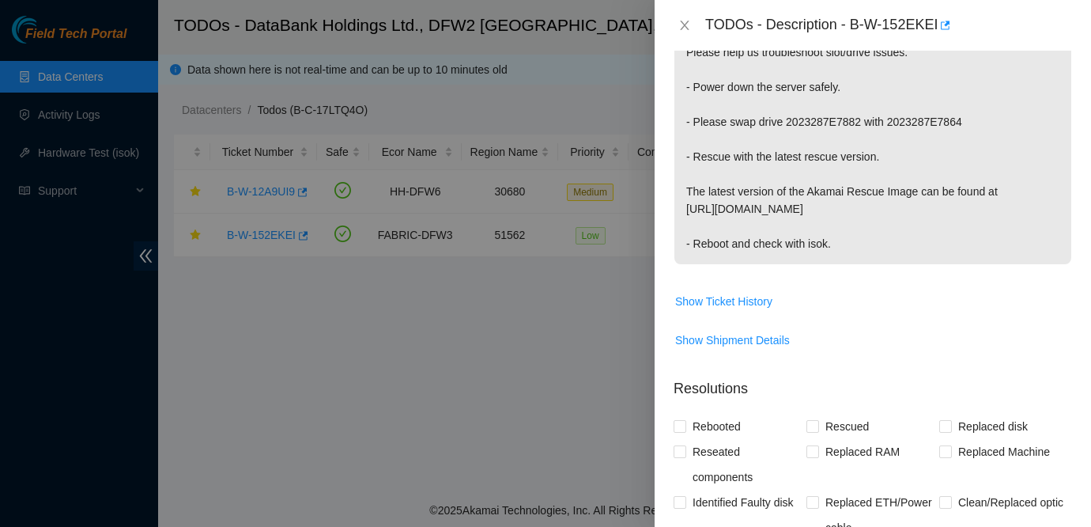
scroll to position [0, 0]
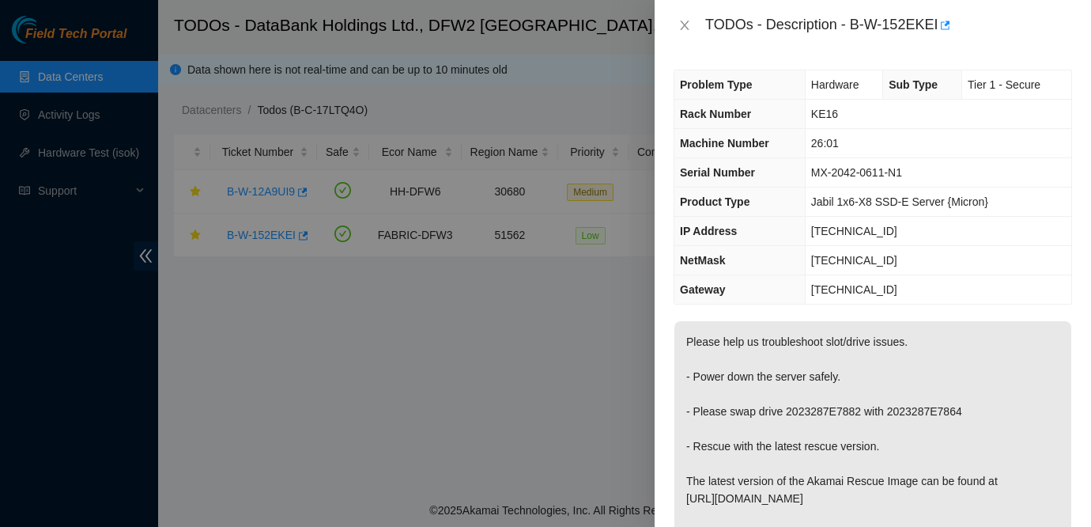
click at [1000, 283] on td "23.201.104.1" at bounding box center [938, 289] width 266 height 29
click at [893, 113] on td "KE16" at bounding box center [938, 114] width 266 height 29
click at [682, 28] on icon "close" at bounding box center [684, 25] width 9 height 9
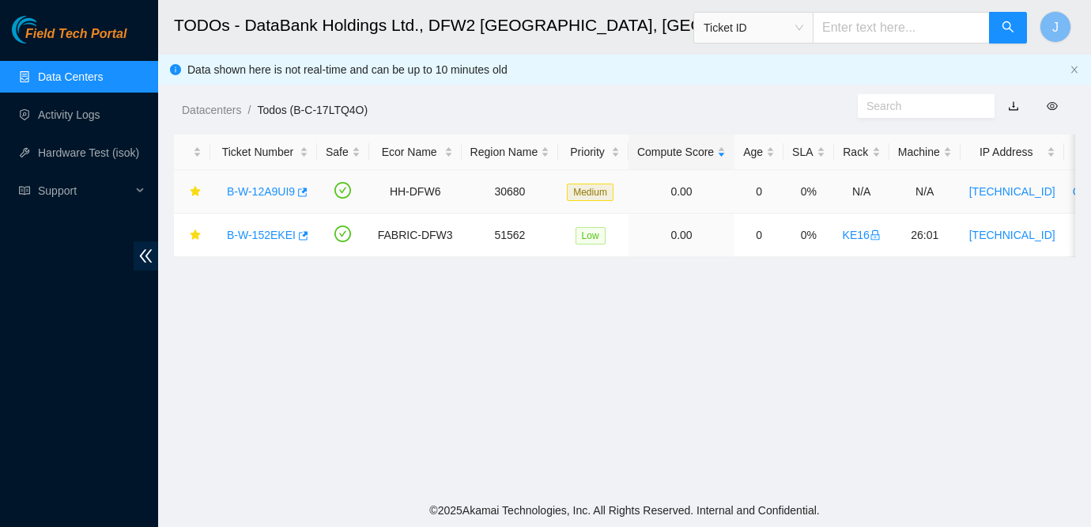
click at [274, 195] on link "B-W-12A9UI9" at bounding box center [261, 191] width 68 height 13
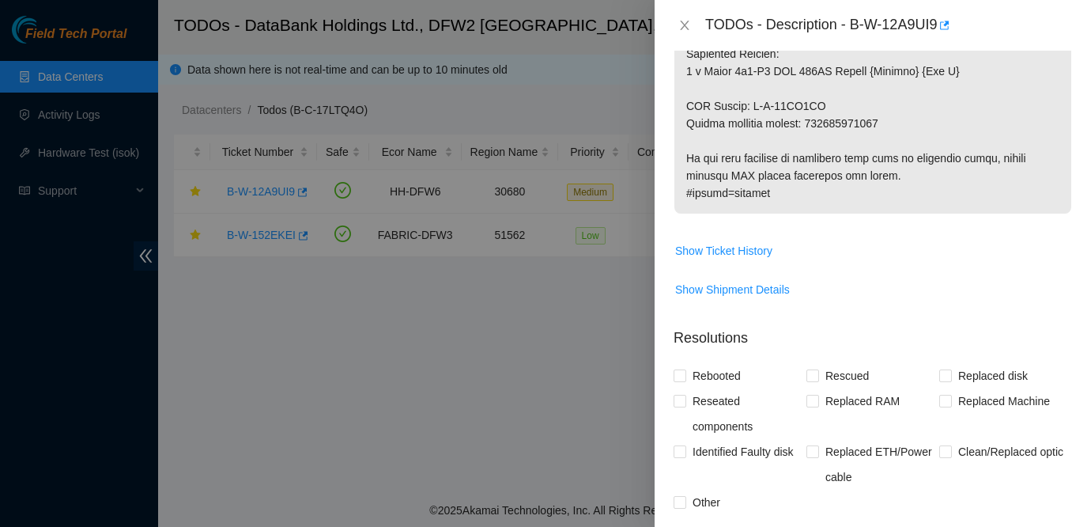
scroll to position [1029, 0]
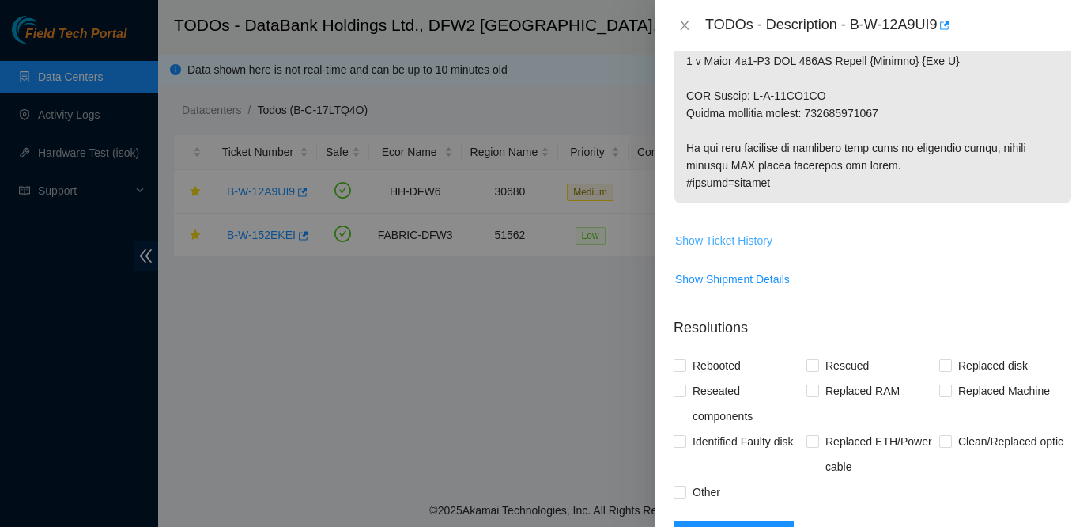
click at [742, 232] on span "Show Ticket History" at bounding box center [723, 240] width 97 height 17
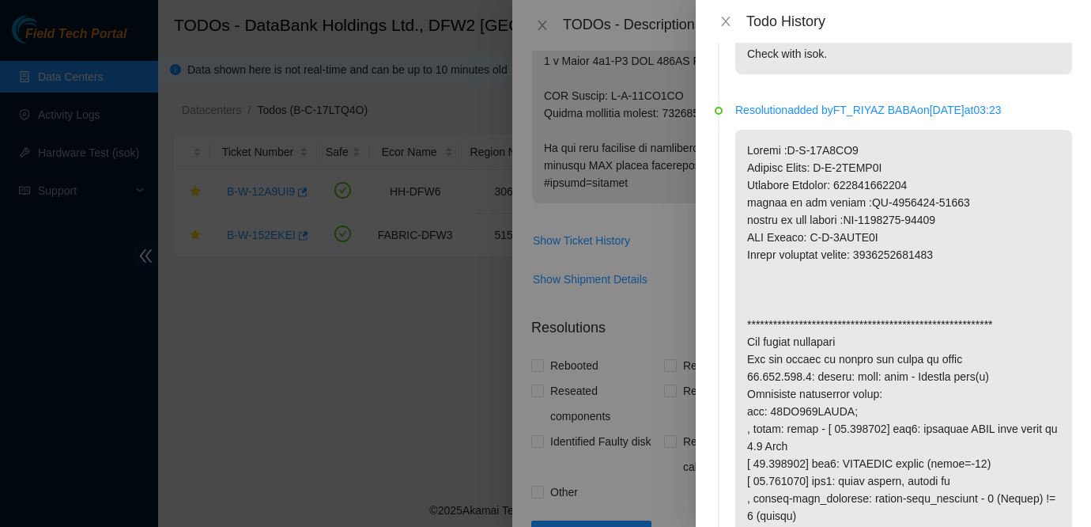
scroll to position [1856, 0]
click at [641, 229] on div at bounding box center [545, 263] width 1091 height 527
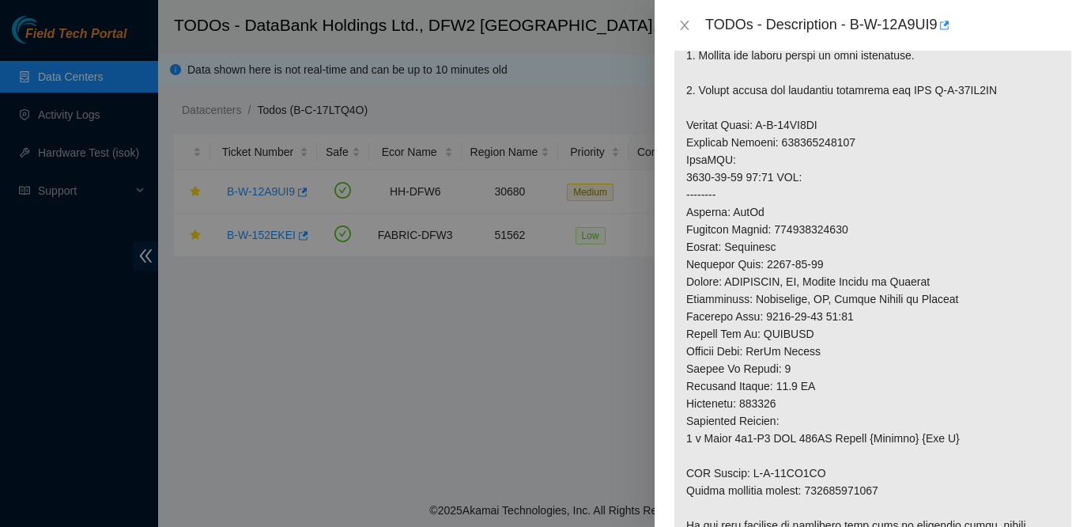
scroll to position [0, 0]
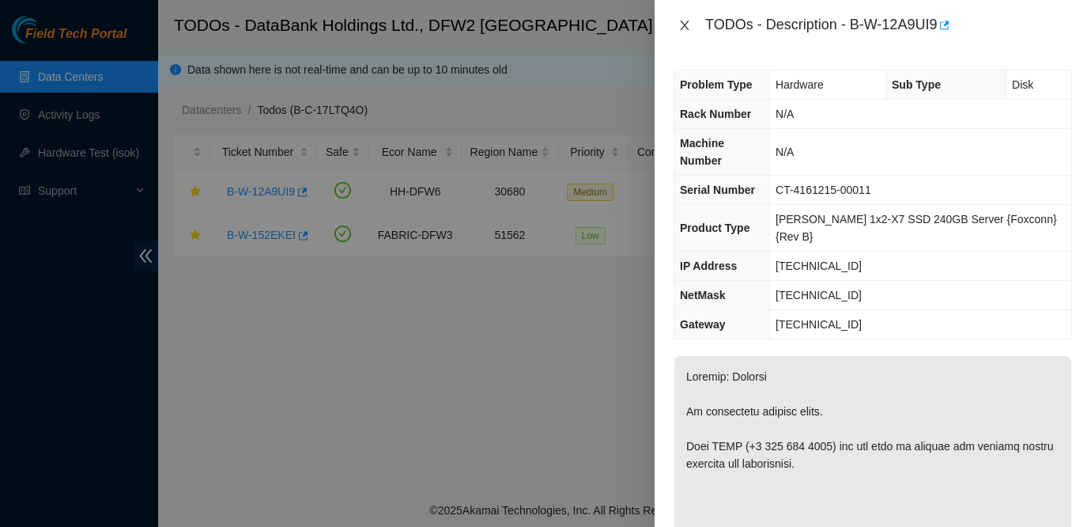
click at [684, 25] on icon "close" at bounding box center [684, 25] width 9 height 9
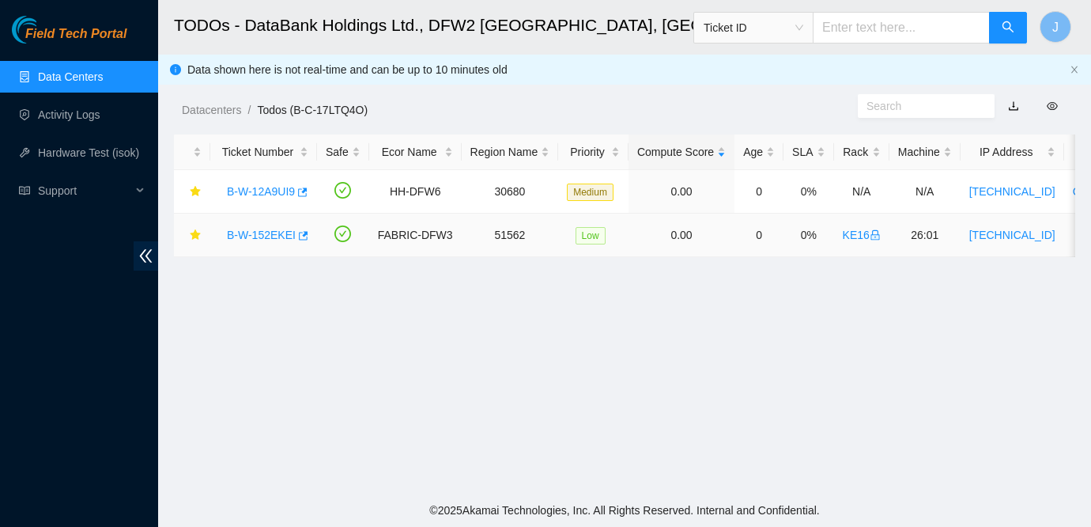
click at [276, 240] on link "B-W-152EKEI" at bounding box center [261, 235] width 69 height 13
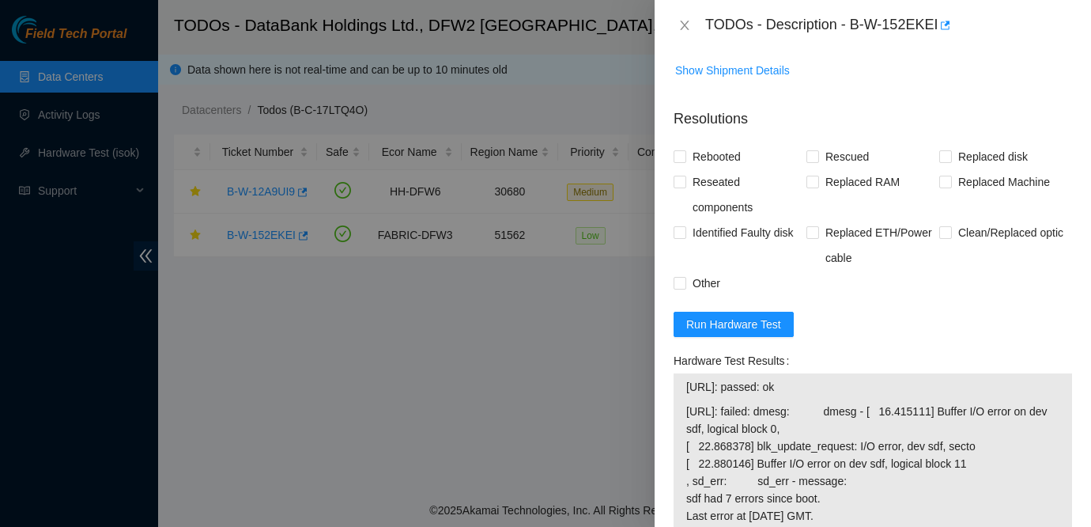
scroll to position [548, 0]
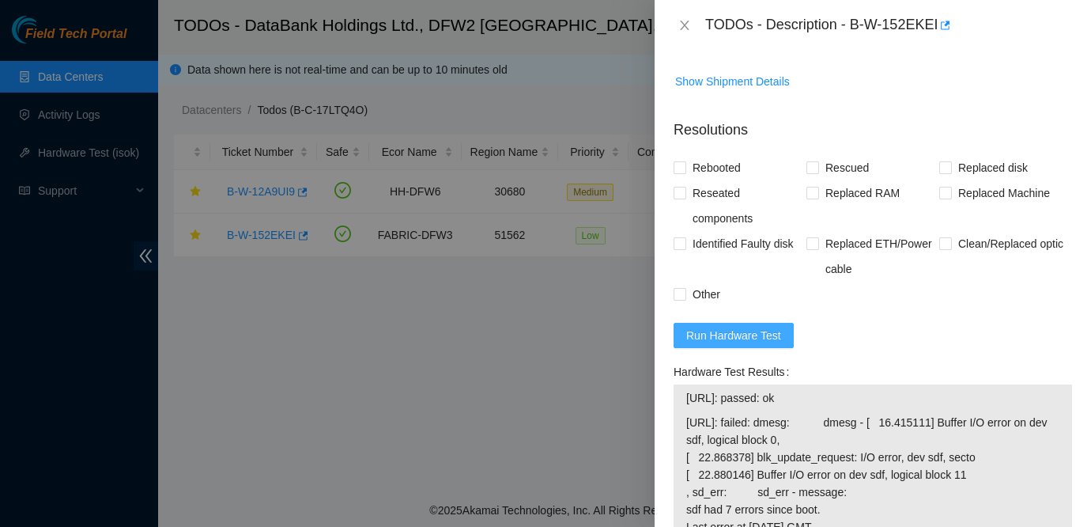
click at [745, 337] on span "Run Hardware Test" at bounding box center [733, 335] width 95 height 17
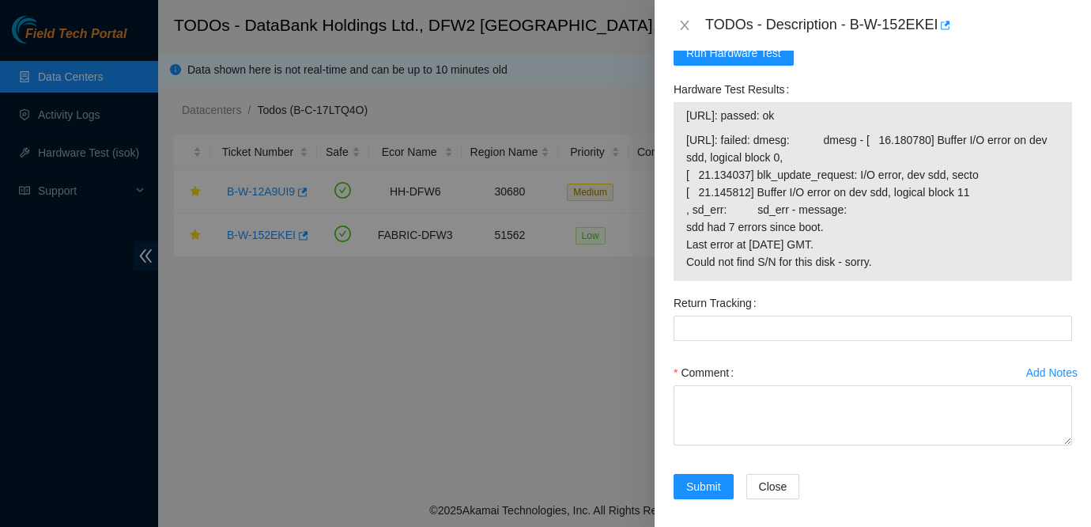
scroll to position [825, 0]
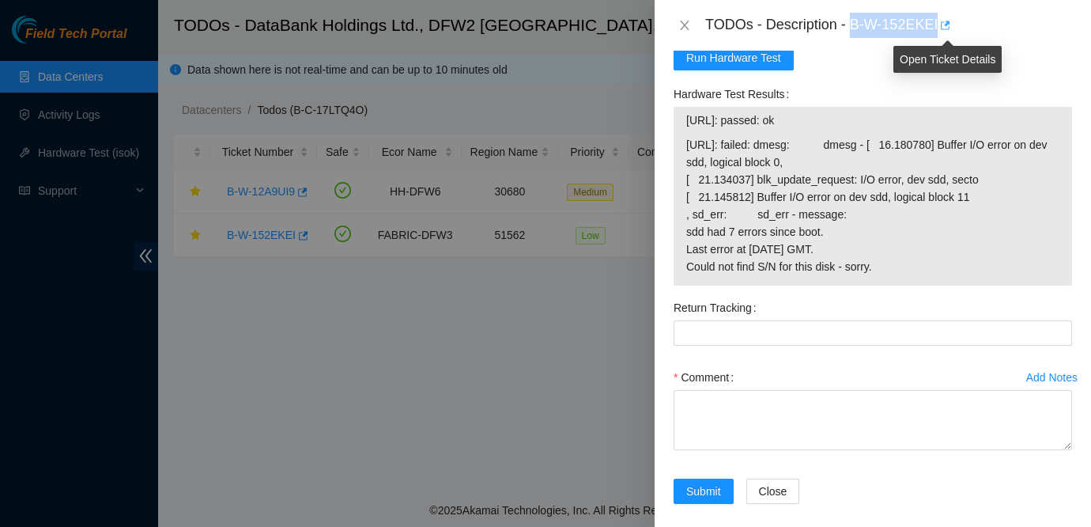
drag, startPoint x: 856, startPoint y: 23, endPoint x: 948, endPoint y: 29, distance: 92.7
click at [948, 29] on div "TODOs - Description - B-W-152EKEI" at bounding box center [888, 25] width 367 height 25
copy div "B-W-152EKEI"
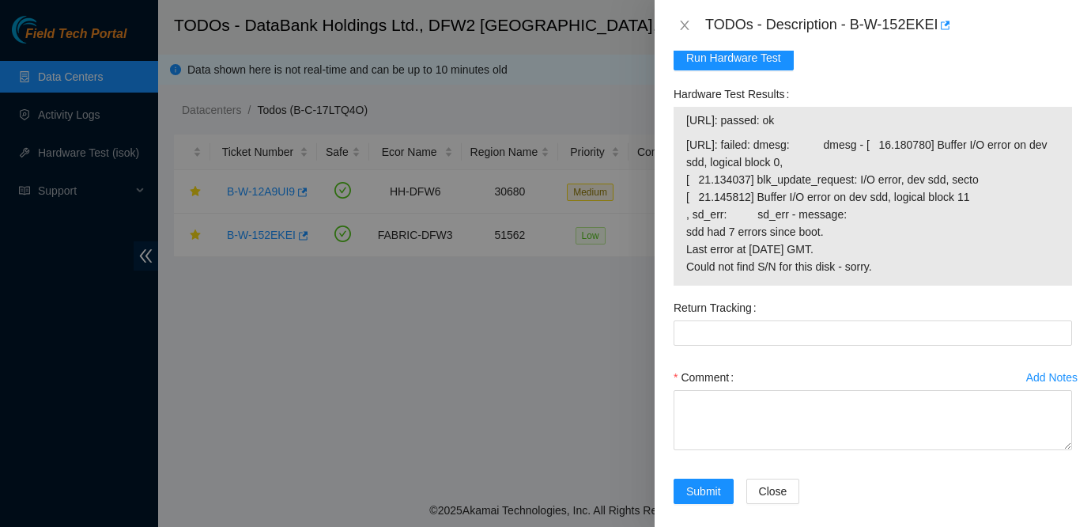
click at [1009, 240] on span "23.201.104.55: failed: dmesg: dmesg - [ 16.180780] Buffer I/O error on dev sdd,…" at bounding box center [872, 205] width 373 height 139
drag, startPoint x: 688, startPoint y: 142, endPoint x: 897, endPoint y: 269, distance: 244.5
click at [897, 269] on span "23.201.104.55: failed: dmesg: dmesg - [ 16.180780] Buffer I/O error on dev sdd,…" at bounding box center [872, 205] width 373 height 139
copy span "23.201.104.55: failed: dmesg: dmesg - [ 16.180780] Buffer I/O error on dev sdd,…"
click at [1052, 248] on span "23.201.104.55: failed: dmesg: dmesg - [ 16.180780] Buffer I/O error on dev sdd,…" at bounding box center [872, 205] width 373 height 139
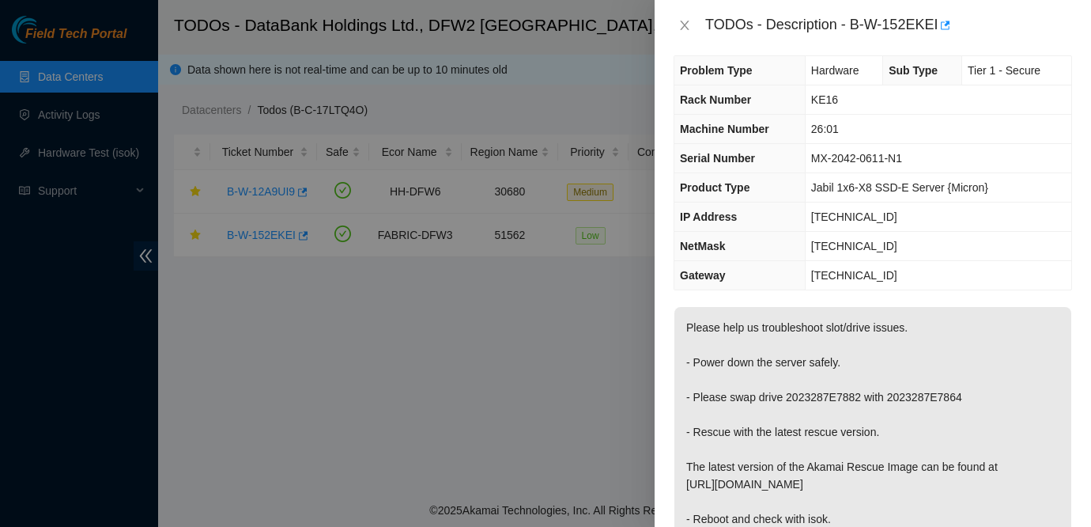
scroll to position [0, 0]
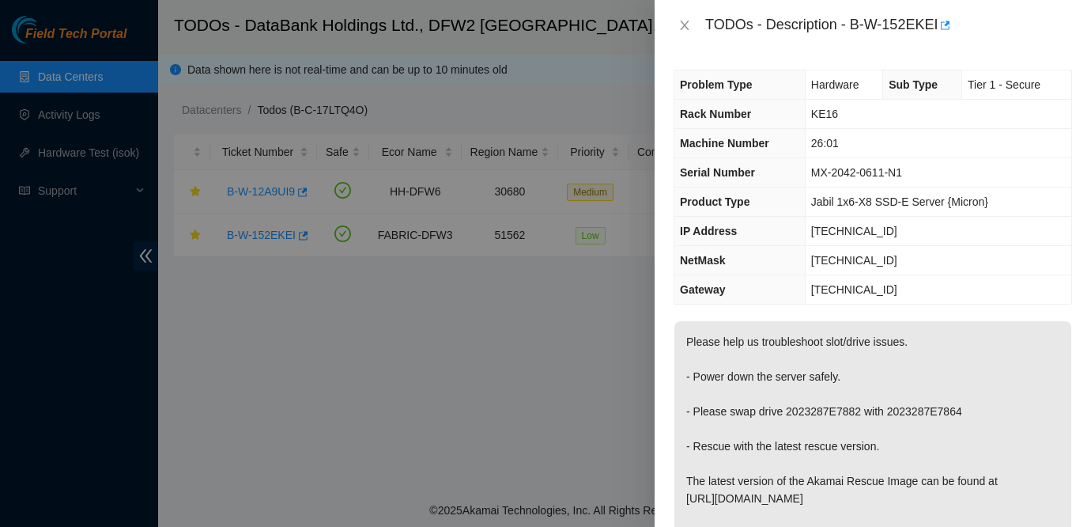
click at [23, 328] on div at bounding box center [545, 263] width 1091 height 527
click at [686, 26] on icon "close" at bounding box center [684, 25] width 9 height 9
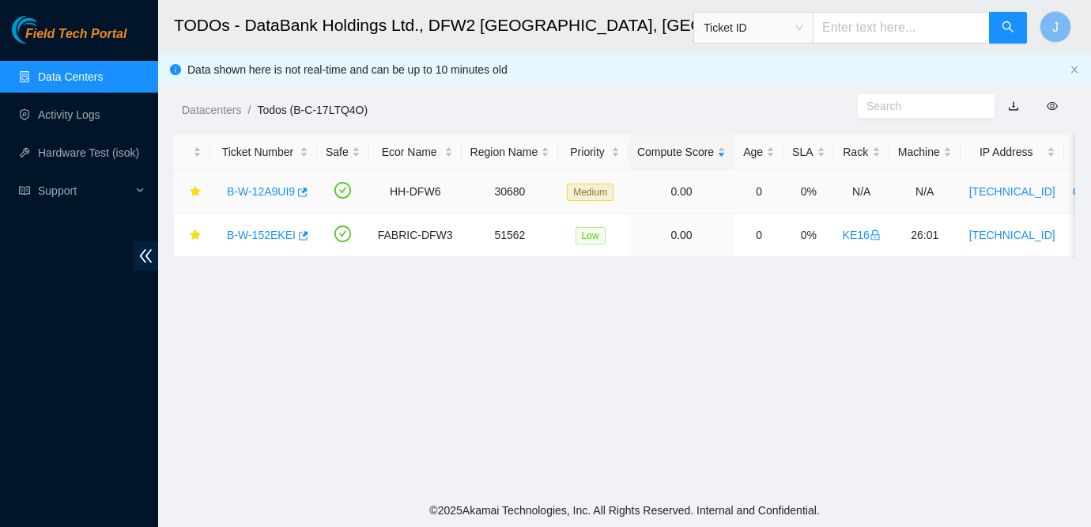
click at [250, 196] on link "B-W-12A9UI9" at bounding box center [261, 191] width 68 height 13
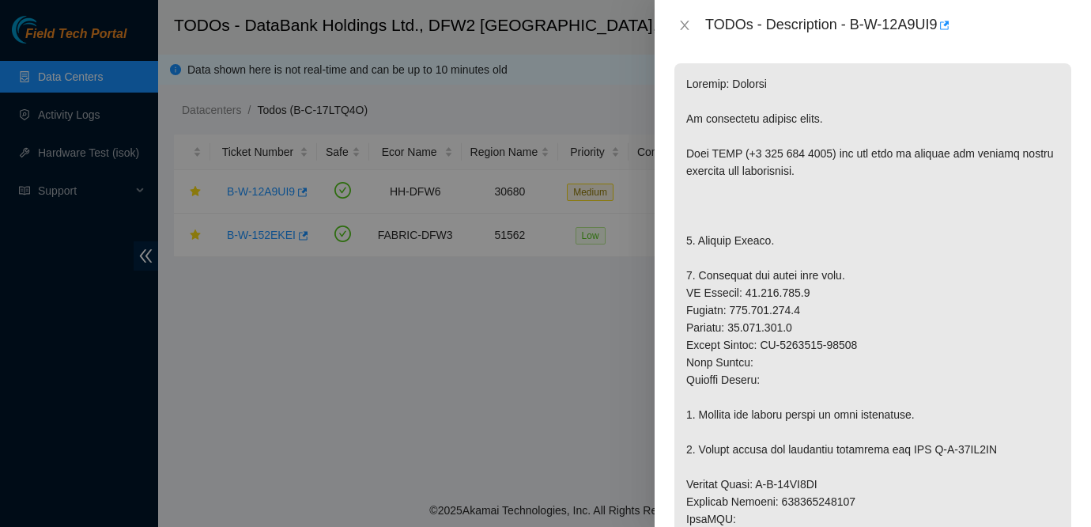
scroll to position [332, 0]
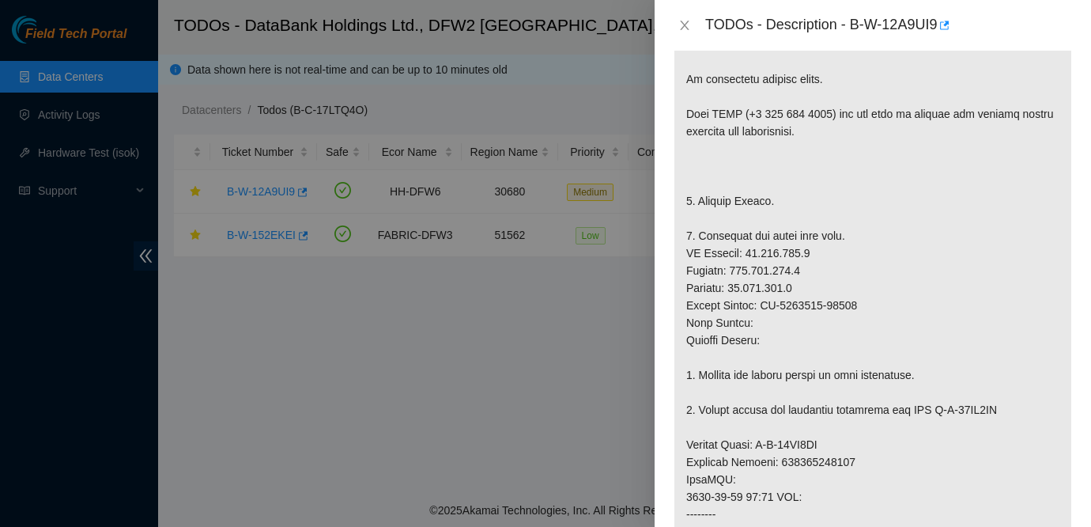
click at [11, 397] on div at bounding box center [545, 263] width 1091 height 527
click at [8, 378] on div at bounding box center [545, 263] width 1091 height 527
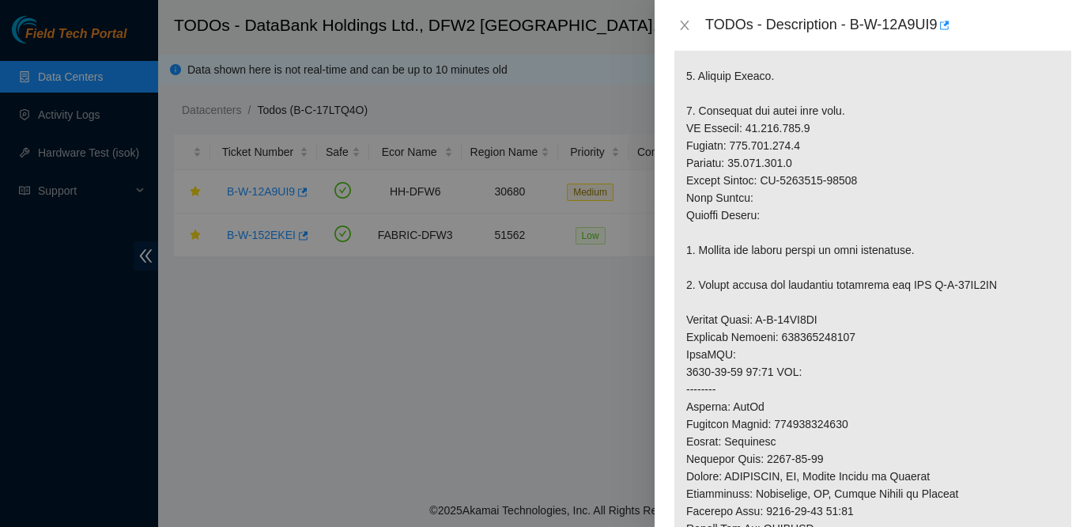
scroll to position [452, 0]
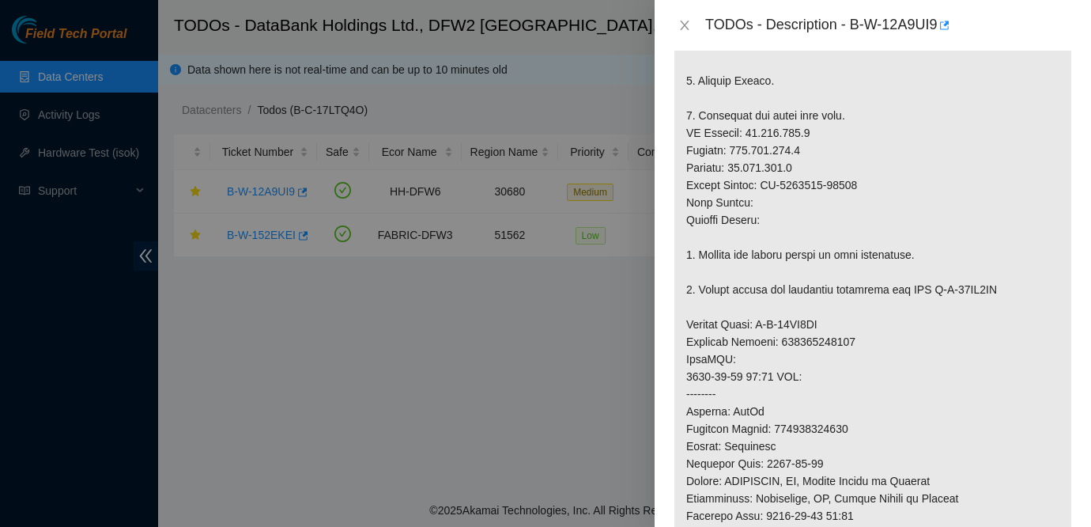
click at [988, 293] on p at bounding box center [872, 342] width 397 height 876
click at [17, 260] on div at bounding box center [545, 263] width 1091 height 527
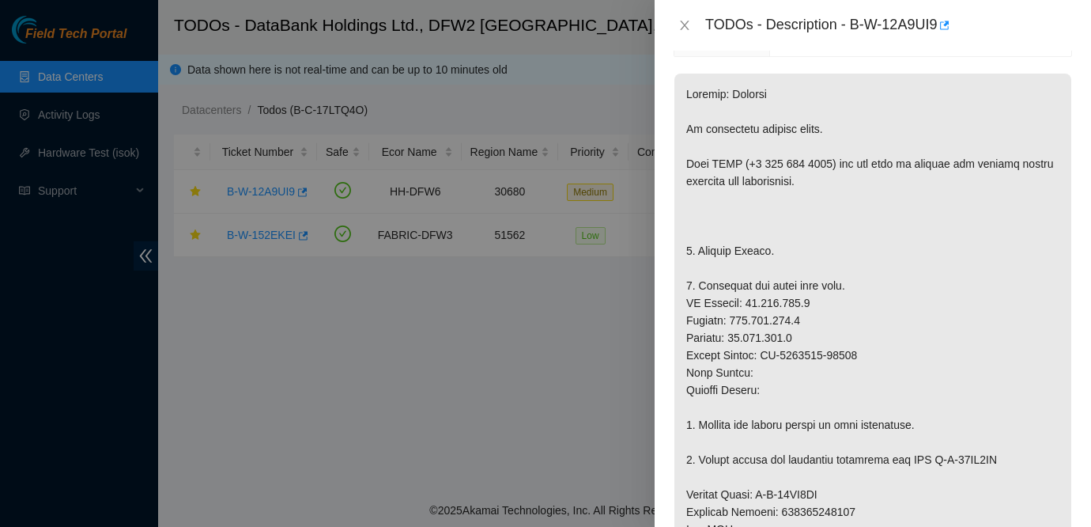
scroll to position [0, 0]
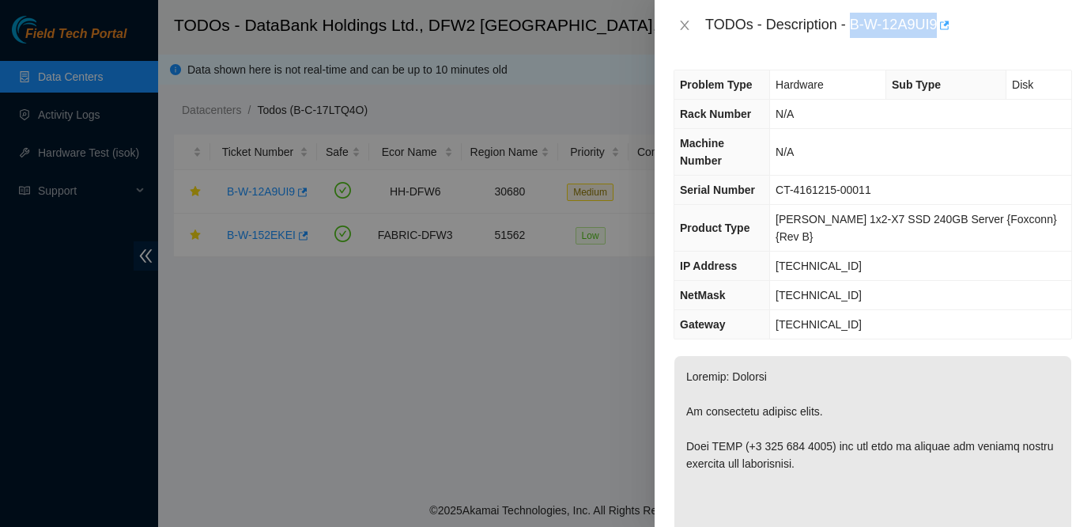
drag, startPoint x: 856, startPoint y: 22, endPoint x: 949, endPoint y: 21, distance: 92.5
click at [949, 21] on div "TODOs - Description - B-W-12A9UI9" at bounding box center [888, 25] width 367 height 25
copy div "B-W-12A9UI9"
drag, startPoint x: 790, startPoint y: 172, endPoint x: 912, endPoint y: 174, distance: 122.6
click at [912, 176] on td "CT-4161215-00011" at bounding box center [920, 190] width 301 height 29
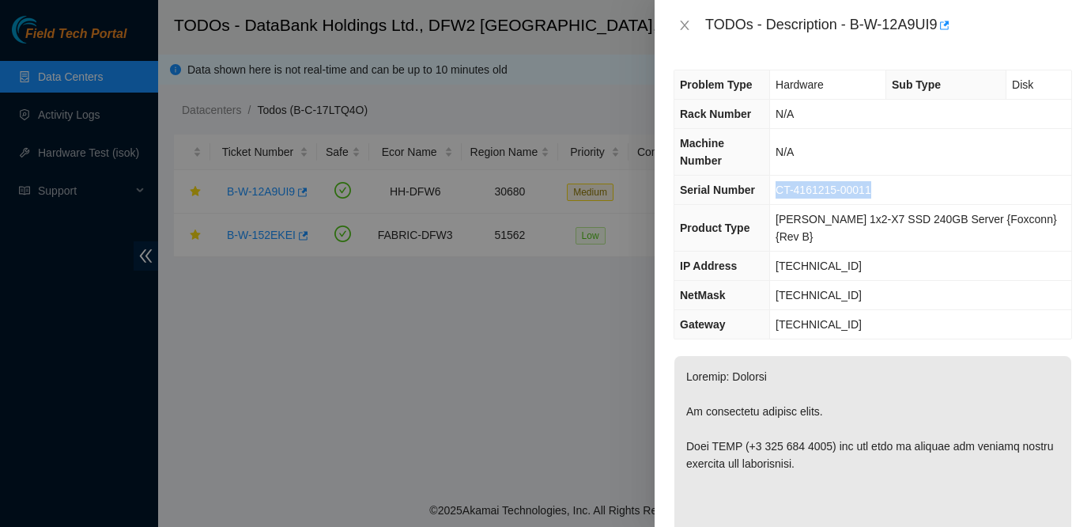
copy span "CT-4161215-00011"
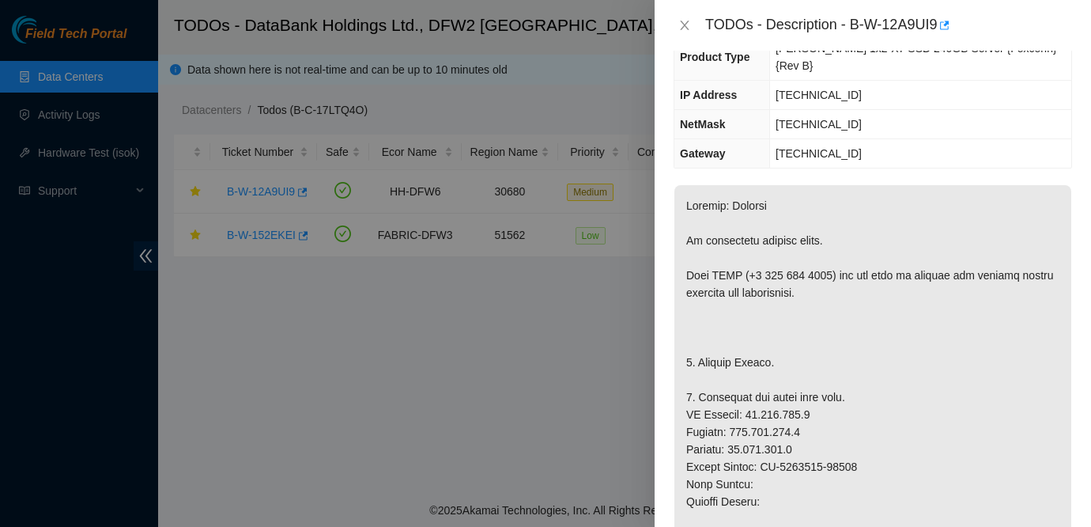
scroll to position [307, 0]
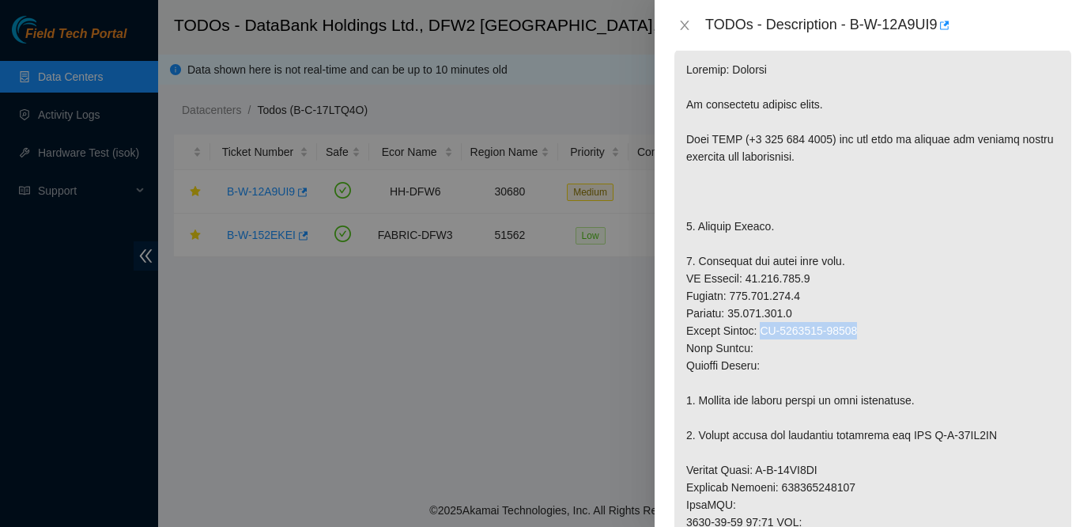
drag, startPoint x: 764, startPoint y: 295, endPoint x: 882, endPoint y: 301, distance: 118.0
click at [882, 301] on p at bounding box center [872, 487] width 397 height 876
copy p "CT-4191230-00176"
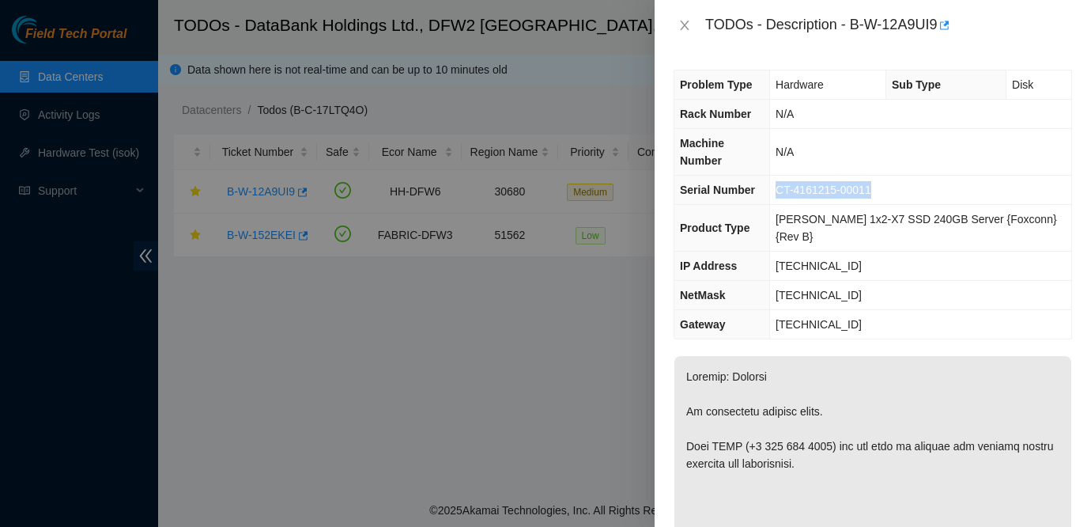
drag, startPoint x: 791, startPoint y: 173, endPoint x: 910, endPoint y: 176, distance: 119.4
click at [910, 176] on td "CT-4161215-00011" at bounding box center [920, 190] width 301 height 29
copy span "CT-4161215-00011"
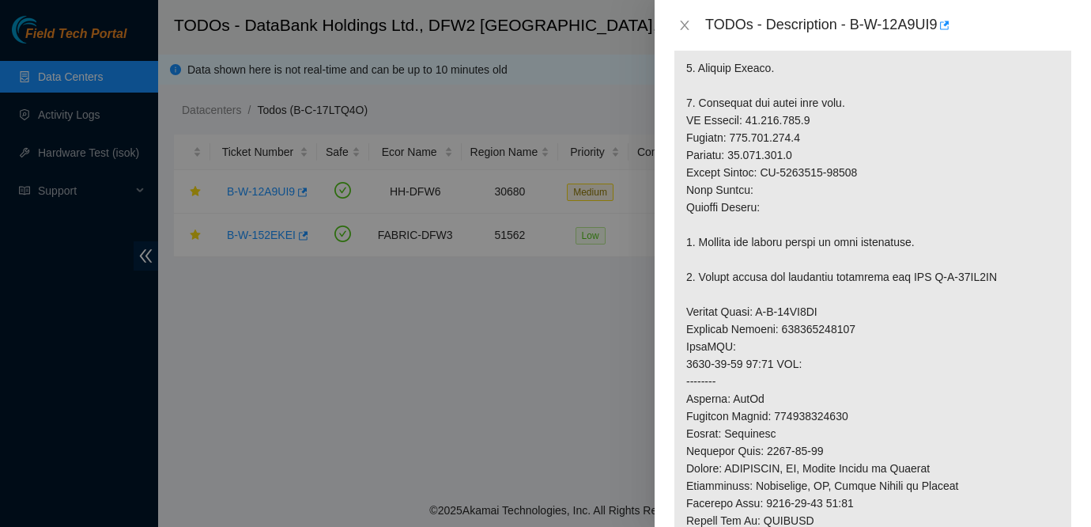
scroll to position [467, 0]
drag, startPoint x: 687, startPoint y: 276, endPoint x: 887, endPoint y: 291, distance: 200.6
click at [887, 291] on p at bounding box center [872, 327] width 397 height 876
copy p "Service Order: B-W-14DC9GU Tracking Numbers: 417328424679"
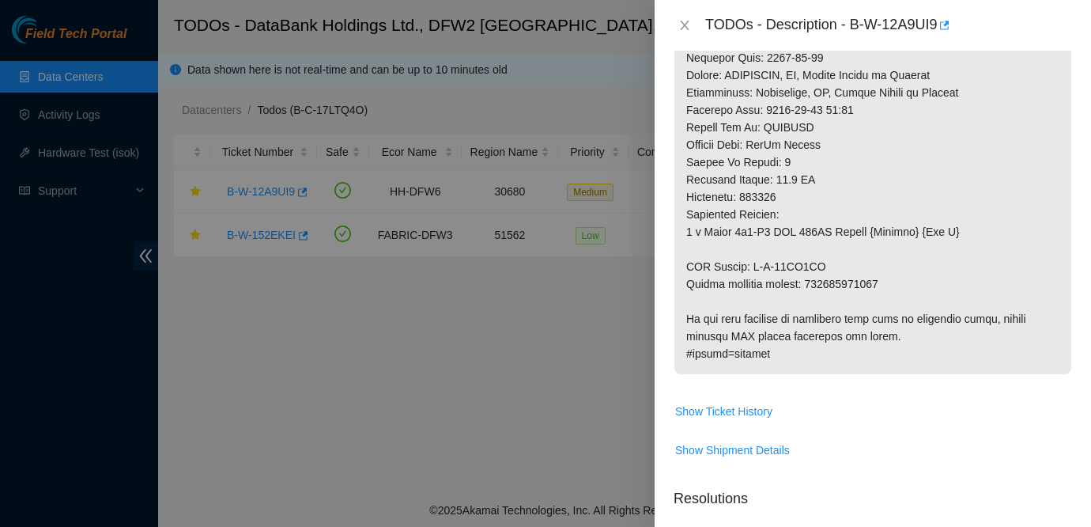
scroll to position [840, 0]
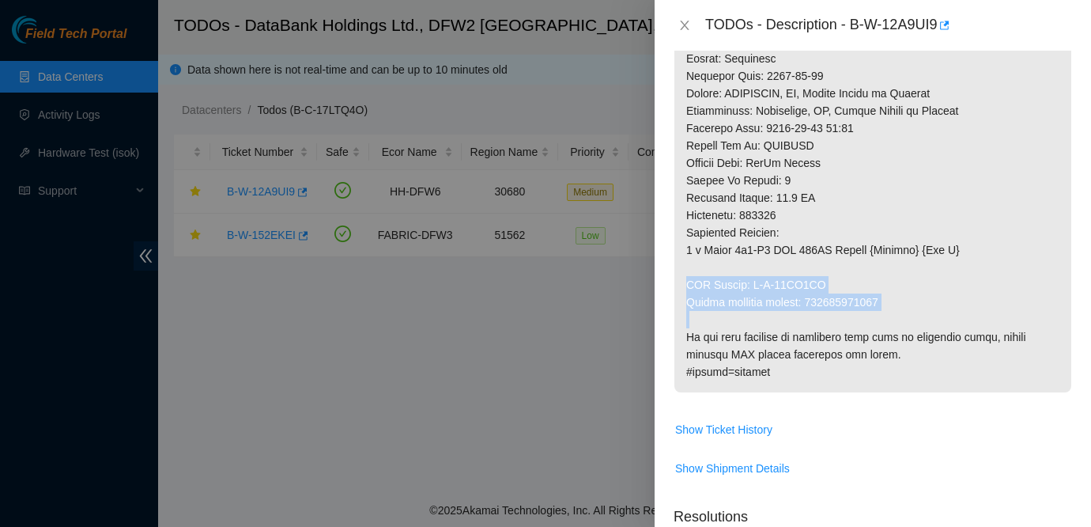
drag, startPoint x: 686, startPoint y: 246, endPoint x: 936, endPoint y: 286, distance: 253.1
drag, startPoint x: 688, startPoint y: 247, endPoint x: 912, endPoint y: 271, distance: 225.0
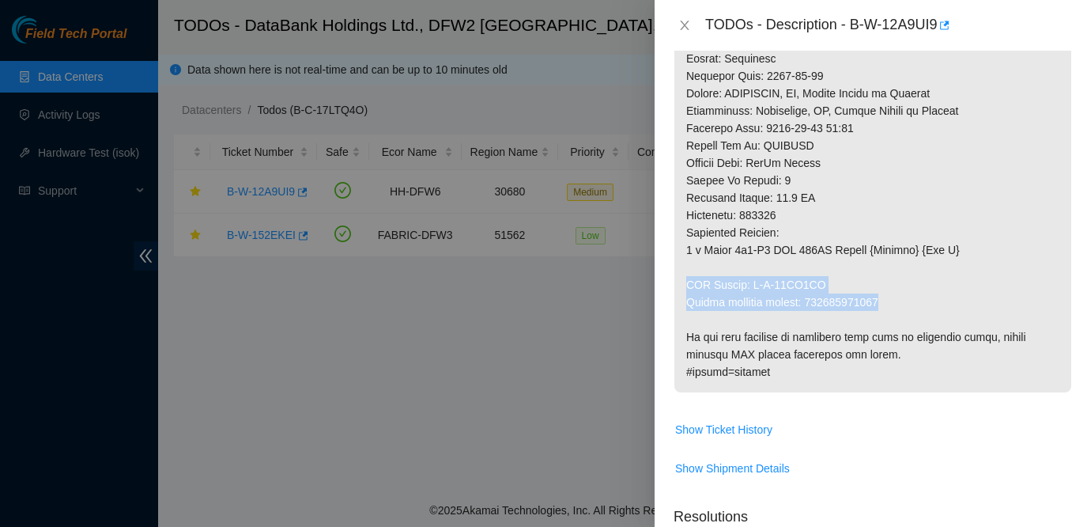
copy p "RMA Return: B-W-14DC9HN Return tracking number: 417328424680"
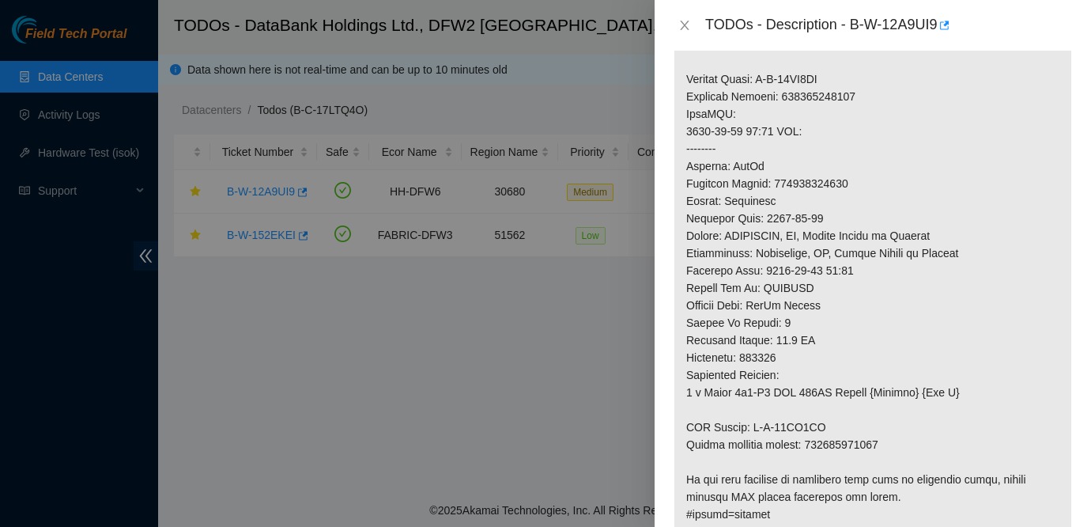
scroll to position [0, 0]
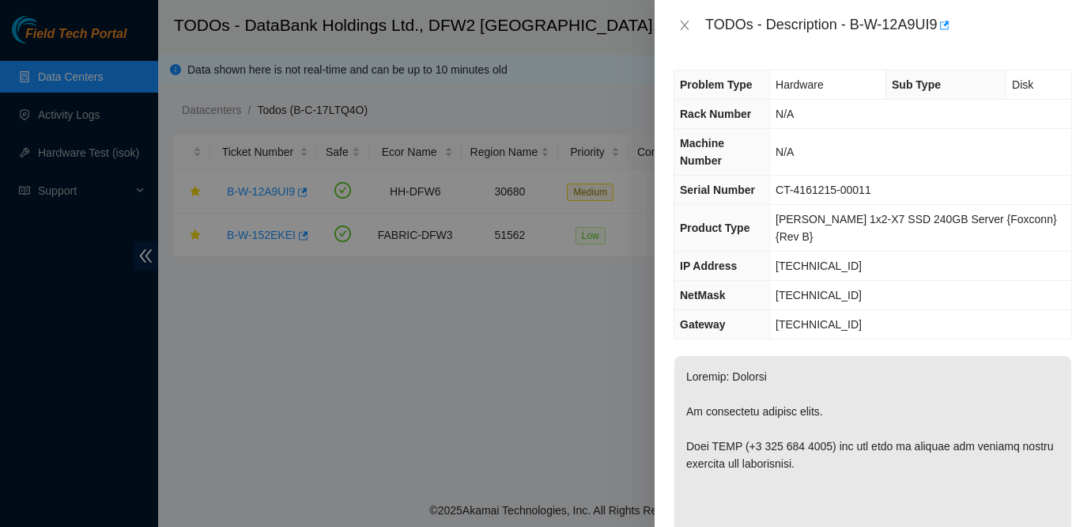
click at [14, 323] on div at bounding box center [545, 263] width 1091 height 527
click at [1053, 310] on td "23.219.131.1" at bounding box center [920, 324] width 301 height 29
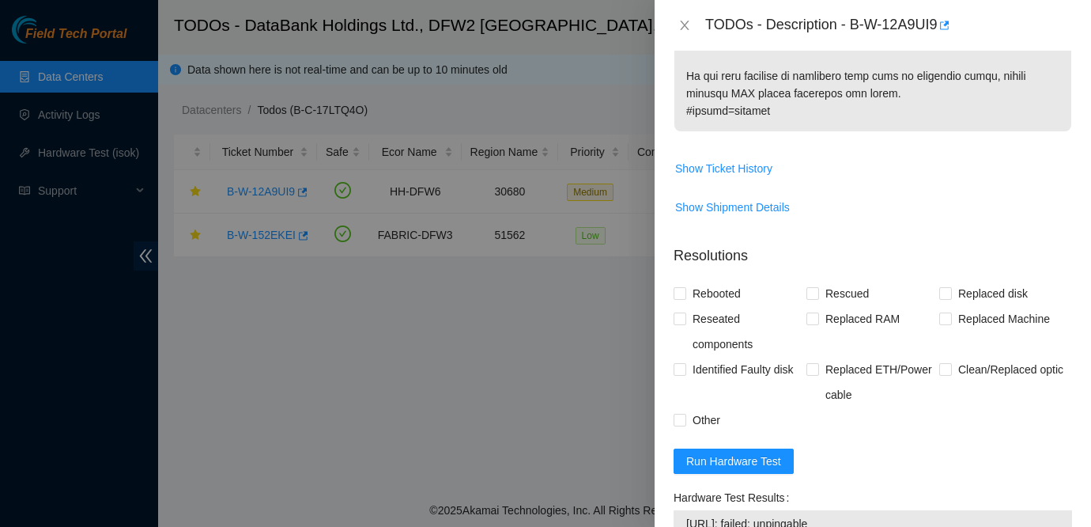
scroll to position [1069, 0]
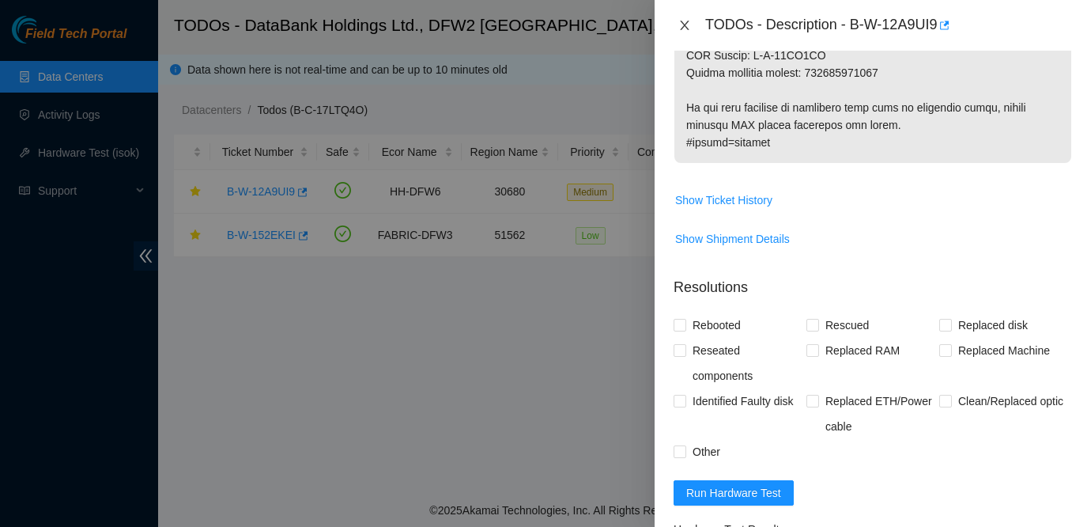
click at [677, 21] on button "Close" at bounding box center [685, 25] width 22 height 15
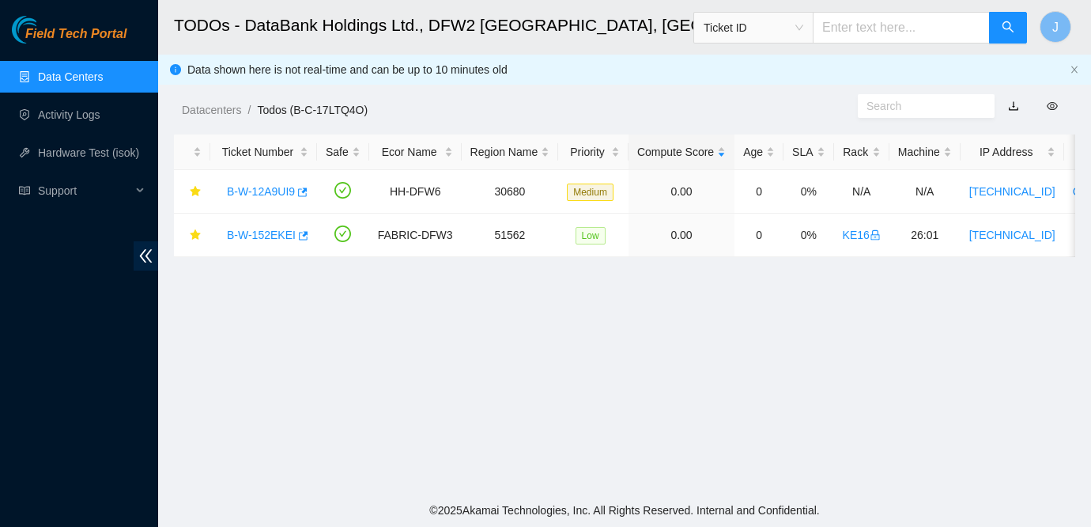
scroll to position [493, 0]
click at [263, 242] on div "B-W-152EKEI" at bounding box center [263, 234] width 89 height 25
click at [270, 237] on link "B-W-152EKEI" at bounding box center [261, 235] width 69 height 13
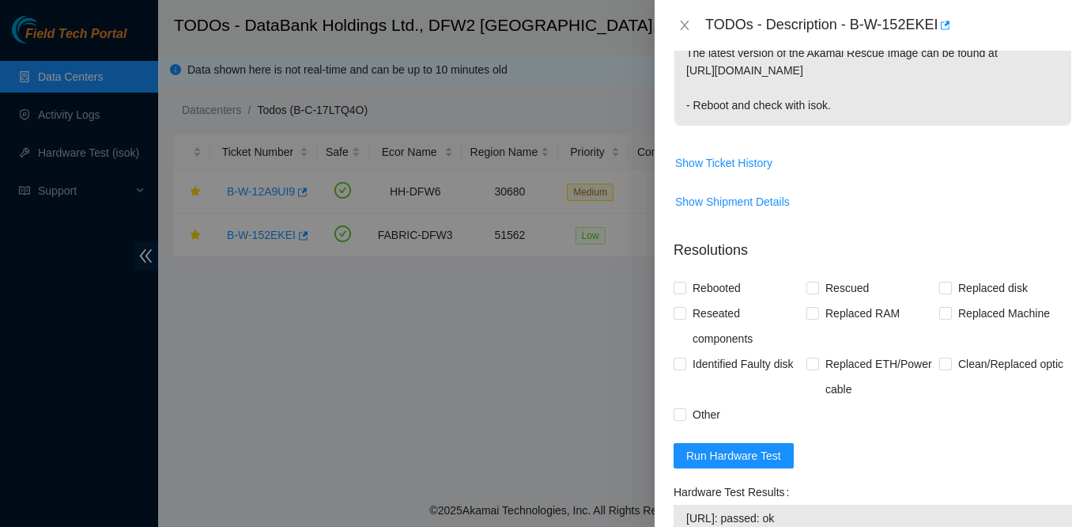
scroll to position [414, 0]
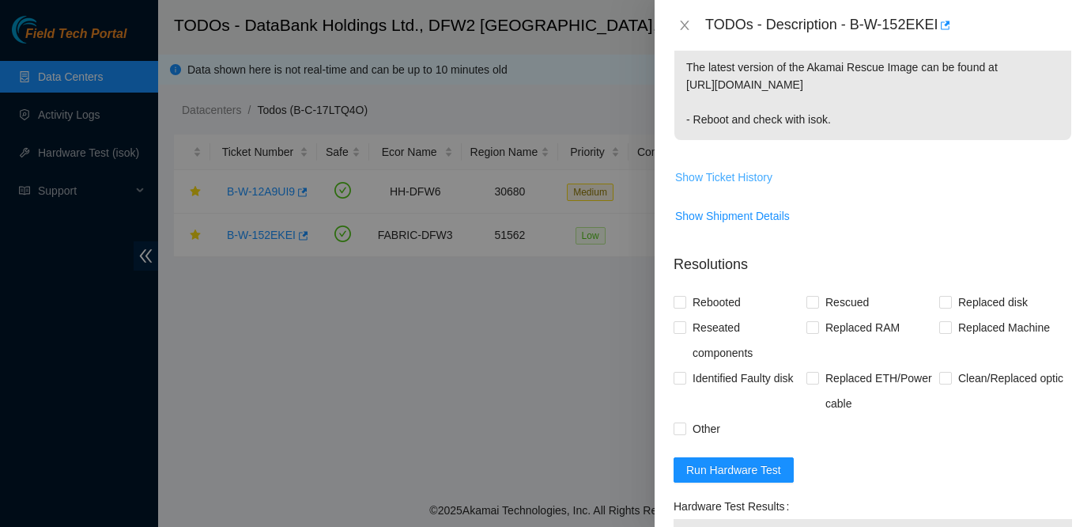
click at [740, 172] on span "Show Ticket History" at bounding box center [723, 176] width 97 height 17
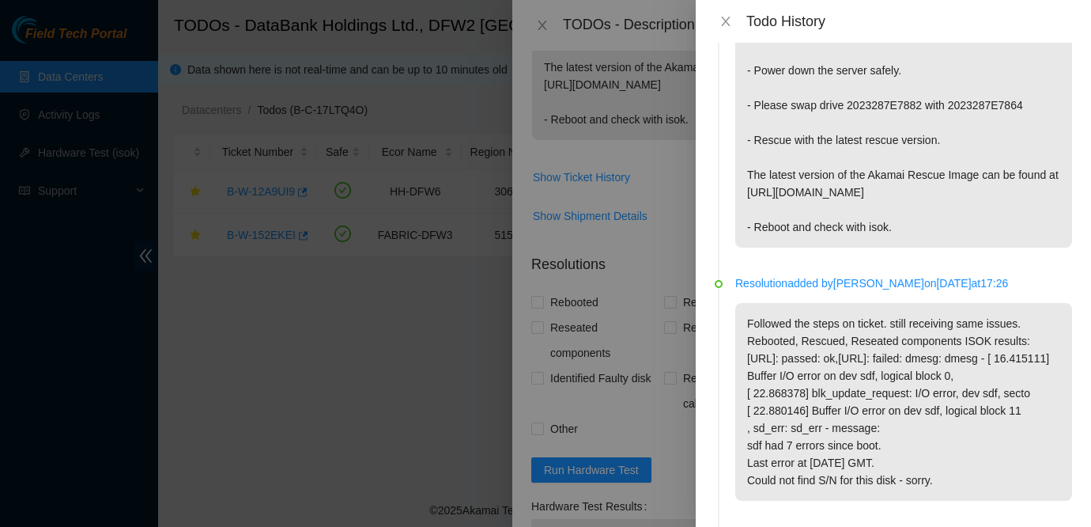
scroll to position [0, 0]
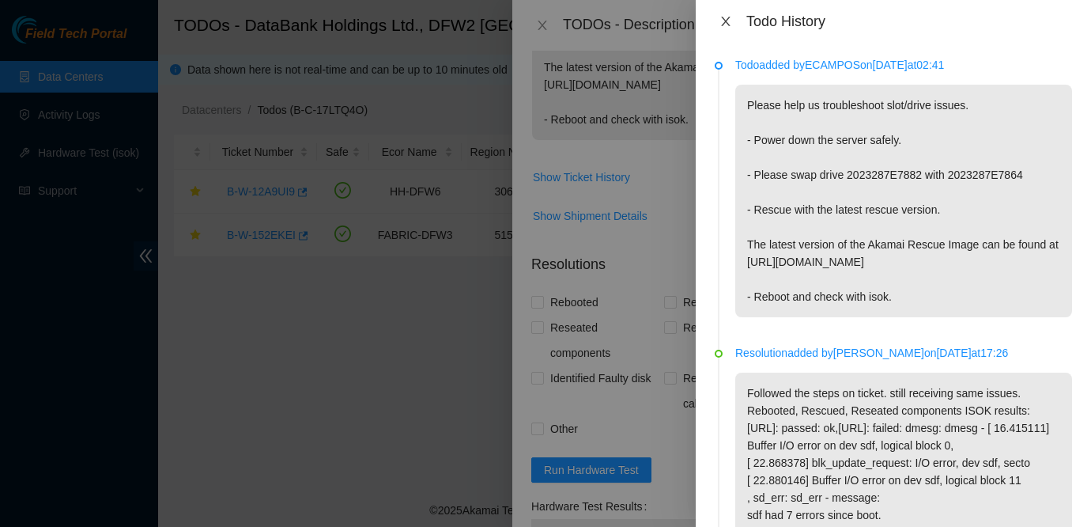
click at [720, 14] on button "Close" at bounding box center [726, 21] width 22 height 15
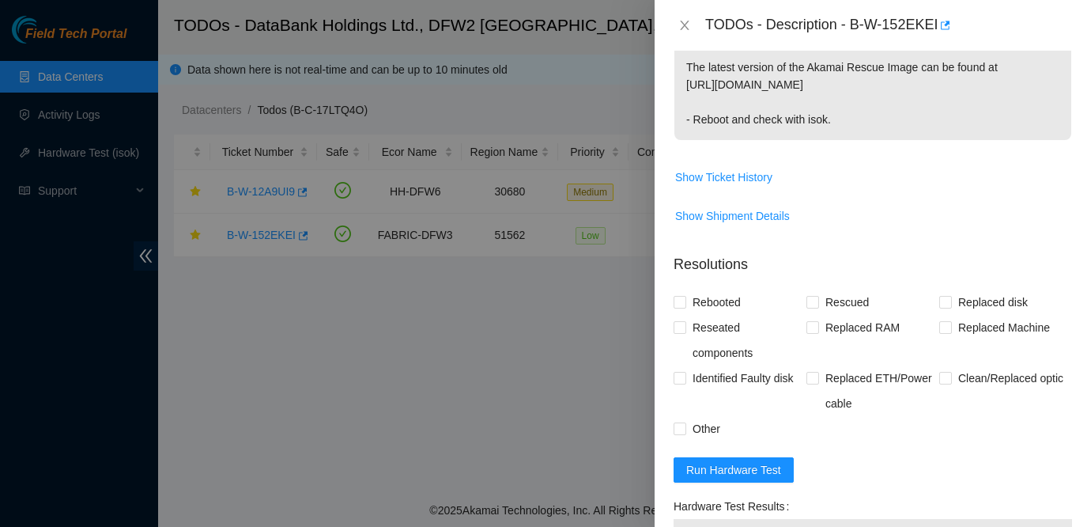
click at [977, 149] on span "Please help us troubleshoot slot/drive issues. - Power down the server safely. …" at bounding box center [872, 29] width 397 height 244
click at [732, 179] on span "Show Ticket History" at bounding box center [723, 176] width 97 height 17
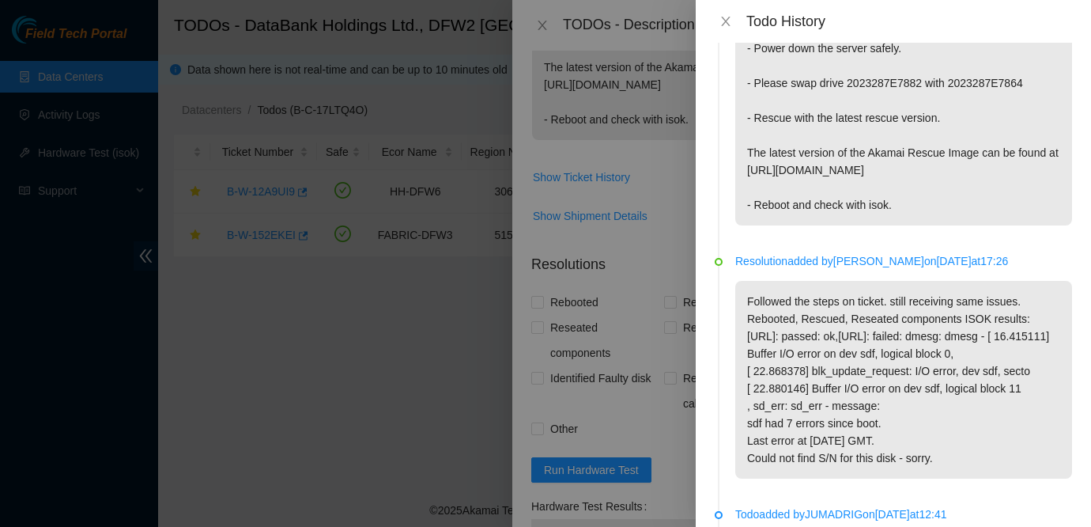
scroll to position [93, 0]
click at [1029, 248] on li "Todo added by ECAMPOS on 2025-09-03 at 02:41 Please help us troubleshoot slot/d…" at bounding box center [893, 113] width 357 height 288
click at [1002, 342] on p "Followed the steps on ticket. still receiving same issues. Rebooted, Rescued, R…" at bounding box center [903, 379] width 337 height 198
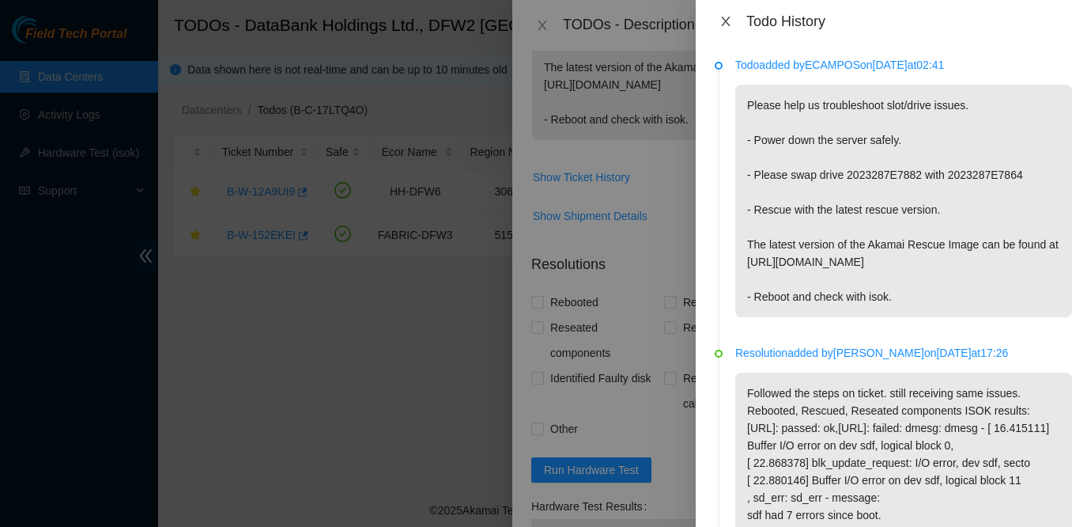
click at [726, 24] on icon "close" at bounding box center [726, 21] width 13 height 13
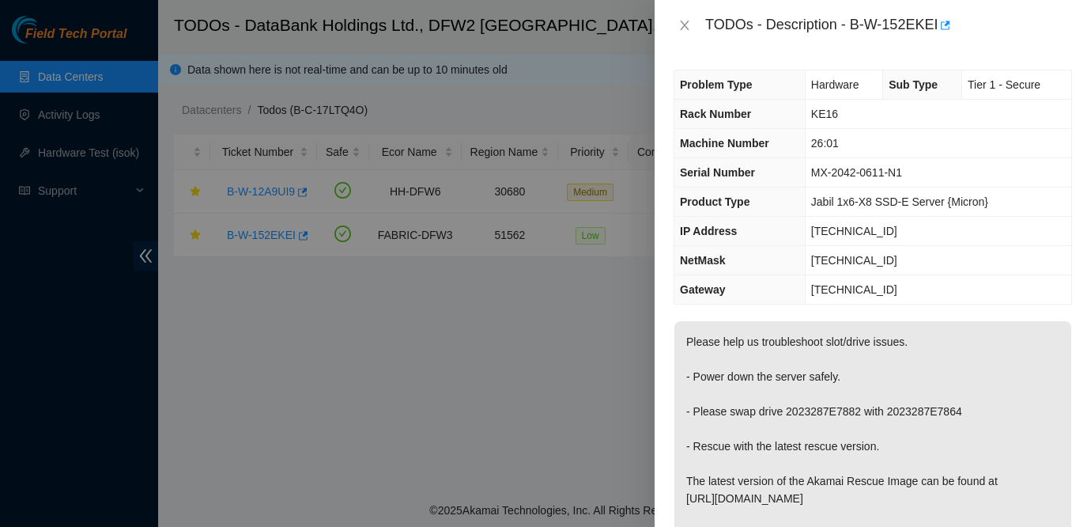
click at [974, 357] on p "Please help us troubleshoot slot/drive issues. - Power down the server safely. …" at bounding box center [872, 437] width 397 height 232
click at [1025, 388] on p "Please help us troubleshoot slot/drive issues. - Power down the server safely. …" at bounding box center [872, 437] width 397 height 232
click at [1007, 96] on td "Tier 1 - Secure" at bounding box center [1016, 84] width 109 height 29
click at [676, 22] on button "Close" at bounding box center [685, 25] width 22 height 15
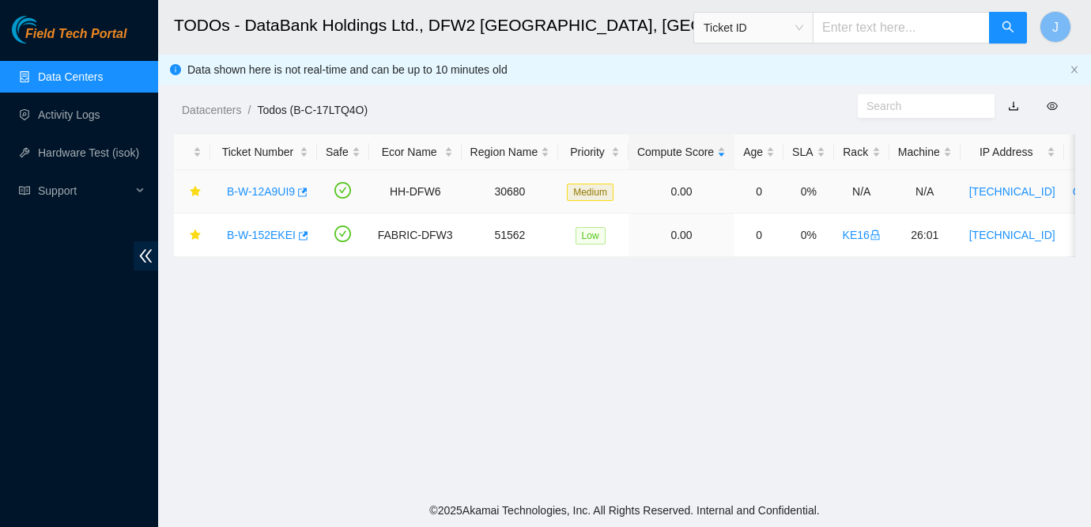
click at [278, 193] on link "B-W-12A9UI9" at bounding box center [261, 191] width 68 height 13
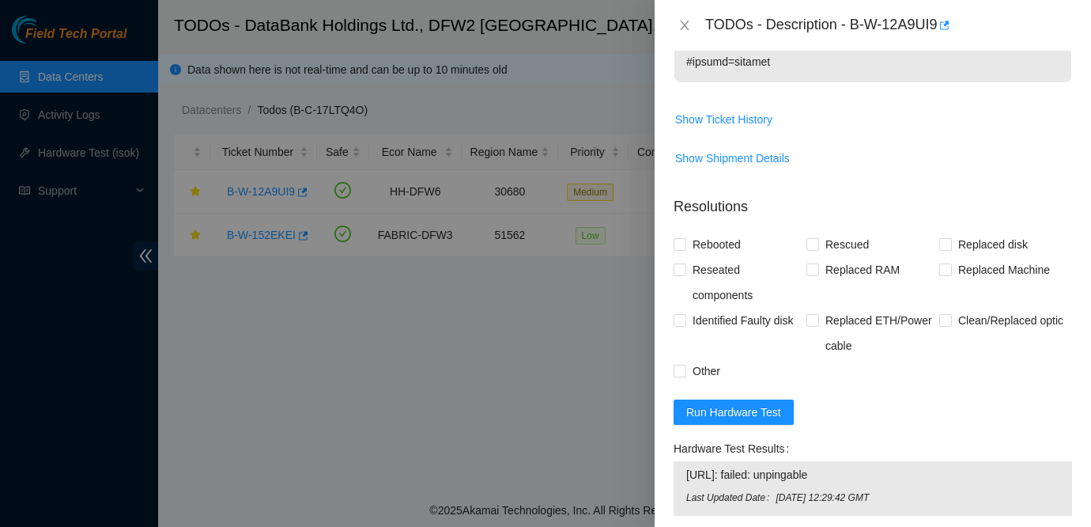
scroll to position [1145, 0]
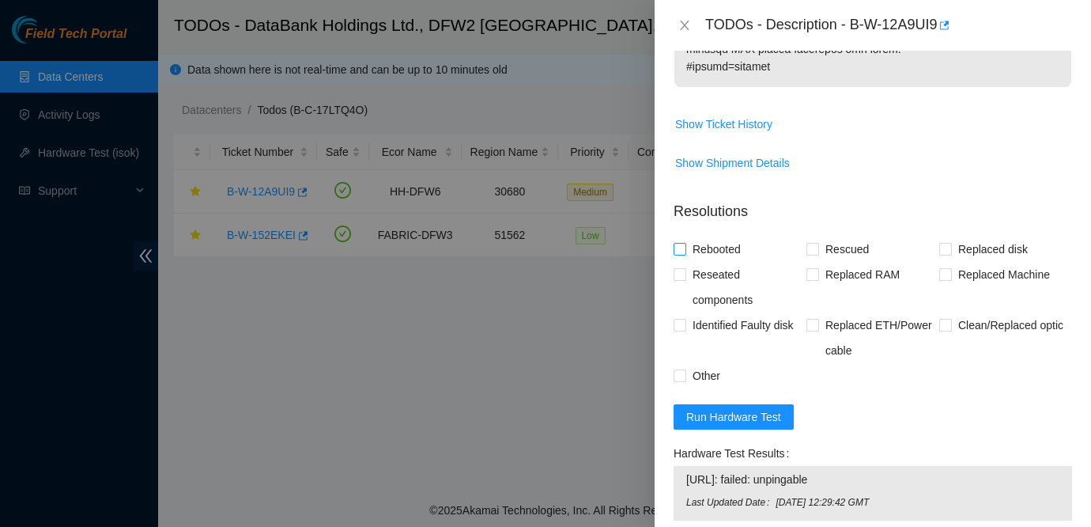
click at [722, 236] on span "Rebooted" at bounding box center [716, 248] width 61 height 25
click at [685, 243] on input "Rebooted" at bounding box center [679, 248] width 11 height 11
checkbox input "true"
click at [852, 236] on span "Rescued" at bounding box center [847, 248] width 56 height 25
click at [818, 243] on input "Rescued" at bounding box center [812, 248] width 11 height 11
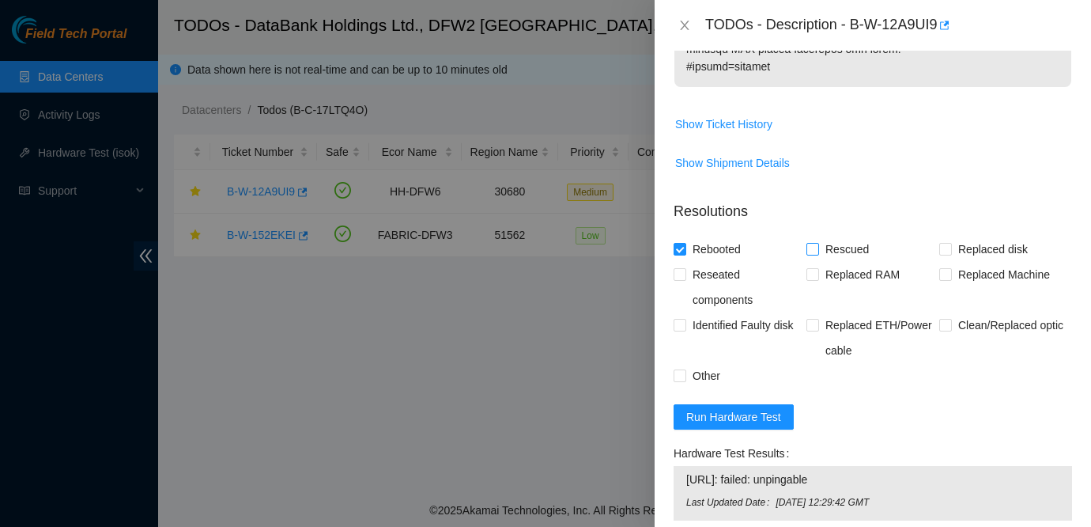
checkbox input "true"
click at [709, 363] on span "Other" at bounding box center [706, 375] width 40 height 25
click at [685, 369] on input "Other" at bounding box center [679, 374] width 11 height 11
checkbox input "true"
click at [984, 262] on span "Replaced Machine" at bounding box center [1004, 274] width 104 height 25
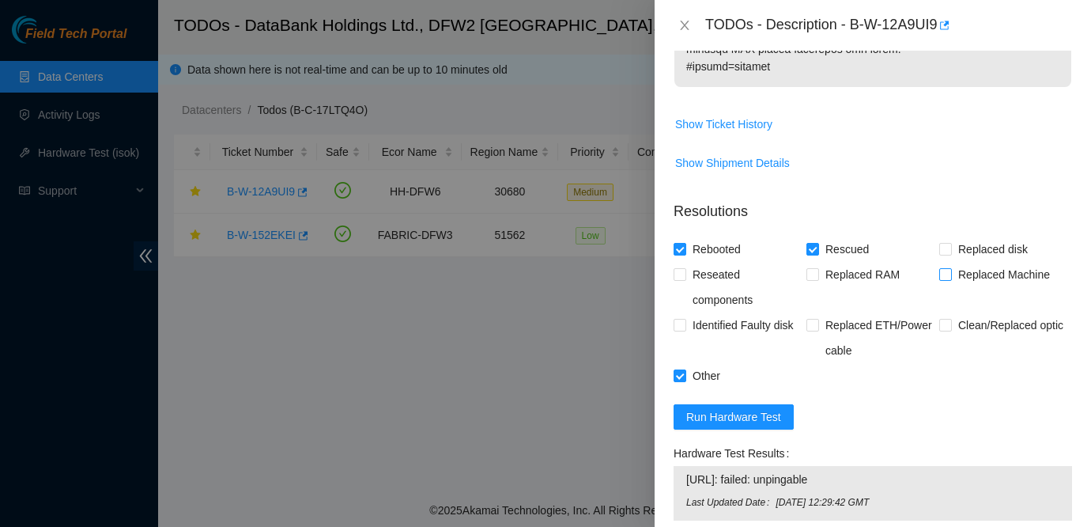
click at [950, 268] on input "Replaced Machine" at bounding box center [944, 273] width 11 height 11
checkbox input "true"
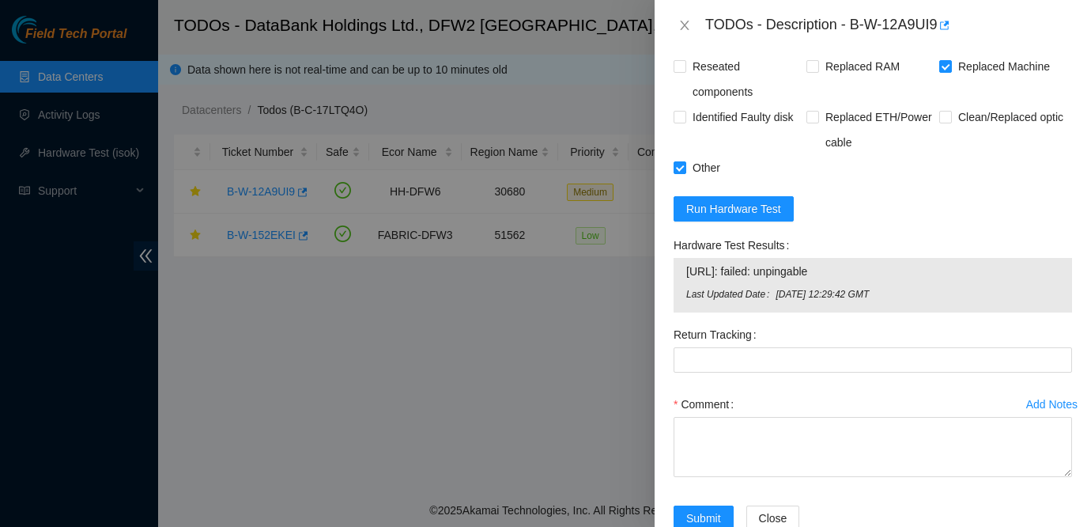
scroll to position [1360, 0]
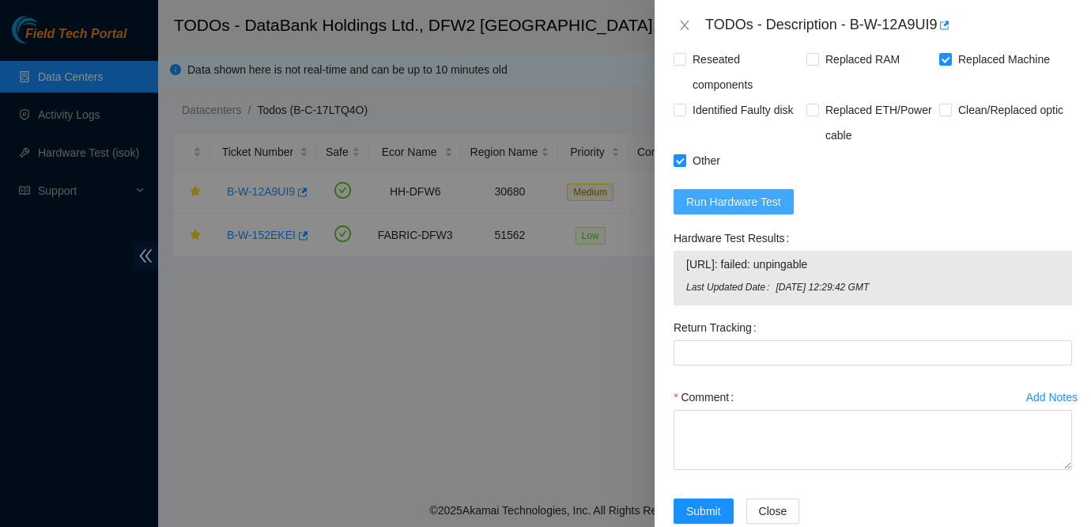
click at [742, 193] on span "Run Hardware Test" at bounding box center [733, 201] width 95 height 17
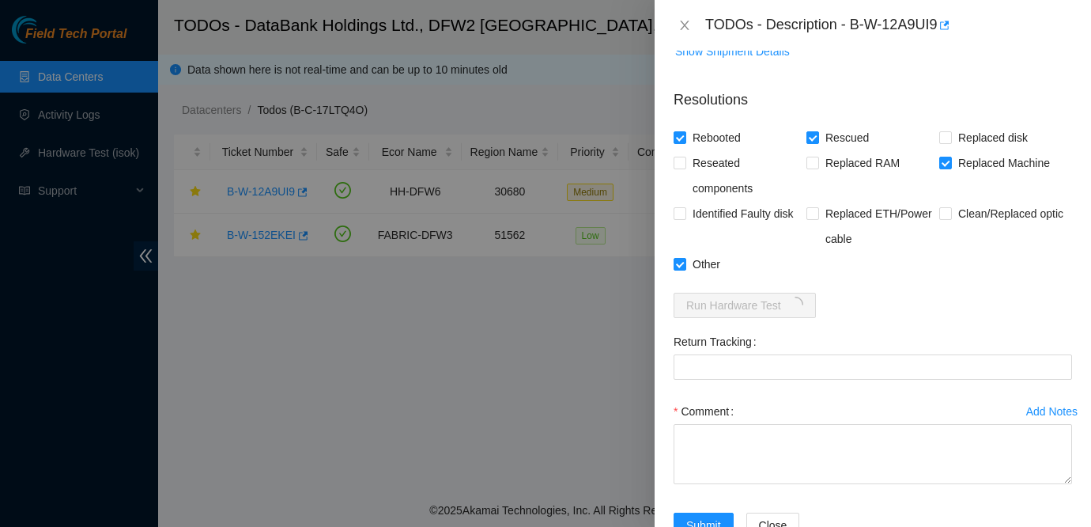
scroll to position [1271, 0]
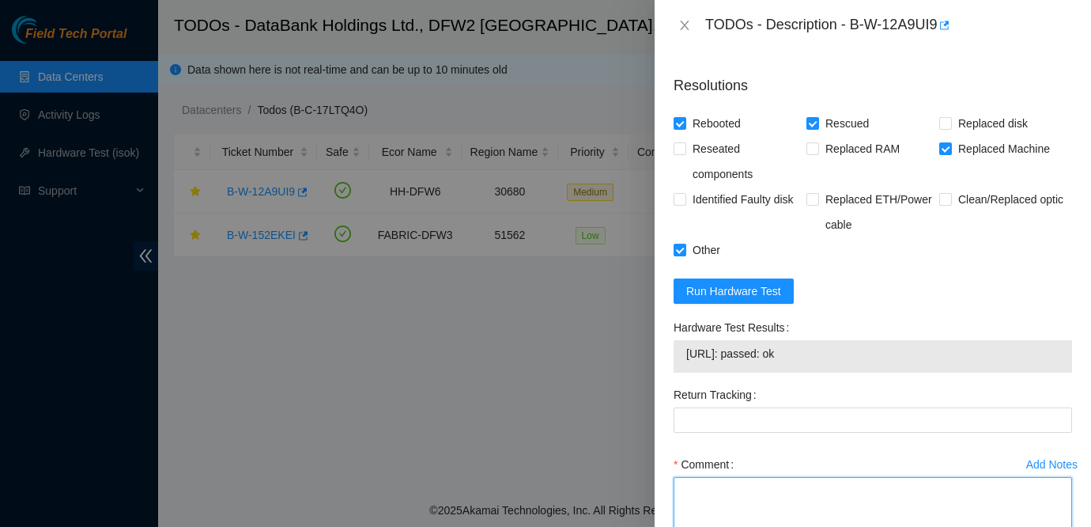
click at [788, 477] on textarea "Comment" at bounding box center [873, 507] width 399 height 60
paste textarea "Ticket: B-W-12A9UI9 New SN: CT-4191230-00176 Bad SN: CT-4161215-00011 Service O…"
drag, startPoint x: 1069, startPoint y: 495, endPoint x: 1064, endPoint y: 557, distance: 61.9
click at [1064, 526] on html "Field Tech Portal Data Centers Activity Logs Hardware Test (isok) Support TODOs…" at bounding box center [545, 263] width 1091 height 527
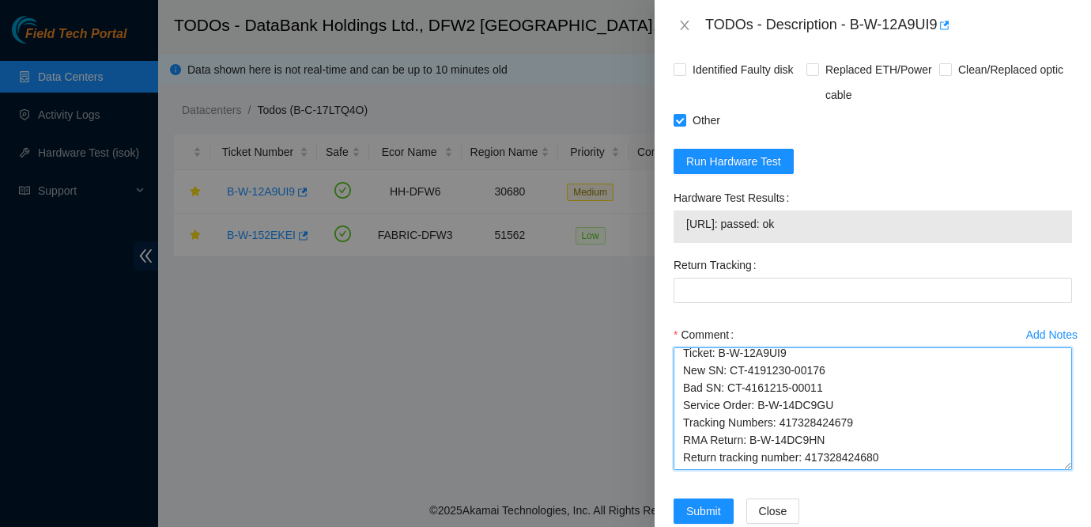
scroll to position [0, 0]
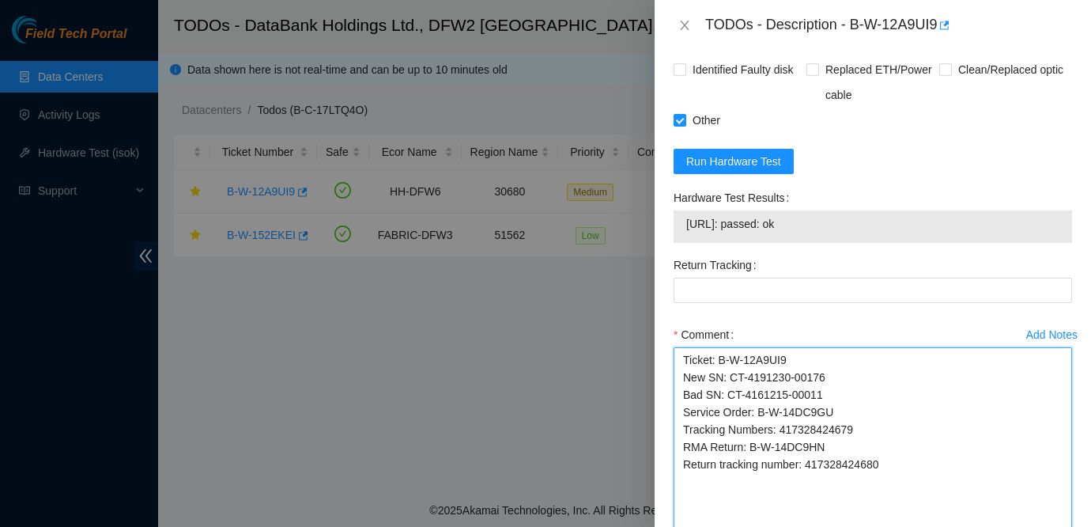
drag, startPoint x: 1069, startPoint y: 433, endPoint x: 1075, endPoint y: 521, distance: 88.8
click at [1075, 521] on div "Add Notes Comment Ticket: B-W-12A9UI9 New SN: CT-4191230-00176 Bad SN: CT-41612…" at bounding box center [872, 455] width 411 height 266
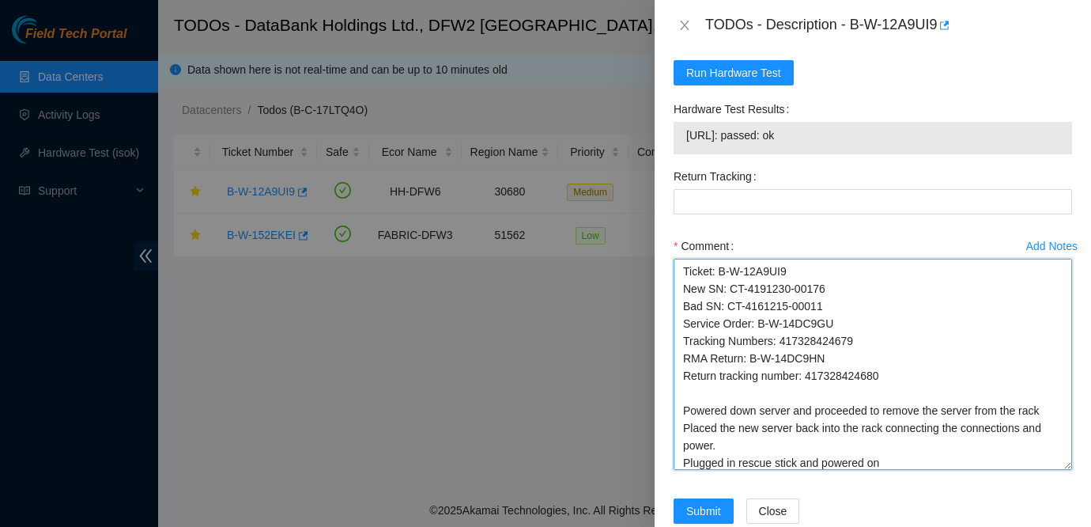
drag, startPoint x: 978, startPoint y: 426, endPoint x: 861, endPoint y: 131, distance: 317.3
click at [861, 131] on form "Resolutions Rebooted Rescued Replaced disk Reseated components Replaced RAM Rep…" at bounding box center [873, 193] width 399 height 698
click at [832, 299] on textarea "Ticket: B-W-12A9UI9 New SN: CT-4191230-00176 Bad SN: CT-4161215-00011 Service O…" at bounding box center [873, 364] width 399 height 211
drag, startPoint x: 810, startPoint y: 341, endPoint x: 900, endPoint y: 340, distance: 89.4
click at [900, 340] on textarea "Ticket: B-W-12A9UI9 New SN: CT-4191230-00176 Bad SN: CT-4161215-00011 Service O…" at bounding box center [873, 364] width 399 height 211
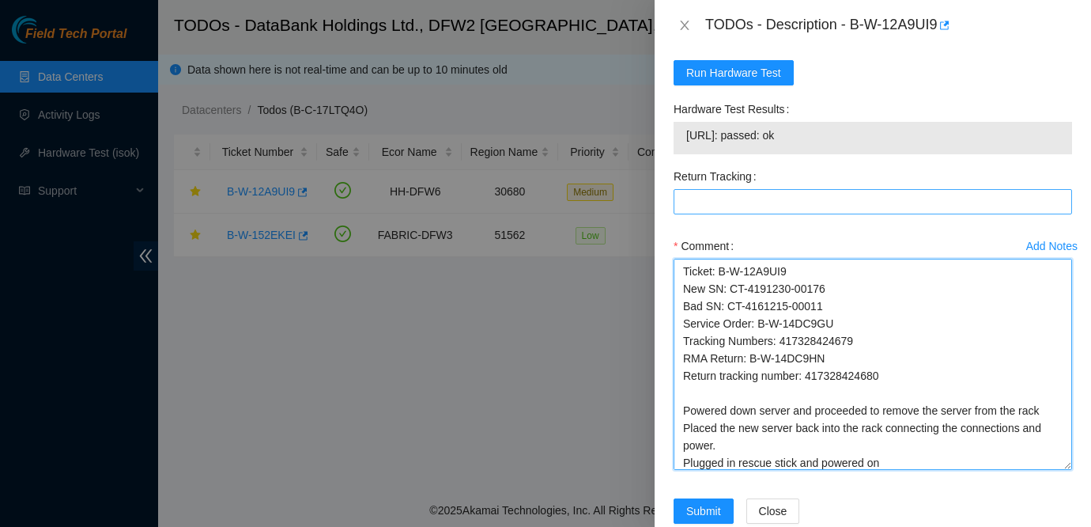
type textarea "Ticket: B-W-12A9UI9 New SN: CT-4191230-00176 Bad SN: CT-4161215-00011 Service O…"
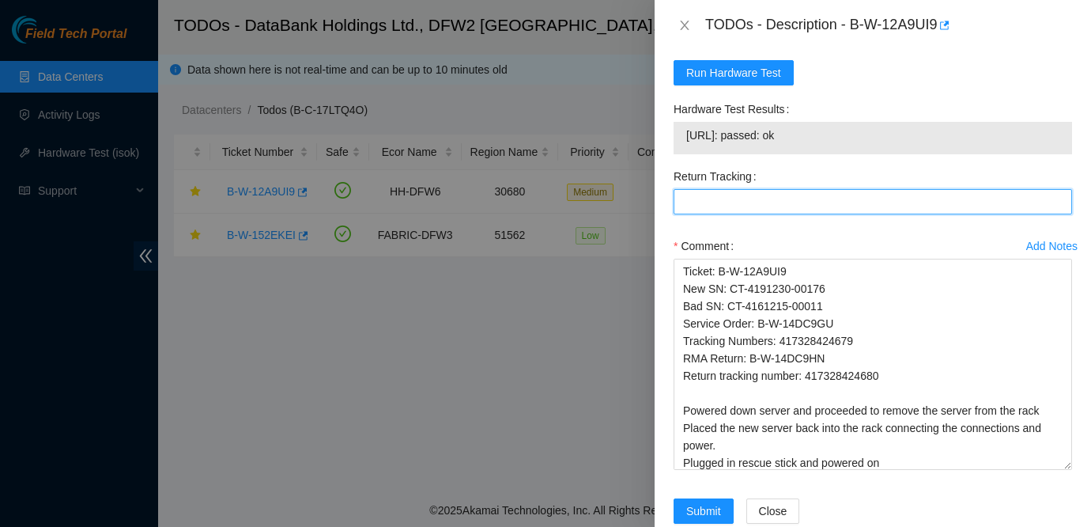
click at [797, 189] on Tracking "Return Tracking" at bounding box center [873, 201] width 399 height 25
paste Tracking "417328424680"
type Tracking "417328424680"
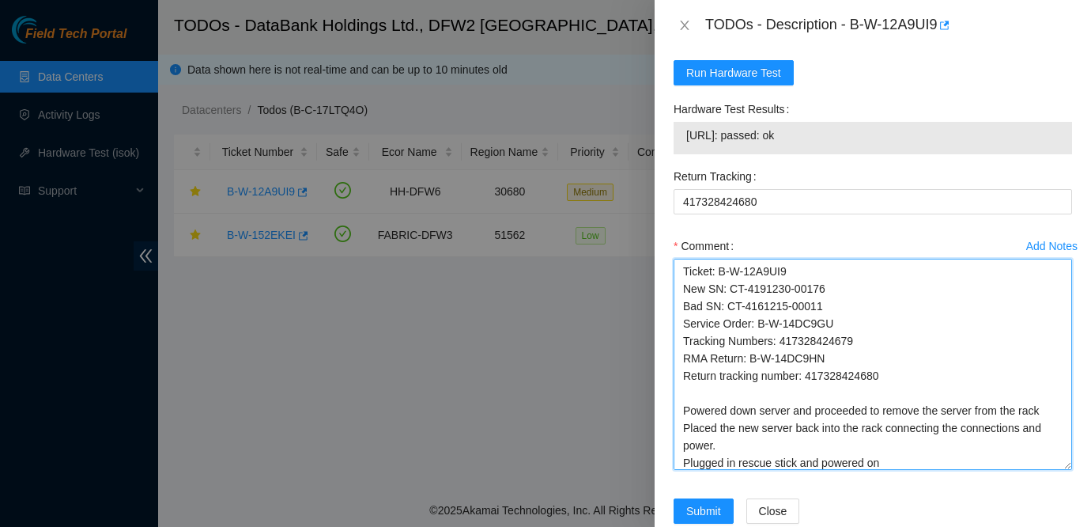
scroll to position [75, 0]
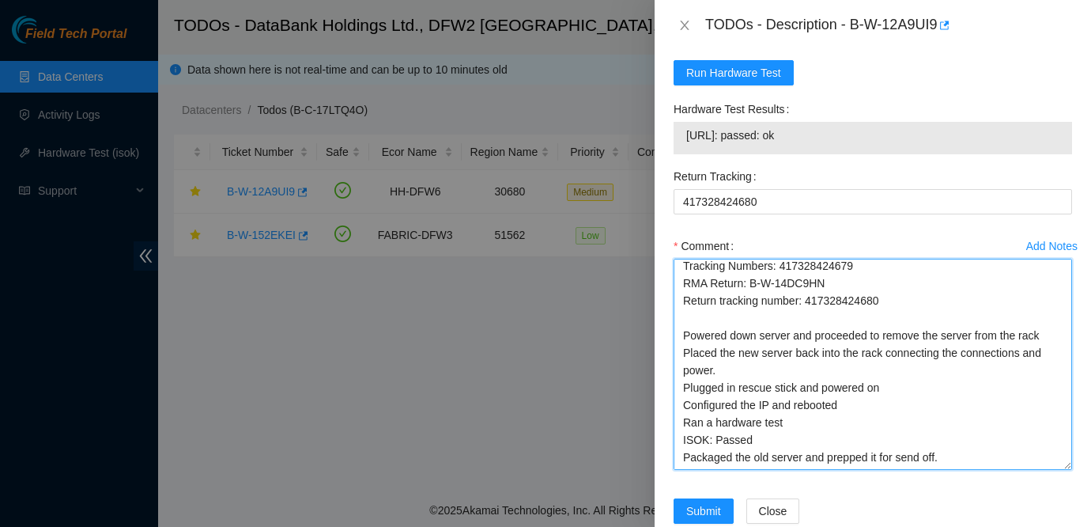
drag, startPoint x: 682, startPoint y: 236, endPoint x: 900, endPoint y: 537, distance: 370.9
click at [900, 526] on html "Field Tech Portal Data Centers Activity Logs Hardware Test (isok) Support TODOs…" at bounding box center [545, 263] width 1091 height 527
click at [952, 374] on textarea "Ticket: B-W-12A9UI9 New SN: CT-4191230-00176 Bad SN: CT-4161215-00011 Service O…" at bounding box center [873, 364] width 399 height 211
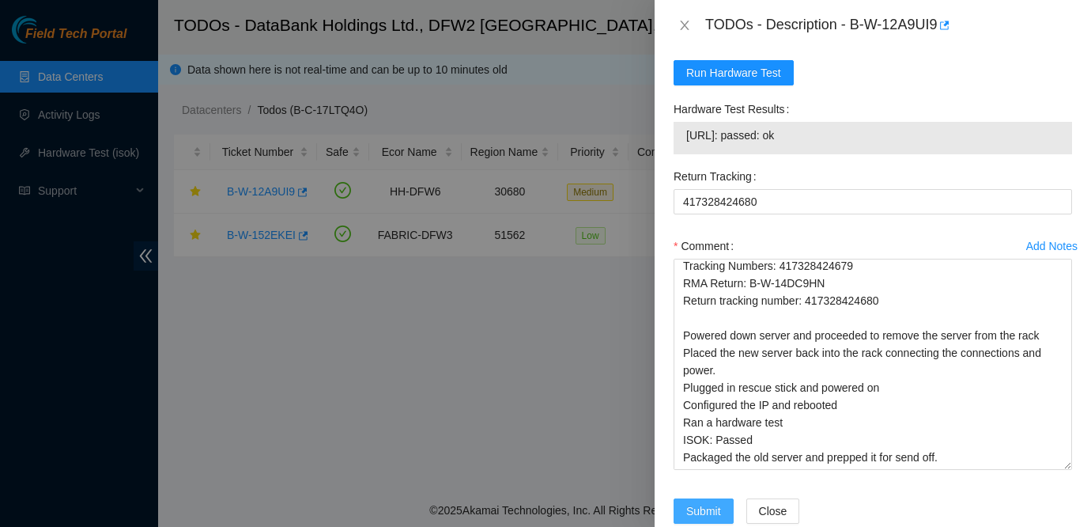
click at [704, 502] on span "Submit" at bounding box center [703, 510] width 35 height 17
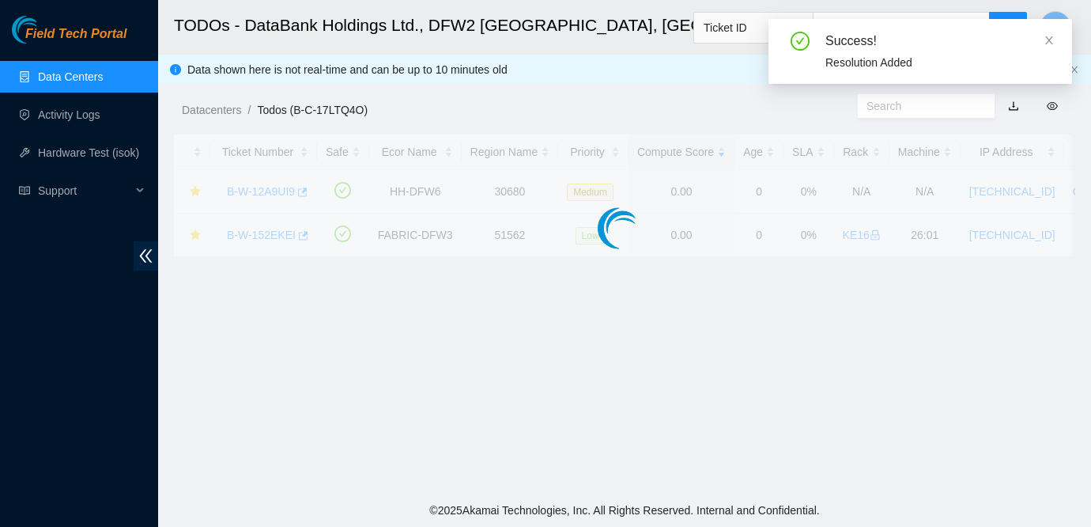
scroll to position [493, 0]
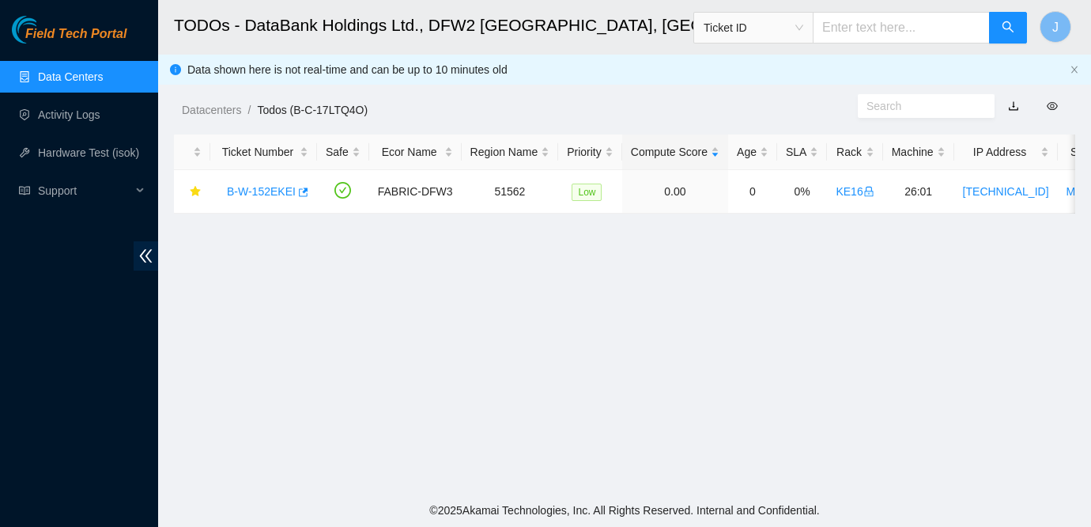
click at [953, 290] on main "TODOs - DataBank Holdings Ltd., DFW2 Richardson, TX Ticket ID J Data shown here…" at bounding box center [624, 246] width 933 height 493
click at [279, 190] on link "B-W-152EKEI" at bounding box center [261, 191] width 69 height 13
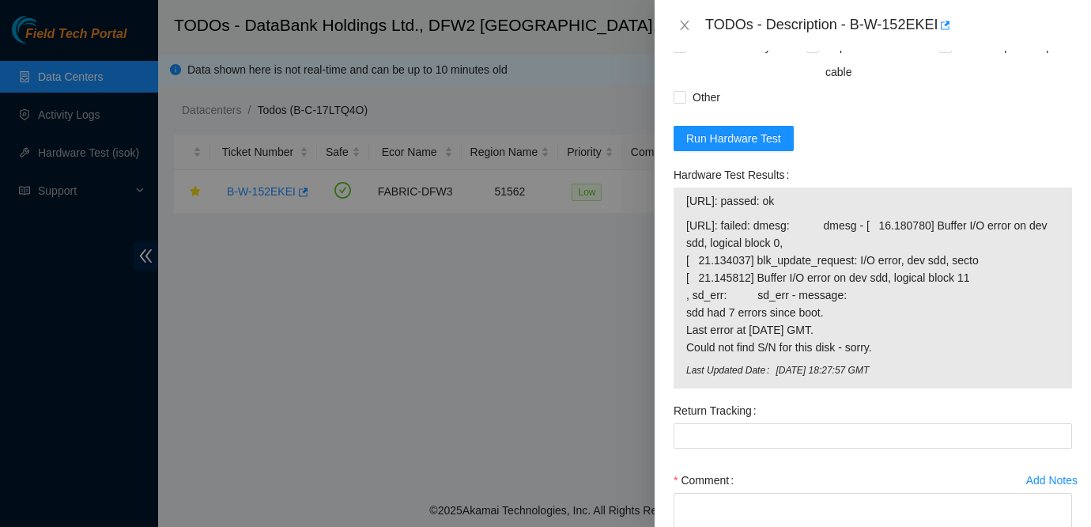
scroll to position [863, 0]
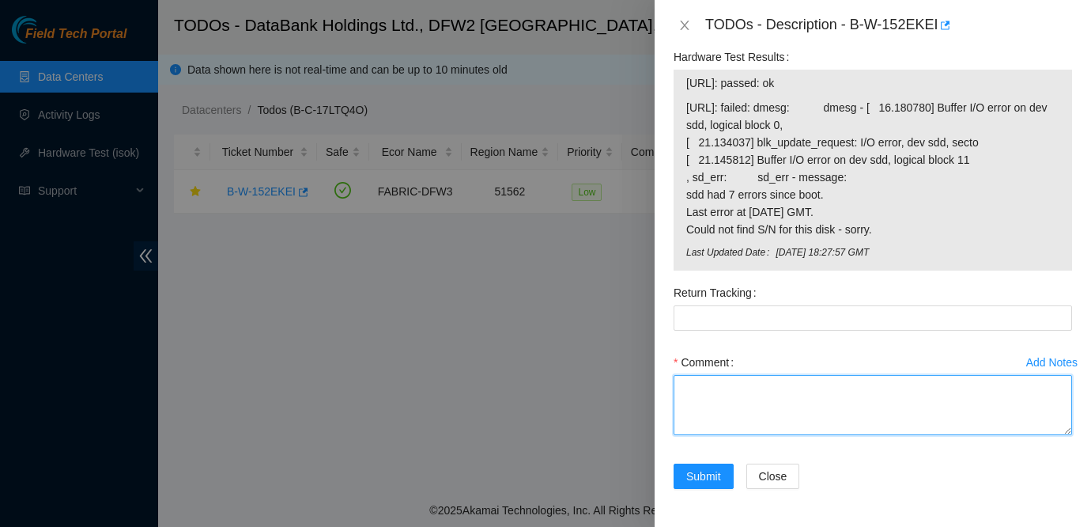
click at [742, 419] on textarea "Comment" at bounding box center [873, 405] width 399 height 60
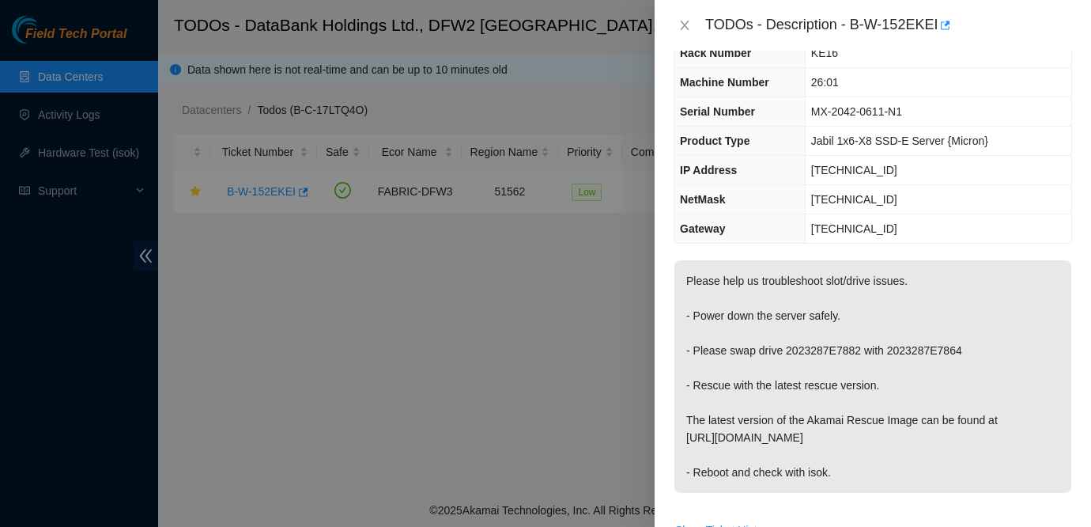
scroll to position [125, 0]
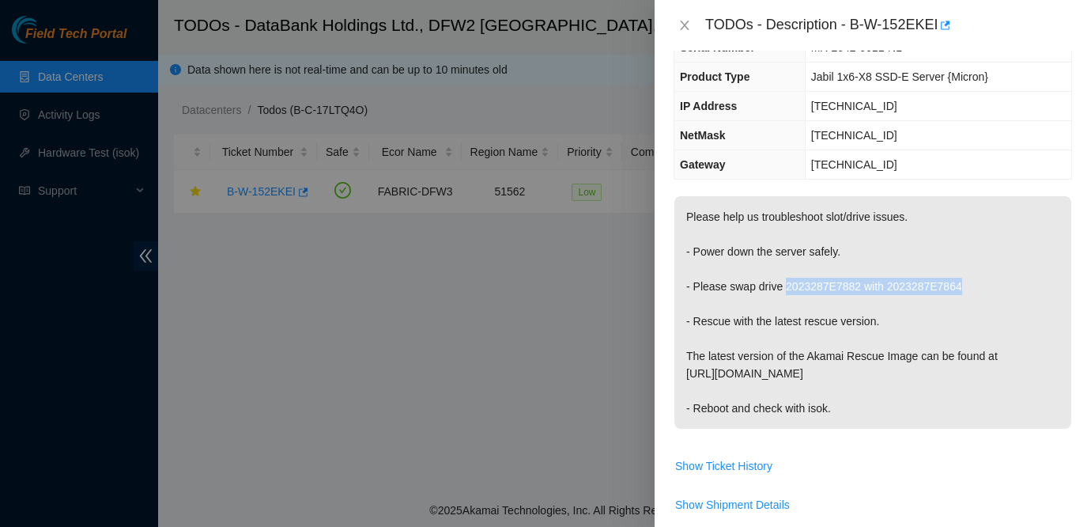
drag, startPoint x: 791, startPoint y: 286, endPoint x: 1001, endPoint y: 288, distance: 210.3
click at [1001, 288] on p "Please help us troubleshoot slot/drive issues. - Power down the server safely. …" at bounding box center [872, 312] width 397 height 232
copy p "2023287E7882 with 2023287E7864"
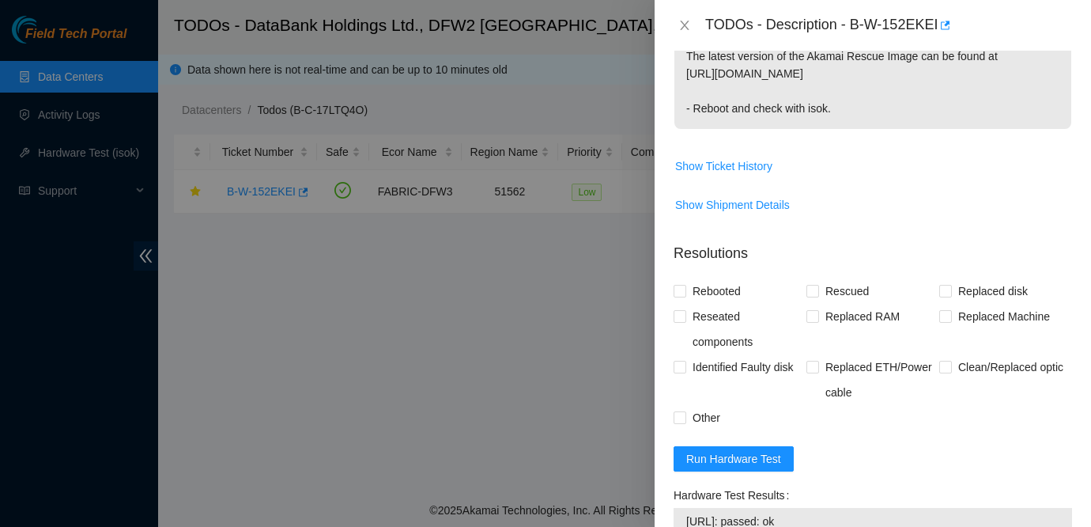
scroll to position [863, 0]
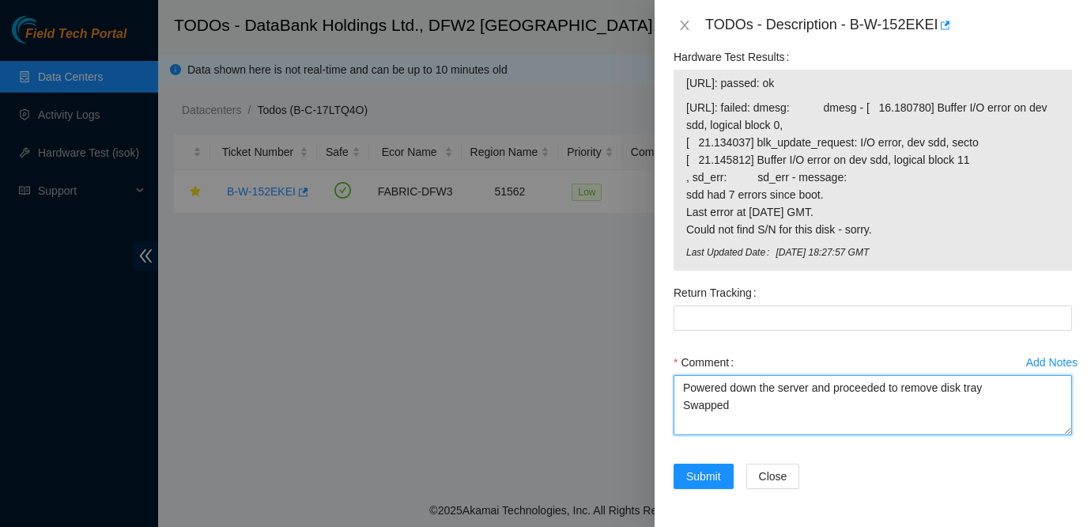
click at [749, 410] on textarea "Powered down the server and proceeded to remove disk tray Swapped" at bounding box center [873, 405] width 399 height 60
paste textarea "2023287E7882 with 2023287E7864"
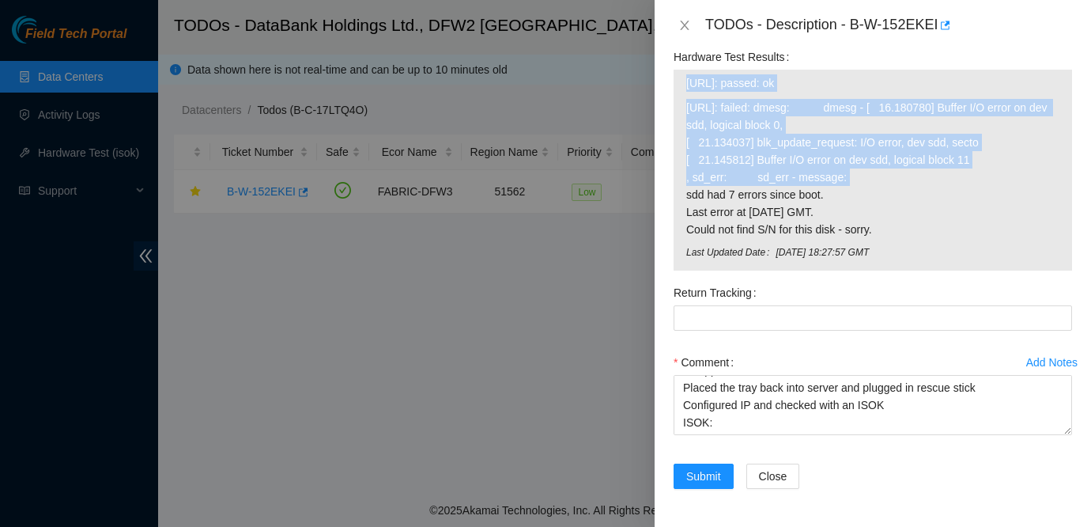
drag, startPoint x: 684, startPoint y: 102, endPoint x: 814, endPoint y: 171, distance: 146.8
click at [814, 171] on div "23.201.104.54: passed: ok 23.201.104.55: failed: dmesg: dmesg - [ 16.180780] Bu…" at bounding box center [873, 170] width 399 height 201
click at [687, 107] on span "23.201.104.55: failed: dmesg: dmesg - [ 16.180780] Buffer I/O error on dev sdd,…" at bounding box center [872, 168] width 373 height 139
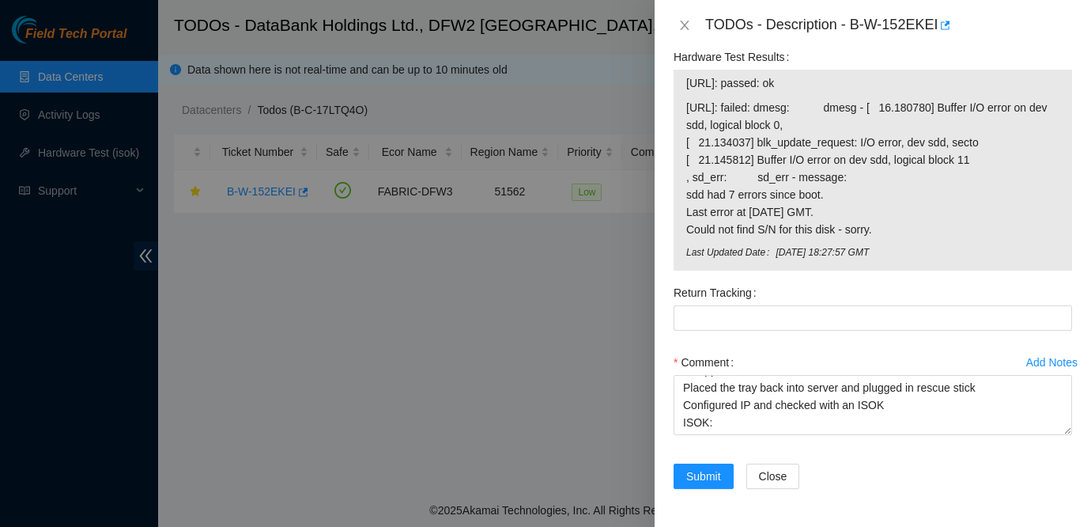
drag, startPoint x: 687, startPoint y: 107, endPoint x: 897, endPoint y: 221, distance: 238.5
click at [897, 221] on span "23.201.104.55: failed: dmesg: dmesg - [ 16.180780] Buffer I/O error on dev sdd,…" at bounding box center [872, 168] width 373 height 139
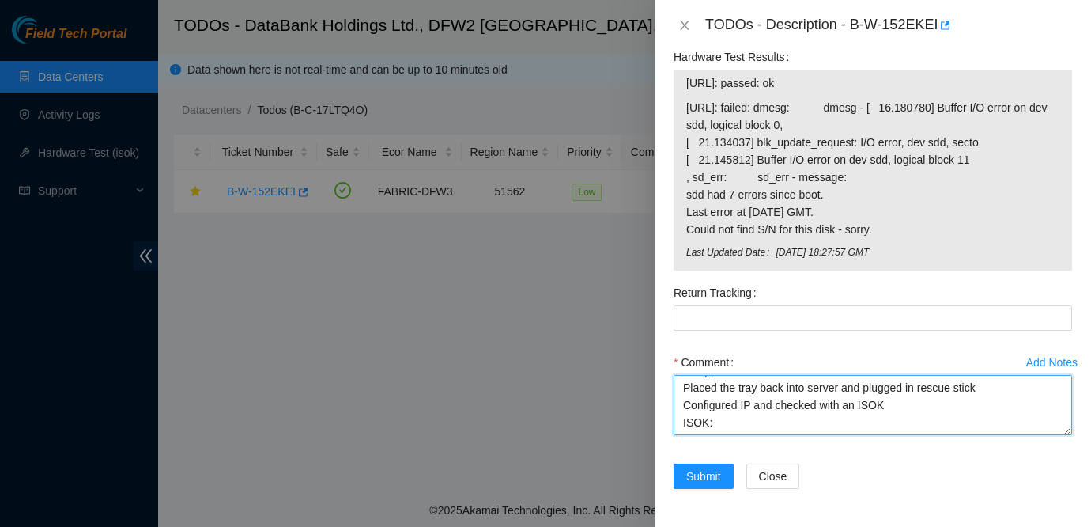
click at [725, 426] on textarea "Powered down the server and proceeded to remove disk tray Swapped 2023287E7882 …" at bounding box center [873, 405] width 399 height 60
paste textarea "23.201.104.55: failed: dmesg: dmesg - [ 16.180780] Buffer I/O error on dev sdd,…"
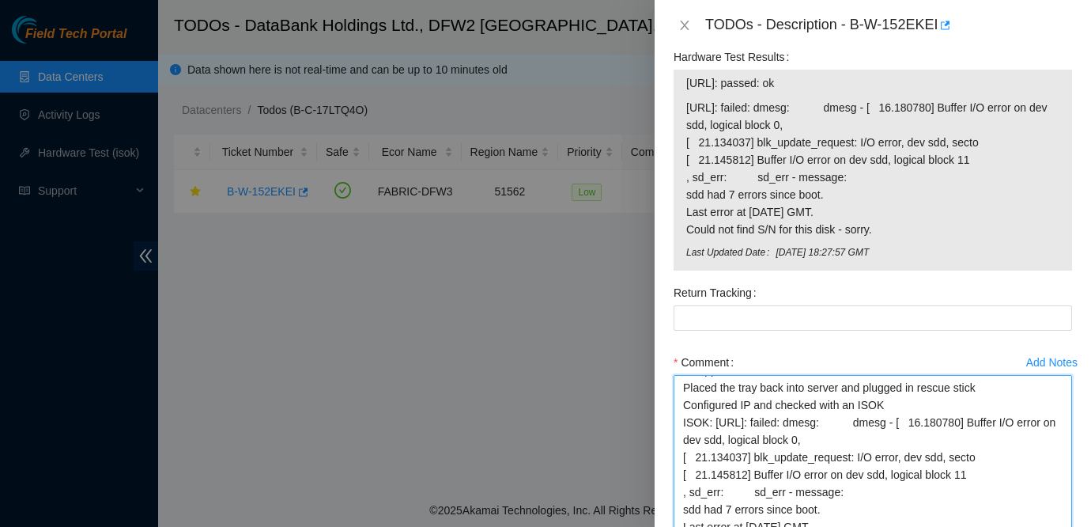
drag, startPoint x: 1071, startPoint y: 432, endPoint x: 1059, endPoint y: 555, distance: 123.9
click at [1059, 526] on html "Field Tech Portal Data Centers Activity Logs Hardware Test (isok) Support TODOs…" at bounding box center [545, 263] width 1091 height 527
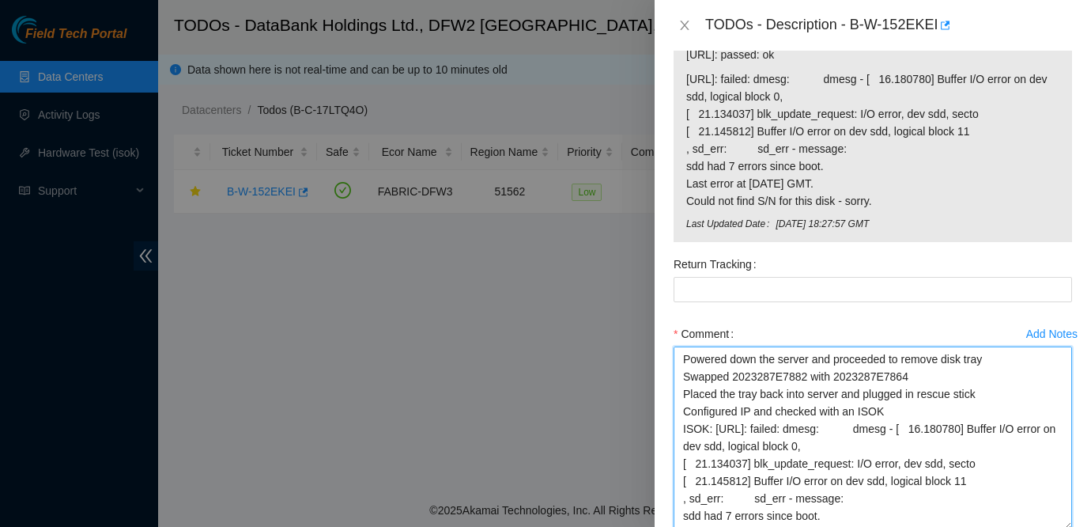
scroll to position [986, 0]
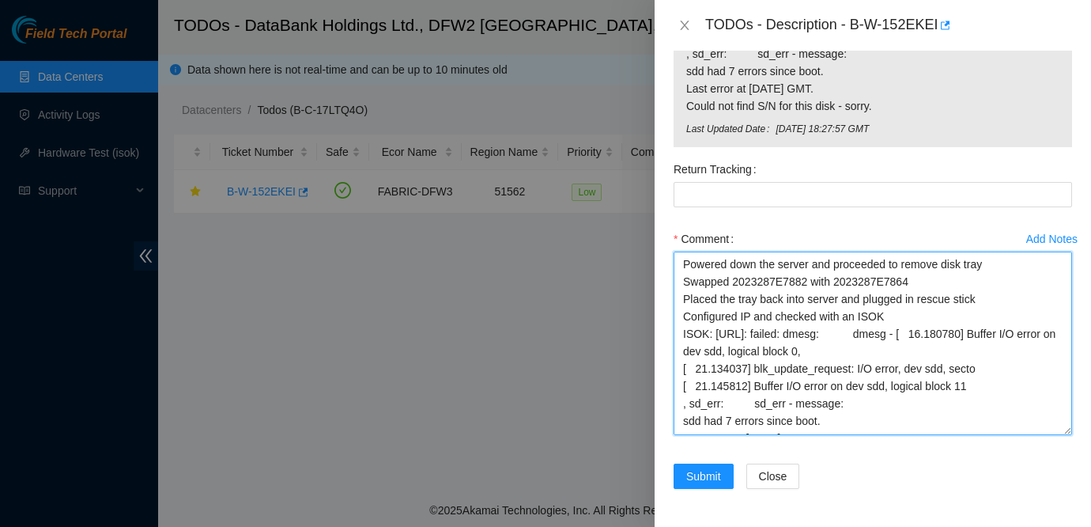
click at [871, 314] on textarea "Powered down the server and proceeded to remove disk tray Swapped 2023287E7882 …" at bounding box center [873, 342] width 399 height 183
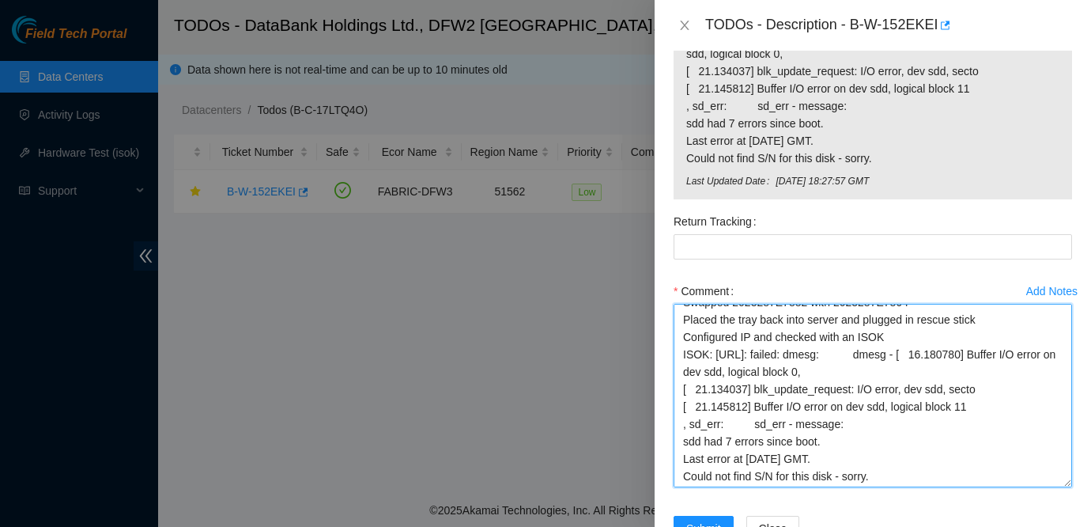
scroll to position [33, 0]
click at [718, 352] on textarea "Powered down the server and proceeded to remove disk tray Swapped 2023287E7882 …" at bounding box center [873, 395] width 399 height 183
click at [714, 352] on textarea "Powered down the server and proceeded to remove disk tray Swapped 2023287E7882 …" at bounding box center [873, 395] width 399 height 183
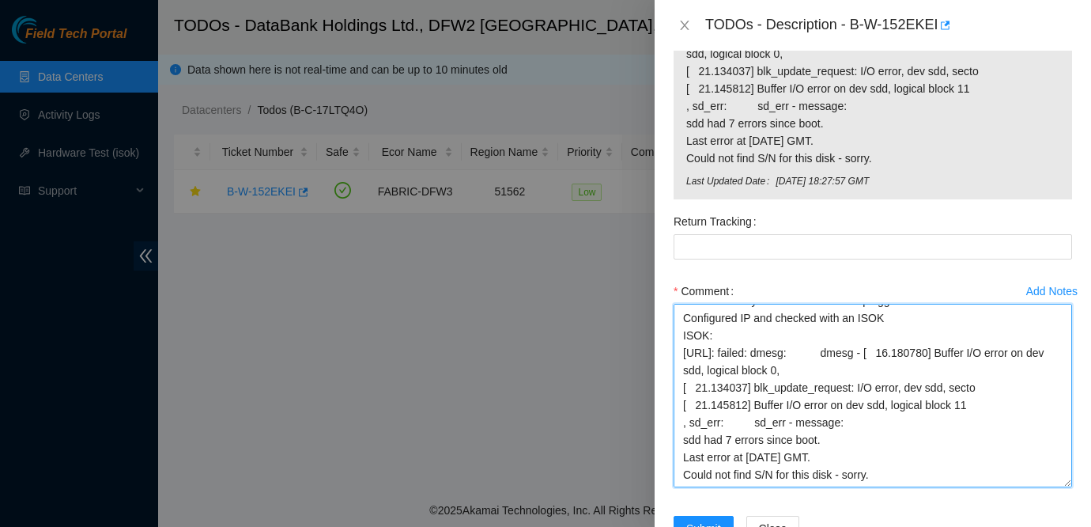
scroll to position [986, 0]
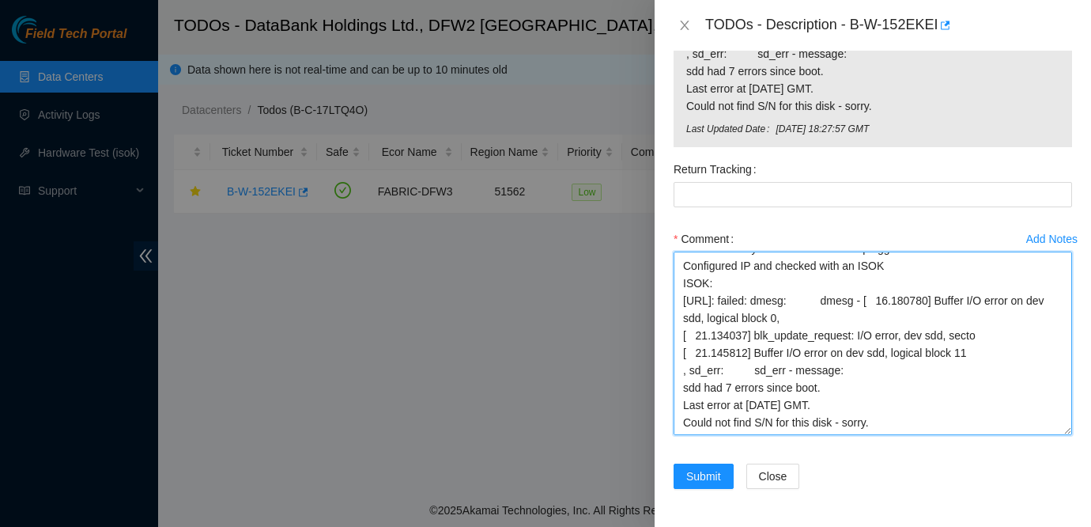
click at [898, 419] on textarea "Powered down the server and proceeded to remove disk tray Swapped 2023287E7882 …" at bounding box center [873, 342] width 399 height 183
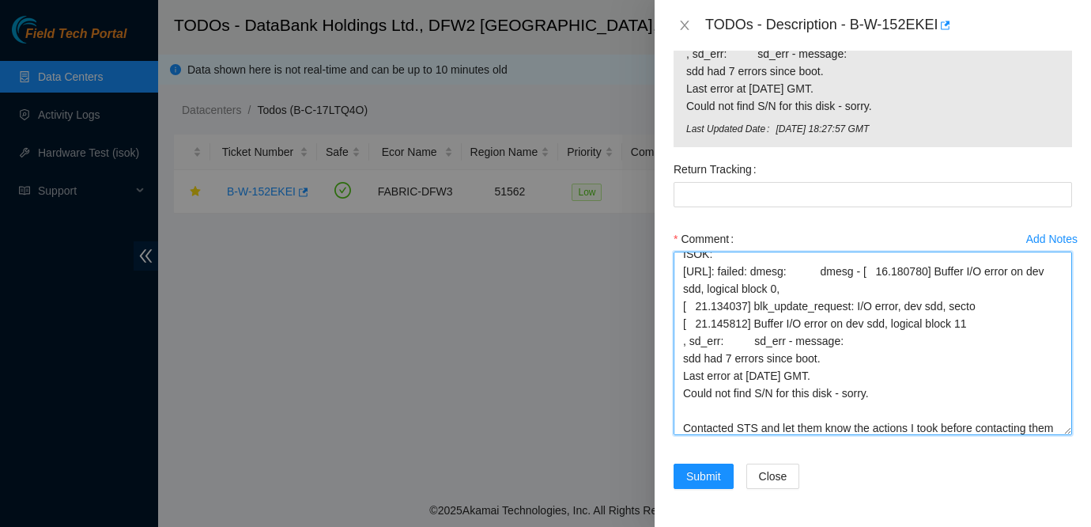
scroll to position [97, 0]
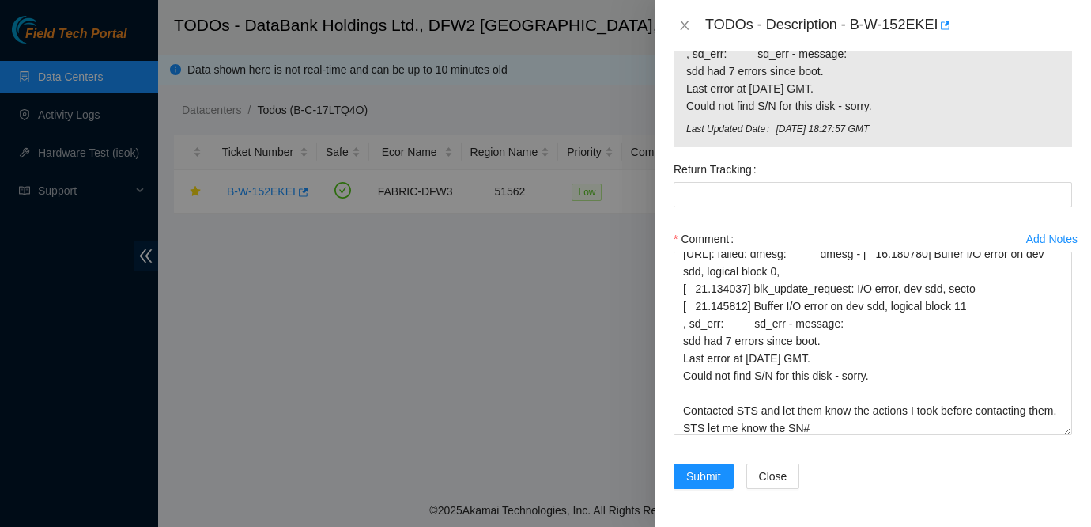
click at [19, 306] on div at bounding box center [545, 263] width 1091 height 527
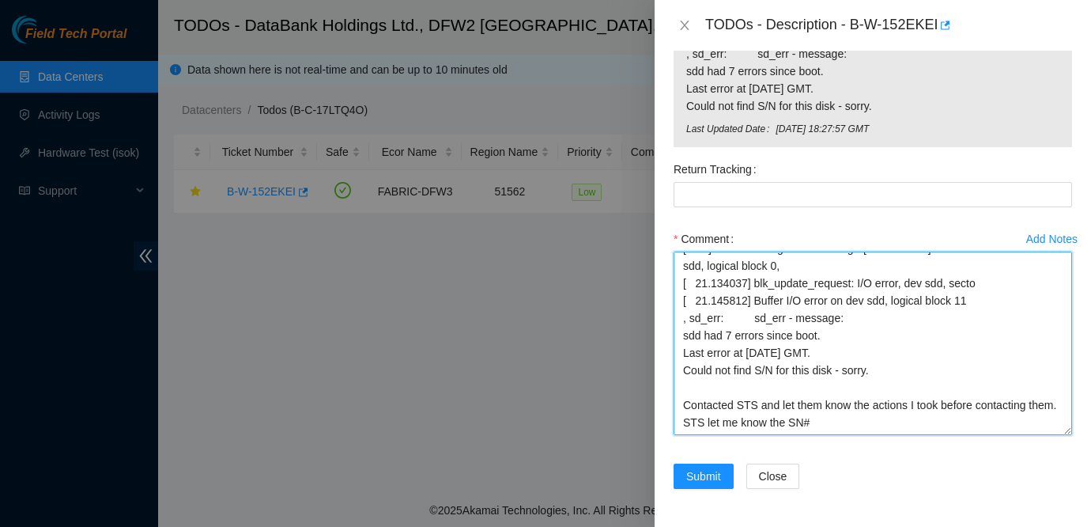
click at [857, 425] on textarea "Powered down the server and proceeded to remove disk tray Swapped 2023287E7882 …" at bounding box center [873, 342] width 399 height 183
paste textarea "2023287E7882"
click at [822, 422] on textarea "Powered down the server and proceeded to remove disk tray Swapped 2023287E7882 …" at bounding box center [873, 342] width 399 height 183
click at [1001, 423] on textarea "Powered down the server and proceeded to remove disk tray Swapped 2023287E7882 …" at bounding box center [873, 342] width 399 height 183
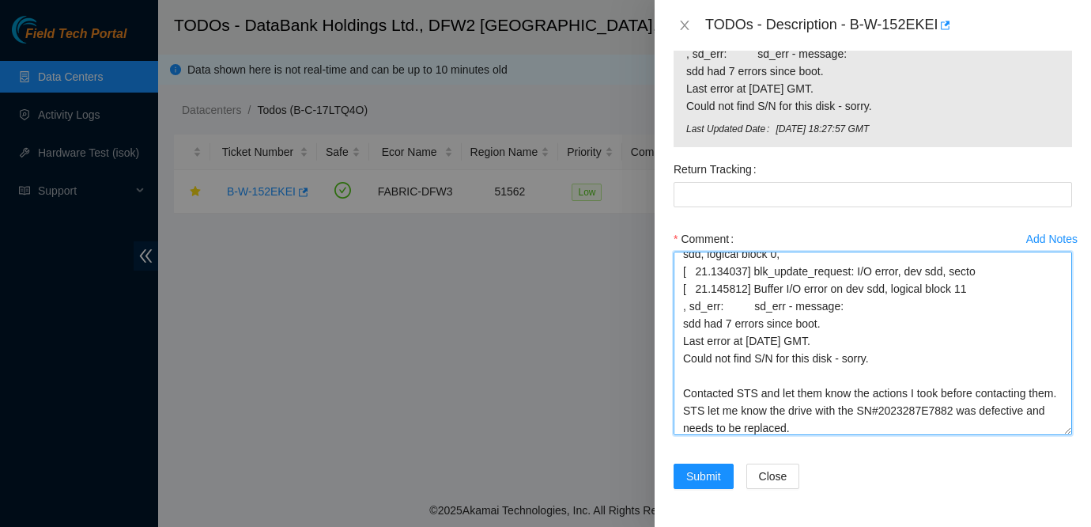
click at [1007, 421] on textarea "Powered down the server and proceeded to remove disk tray Swapped 2023287E7882 …" at bounding box center [873, 342] width 399 height 183
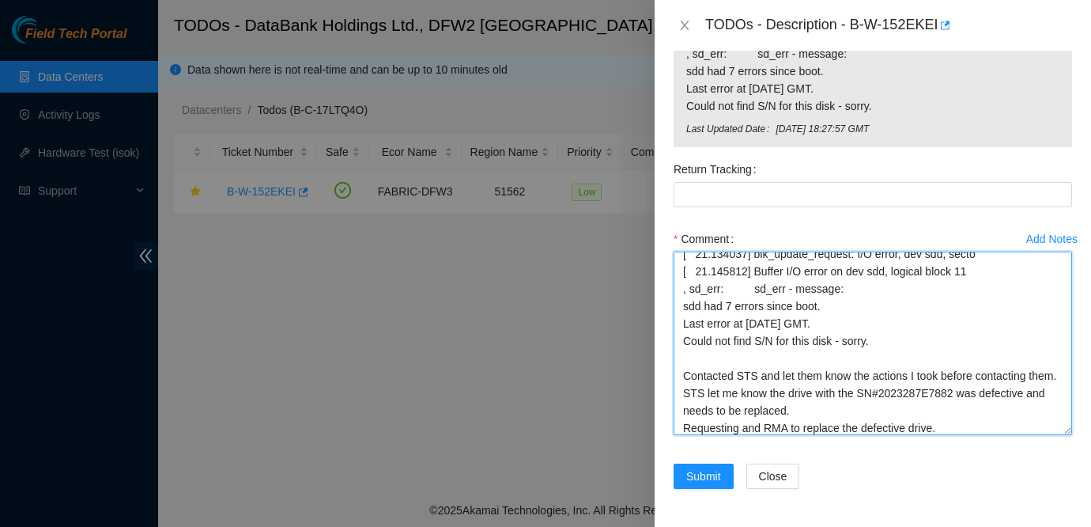
scroll to position [0, 0]
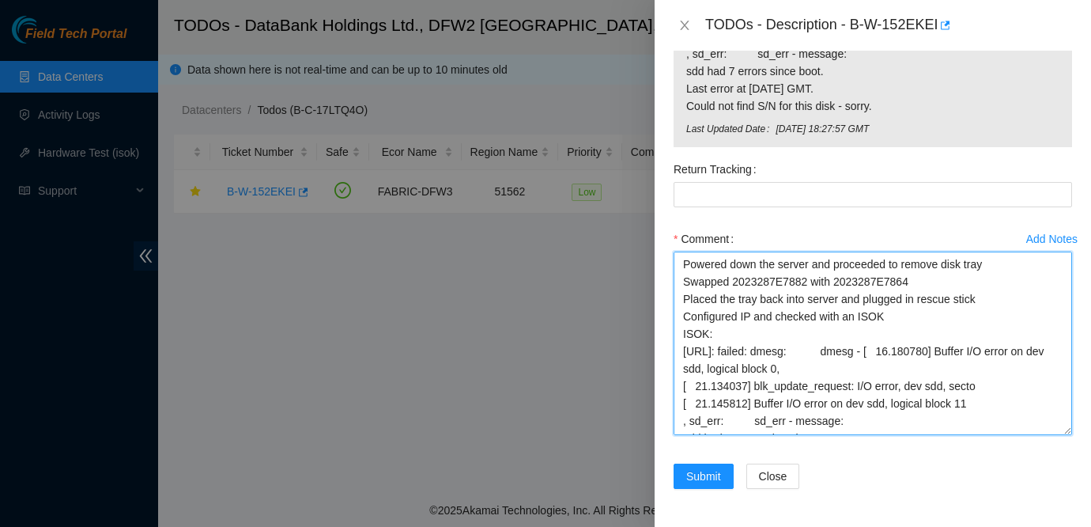
drag, startPoint x: 956, startPoint y: 428, endPoint x: 840, endPoint y: 130, distance: 319.2
click at [840, 130] on form "Resolutions Rebooted Rescued Replaced disk Reseated components Replaced RAM Rep…" at bounding box center [873, 88] width 399 height 839
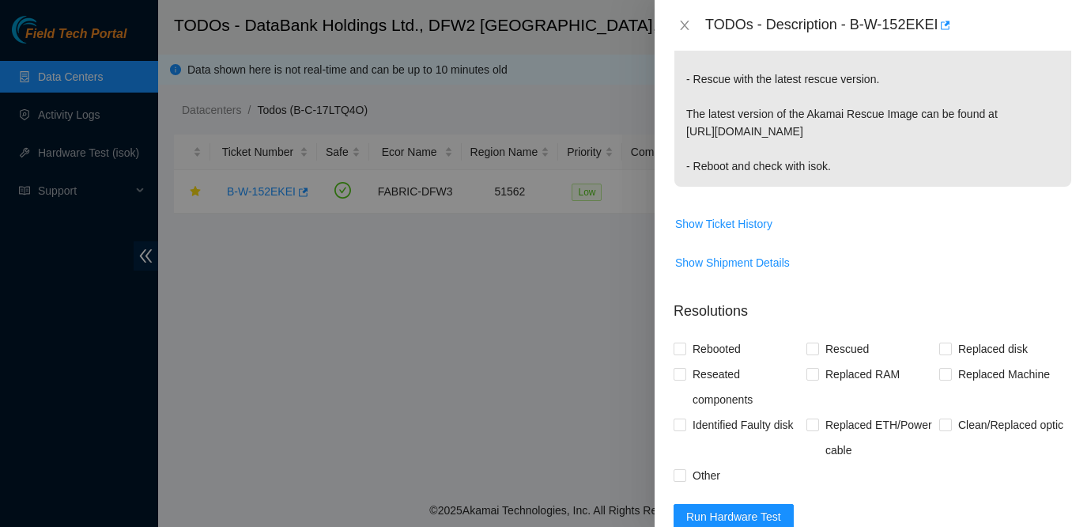
scroll to position [568, 0]
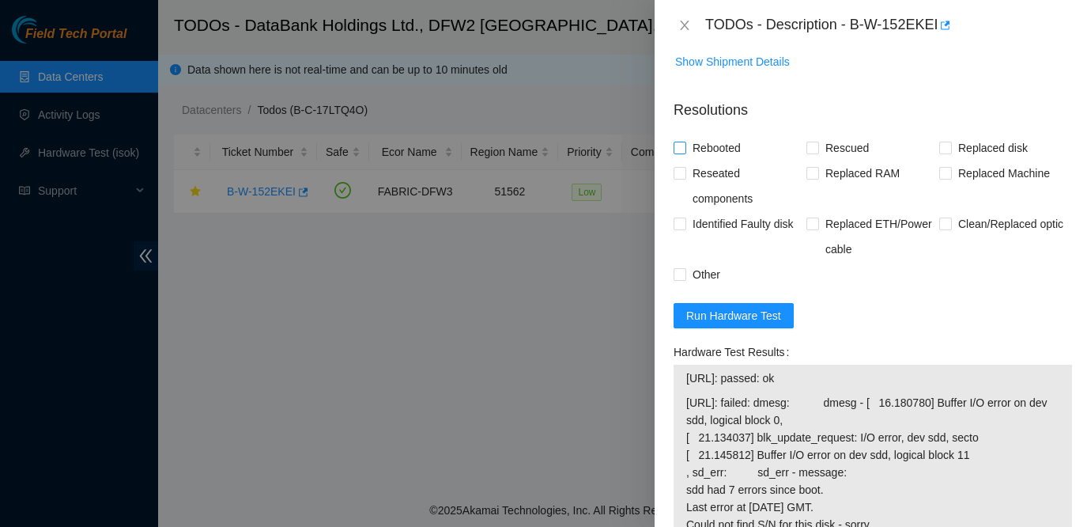
type textarea "Powered down the server and proceeded to remove disk tray Swapped 2023287E7882 …"
click at [728, 152] on span "Rebooted" at bounding box center [716, 147] width 61 height 25
click at [685, 152] on input "Rebooted" at bounding box center [679, 147] width 11 height 11
checkbox input "true"
click at [853, 147] on span "Rescued" at bounding box center [847, 147] width 56 height 25
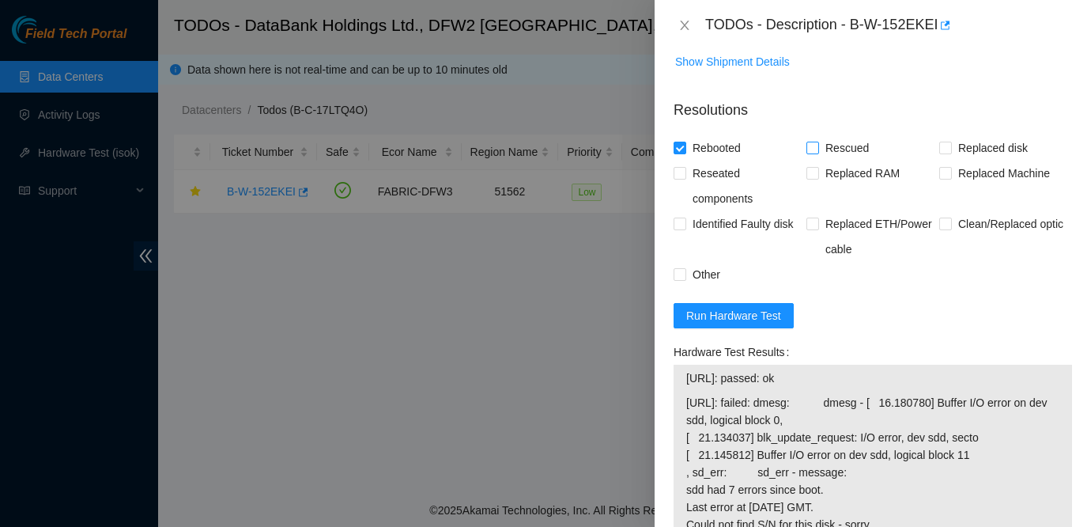
click at [818, 147] on input "Rescued" at bounding box center [812, 147] width 11 height 11
checkbox input "true"
click at [711, 271] on span "Other" at bounding box center [706, 274] width 40 height 25
click at [685, 271] on input "Other" at bounding box center [679, 273] width 11 height 11
checkbox input "true"
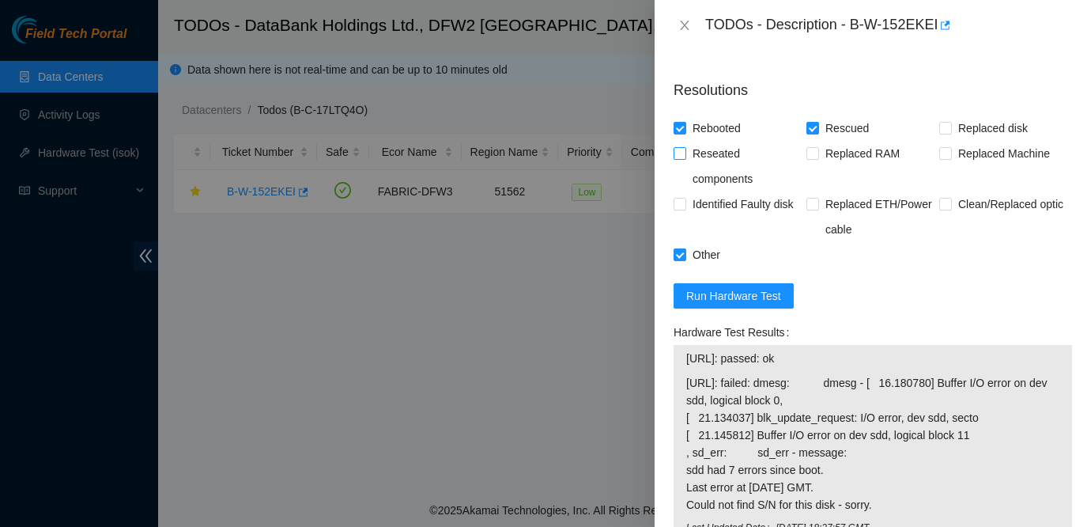
scroll to position [571, 0]
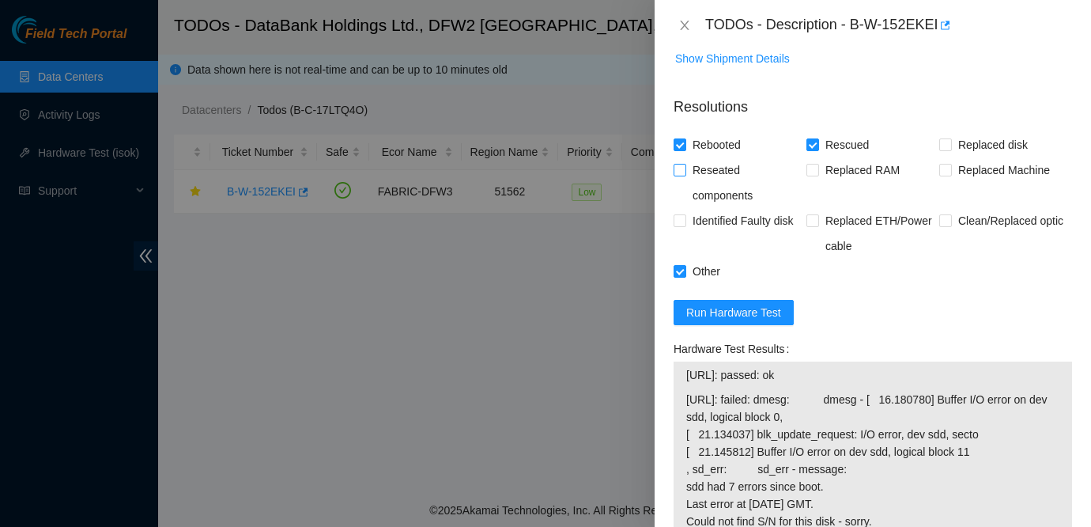
click at [727, 175] on span "Reseated components" at bounding box center [746, 182] width 120 height 51
click at [685, 175] on input "Reseated components" at bounding box center [679, 169] width 11 height 11
checkbox input "true"
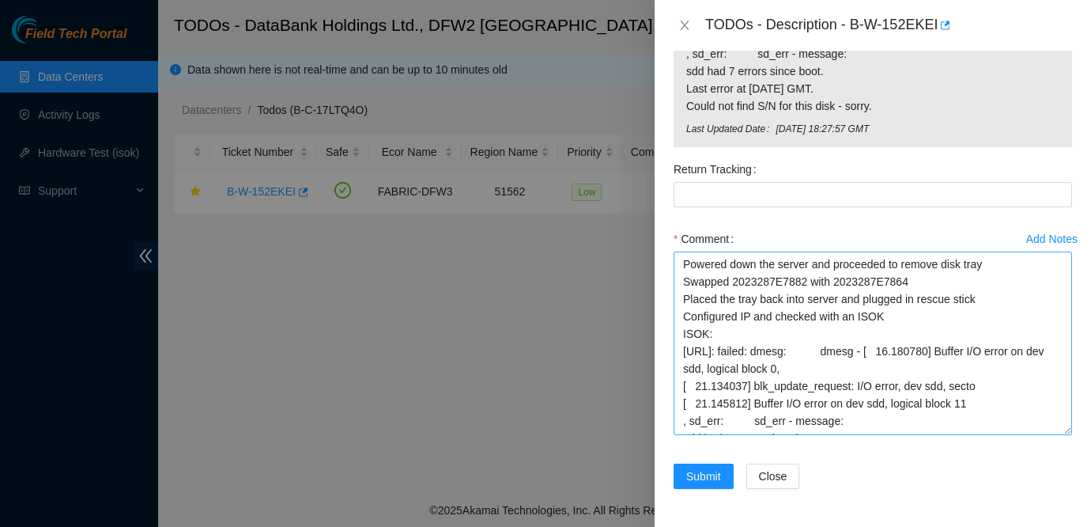
scroll to position [138, 0]
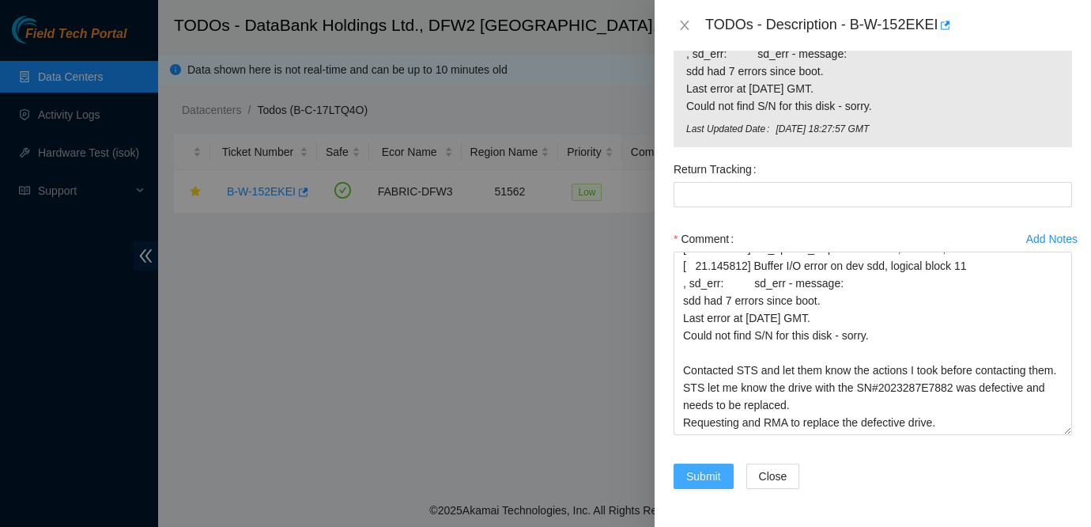
click at [713, 478] on span "Submit" at bounding box center [703, 475] width 35 height 17
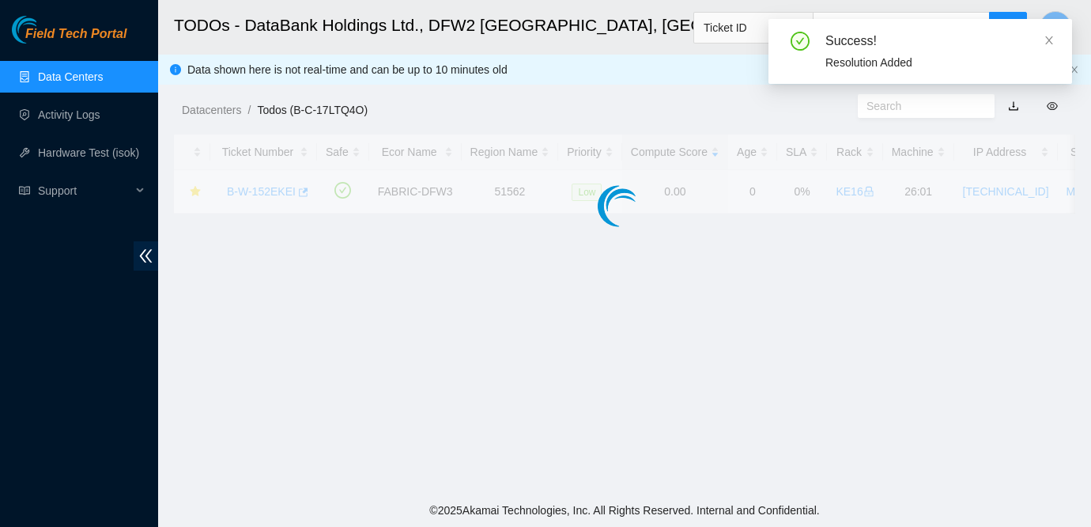
scroll to position [493, 0]
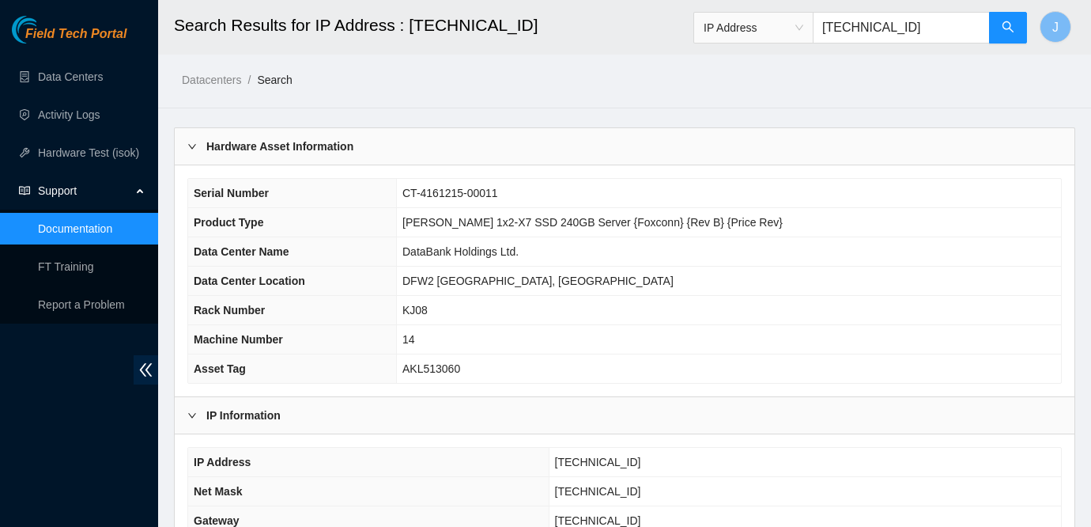
click at [1046, 404] on div "IP Information" at bounding box center [625, 415] width 900 height 36
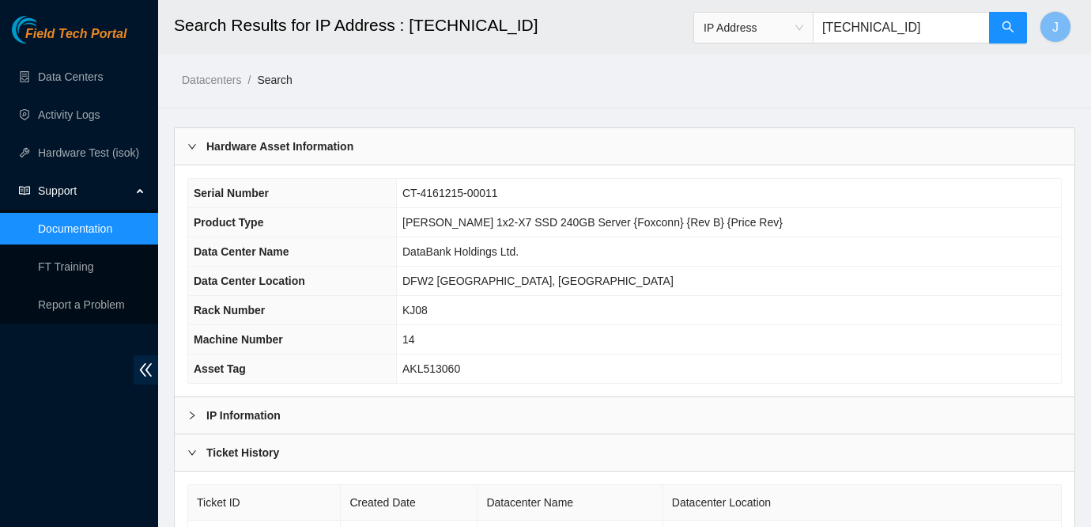
click at [17, 363] on div "Field Tech Portal Data Centers Activity Logs Hardware Test (isok) Support Docum…" at bounding box center [79, 271] width 158 height 511
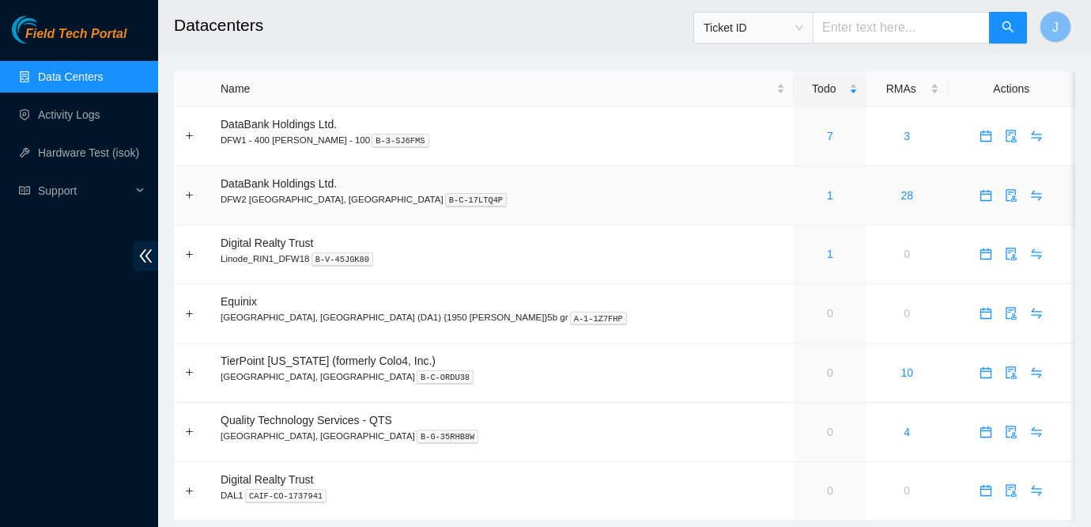
click at [803, 195] on div "1" at bounding box center [830, 195] width 55 height 17
click at [21, 310] on div "Field Tech Portal Data Centers Activity Logs Hardware Test (isok) Support" at bounding box center [79, 271] width 158 height 511
click at [29, 293] on div "Field Tech Portal Data Centers Activity Logs Hardware Test (isok) Support" at bounding box center [79, 271] width 158 height 511
